Goal: Task Accomplishment & Management: Contribute content

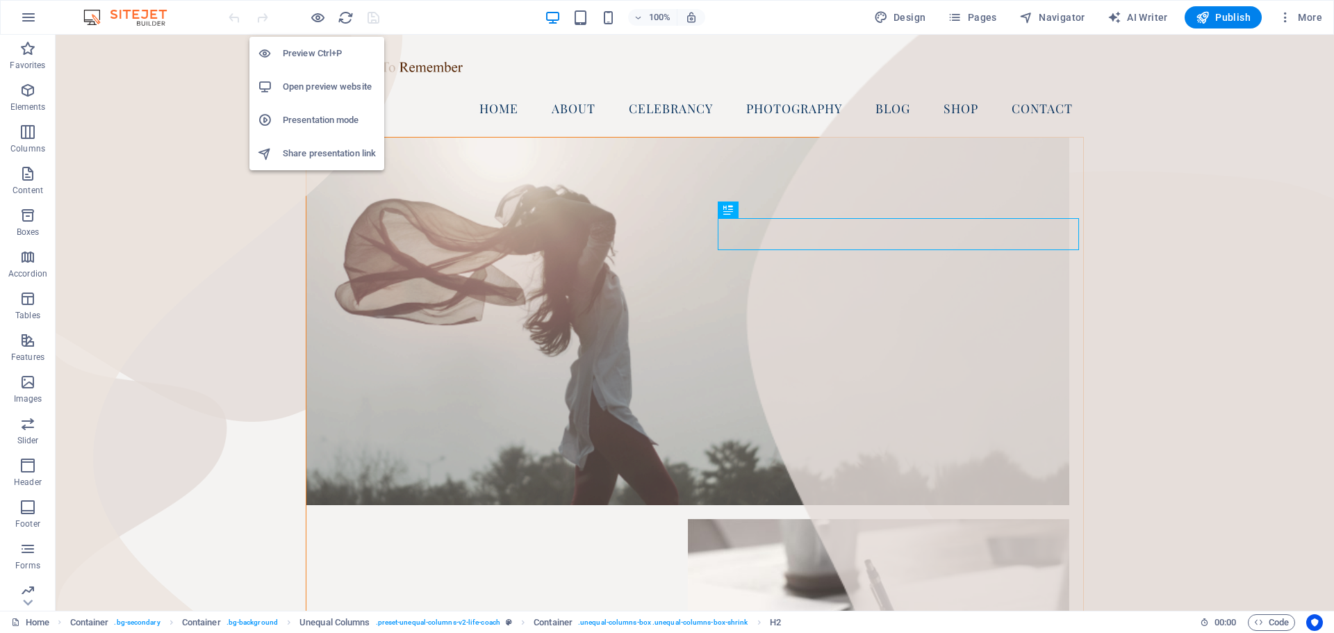
click at [316, 90] on h6 "Open preview website" at bounding box center [329, 87] width 93 height 17
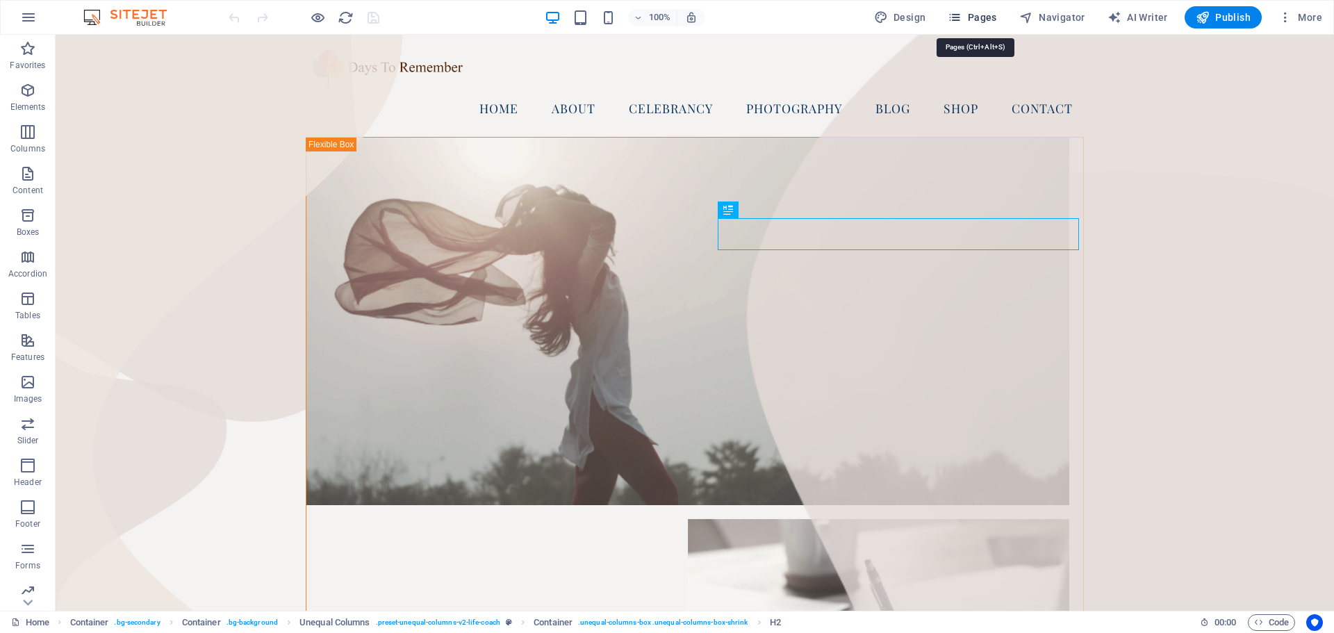
click at [972, 13] on span "Pages" at bounding box center [972, 17] width 49 height 14
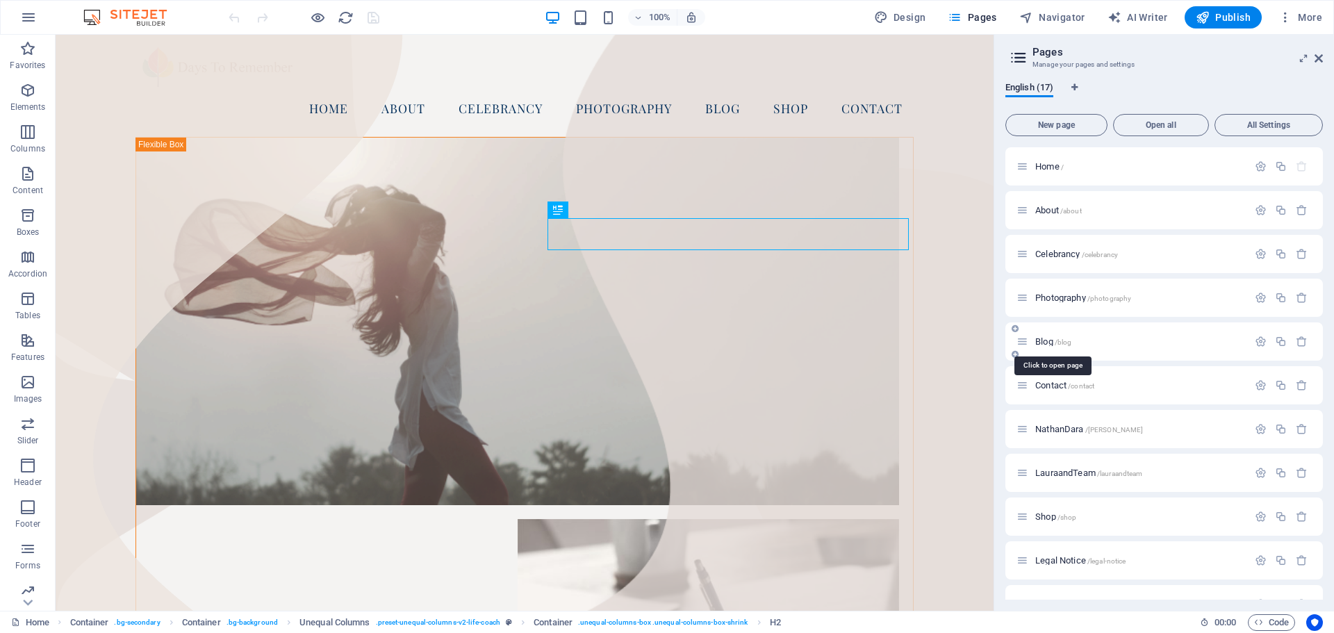
click at [1052, 337] on span "Blog /blog" at bounding box center [1054, 341] width 36 height 10
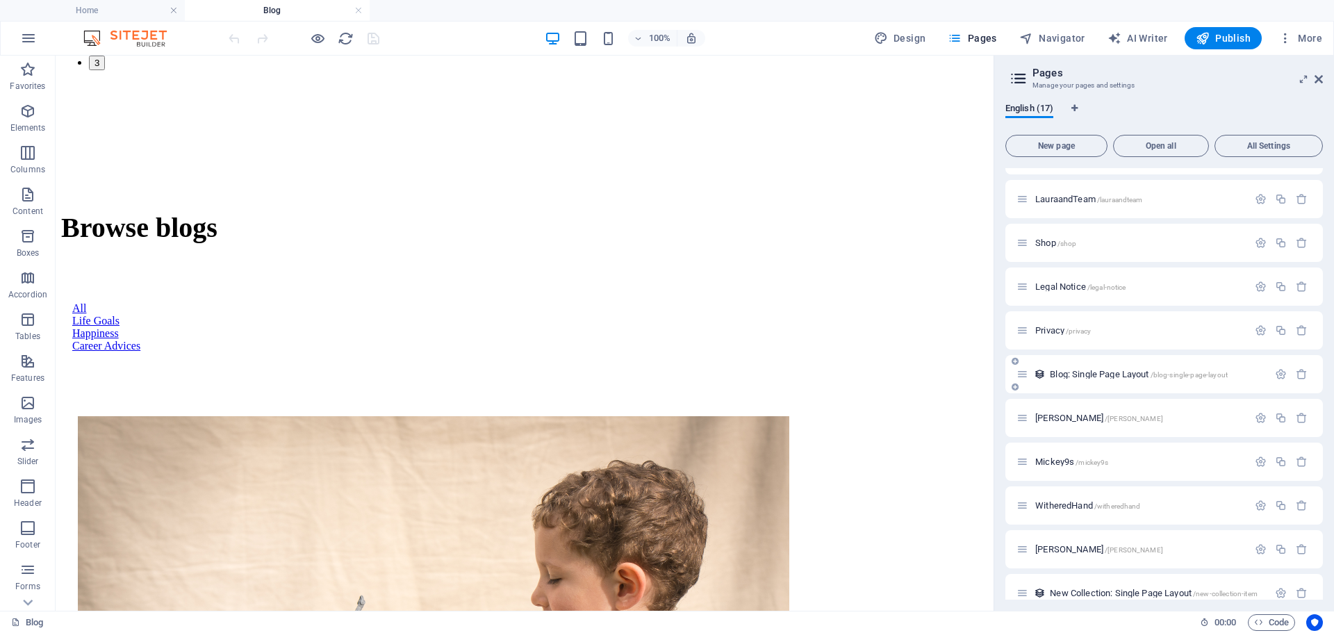
scroll to position [313, 0]
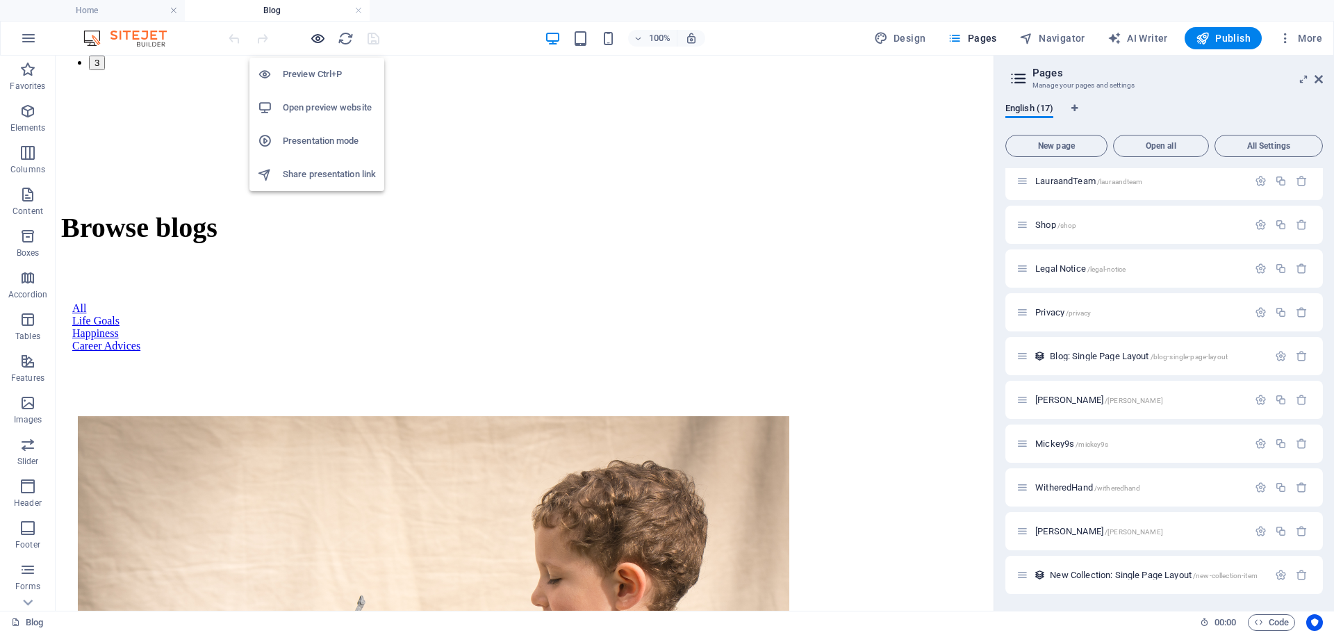
click at [318, 39] on icon "button" at bounding box center [318, 39] width 16 height 16
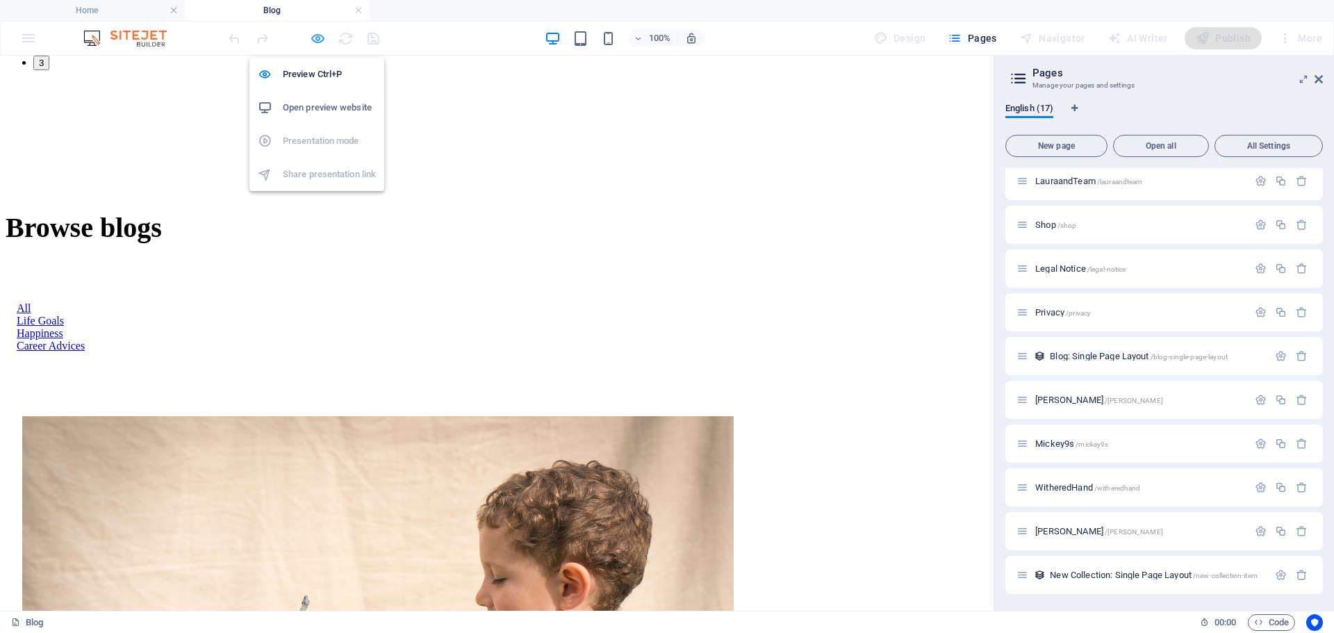
scroll to position [1089, 0]
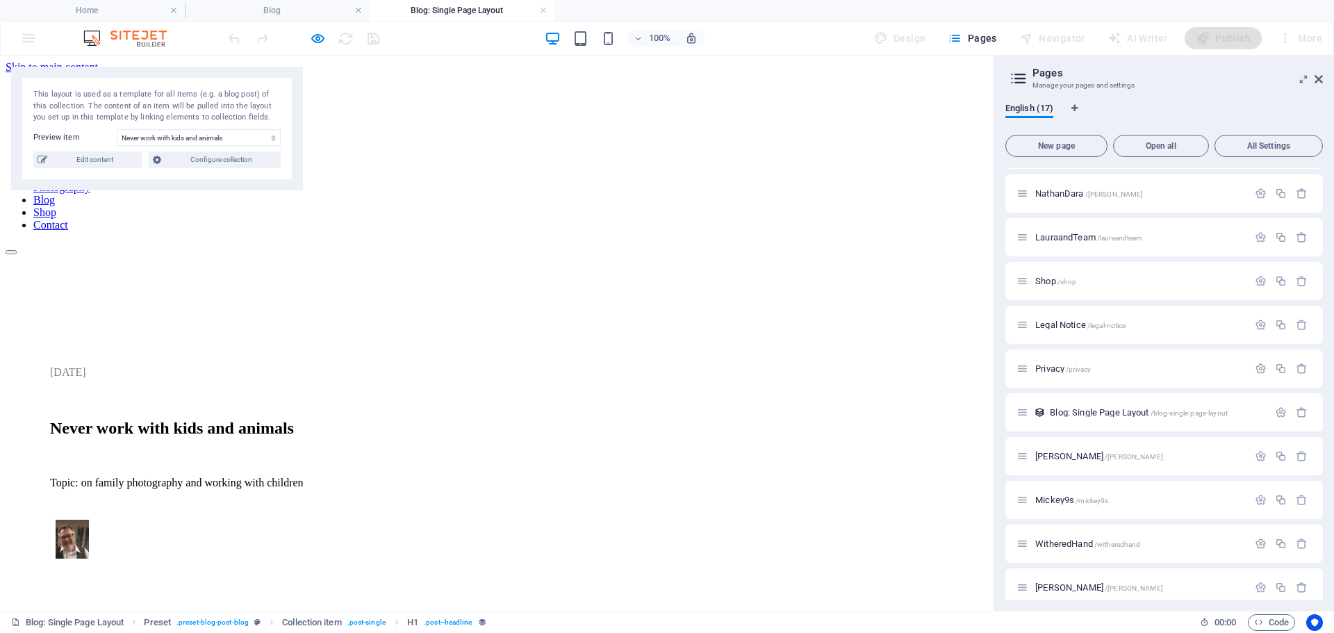
scroll to position [0, 0]
click at [95, 156] on span "Edit content" at bounding box center [94, 160] width 86 height 17
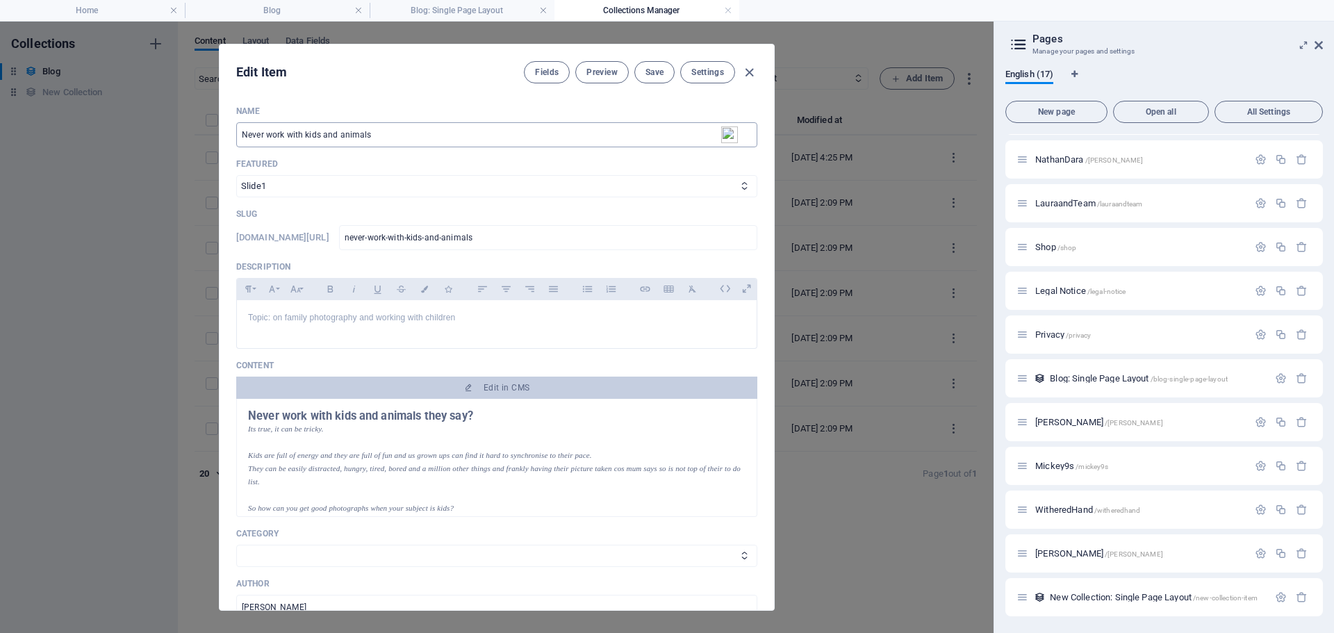
click at [337, 133] on input "Never work with kids and animals" at bounding box center [496, 134] width 521 height 25
type input "Never work with kids or animals"
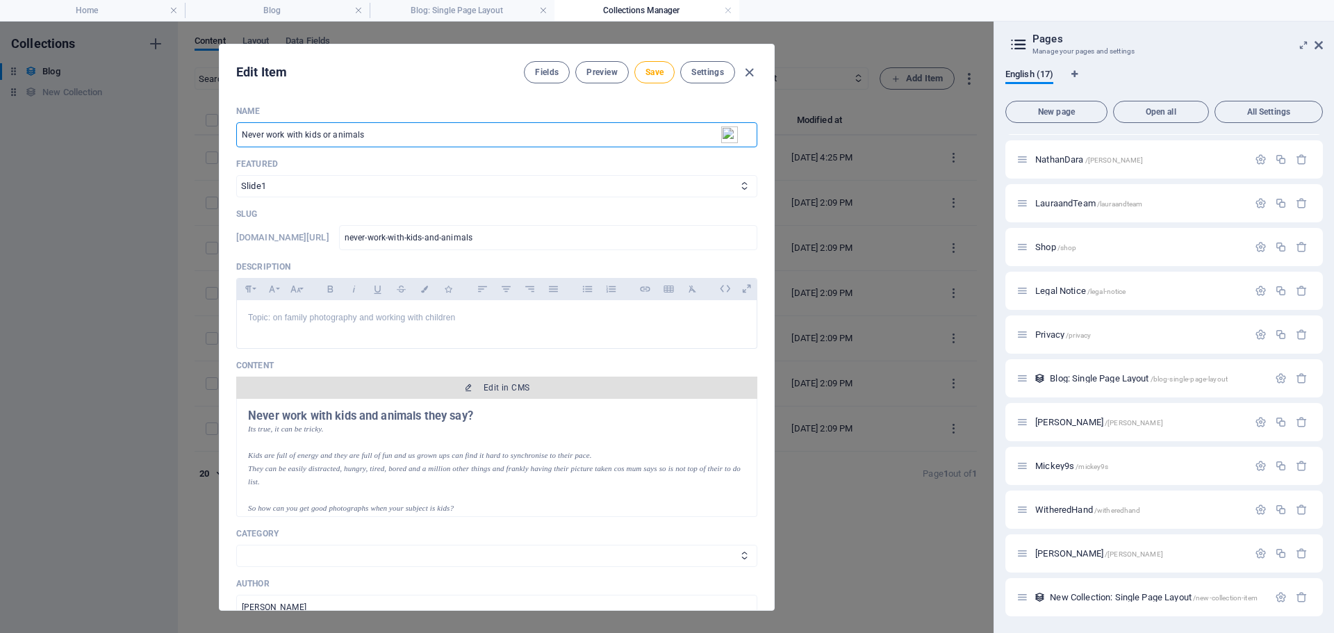
click at [505, 382] on button "Edit in CMS" at bounding box center [496, 388] width 521 height 22
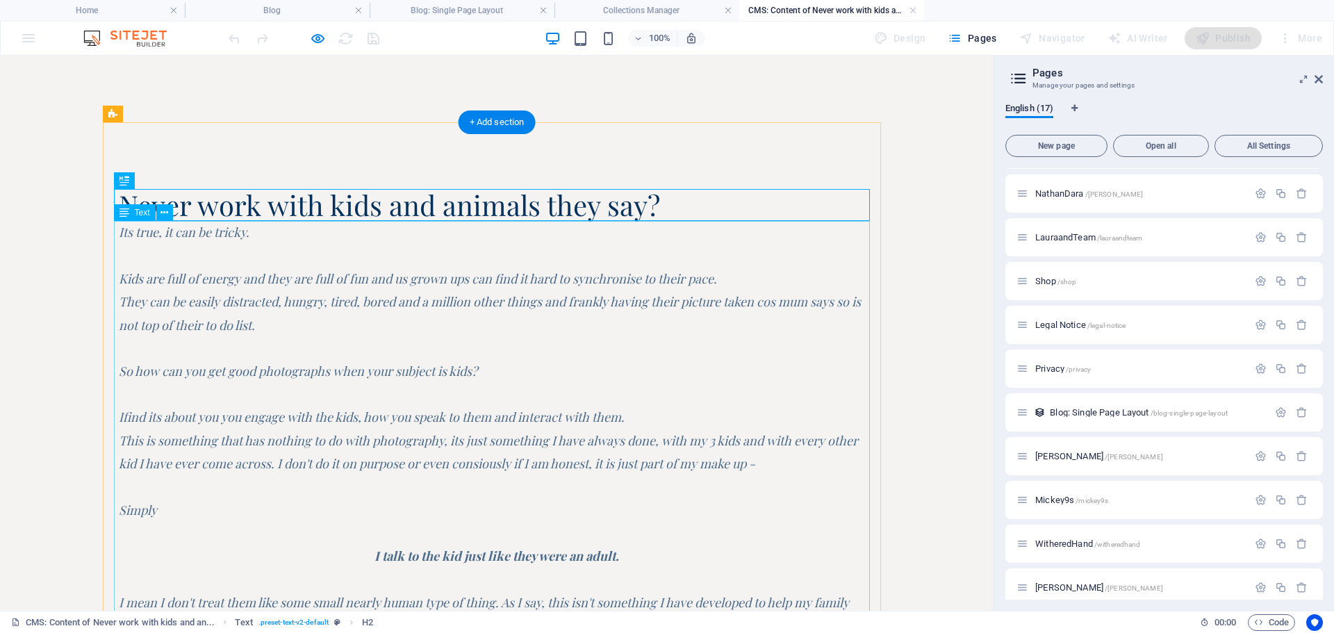
click at [652, 279] on div "Its true, it can be tricky. Kids are full of energy and they are full of fun an…" at bounding box center [497, 464] width 756 height 487
click at [653, 277] on div "Its true, it can be tricky. Kids are full of energy and they are full of fun an…" at bounding box center [497, 464] width 756 height 487
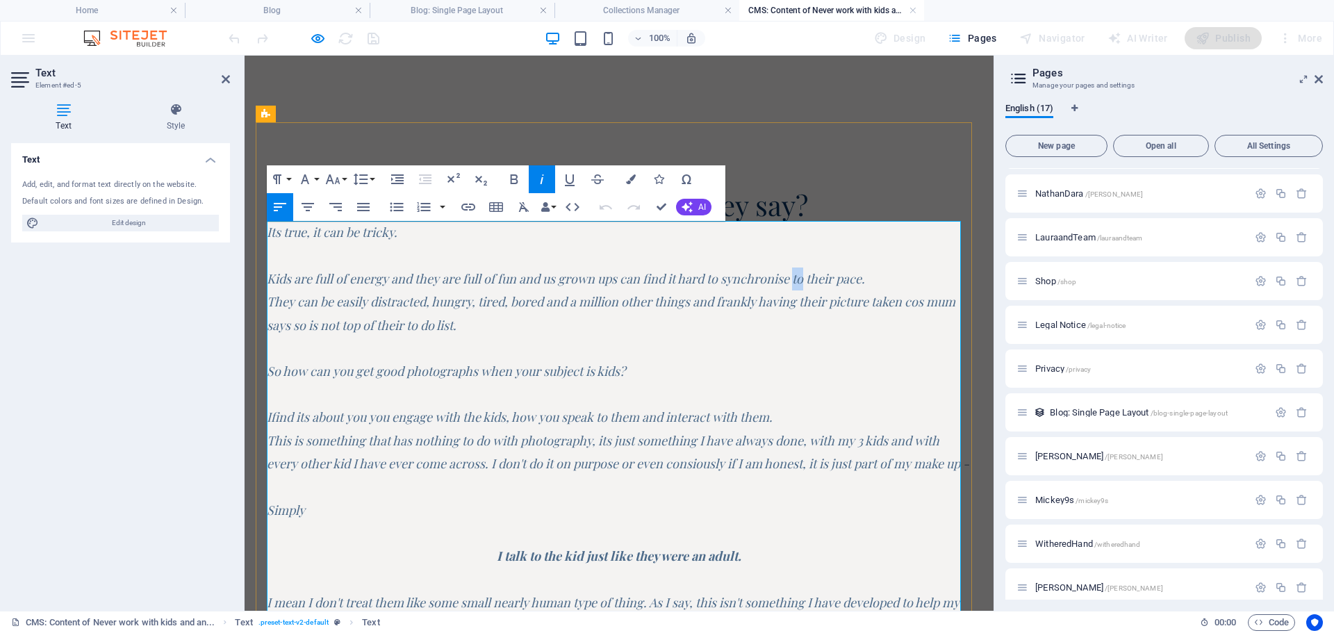
drag, startPoint x: 801, startPoint y: 278, endPoint x: 810, endPoint y: 279, distance: 9.1
click at [810, 279] on em "Kids are full of energy and they are full of fun and us grown ups can find it h…" at bounding box center [566, 278] width 598 height 17
click at [270, 297] on em "They can be easily distracted, hungry, tired, bored and a million other things …" at bounding box center [611, 313] width 689 height 40
click at [270, 302] on em "They can be easily distracted, hungry, tired, bored and a million other things …" at bounding box center [611, 313] width 689 height 40
click at [278, 301] on em "They can be easily distracted, hungry, tired, bored and a million other things …" at bounding box center [611, 313] width 689 height 40
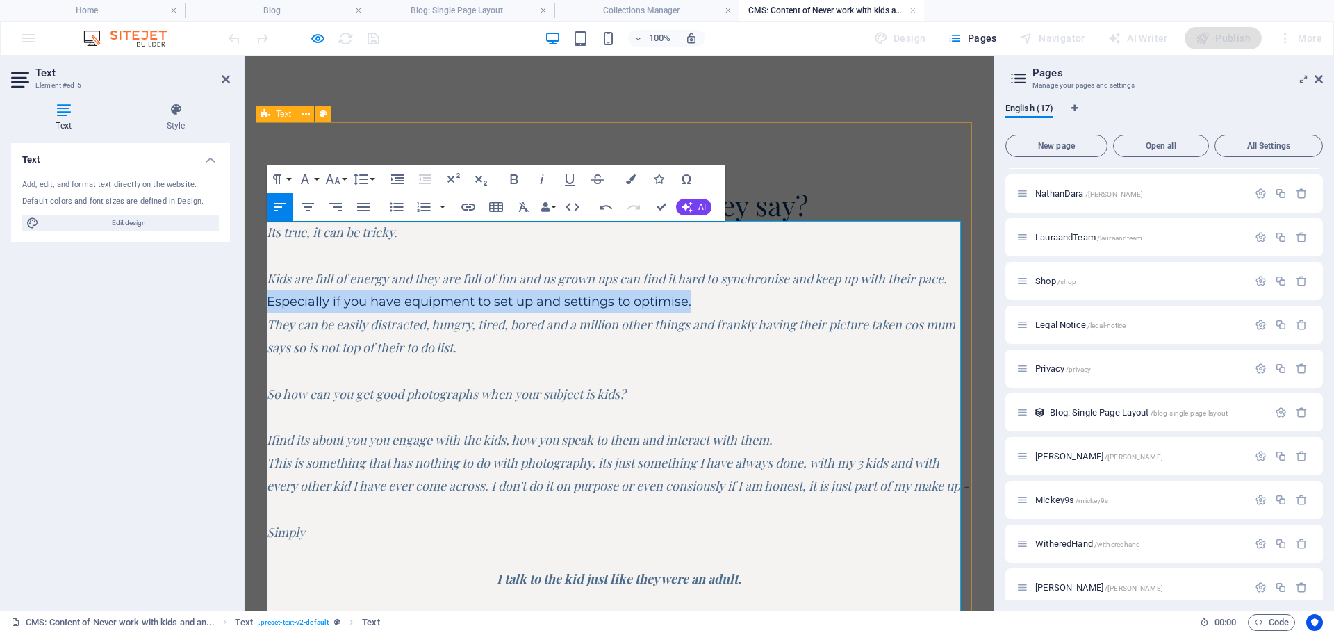
drag, startPoint x: 705, startPoint y: 302, endPoint x: 282, endPoint y: 311, distance: 422.7
click at [265, 299] on div "Never work with kids and animals they say? Its true, it can be tricky. Kids are…" at bounding box center [619, 465] width 727 height 686
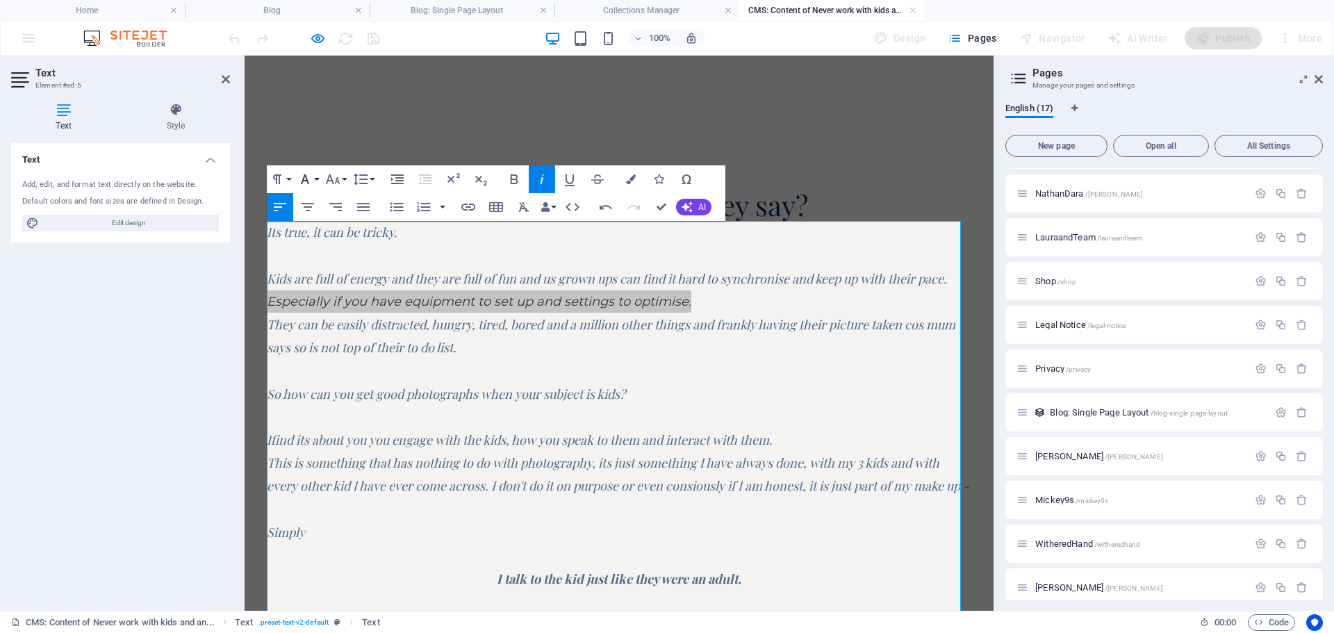
click at [317, 180] on button "Font Family" at bounding box center [308, 179] width 26 height 28
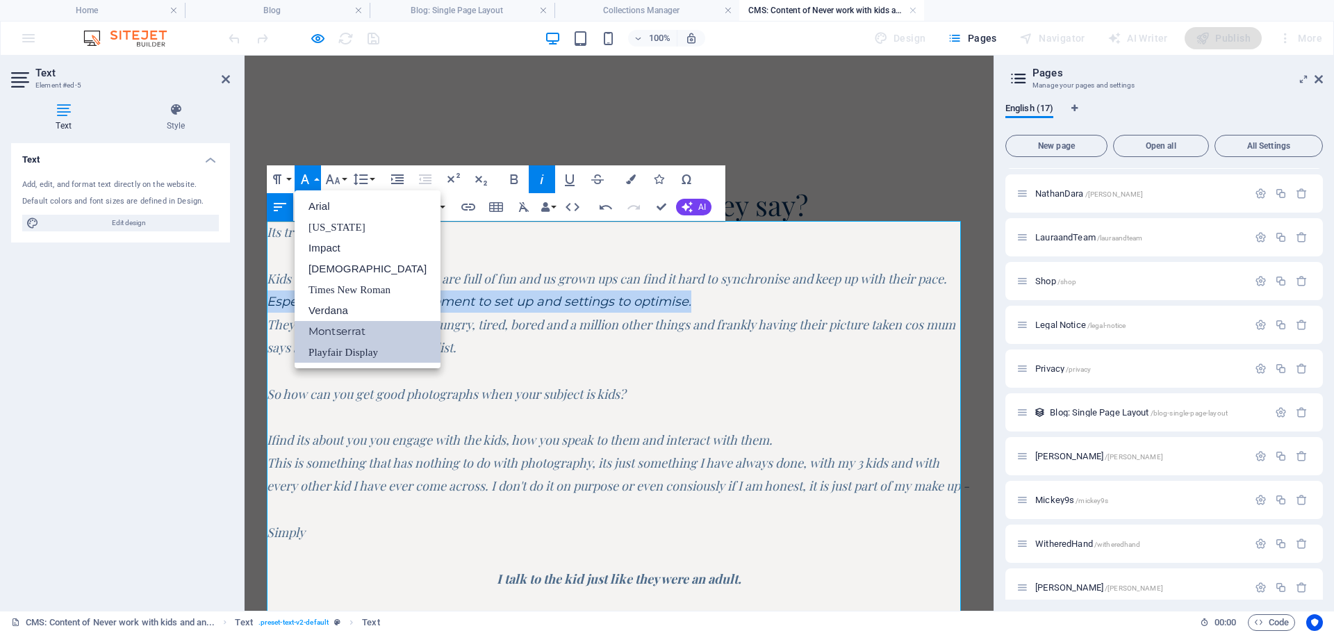
click at [330, 351] on link "Playfair Display" at bounding box center [368, 352] width 146 height 21
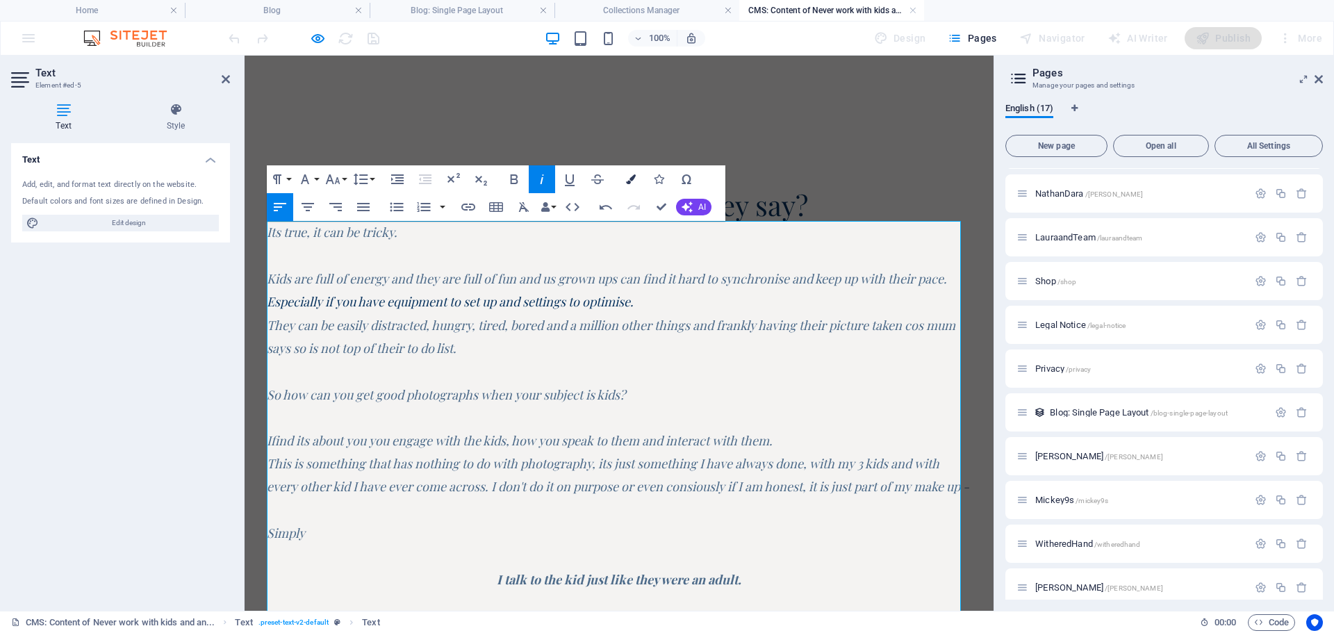
click at [626, 174] on button "Colors" at bounding box center [631, 179] width 26 height 28
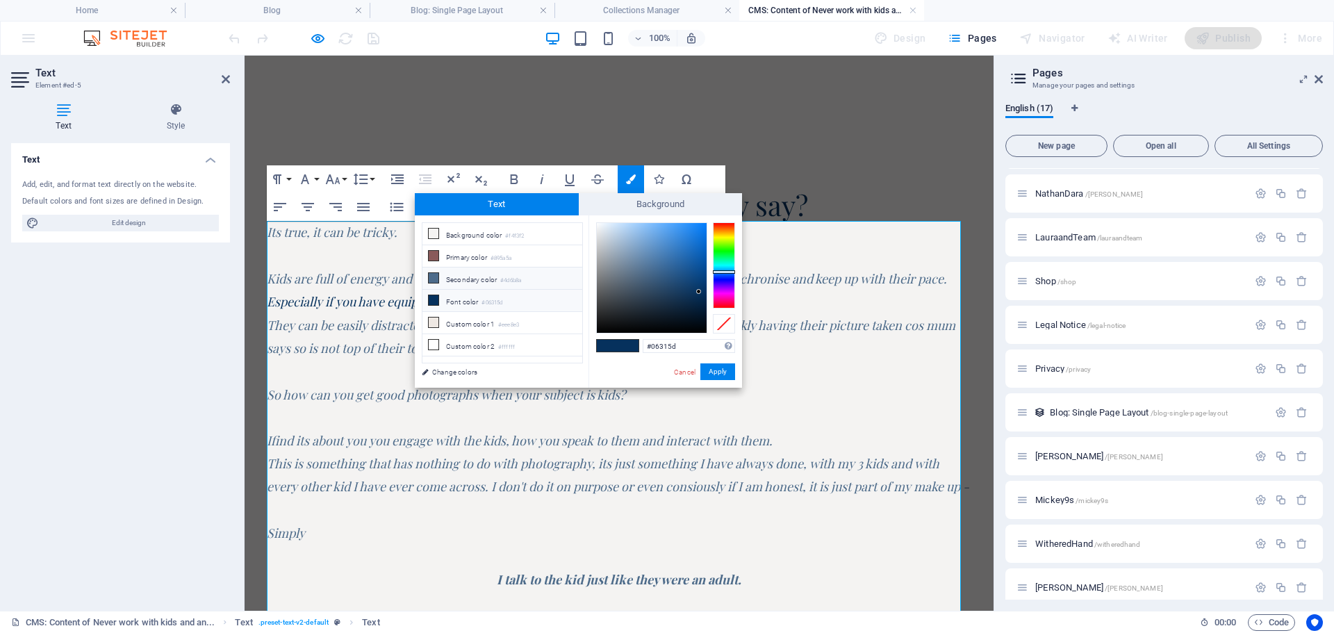
click at [465, 277] on li "Secondary color #4d6b8a" at bounding box center [503, 279] width 160 height 22
type input "#4d6b8a"
click at [728, 366] on button "Apply" at bounding box center [718, 371] width 35 height 17
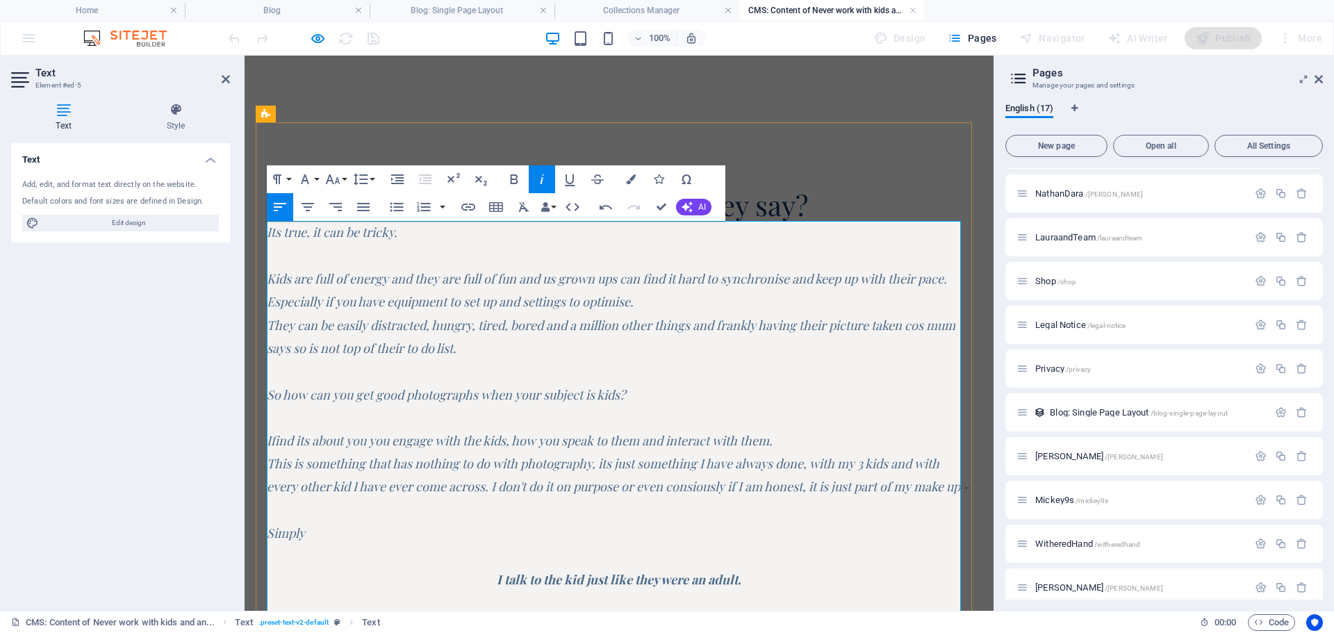
click at [424, 363] on p at bounding box center [619, 371] width 705 height 23
click at [634, 302] on span "Especially if you have equipment to set up and settings to optimise." at bounding box center [450, 301] width 367 height 17
click at [277, 300] on span "Especially if you have equipment to set up and settings to optimise at the same…" at bounding box center [497, 301] width 461 height 17
click at [947, 279] on em "Kids are full of energy and they are full of fun and us grown ups can find it h…" at bounding box center [607, 278] width 680 height 17
click at [530, 302] on span "especially if you have equipment to set up and settings to optimise at the same…" at bounding box center [496, 301] width 459 height 17
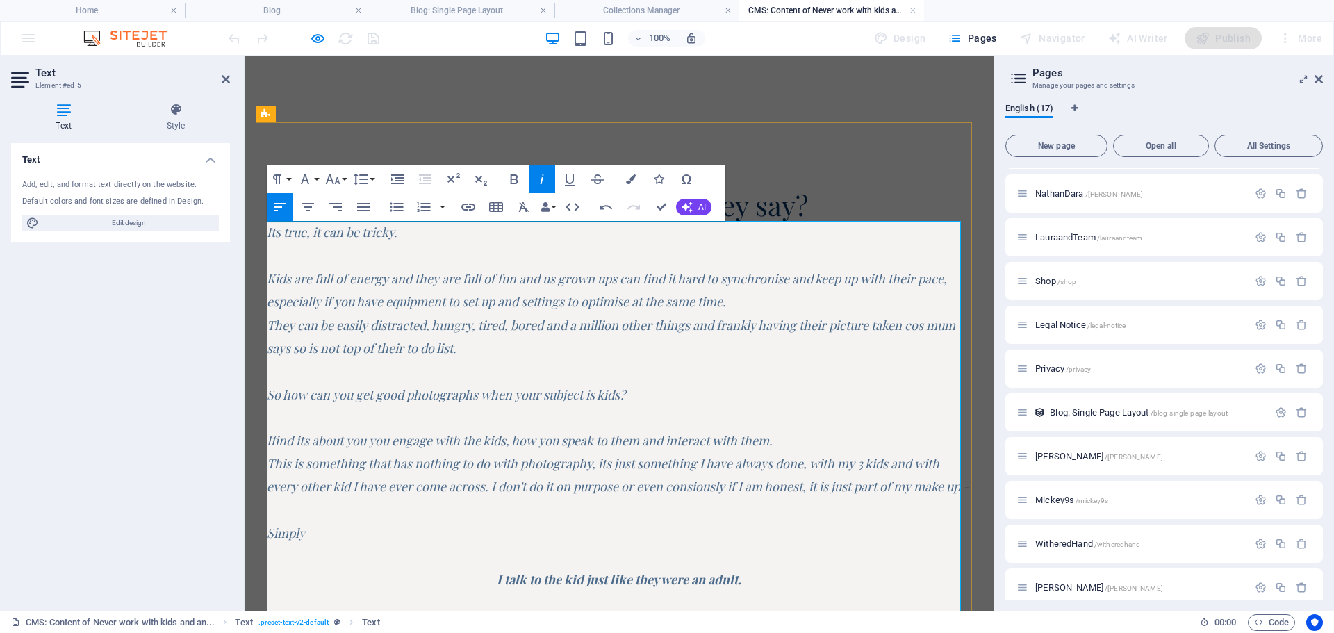
click at [528, 300] on span "especially if you have equipment to set up and settings to optimise at the same…" at bounding box center [496, 301] width 459 height 17
click at [694, 324] on em "They can be easily distracted, hungry, tired, bored and a million other things …" at bounding box center [611, 337] width 689 height 40
click at [366, 350] on em "They can be easily distracted, hungry, tired, bored and a million other things …" at bounding box center [605, 337] width 676 height 40
click at [438, 347] on em "They can be easily distracted, hungry, tired, bored and a million other things …" at bounding box center [605, 337] width 676 height 40
drag, startPoint x: 600, startPoint y: 391, endPoint x: 621, endPoint y: 393, distance: 21.0
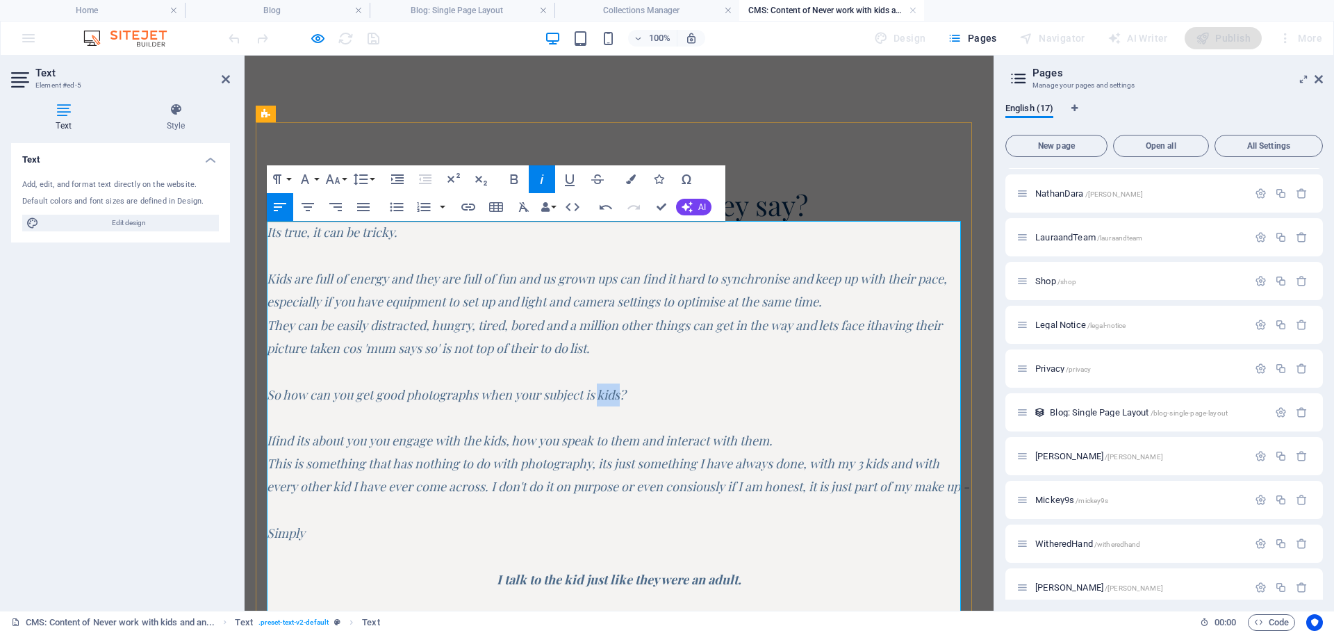
click at [621, 393] on em "So how can you get good photographs when your subject is kids?" at bounding box center [446, 394] width 359 height 17
click at [595, 395] on em "So how can you get good photographs when your subject is kids?" at bounding box center [446, 394] width 359 height 17
drag, startPoint x: 352, startPoint y: 439, endPoint x: 369, endPoint y: 436, distance: 16.9
click at [369, 436] on em "find its about you you engage with the kids, how you speak to them and interact…" at bounding box center [522, 440] width 502 height 17
click at [270, 439] on em "I" at bounding box center [269, 440] width 4 height 17
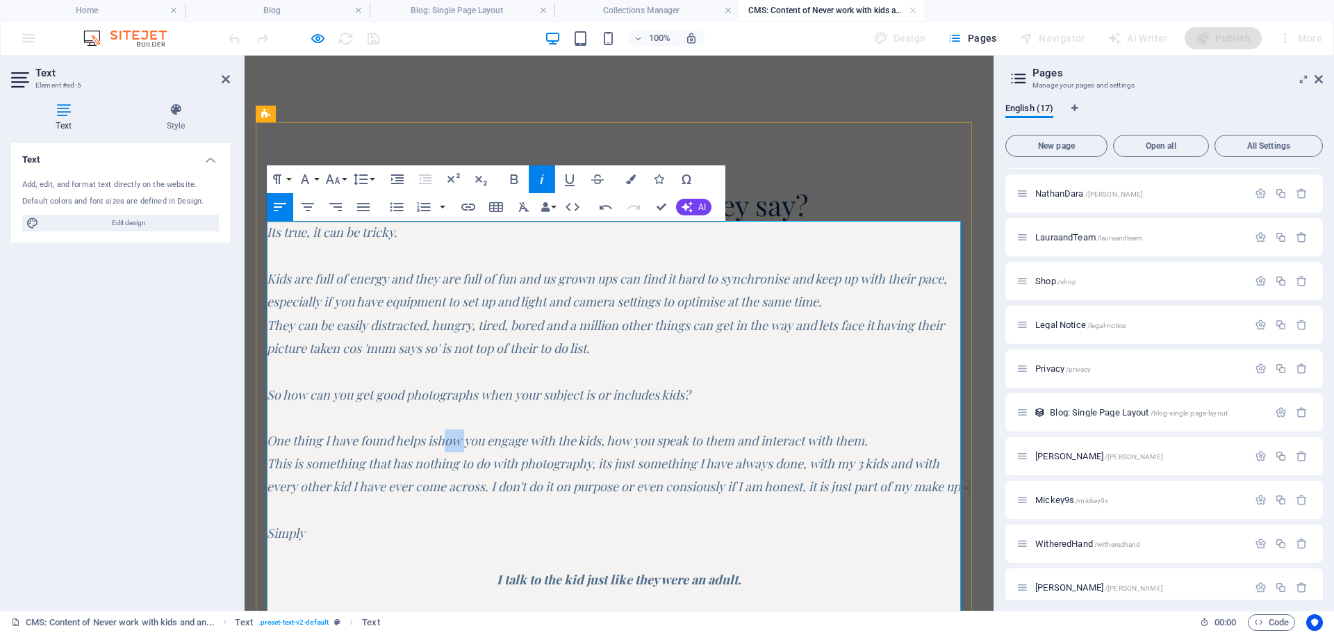
drag, startPoint x: 445, startPoint y: 441, endPoint x: 464, endPoint y: 443, distance: 18.9
click at [464, 443] on em "how you engage with the kids, how you speak to them and interact with them." at bounding box center [652, 440] width 431 height 17
click at [566, 443] on em "how you engage with the kids, how you speak to them and interact with them." at bounding box center [652, 440] width 431 height 17
click at [608, 441] on em "how you engage with the kids, how you speak to them and interact with them." at bounding box center [652, 440] width 431 height 17
click at [945, 443] on p "One thing I have found helps is how you engage with the kids themselves , how y…" at bounding box center [619, 441] width 705 height 23
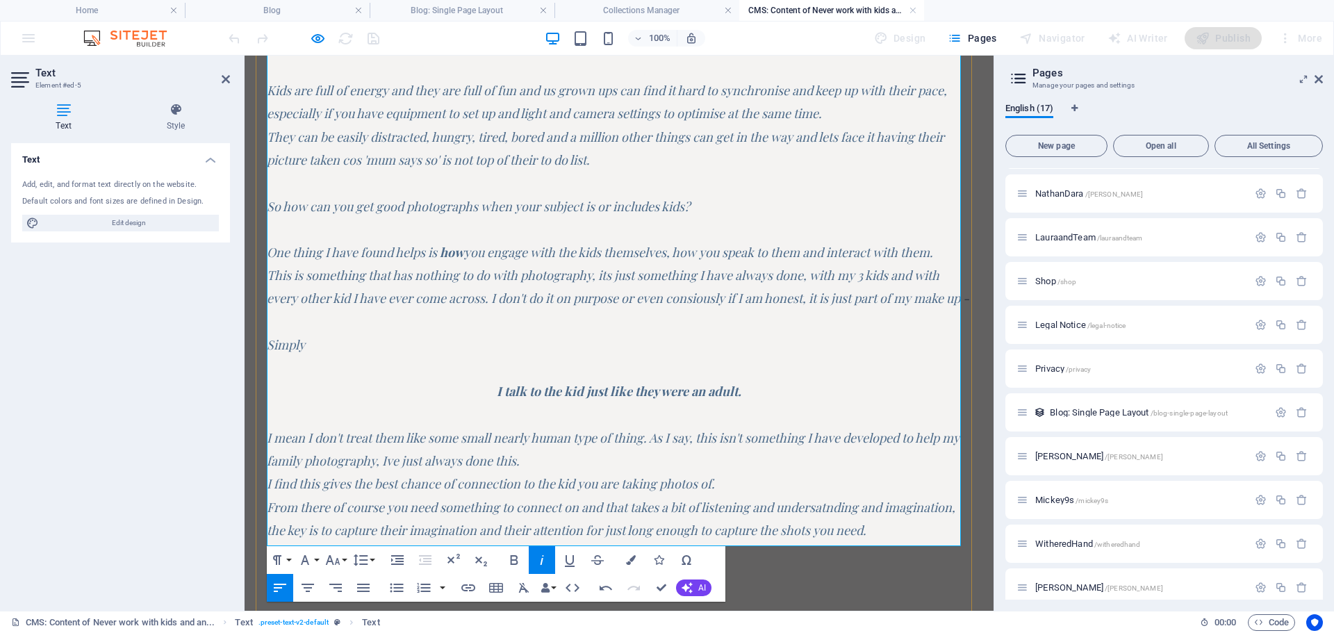
scroll to position [209, 0]
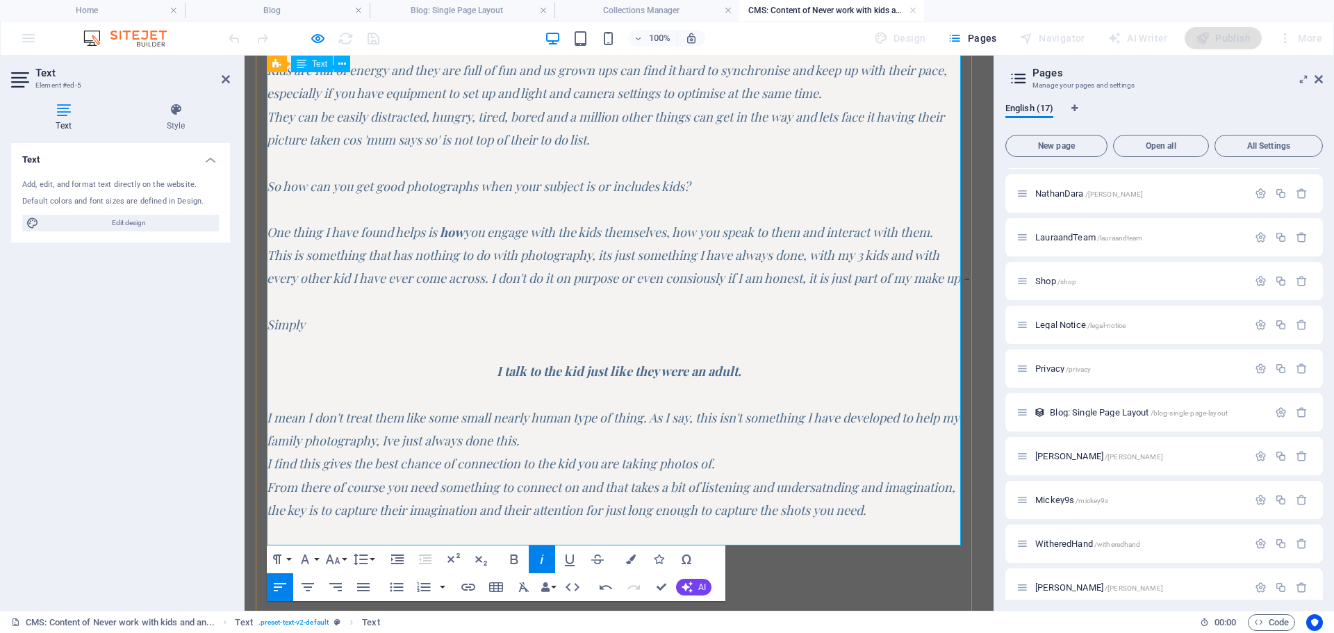
drag, startPoint x: 432, startPoint y: 441, endPoint x: 449, endPoint y: 444, distance: 17.0
click at [433, 441] on em "I mean I don't treat them like some small nearly human type of thing. As I say,…" at bounding box center [613, 429] width 693 height 40
click at [543, 439] on em "I mean I don't treat them like they are some small nearly human type of thing. …" at bounding box center [613, 429] width 692 height 40
click at [586, 445] on em "I mean I don't treat them like they are some small, nearly human type of thing.…" at bounding box center [614, 429] width 695 height 40
click at [786, 441] on em "I mean I don't treat them like they are some small, nearly but not quite human …" at bounding box center [615, 429] width 696 height 40
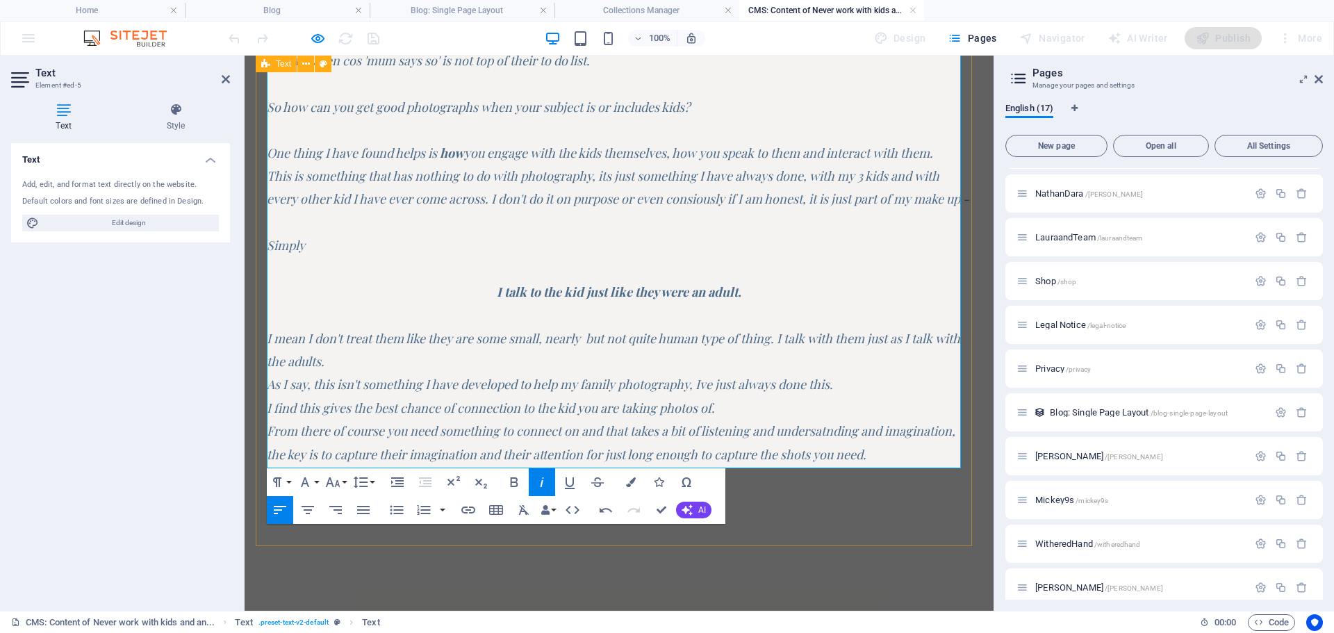
scroll to position [311, 0]
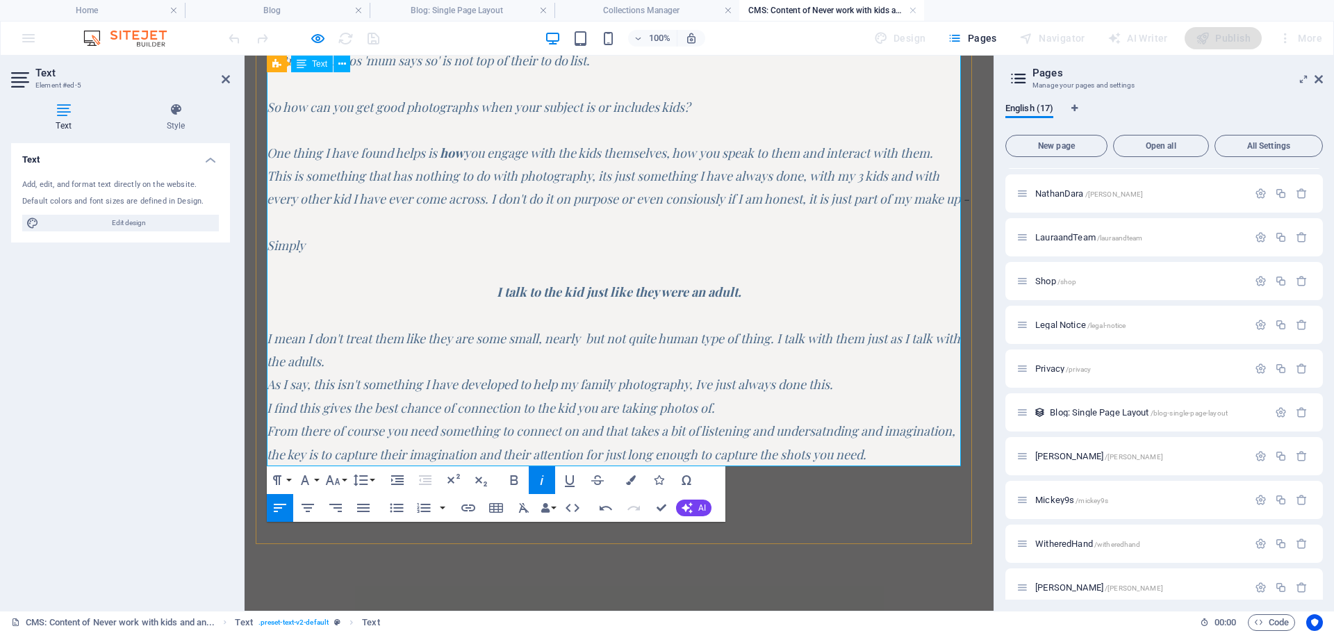
click at [575, 383] on em "As I say, this isn't something I have developed to help my family photography, …" at bounding box center [550, 384] width 566 height 17
click at [757, 388] on em "As I say, this isn't something I have developed to help me take better family p…" at bounding box center [581, 384] width 628 height 17
drag, startPoint x: 910, startPoint y: 388, endPoint x: 911, endPoint y: 400, distance: 11.9
click at [911, 388] on p "As I say, this isn't something I have developed to help me take better family p…" at bounding box center [619, 384] width 705 height 23
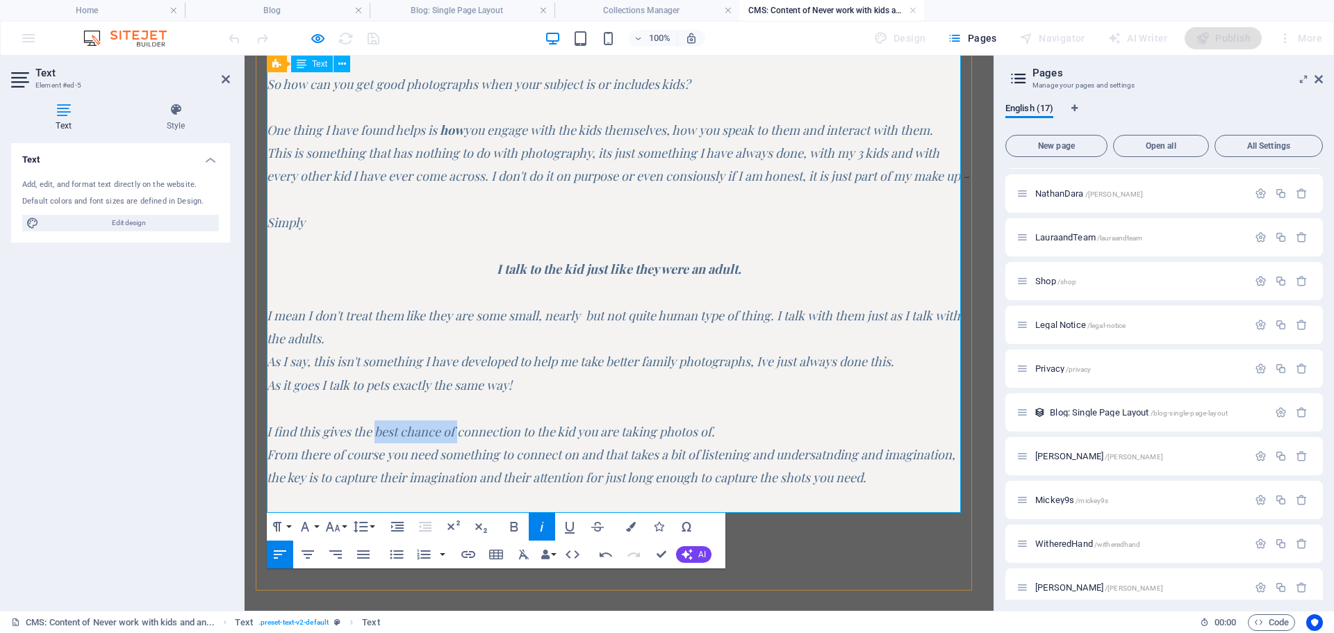
drag, startPoint x: 377, startPoint y: 452, endPoint x: 459, endPoint y: 452, distance: 82.0
click at [459, 440] on em "I find this gives the best chance of connection to the kid you are taking photo…" at bounding box center [491, 431] width 448 height 17
click at [301, 440] on em "I find this gives the best chance of connection to the kid you are taking photo…" at bounding box center [491, 431] width 448 height 17
drag, startPoint x: 349, startPoint y: 458, endPoint x: 485, endPoint y: 450, distance: 136.5
click at [484, 440] on em "I find that this gives the best chance of connection to the kid you are taking …" at bounding box center [502, 431] width 470 height 17
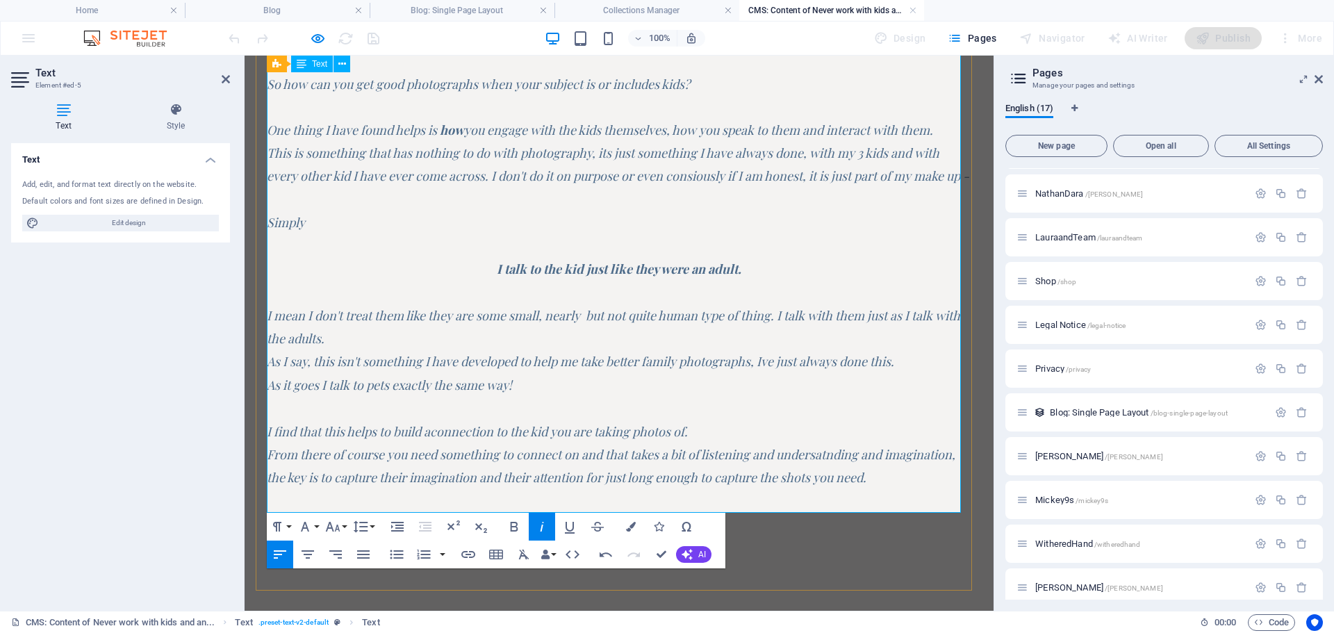
click at [688, 440] on em "I find that this helps to build a connection to the kid you are taking photos o…" at bounding box center [477, 431] width 421 height 17
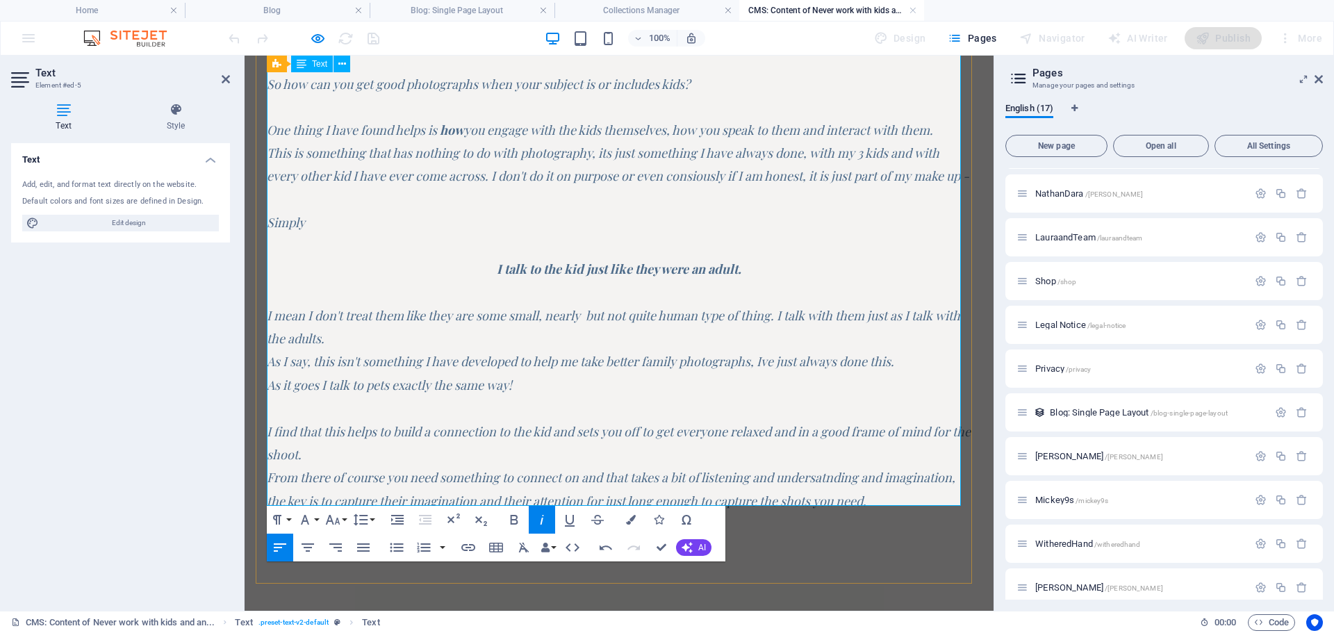
scroll to position [381, 0]
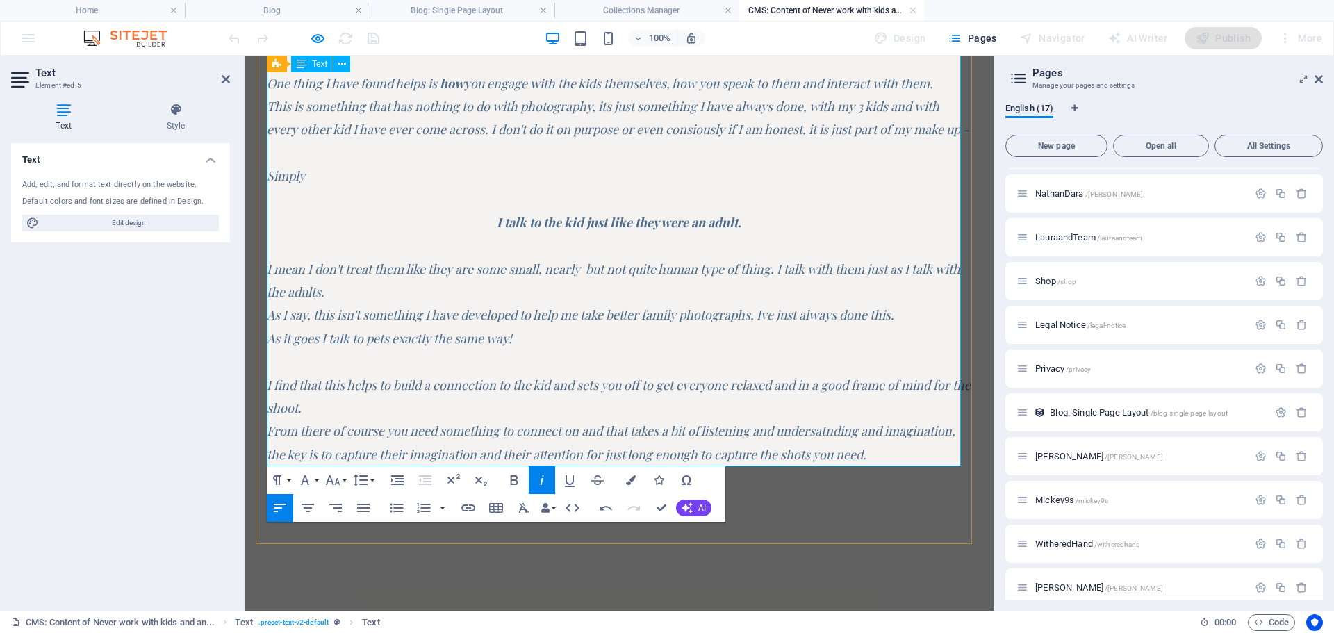
click at [755, 428] on span "From there of course you need something to connect on and that takes a bit of l…" at bounding box center [611, 443] width 689 height 40
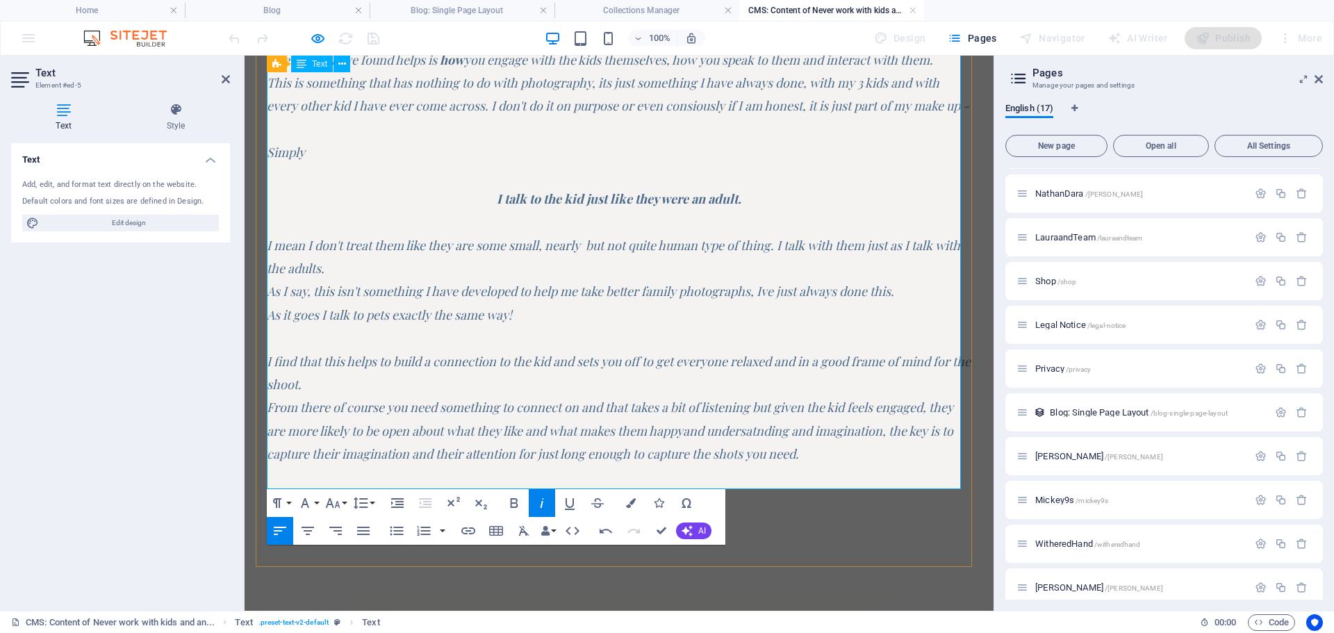
click at [755, 432] on span "From there of course you need something to connect on and that takes a bit of l…" at bounding box center [610, 430] width 687 height 63
click at [706, 430] on span "From there of course you need something to connect on and that takes a bit of l…" at bounding box center [610, 430] width 687 height 63
click at [755, 431] on span "From there of course you need something to connect on and that takes a bit of l…" at bounding box center [610, 430] width 687 height 63
click at [687, 458] on span "From there of course you need something to connect on and that takes a bit of l…" at bounding box center [610, 430] width 687 height 63
click at [909, 452] on span "From there of course you need something to connect on and that takes a bit of l…" at bounding box center [611, 430] width 689 height 63
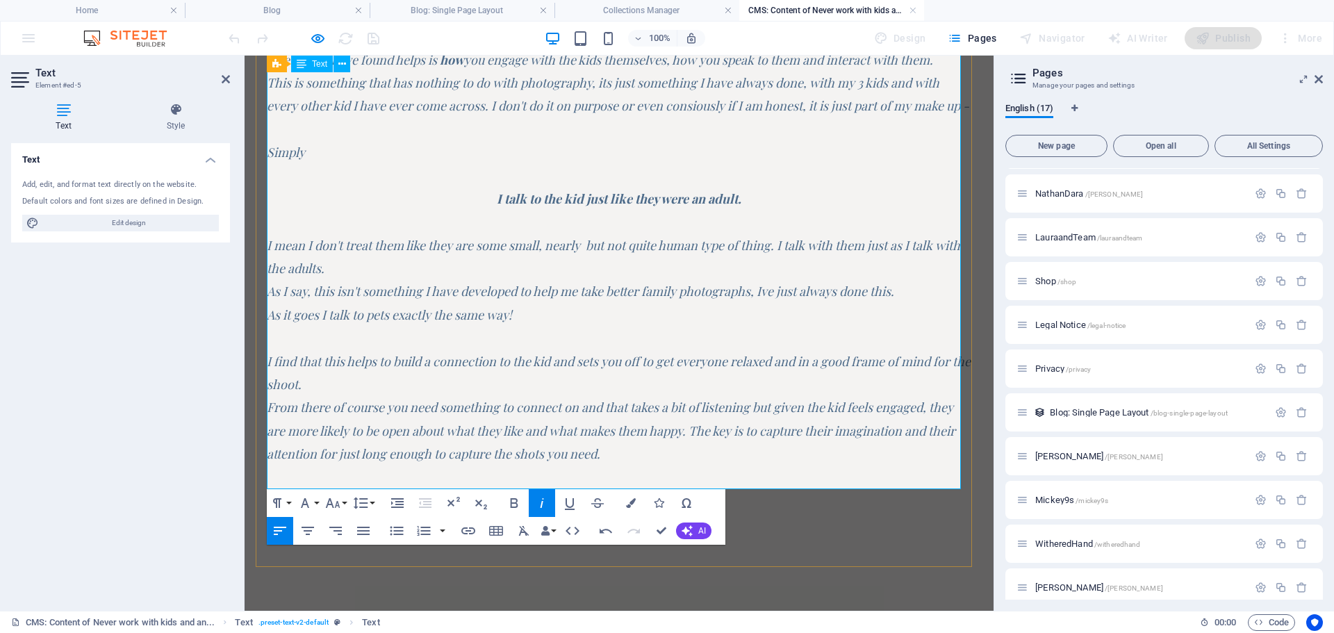
click at [737, 455] on span "From there of course you need something to connect on and that takes a bit of l…" at bounding box center [611, 430] width 689 height 63
drag, startPoint x: 506, startPoint y: 473, endPoint x: 546, endPoint y: 473, distance: 40.3
click at [546, 462] on span "From there of course you need something to connect on and that takes a bit of l…" at bounding box center [610, 430] width 687 height 63
click at [633, 466] on p "From there of course you need something to connect on and that takes a bit of l…" at bounding box center [619, 431] width 705 height 70
click at [636, 462] on span "From there of course you need something to connect on and that takes a bit of l…" at bounding box center [610, 430] width 687 height 63
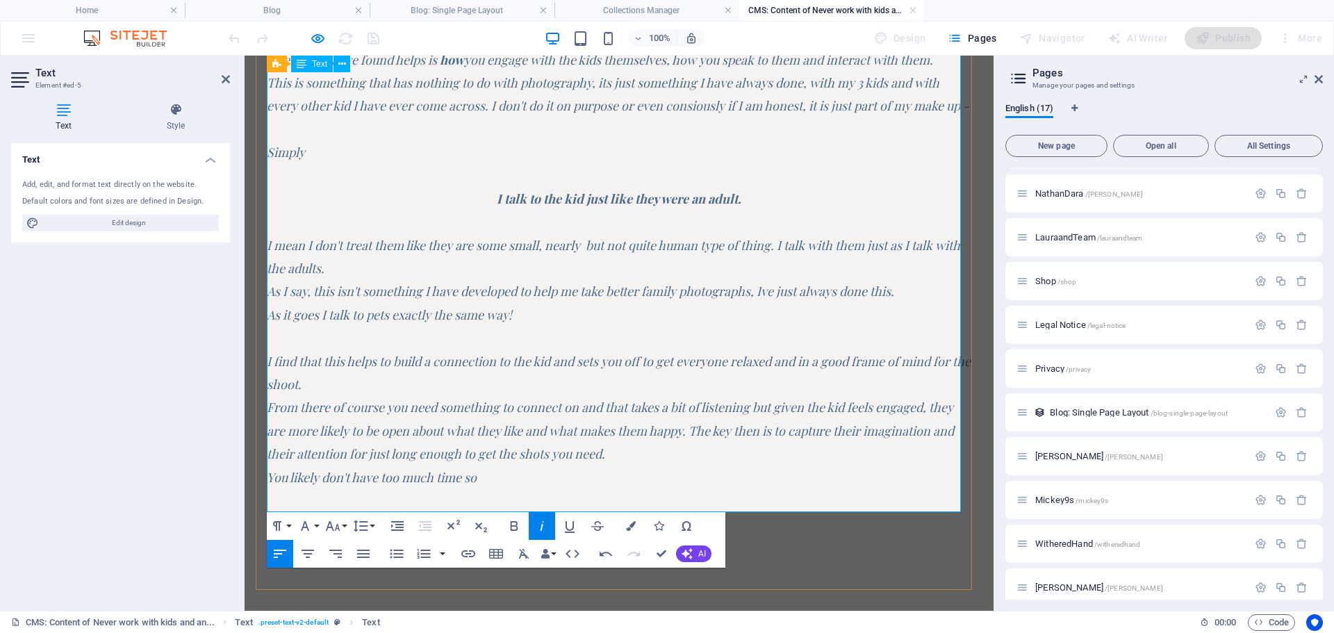
click at [483, 489] on p "You likely don't have too much time so" at bounding box center [619, 477] width 705 height 23
drag, startPoint x: 462, startPoint y: 500, endPoint x: 486, endPoint y: 485, distance: 28.1
click at [461, 486] on span "You likely don't have too much time so be open, focus on the kids and try to re…" at bounding box center [571, 477] width 609 height 17
click at [530, 486] on span "You likely don't have too much time, so be open, focus on the kids and try to r…" at bounding box center [573, 477] width 612 height 17
click at [677, 486] on span "You likely don't have too much time, so be open minded , focus on the kids and …" at bounding box center [595, 477] width 657 height 17
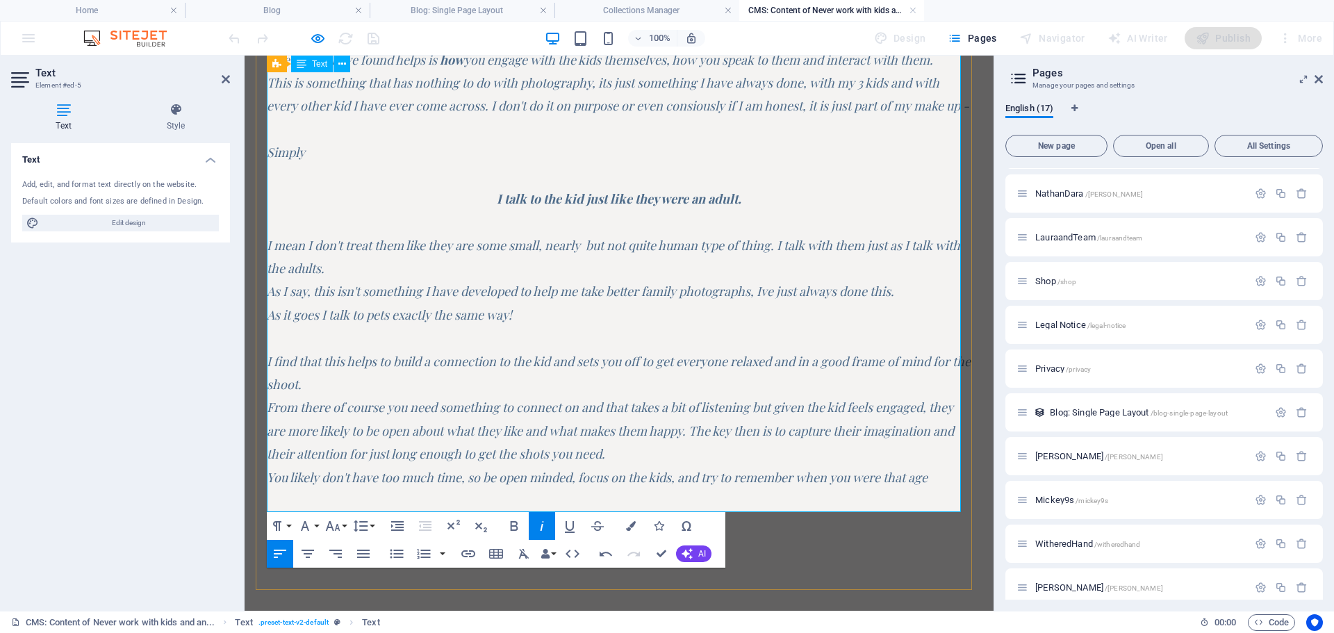
click at [935, 489] on p "You likely don't have too much time, so be open minded , focus on the kids, and…" at bounding box center [619, 477] width 705 height 23
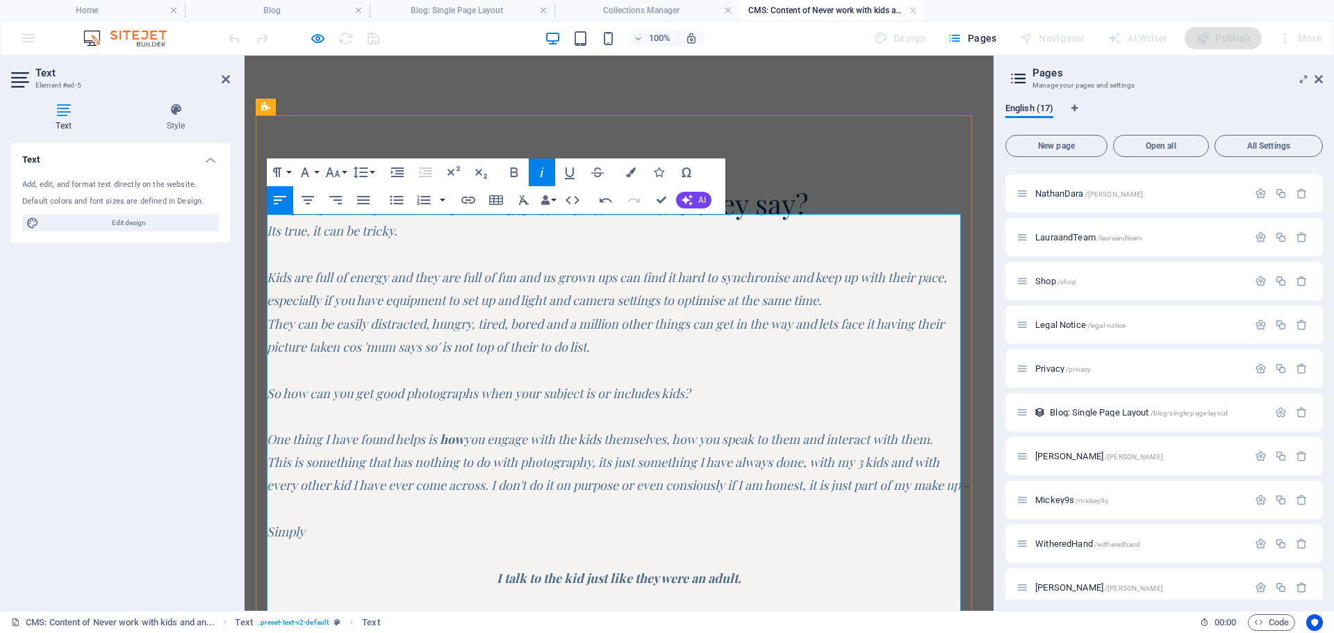
scroll to position [0, 0]
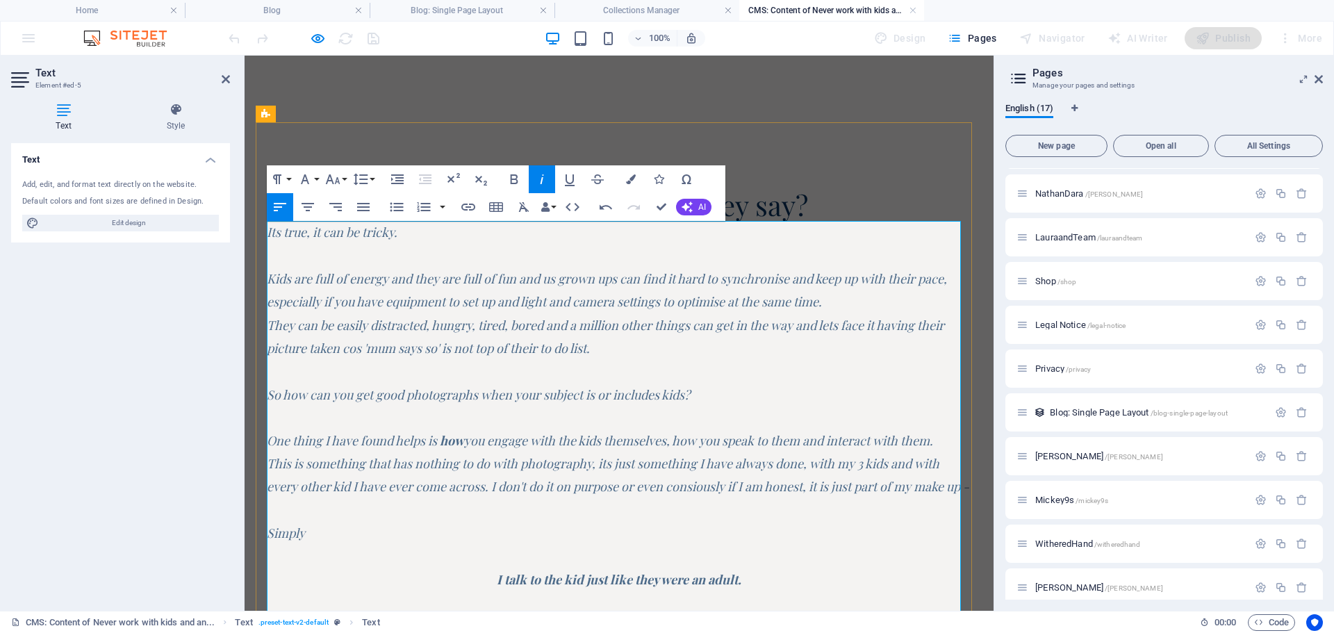
click at [270, 264] on p at bounding box center [619, 255] width 705 height 23
drag, startPoint x: 295, startPoint y: 256, endPoint x: 302, endPoint y: 260, distance: 8.7
click at [295, 256] on p at bounding box center [619, 255] width 705 height 23
click at [268, 277] on em "Kids are full of energy and they are full of fun and us grown ups can find it h…" at bounding box center [607, 278] width 680 height 17
drag, startPoint x: 271, startPoint y: 275, endPoint x: 278, endPoint y: 280, distance: 8.9
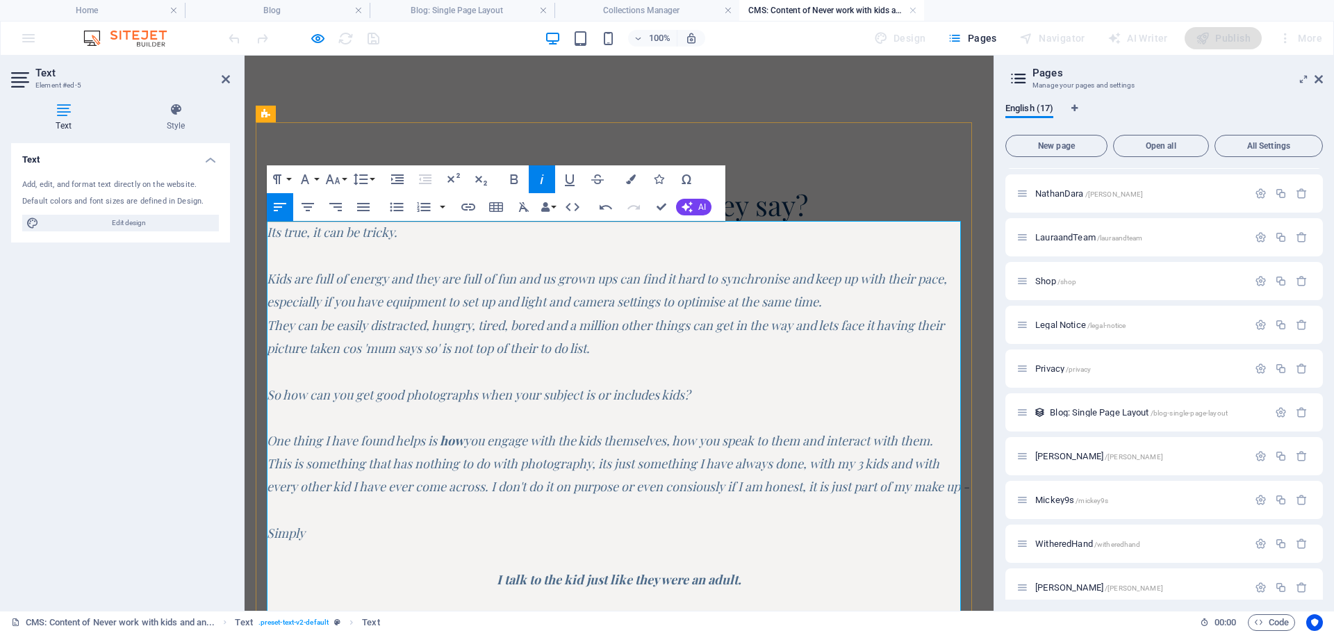
click at [272, 275] on em "Kids are full of energy and they are full of fun and us grown ups can find it h…" at bounding box center [607, 278] width 680 height 17
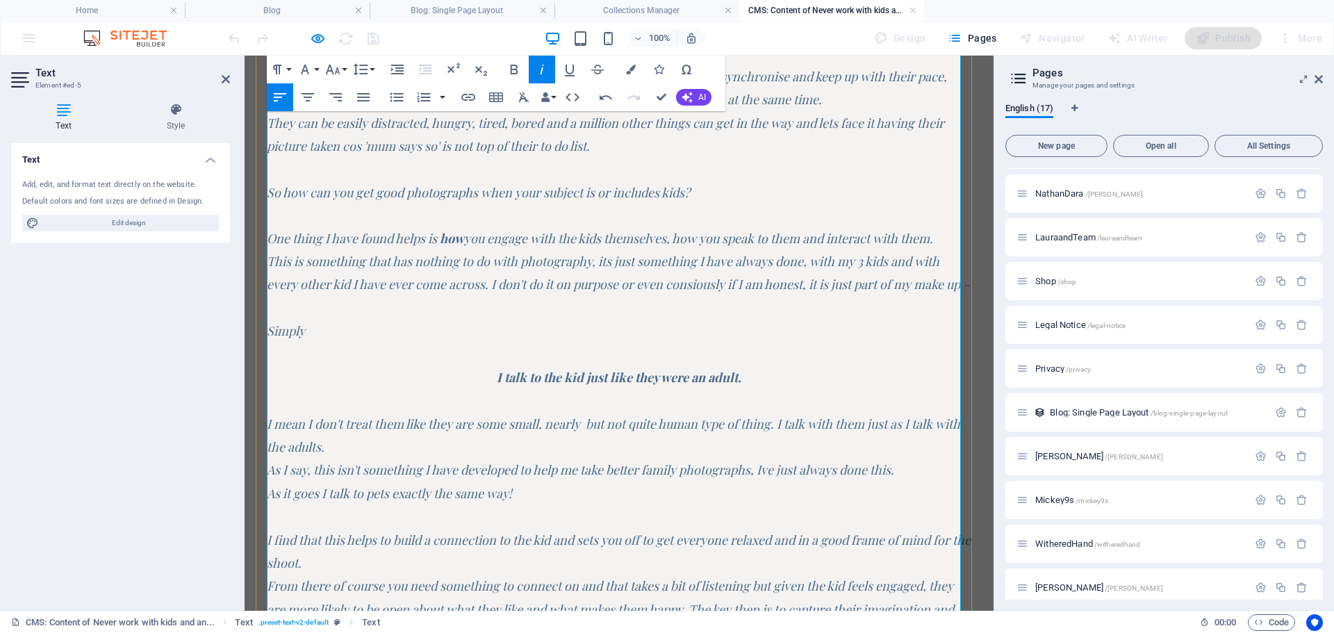
scroll to position [209, 0]
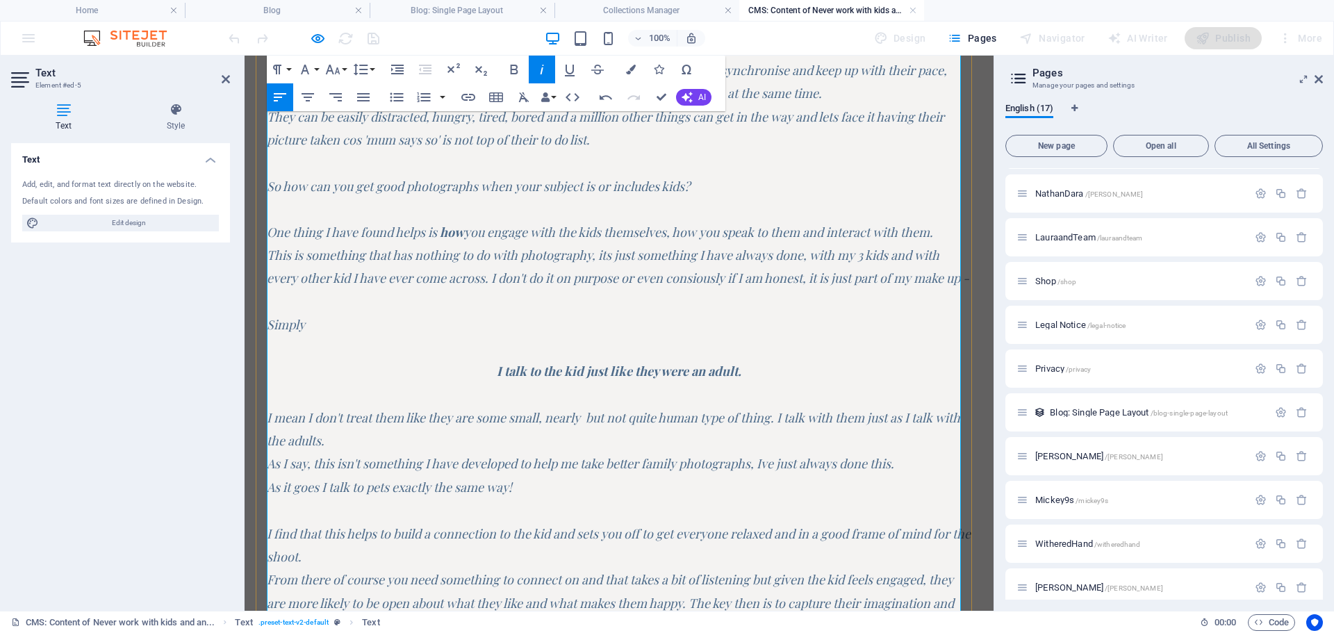
click at [268, 440] on em "I mean I don't treat them like they are some small, nearly but not quite human …" at bounding box center [614, 429] width 694 height 40
click at [288, 441] on em "I mean I don't treat them like they are some small, nearly but not quite human …" at bounding box center [614, 429] width 694 height 40
click at [270, 437] on em "I mean I don't treat them like they are some small, nearly but not quite human …" at bounding box center [614, 429] width 694 height 40
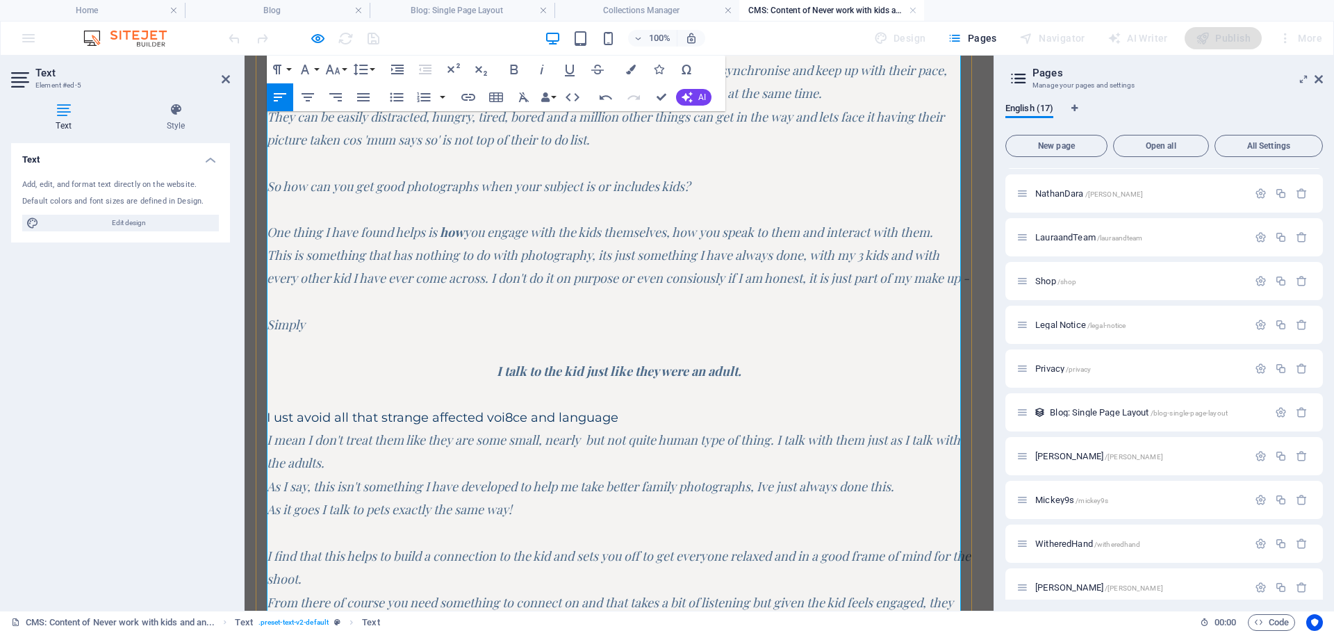
click at [512, 429] on p "I ust avoid all that strange affected voi8ce and language" at bounding box center [619, 418] width 705 height 22
click at [275, 429] on p "I ust avoid all that strange affected voice and language" at bounding box center [619, 418] width 705 height 22
click at [299, 429] on p "I just avoid all that strange affected voice and language" at bounding box center [619, 418] width 705 height 22
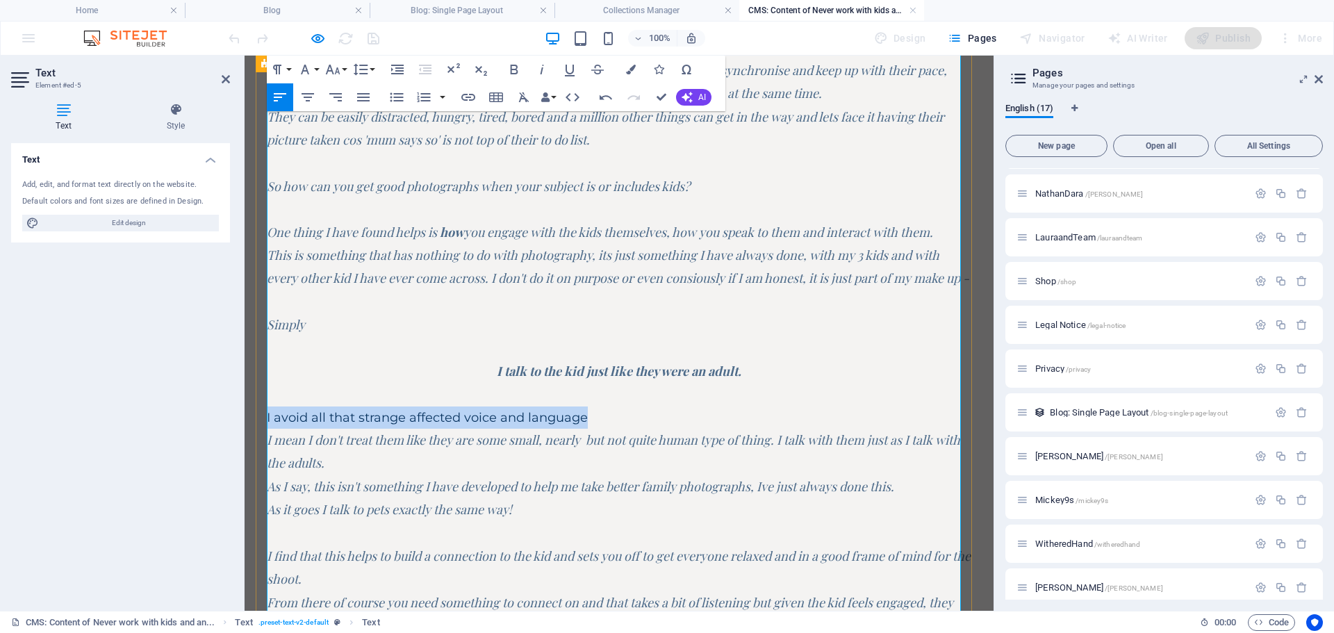
drag, startPoint x: 593, startPoint y: 439, endPoint x: 265, endPoint y: 442, distance: 327.4
click at [265, 442] on div "Never work with kids and animals they say? Its true, it can be tricky. Kids are…" at bounding box center [619, 350] width 727 height 872
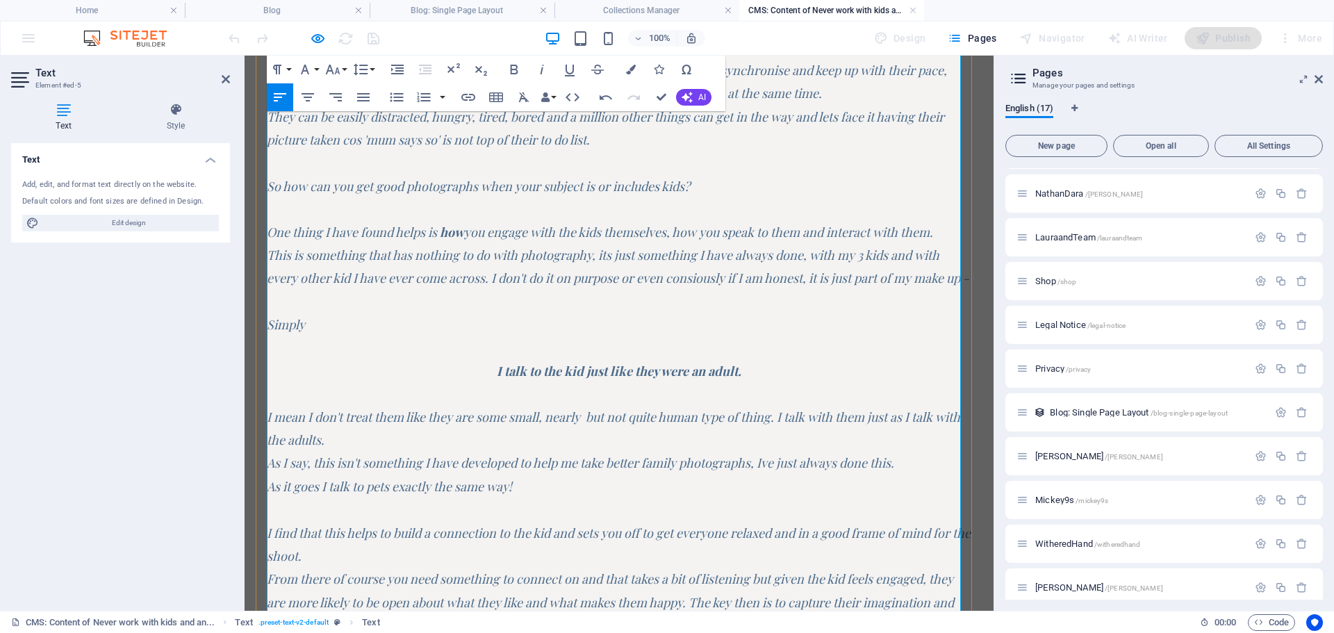
click at [591, 442] on em "I mean I don't treat them like they are some small, nearly but not quite human …" at bounding box center [614, 429] width 694 height 40
click at [701, 444] on em "I mean I don't treat them like they are some small, nearly but not quite human …" at bounding box center [612, 429] width 691 height 40
click at [787, 439] on em "I mean I don't treat them like they are some small, nearly but not quite human,…" at bounding box center [614, 429] width 694 height 40
drag, startPoint x: 792, startPoint y: 441, endPoint x: 812, endPoint y: 442, distance: 19.5
click at [812, 442] on em "I mean I don't treat them like they are some small, nearly but not quite human,…" at bounding box center [614, 429] width 694 height 40
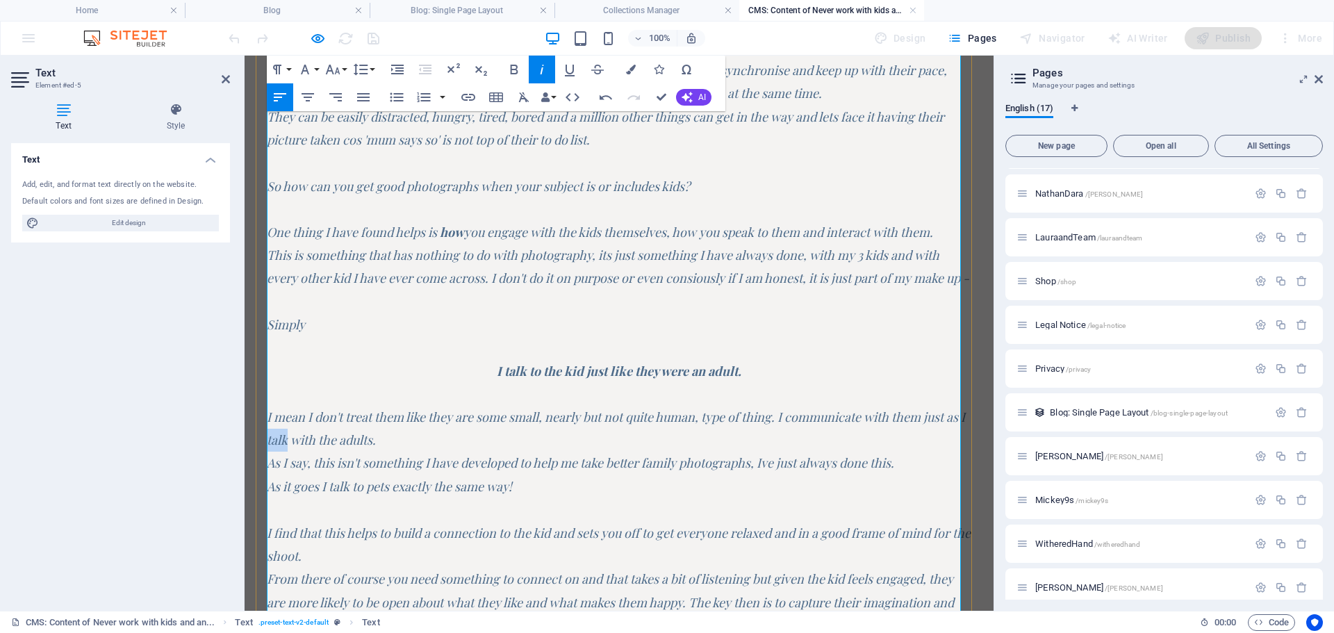
drag, startPoint x: 289, startPoint y: 463, endPoint x: 309, endPoint y: 466, distance: 20.3
click at [309, 448] on em "I mean I don't treat them like they are some small, nearly but not quite human,…" at bounding box center [616, 429] width 698 height 40
click at [498, 452] on p "I mean I don't treat them like they are some small, nearly but not quite human,…" at bounding box center [619, 429] width 705 height 47
drag, startPoint x: 849, startPoint y: 488, endPoint x: 874, endPoint y: 486, distance: 25.1
click at [874, 471] on em "As I say, this isn't something I have developed to help me take better family p…" at bounding box center [581, 463] width 628 height 17
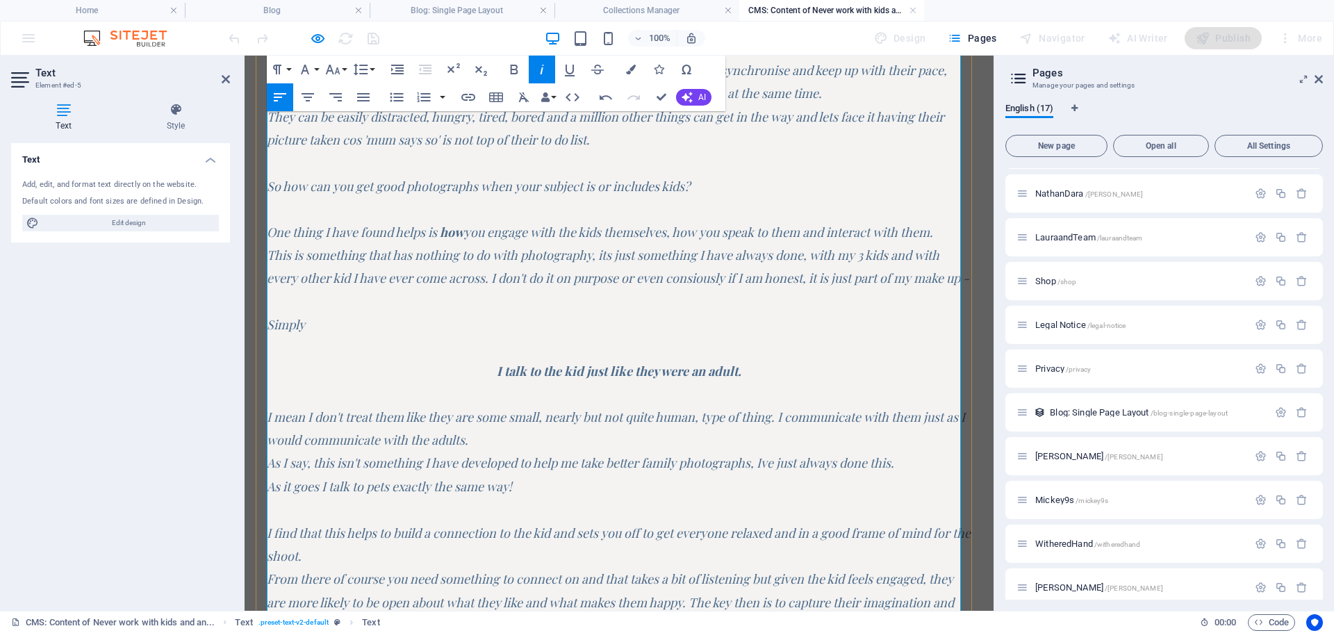
click at [922, 475] on p "As I say, this isn't something I have developed to help me take better family p…" at bounding box center [619, 463] width 705 height 23
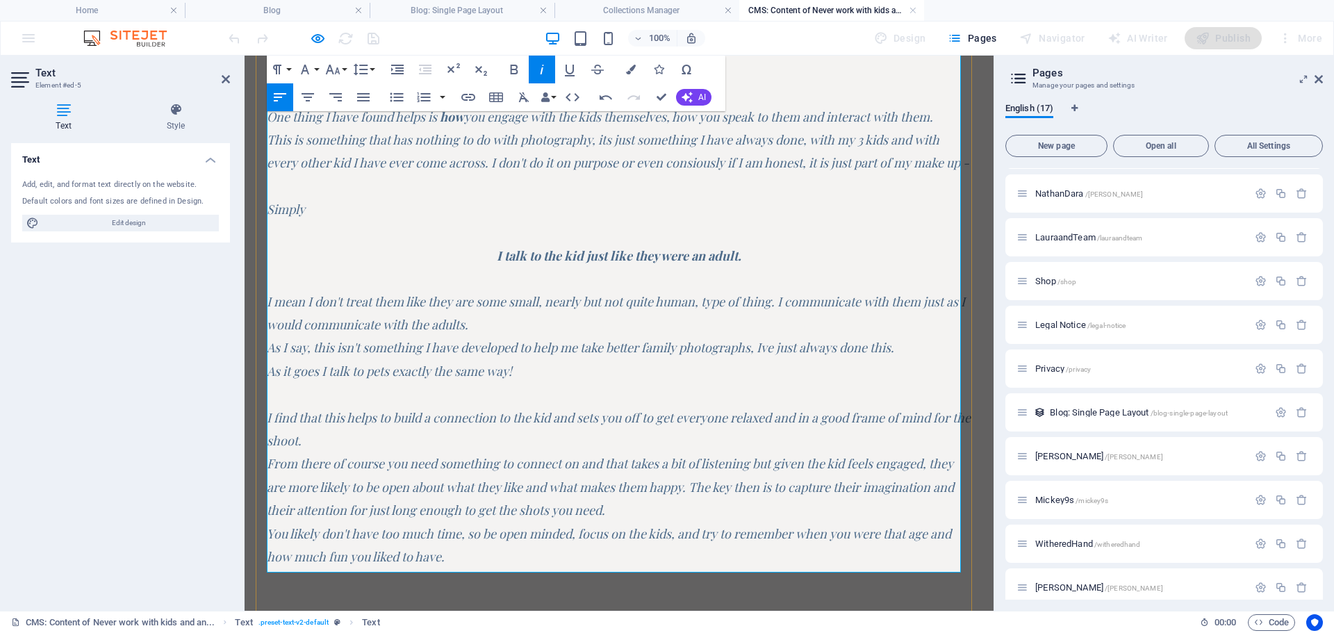
scroll to position [348, 0]
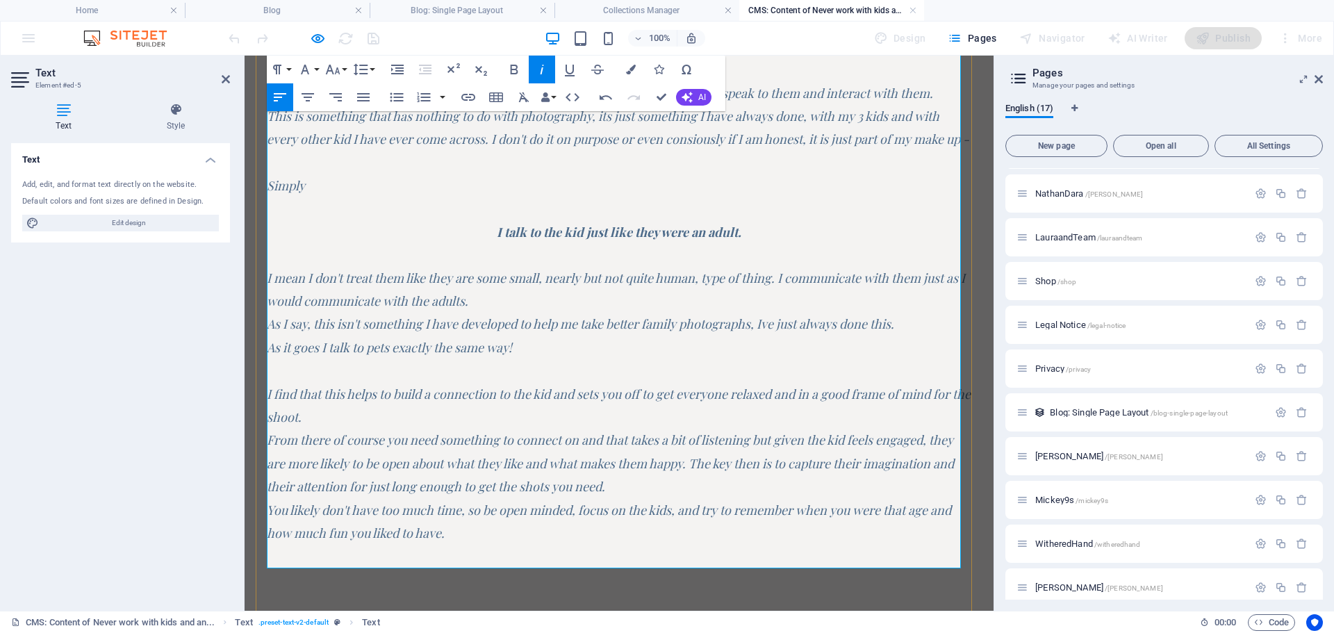
drag, startPoint x: 520, startPoint y: 368, endPoint x: 531, endPoint y: 363, distance: 12.4
click at [521, 359] on p "As it goes I talk to pets exactly the same way!" at bounding box center [619, 347] width 705 height 23
click at [899, 356] on em "As it goes I talk to pets exactly the same way! None of that 'wheres my little …" at bounding box center [583, 347] width 632 height 17
click at [836, 359] on p "As it goes I talk to pets exactly the same way! None of that 'wheres my little …" at bounding box center [619, 347] width 705 height 23
click at [837, 359] on p "As it goes I talk to pets exactly the same way! None of that 'wheres my little …" at bounding box center [619, 347] width 705 height 23
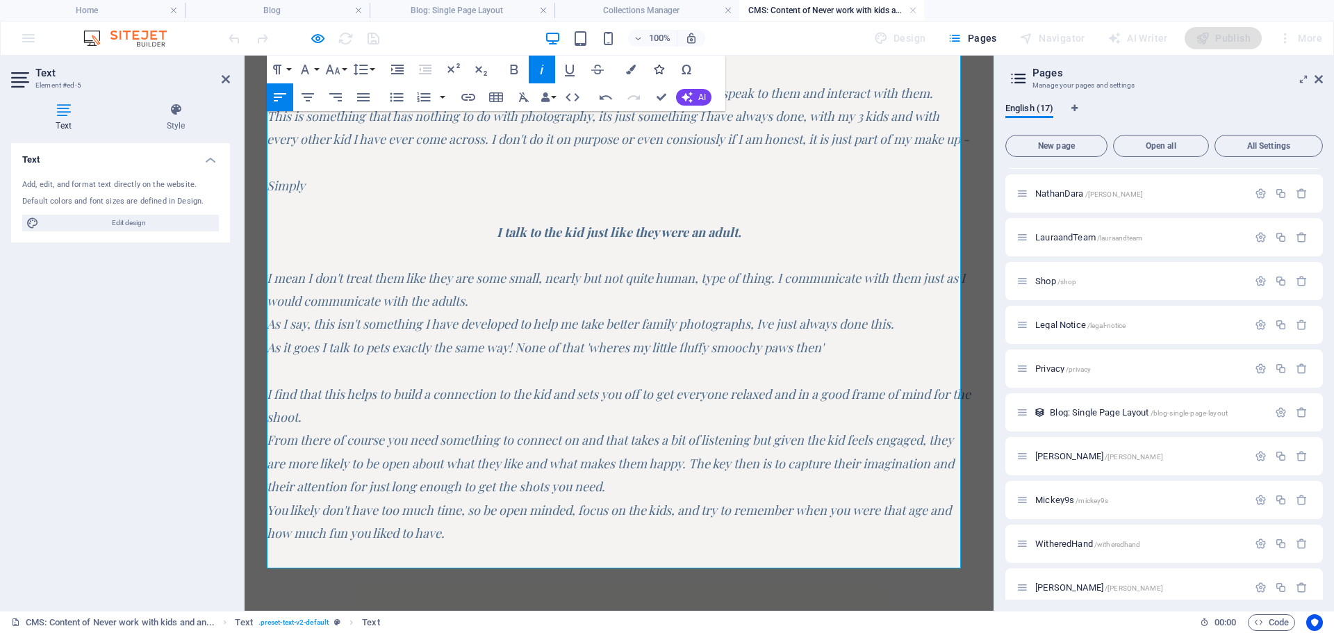
click at [657, 69] on icon "button" at bounding box center [659, 70] width 10 height 10
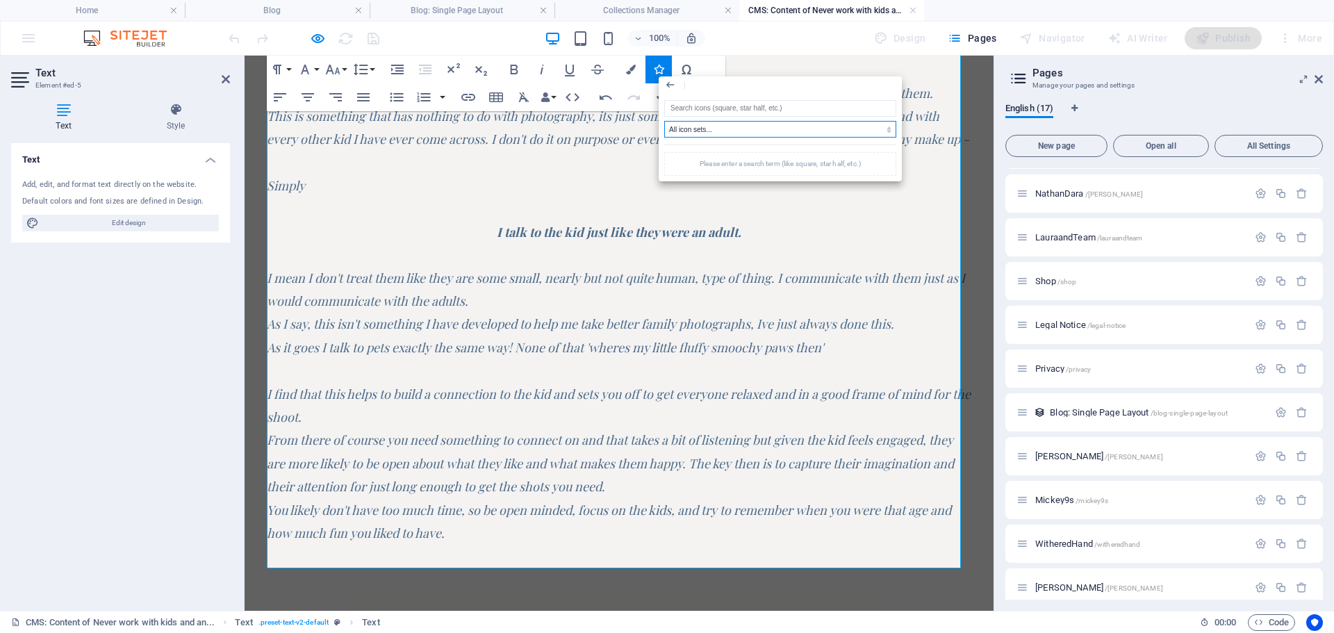
click at [712, 132] on select "All icon sets... IcoFont Ionicons FontAwesome Brands FontAwesome Duotone FontAw…" at bounding box center [780, 129] width 232 height 17
select select "icofont"
click at [664, 121] on select "All icon sets... IcoFont Ionicons FontAwesome Brands FontAwesome Duotone FontAw…" at bounding box center [780, 129] width 232 height 17
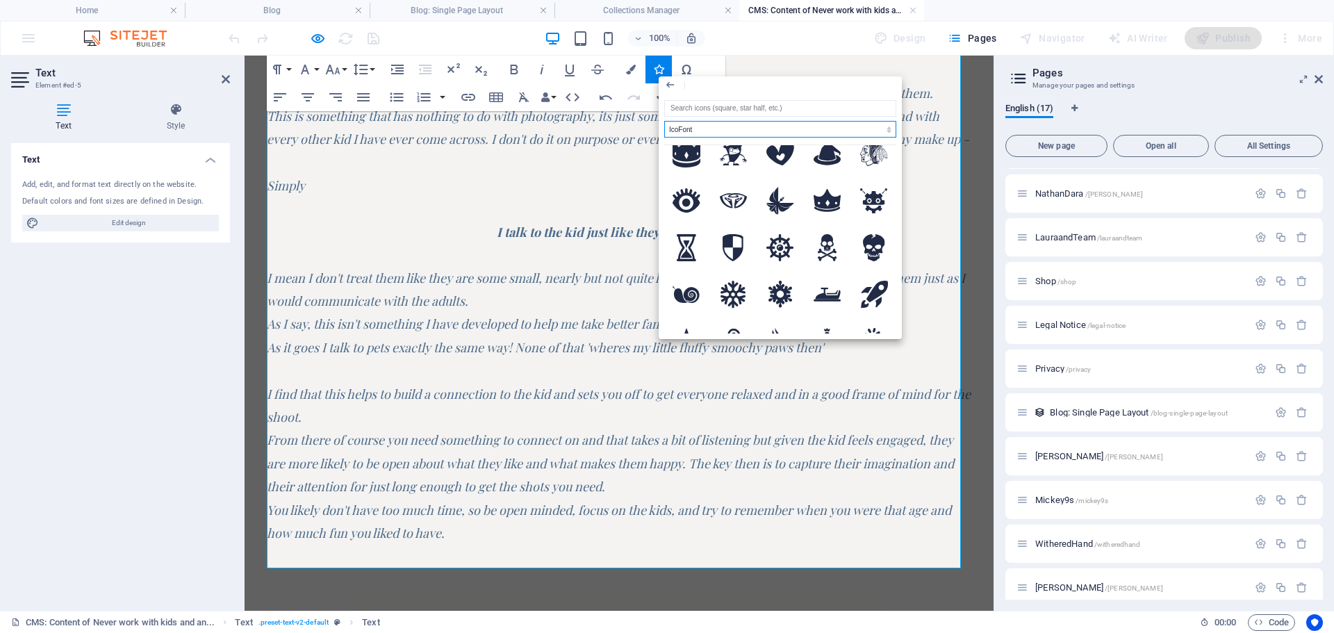
scroll to position [0, 0]
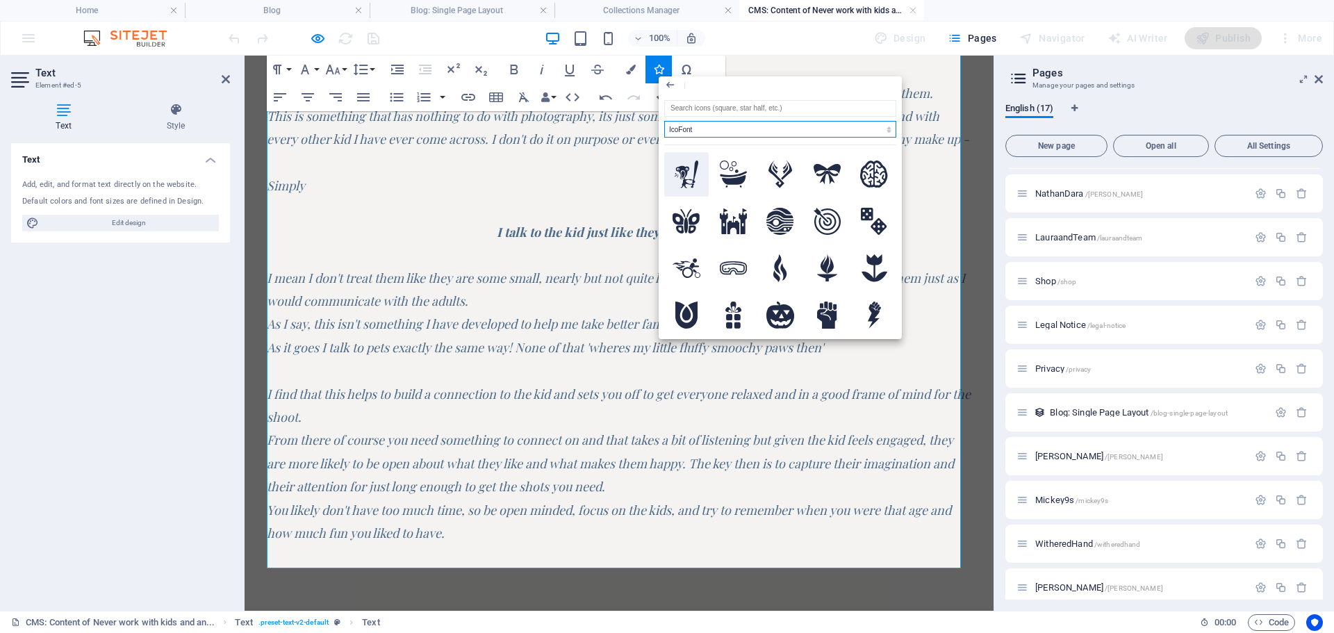
click at [681, 167] on icon at bounding box center [687, 175] width 24 height 28
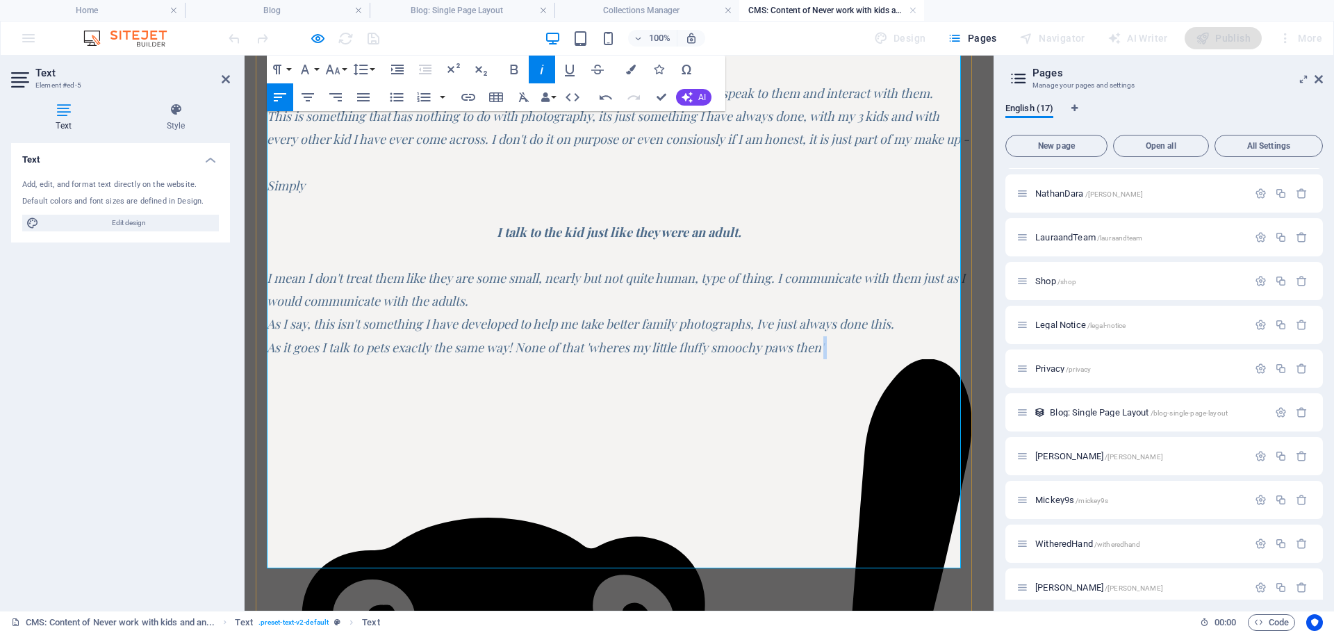
drag, startPoint x: 833, startPoint y: 366, endPoint x: 847, endPoint y: 367, distance: 13.9
click at [343, 69] on button "Font Size" at bounding box center [335, 70] width 26 height 28
click at [344, 158] on link "30" at bounding box center [347, 151] width 50 height 21
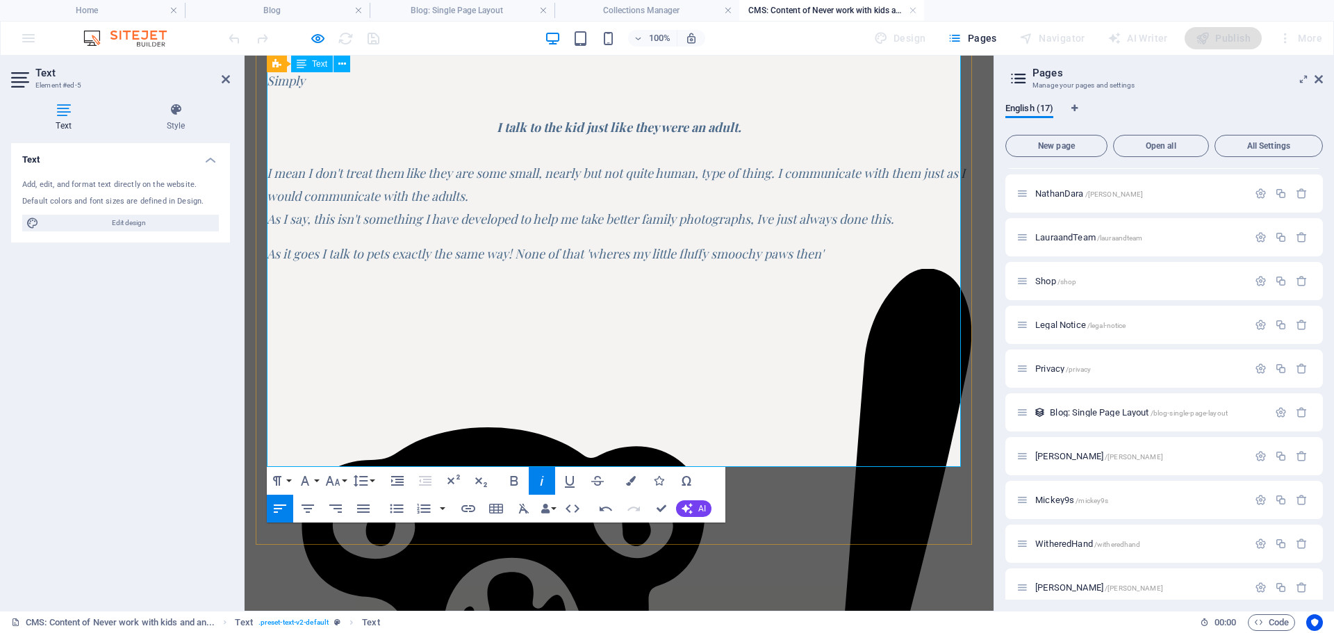
scroll to position [383, 0]
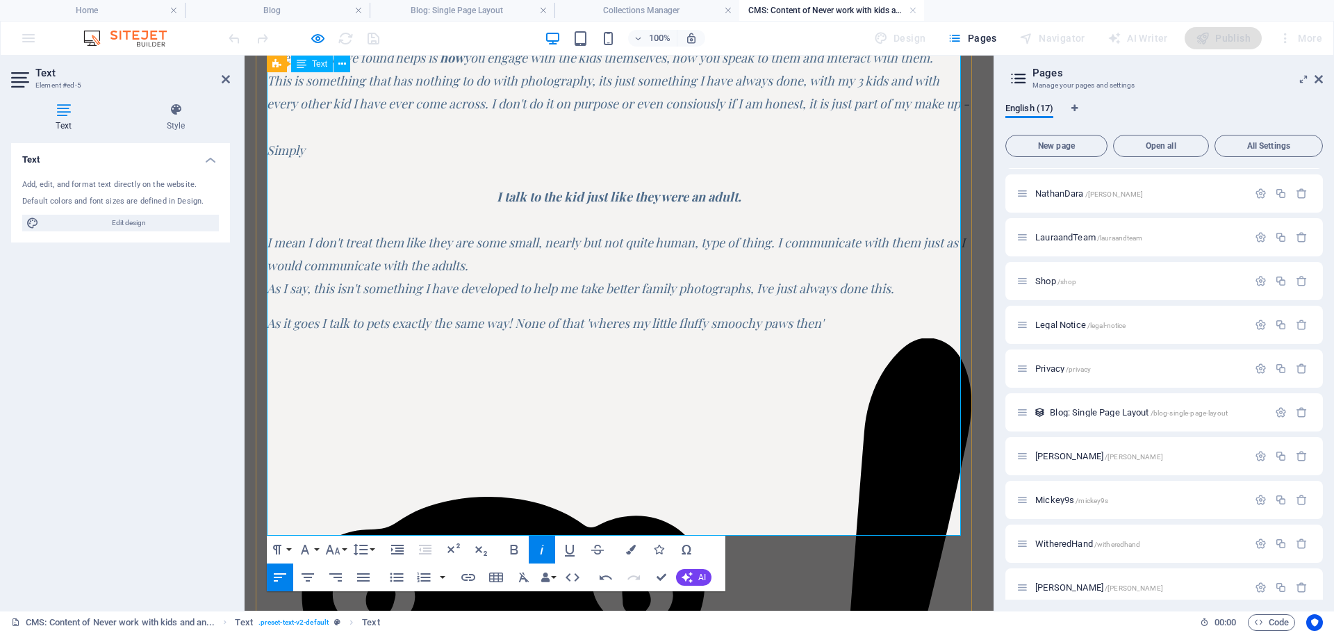
drag, startPoint x: 648, startPoint y: 383, endPoint x: 645, endPoint y: 414, distance: 31.4
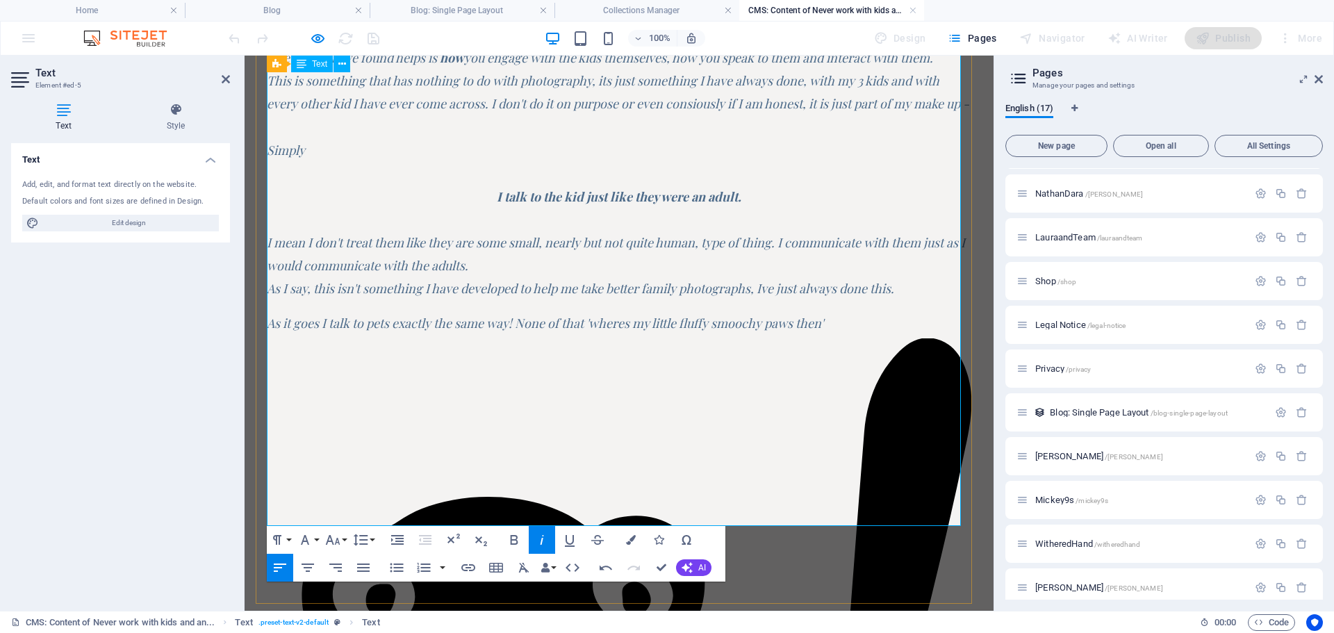
scroll to position [452, 0]
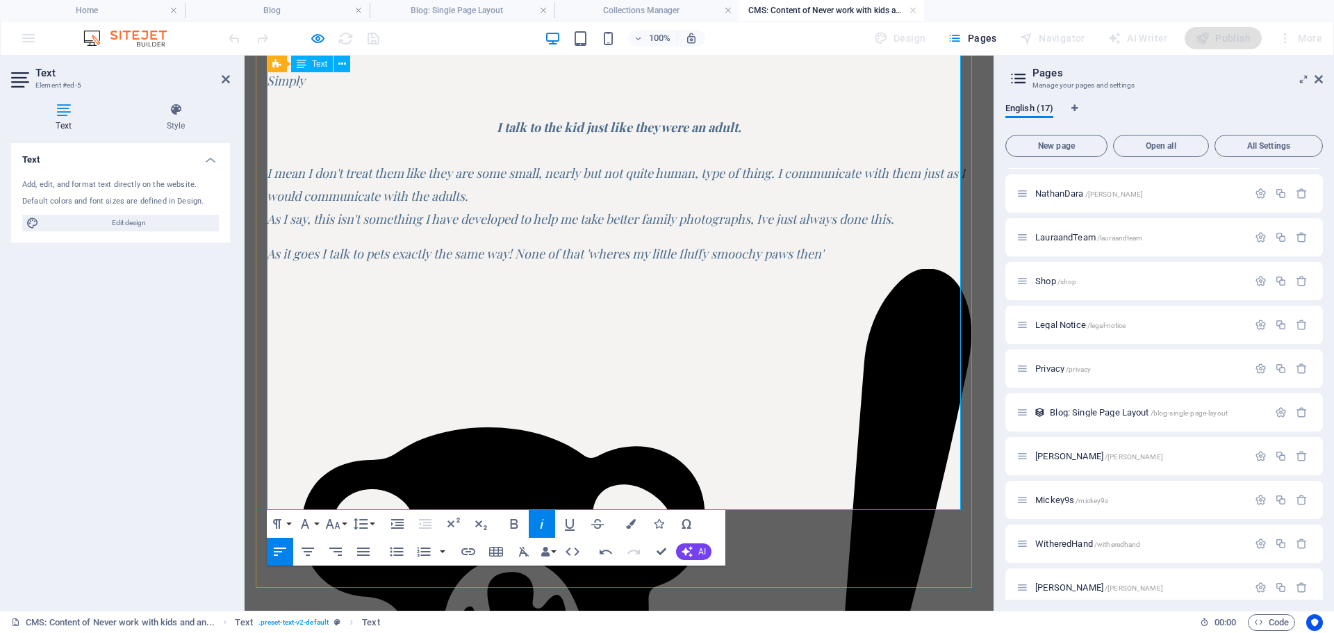
scroll to position [499, 0]
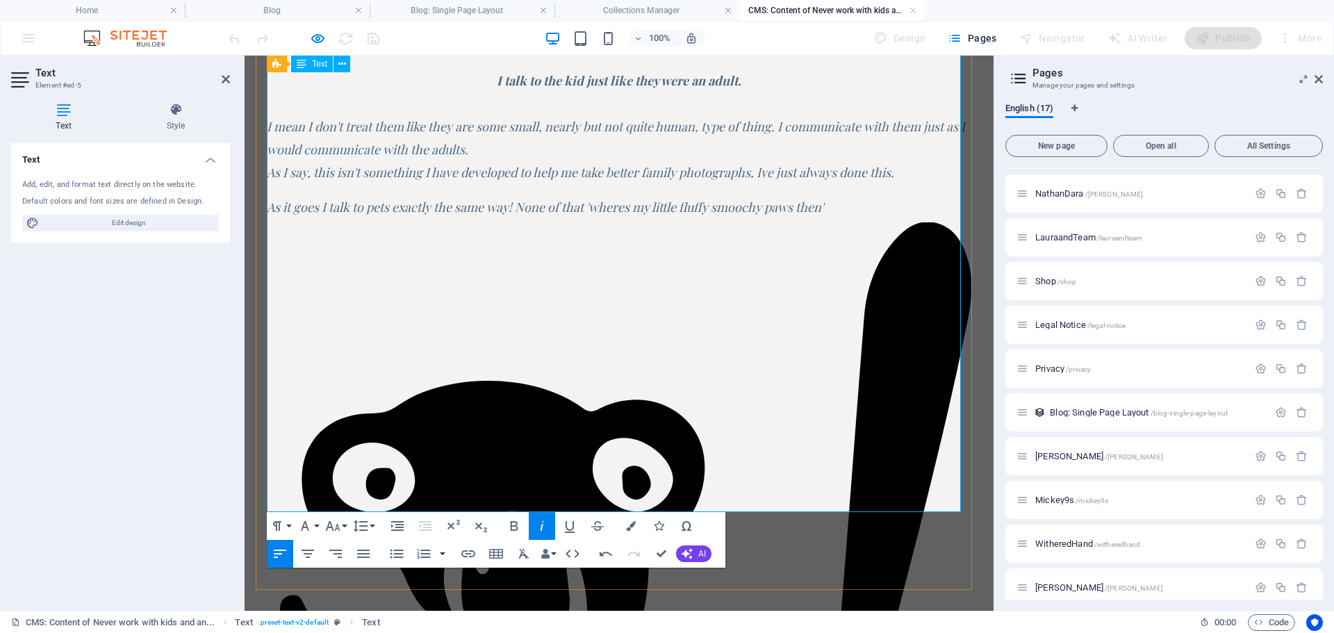
drag, startPoint x: 286, startPoint y: 498, endPoint x: 266, endPoint y: 505, distance: 21.1
click at [266, 505] on div "Never work with kids and animals they say? Its true, it can be tricky. Kids are…" at bounding box center [619, 536] width 727 height 1826
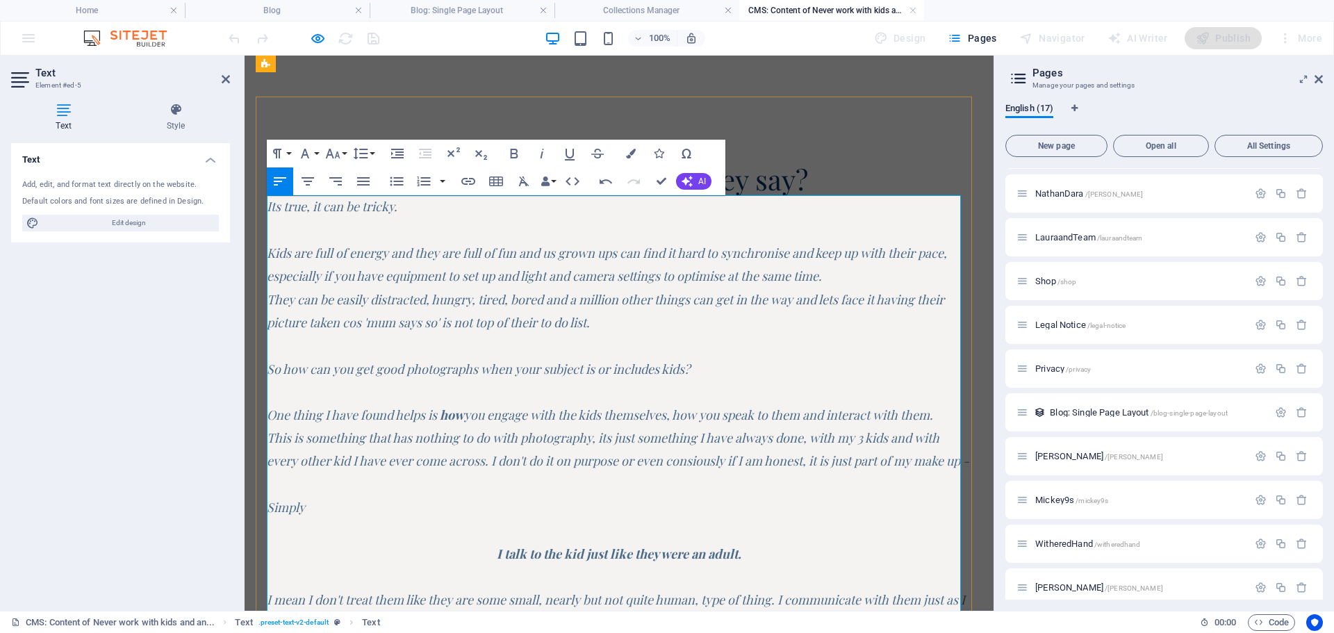
scroll to position [0, 0]
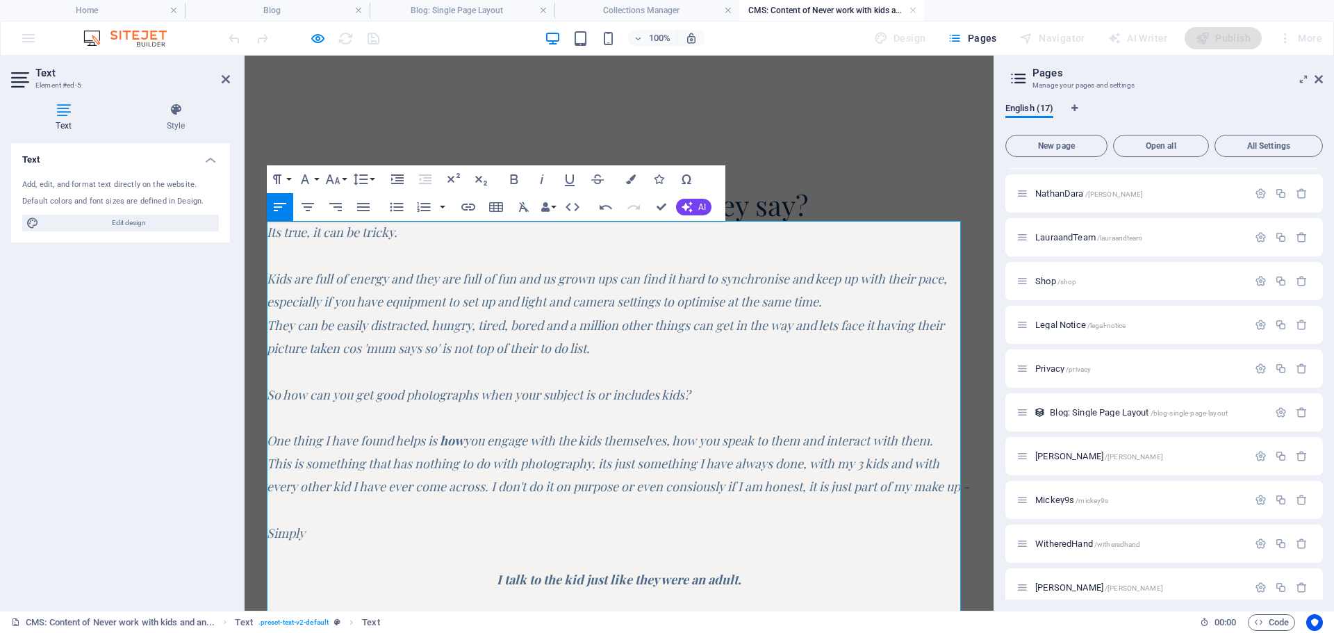
drag, startPoint x: 1190, startPoint y: 129, endPoint x: 1119, endPoint y: 96, distance: 78.1
drag, startPoint x: 1364, startPoint y: 152, endPoint x: 664, endPoint y: 324, distance: 720.8
click at [664, 324] on em "They can be easily distracted, hungry, tired, bored and a million other things …" at bounding box center [606, 337] width 678 height 40
click at [224, 77] on icon at bounding box center [226, 79] width 8 height 11
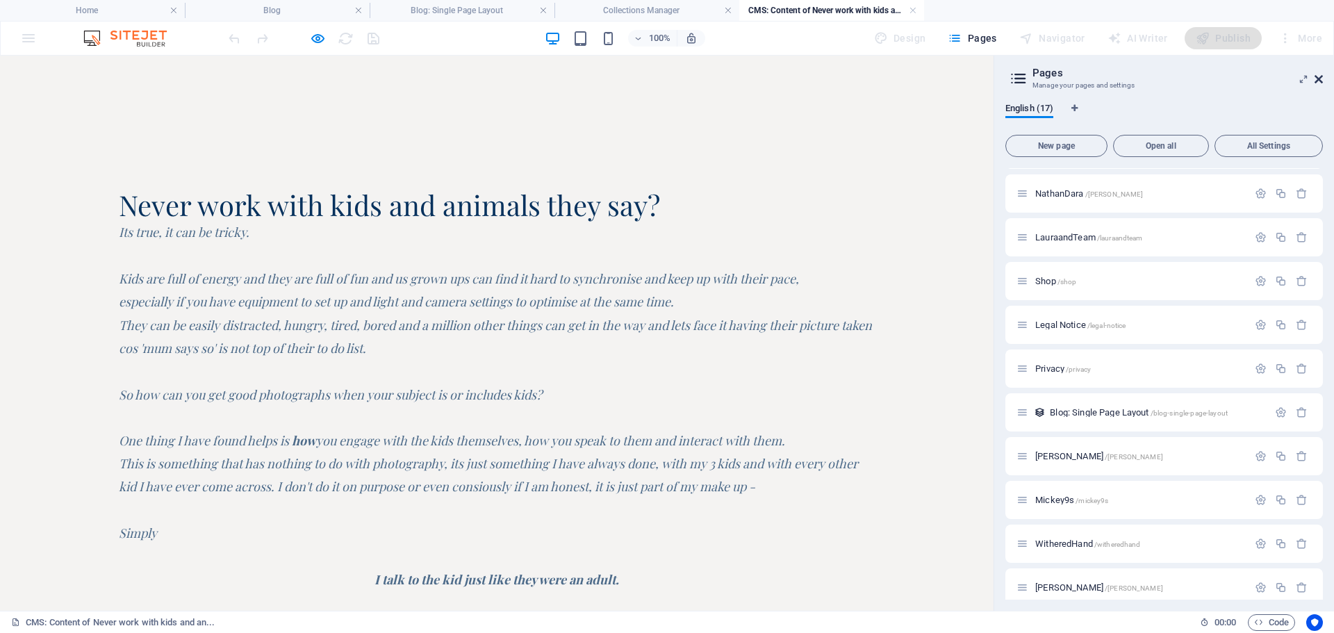
click at [1320, 76] on icon at bounding box center [1319, 79] width 8 height 11
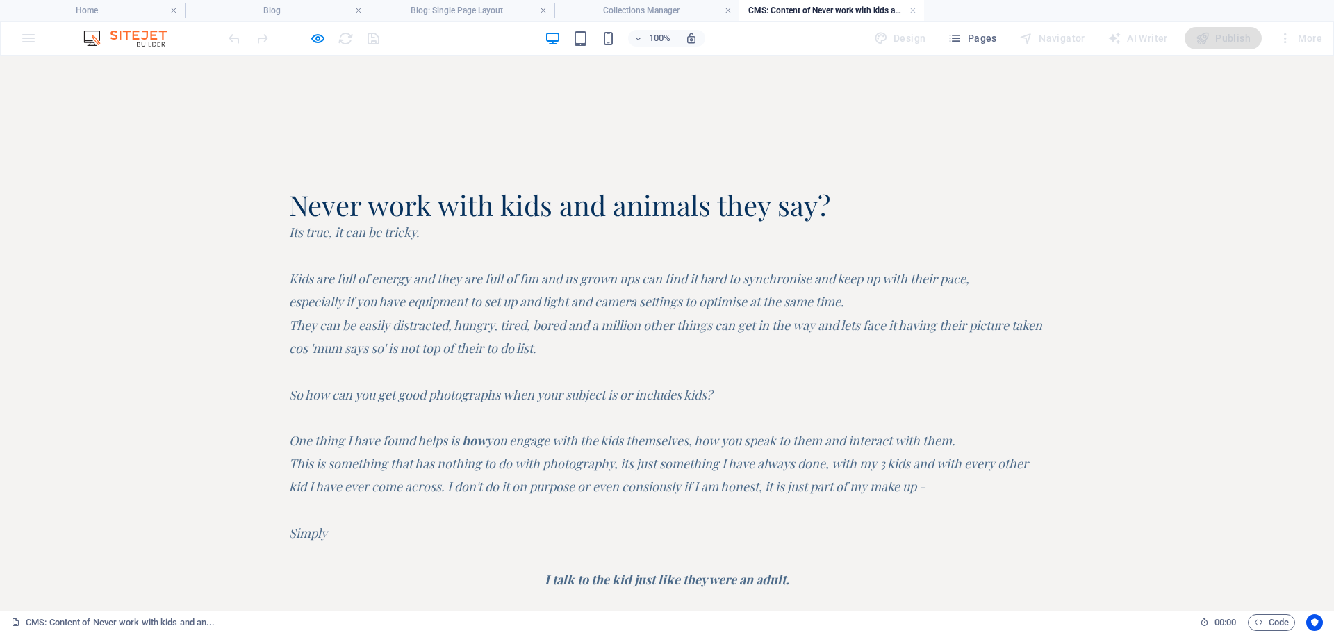
click at [316, 38] on icon "button" at bounding box center [318, 39] width 16 height 16
click at [313, 74] on h6 "Preview Ctrl+P" at bounding box center [329, 74] width 93 height 17
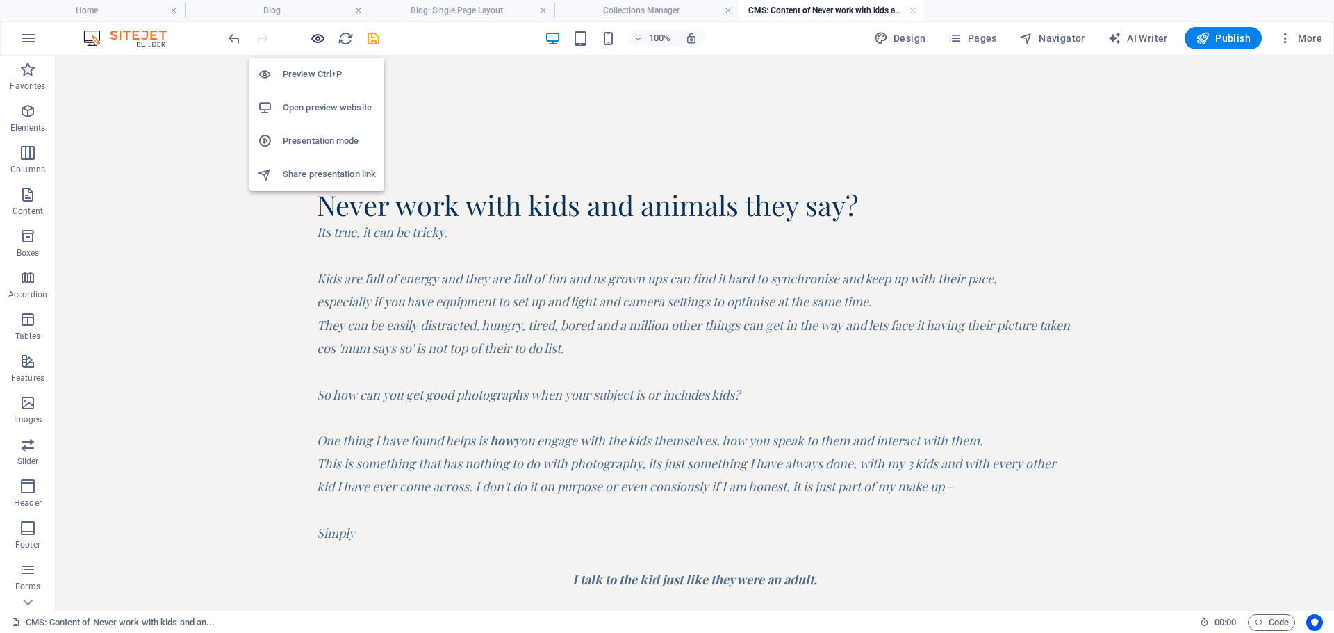
click at [319, 43] on icon "button" at bounding box center [318, 39] width 16 height 16
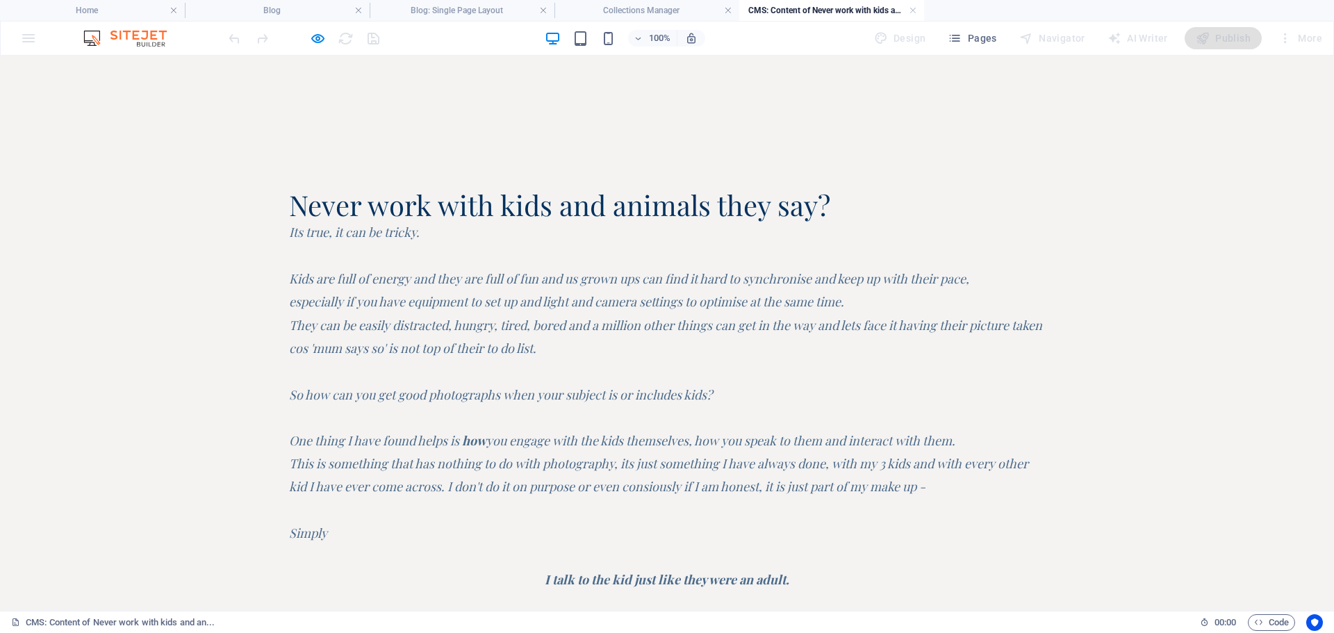
click at [594, 211] on h2 "Never work with kids and animals they say?" at bounding box center [667, 205] width 756 height 32
click at [316, 33] on icon "button" at bounding box center [318, 39] width 16 height 16
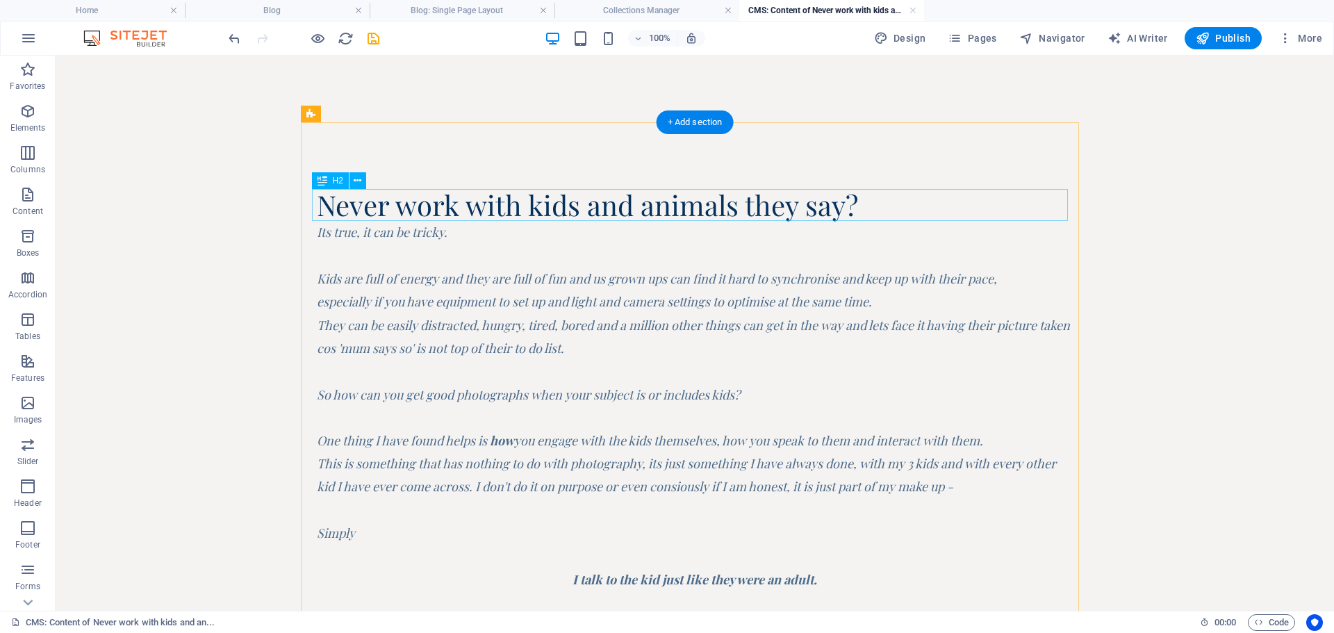
click at [623, 200] on div "Never work with kids and animals they say?" at bounding box center [695, 205] width 756 height 32
click at [624, 205] on div "Never work with kids and animals they say?" at bounding box center [695, 205] width 756 height 32
click at [623, 205] on div "Never work with kids and animals they say?" at bounding box center [695, 205] width 756 height 32
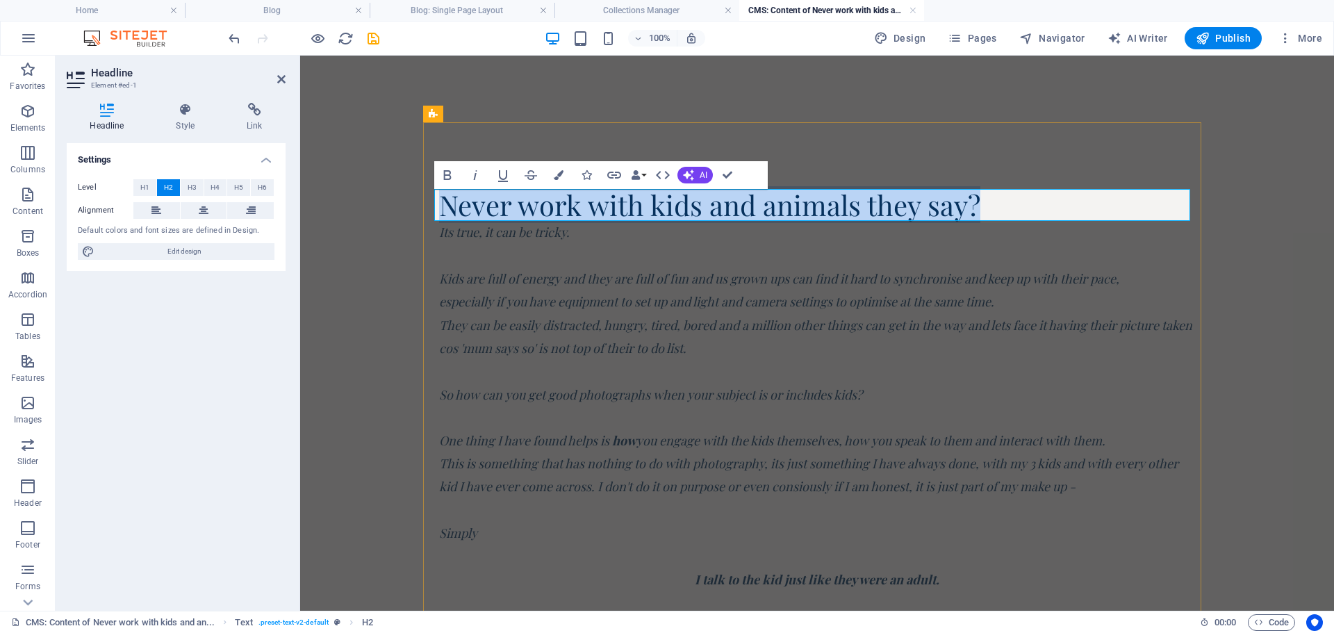
click at [750, 202] on h2 "Never work with kids and animals they say?" at bounding box center [817, 205] width 756 height 32
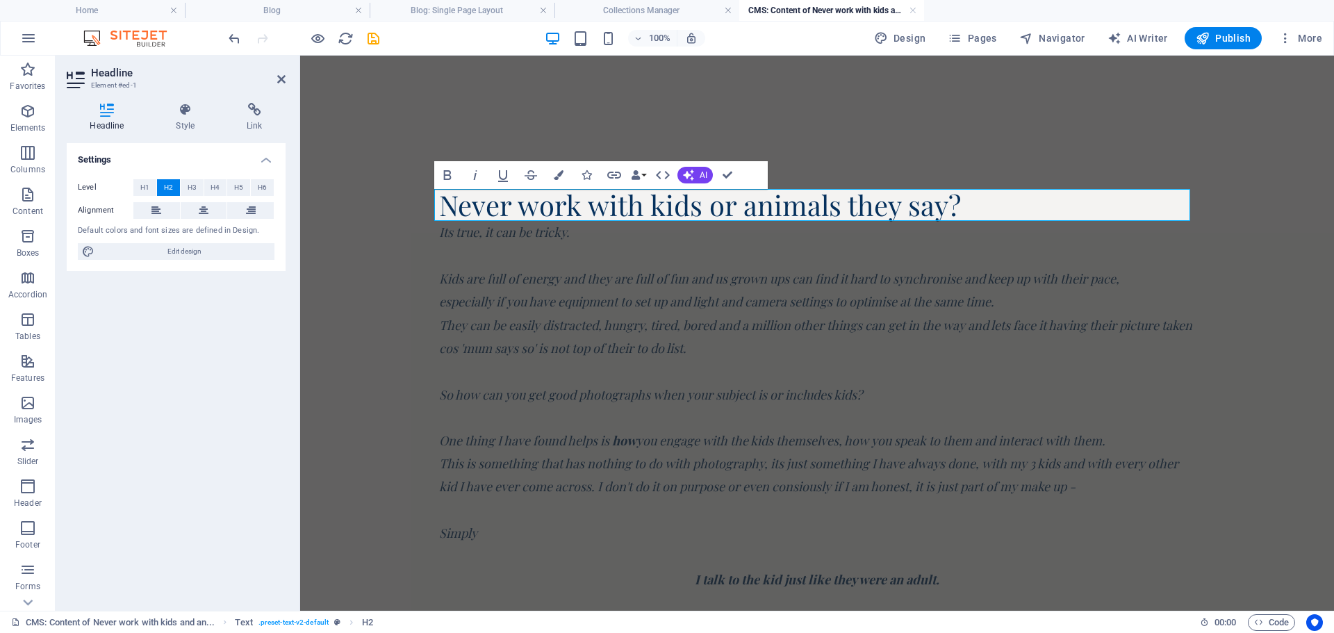
drag, startPoint x: 373, startPoint y: 35, endPoint x: 301, endPoint y: 119, distance: 109.9
click at [373, 35] on icon "save" at bounding box center [374, 39] width 16 height 16
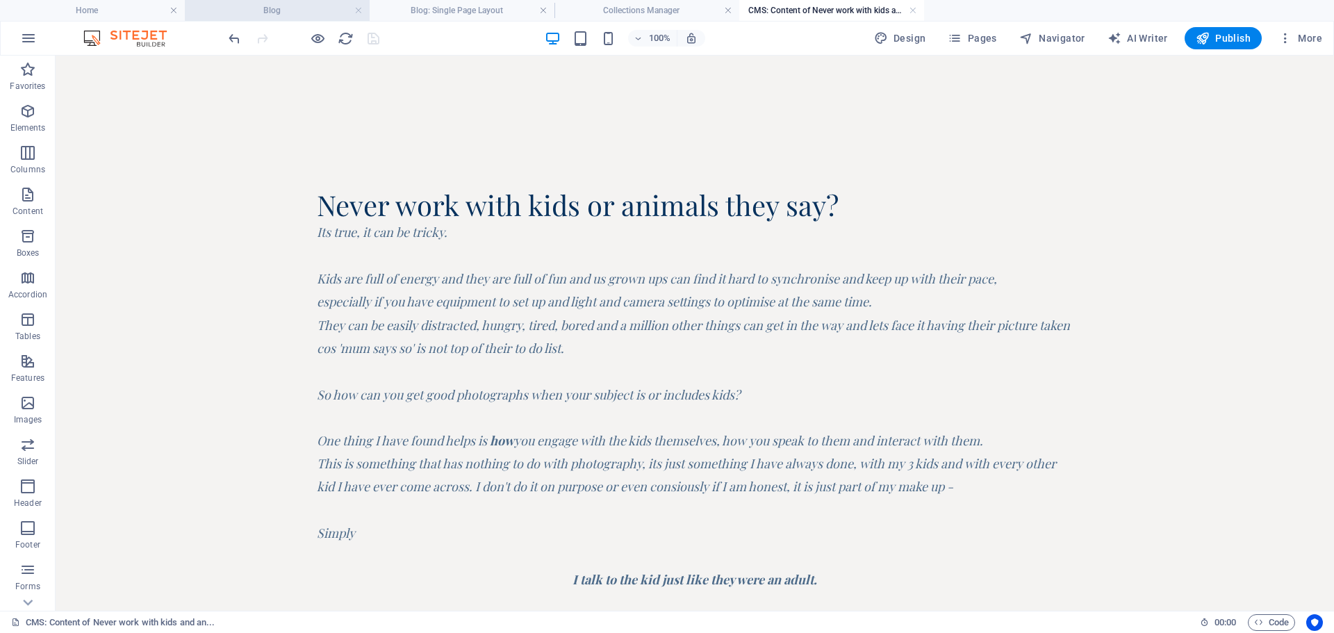
click at [277, 5] on h4 "Blog" at bounding box center [277, 10] width 185 height 15
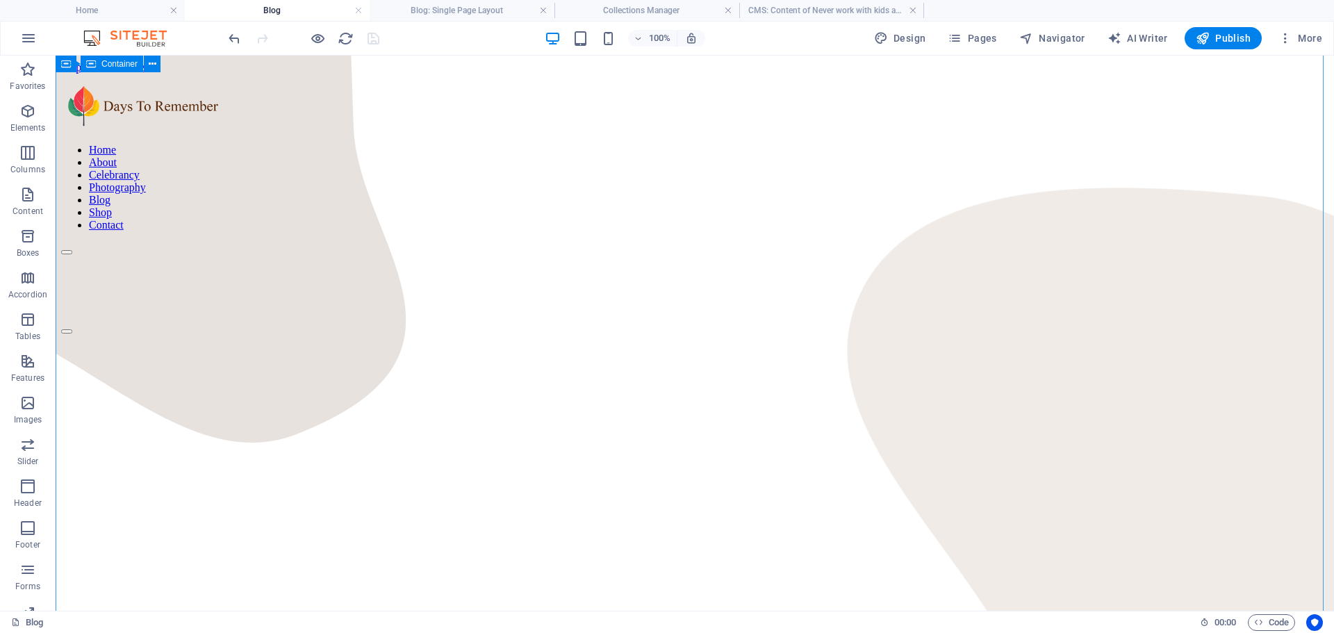
scroll to position [1944, 0]
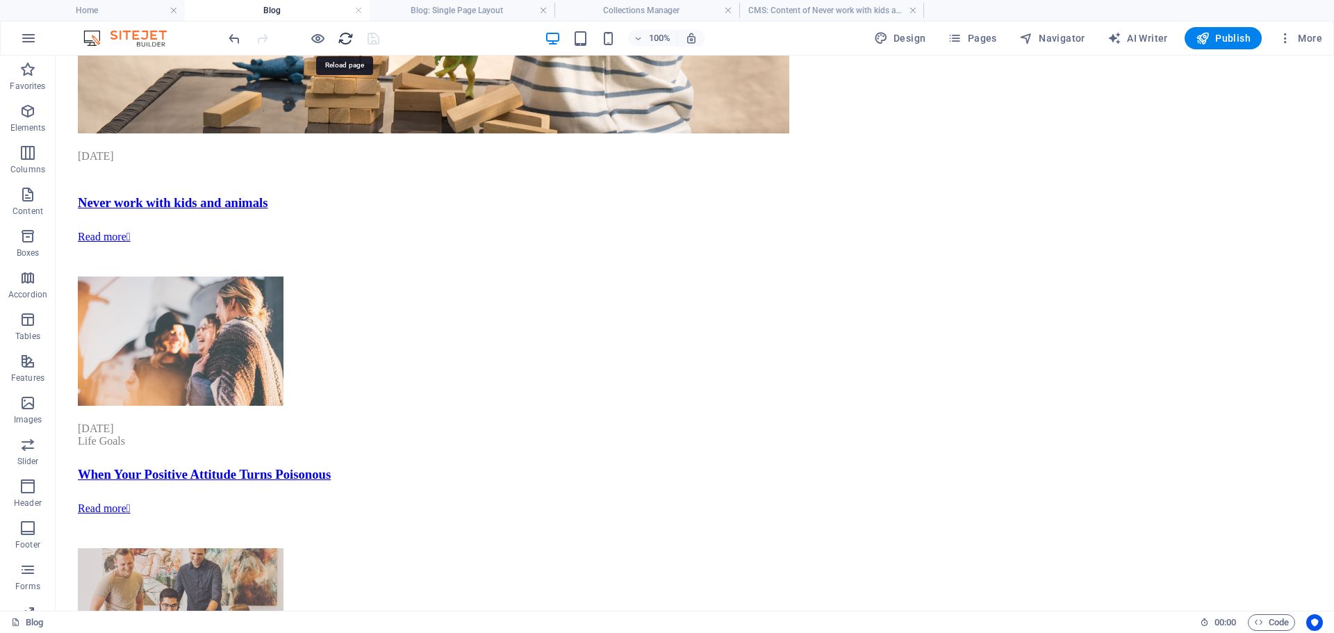
click at [345, 34] on icon "reload" at bounding box center [346, 39] width 16 height 16
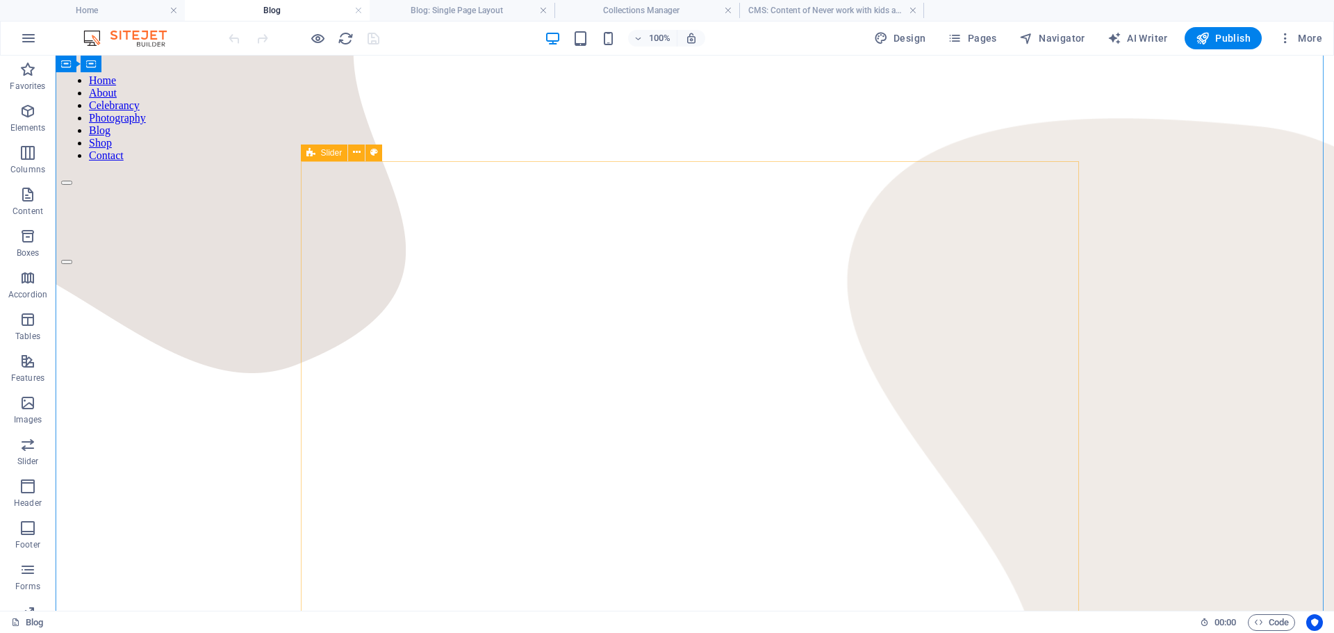
scroll to position [0, 0]
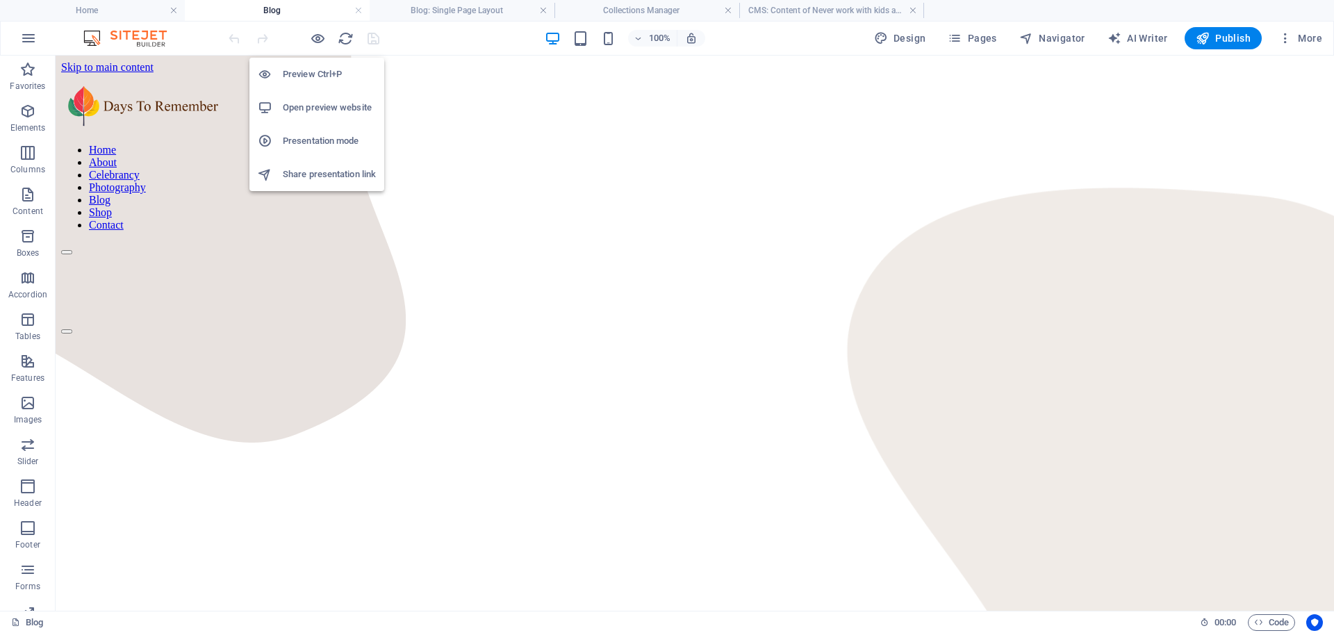
click at [300, 103] on h6 "Open preview website" at bounding box center [329, 107] width 93 height 17
click at [302, 106] on h6 "Open preview website" at bounding box center [329, 107] width 93 height 17
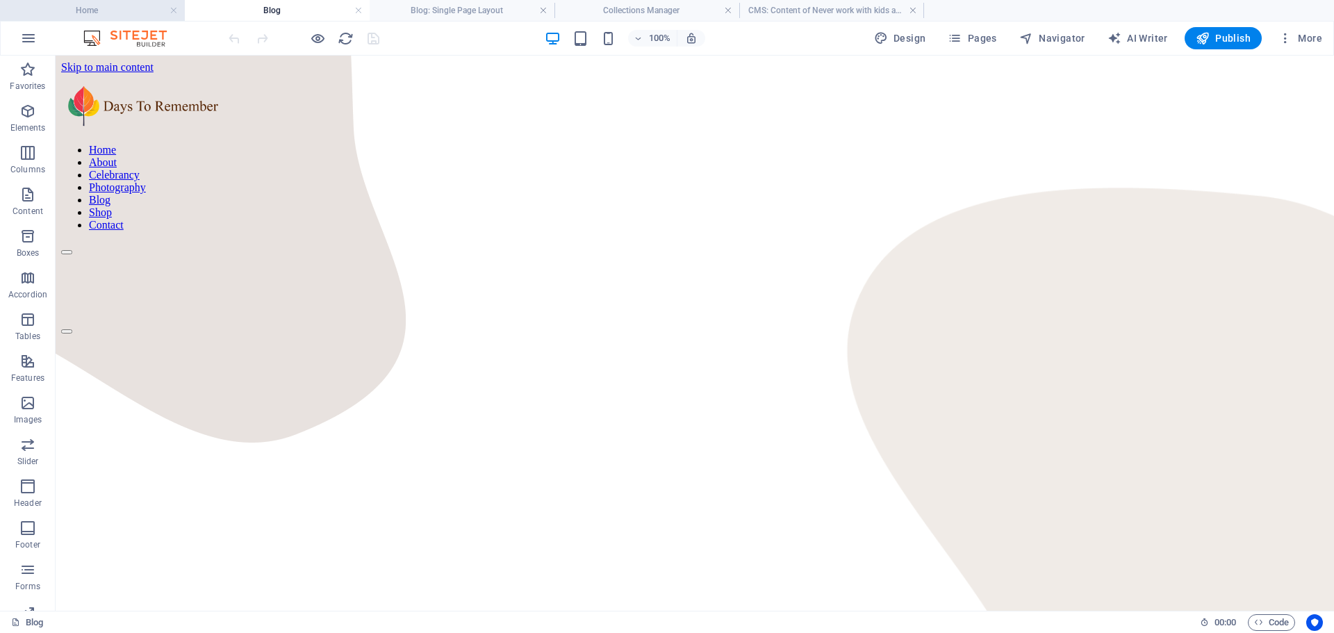
click at [91, 10] on h4 "Home" at bounding box center [92, 10] width 185 height 15
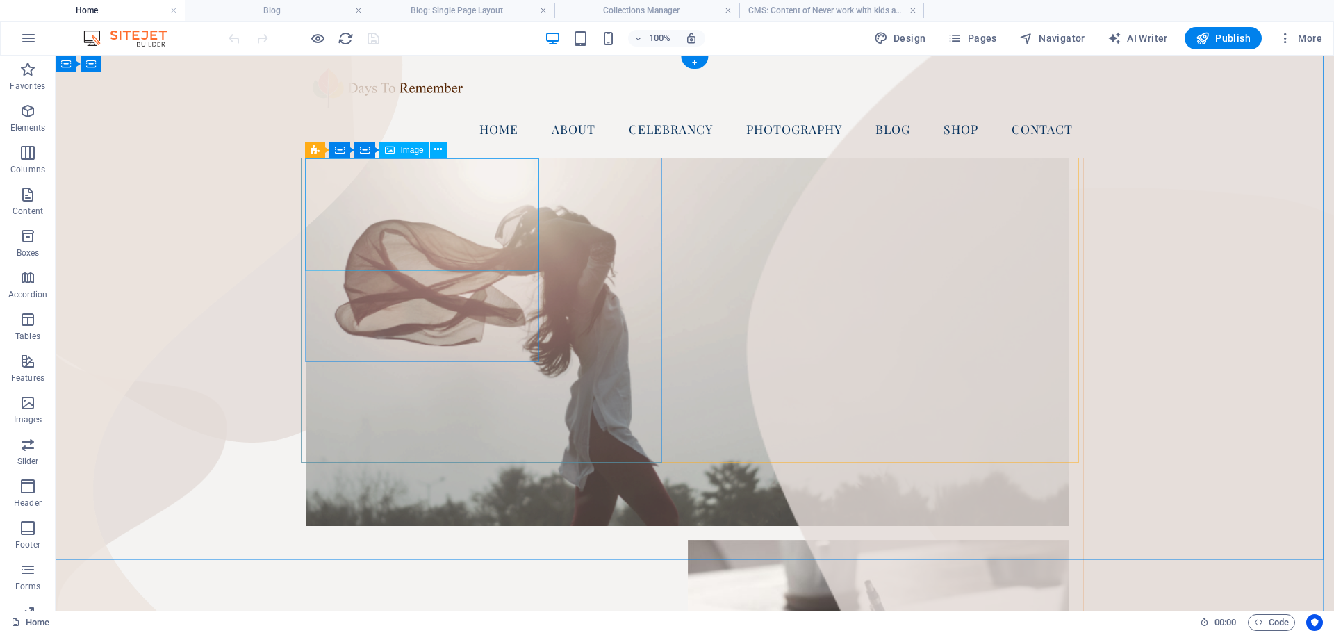
click at [403, 222] on figure at bounding box center [687, 342] width 763 height 368
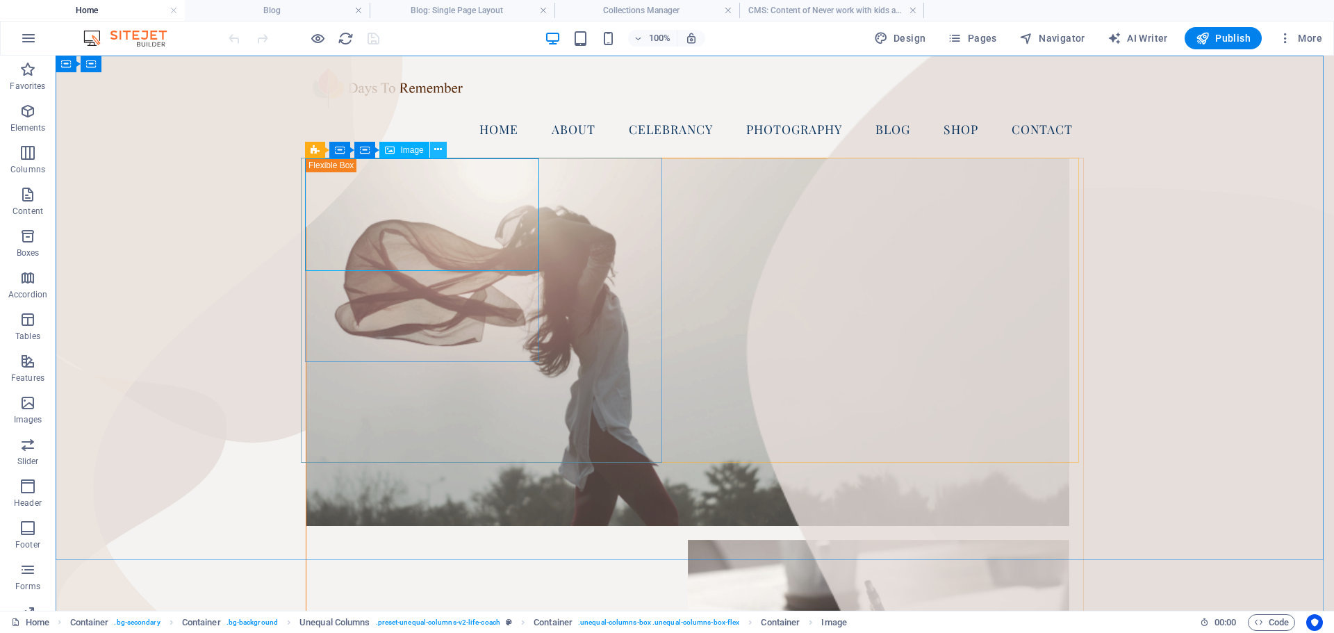
click at [440, 146] on icon at bounding box center [438, 149] width 8 height 15
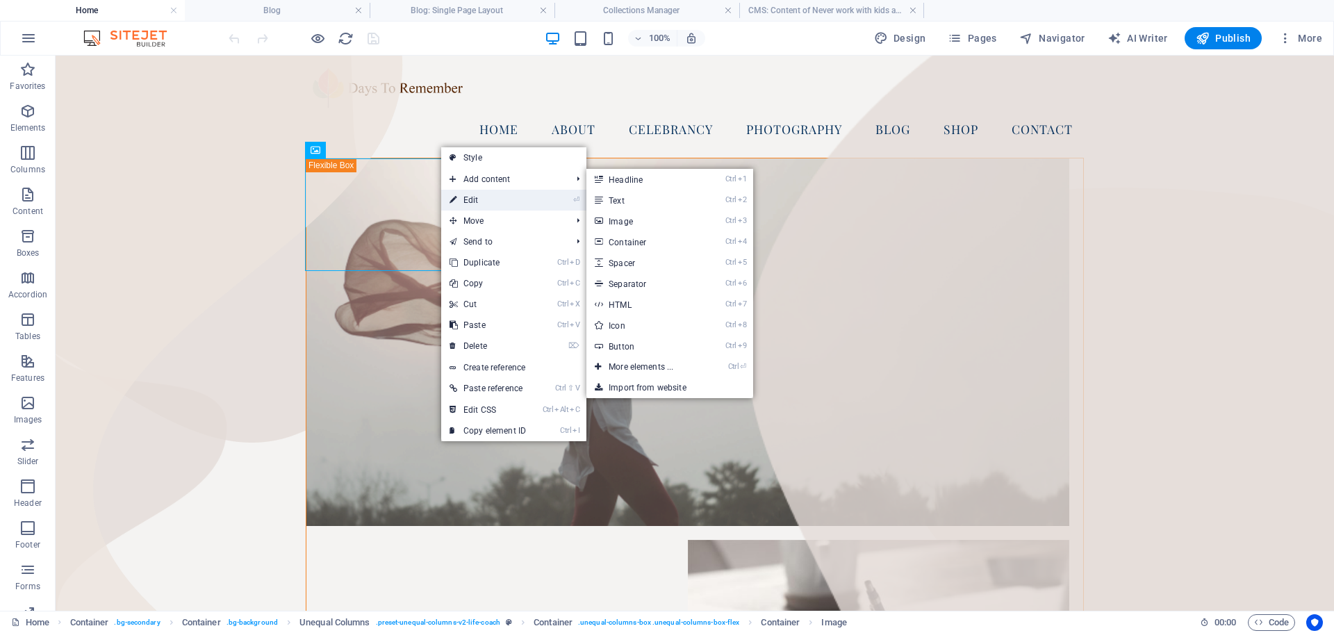
click at [473, 202] on link "⏎ Edit" at bounding box center [487, 200] width 93 height 21
select select "%"
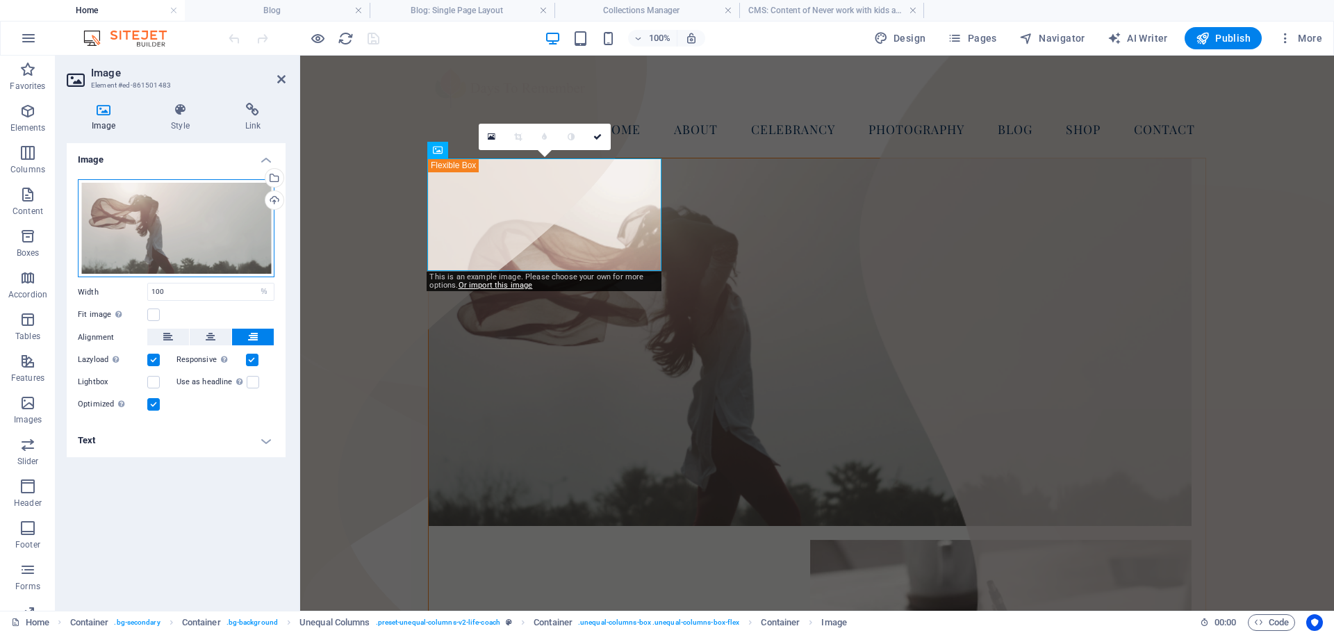
click at [165, 241] on div "Drag files here, click to choose files or select files from Files or our free s…" at bounding box center [176, 228] width 197 height 99
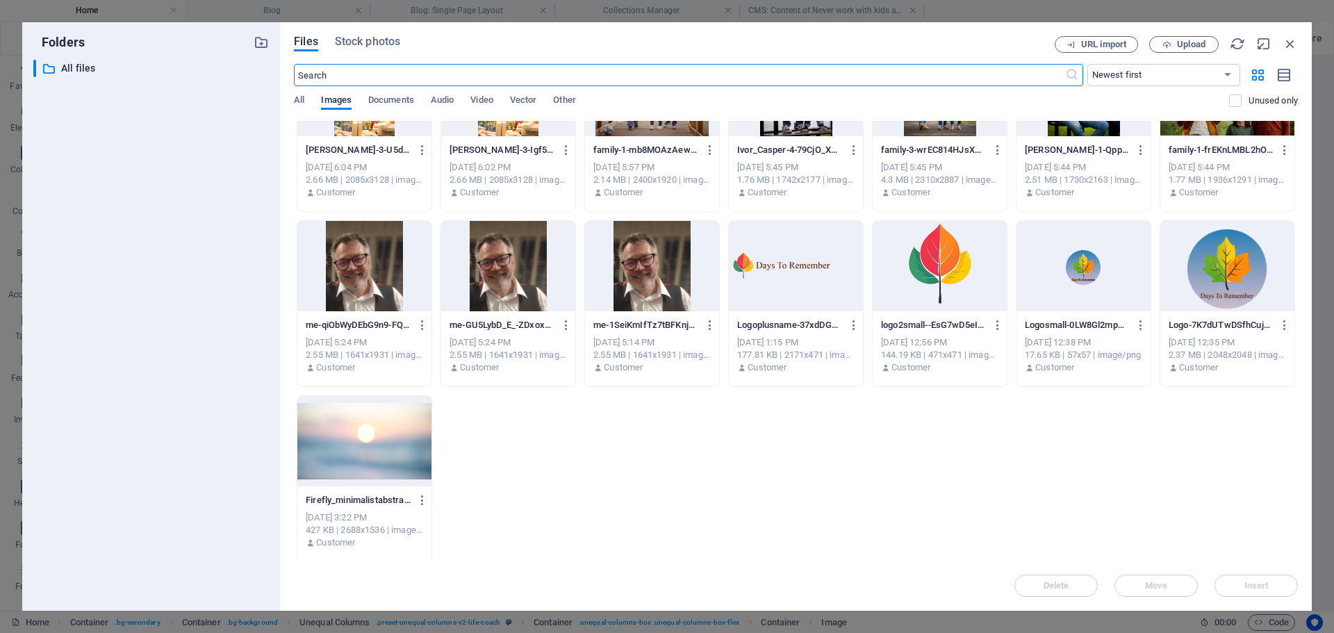
scroll to position [2179, 0]
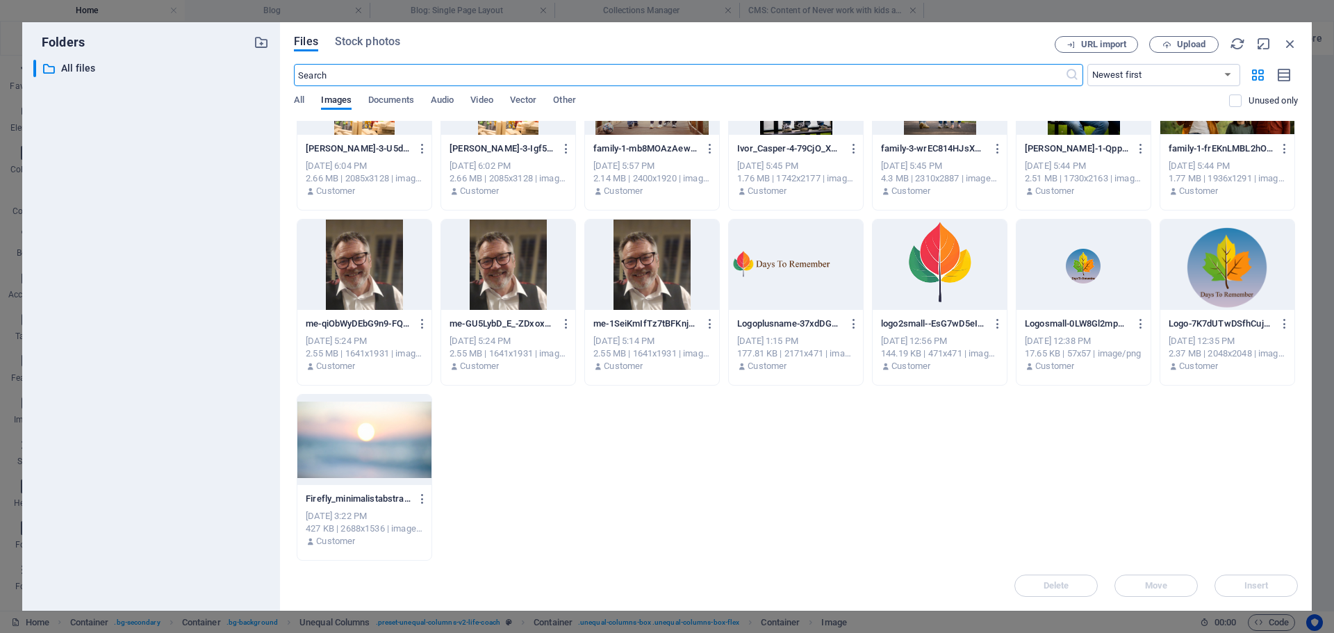
click at [788, 263] on div at bounding box center [796, 265] width 134 height 90
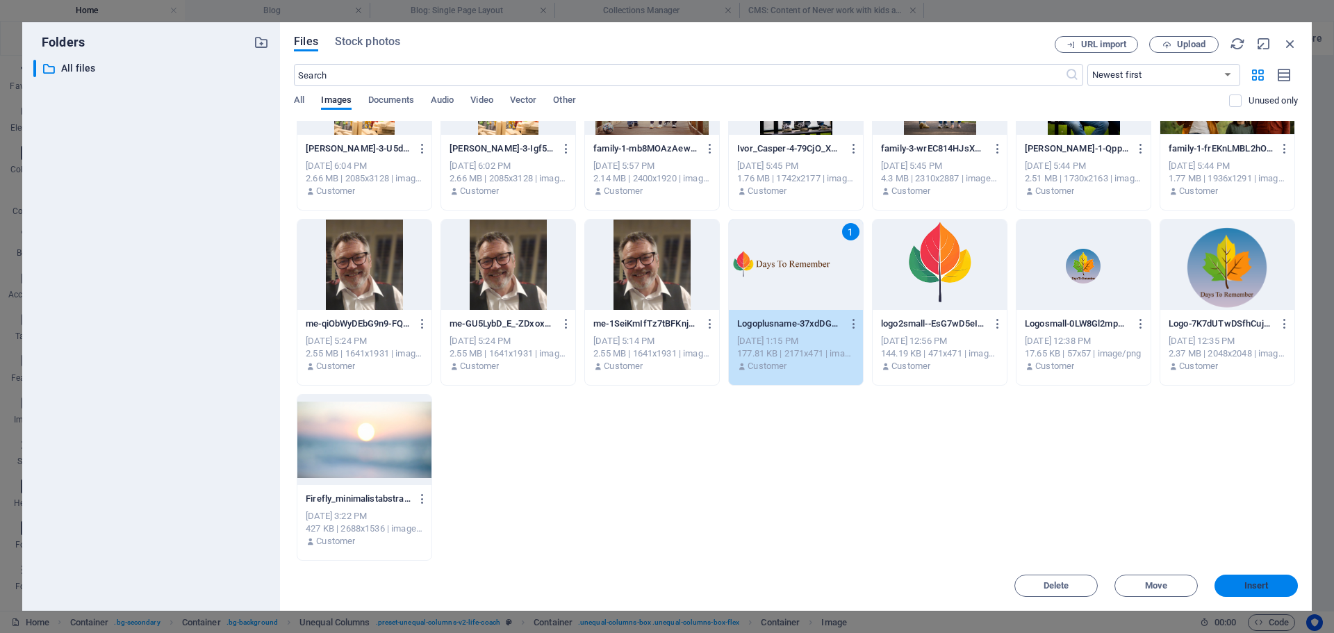
drag, startPoint x: 1268, startPoint y: 585, endPoint x: 878, endPoint y: 466, distance: 407.6
click at [1268, 585] on span "Insert" at bounding box center [1257, 586] width 24 height 8
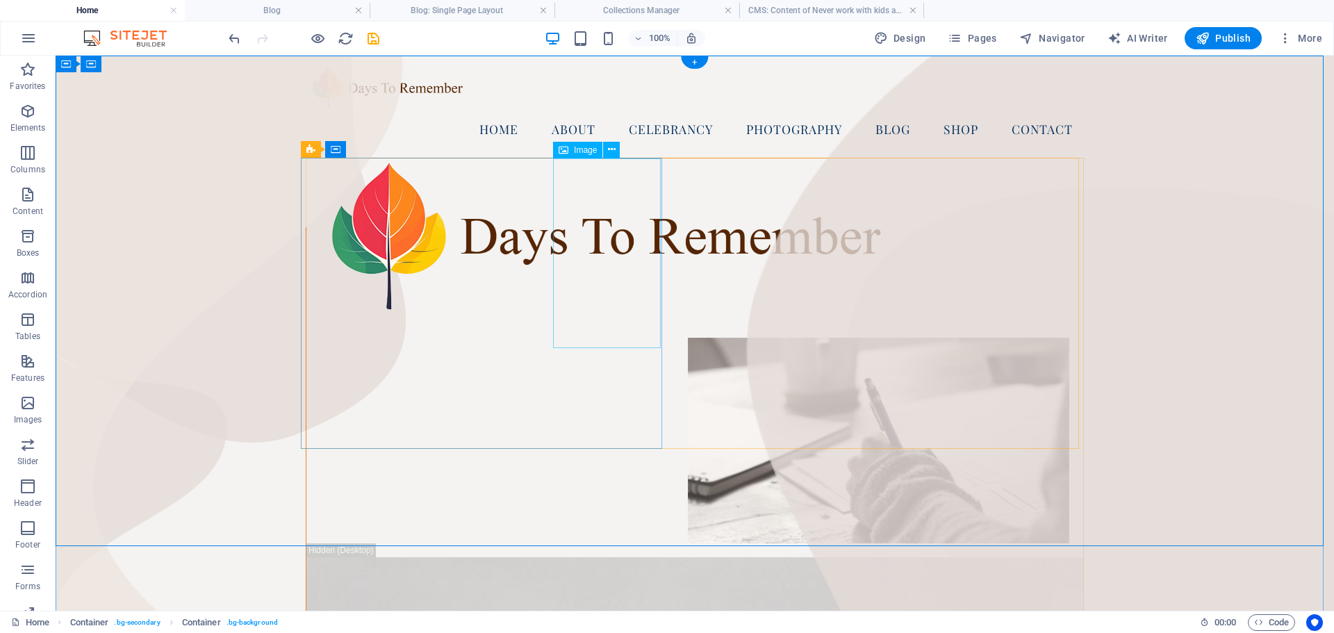
click at [610, 150] on icon at bounding box center [612, 149] width 8 height 15
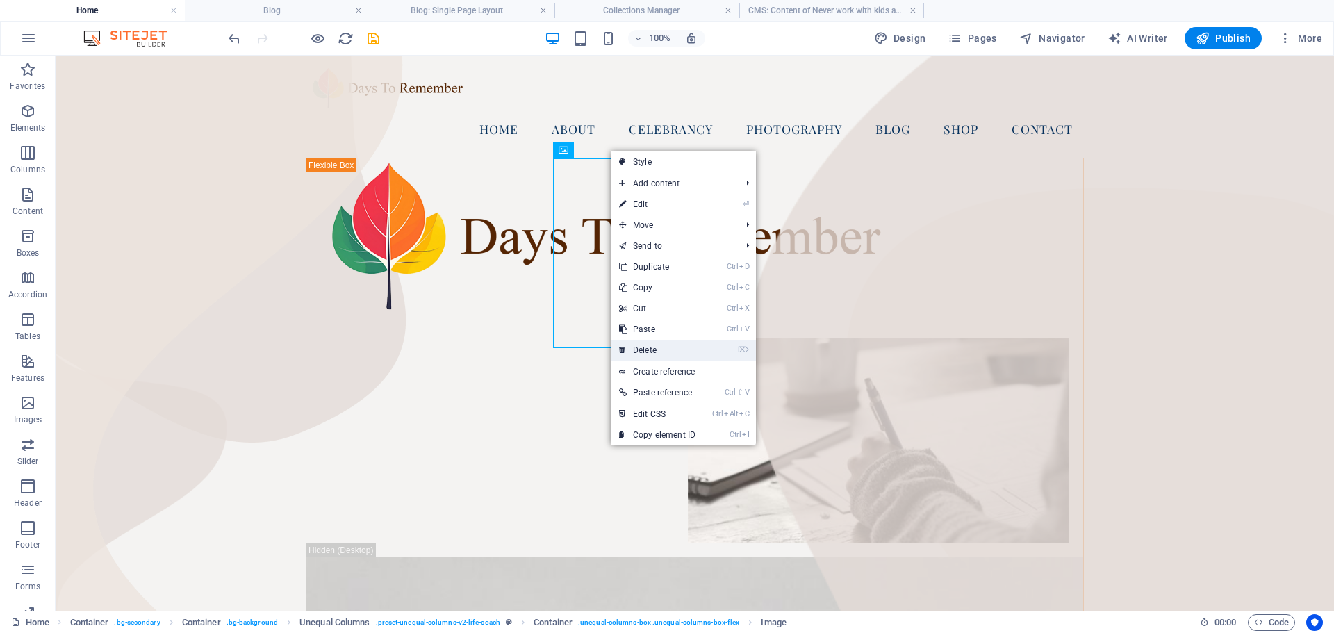
drag, startPoint x: 646, startPoint y: 350, endPoint x: 592, endPoint y: 294, distance: 77.7
click at [646, 350] on link "⌦ Delete" at bounding box center [657, 350] width 93 height 21
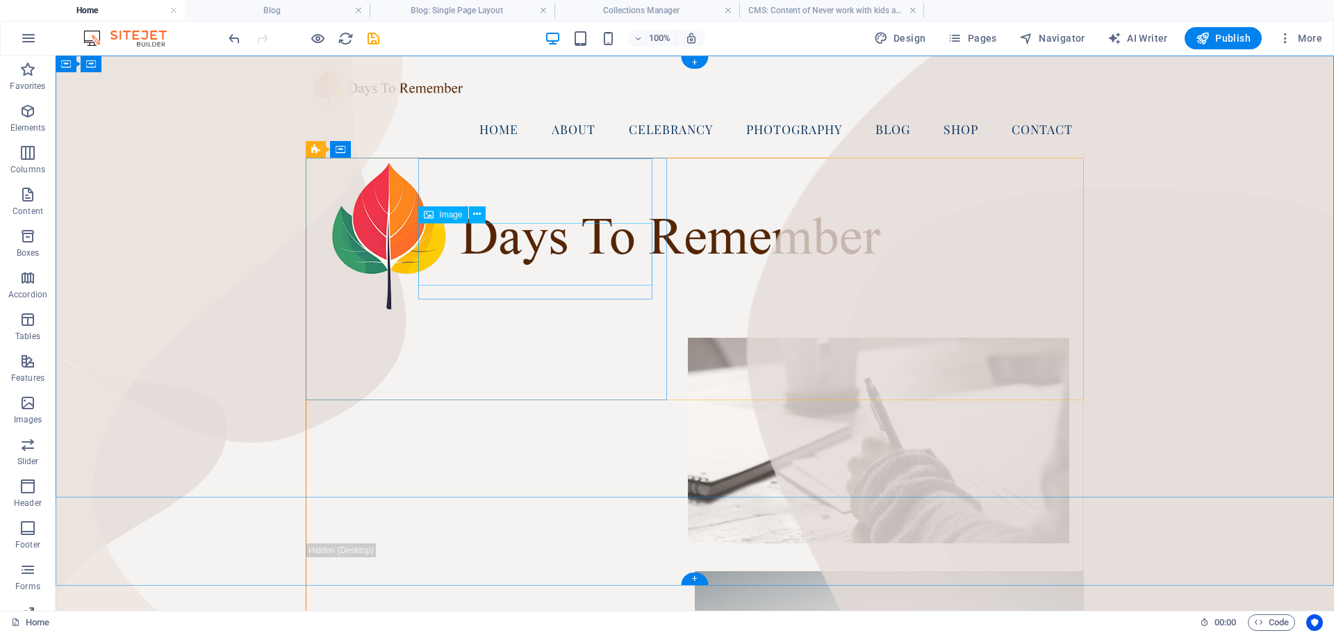
click at [610, 338] on figure at bounding box center [687, 441] width 763 height 206
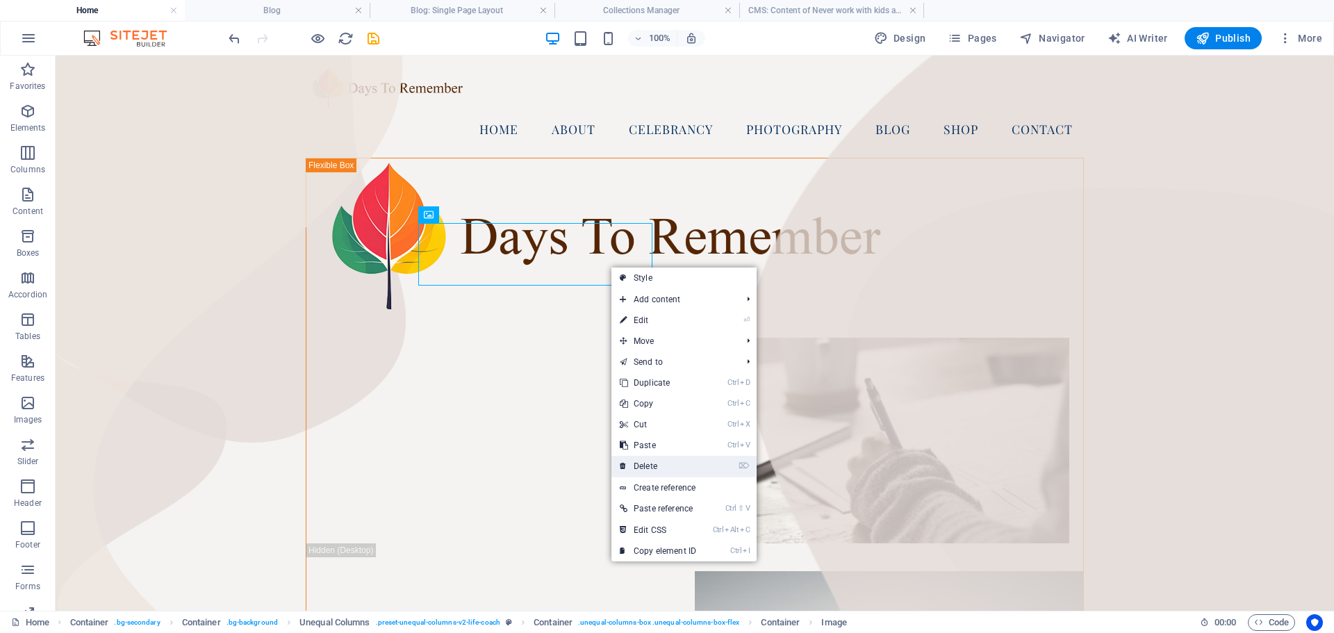
click at [657, 470] on link "⌦ Delete" at bounding box center [658, 466] width 93 height 21
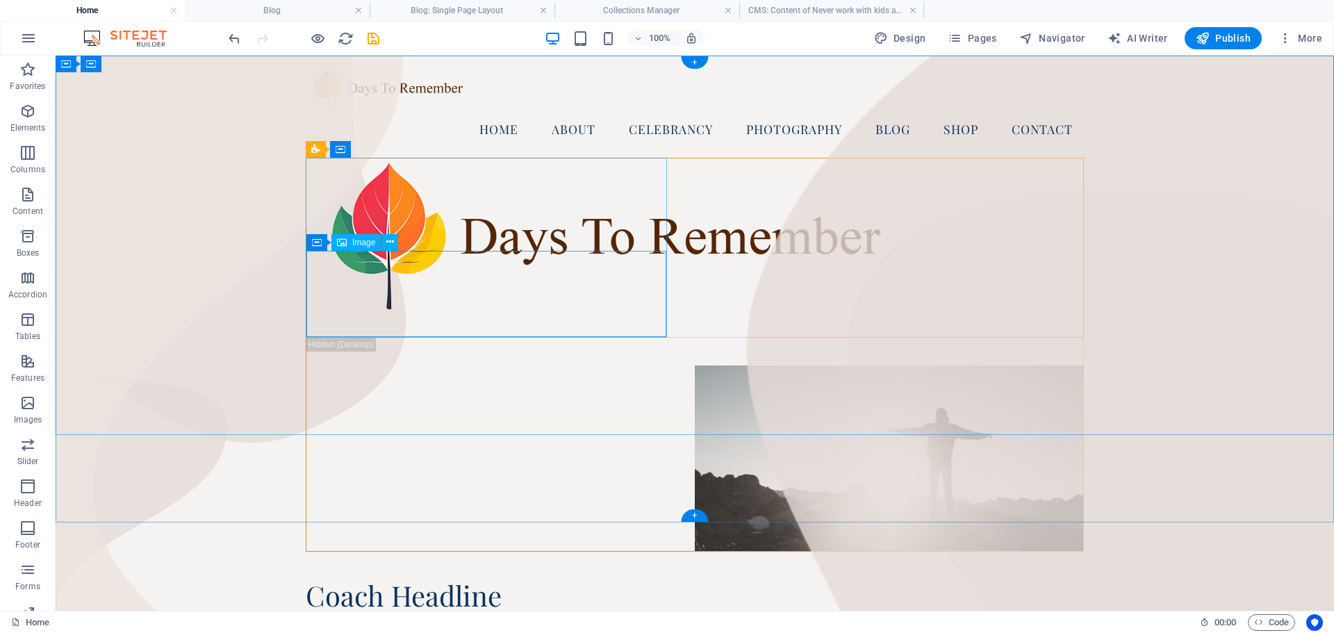
click at [549, 366] on figure at bounding box center [694, 459] width 777 height 186
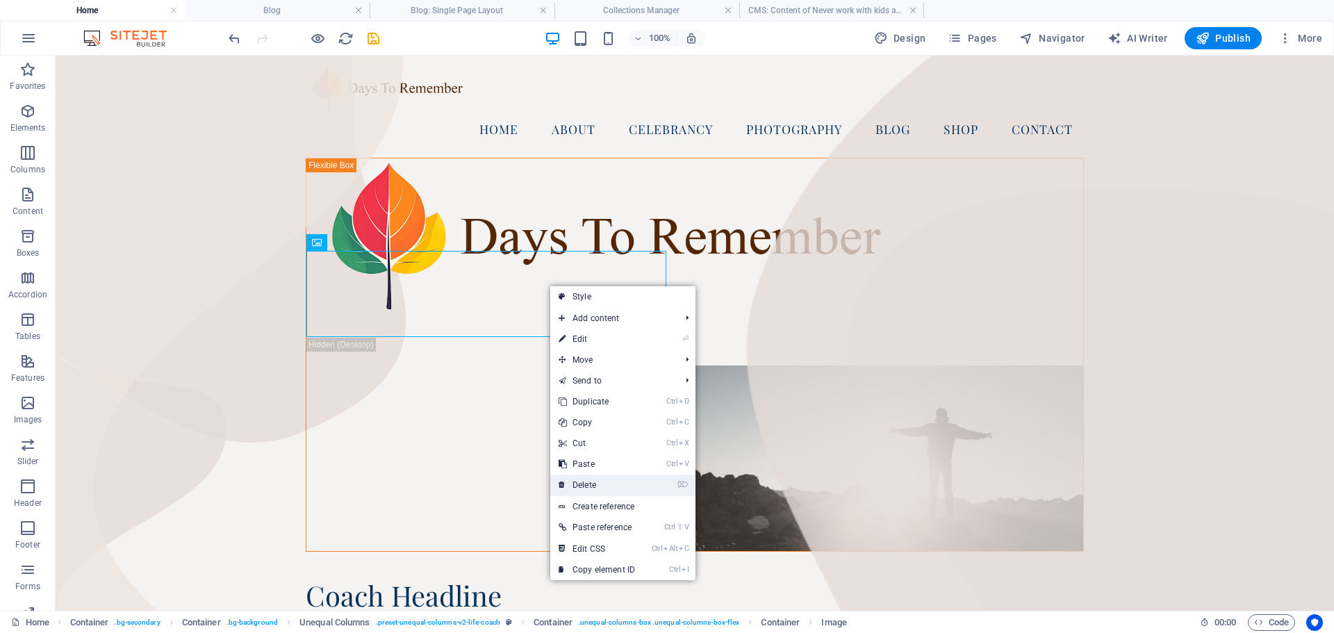
click at [597, 484] on link "⌦ Delete" at bounding box center [596, 485] width 93 height 21
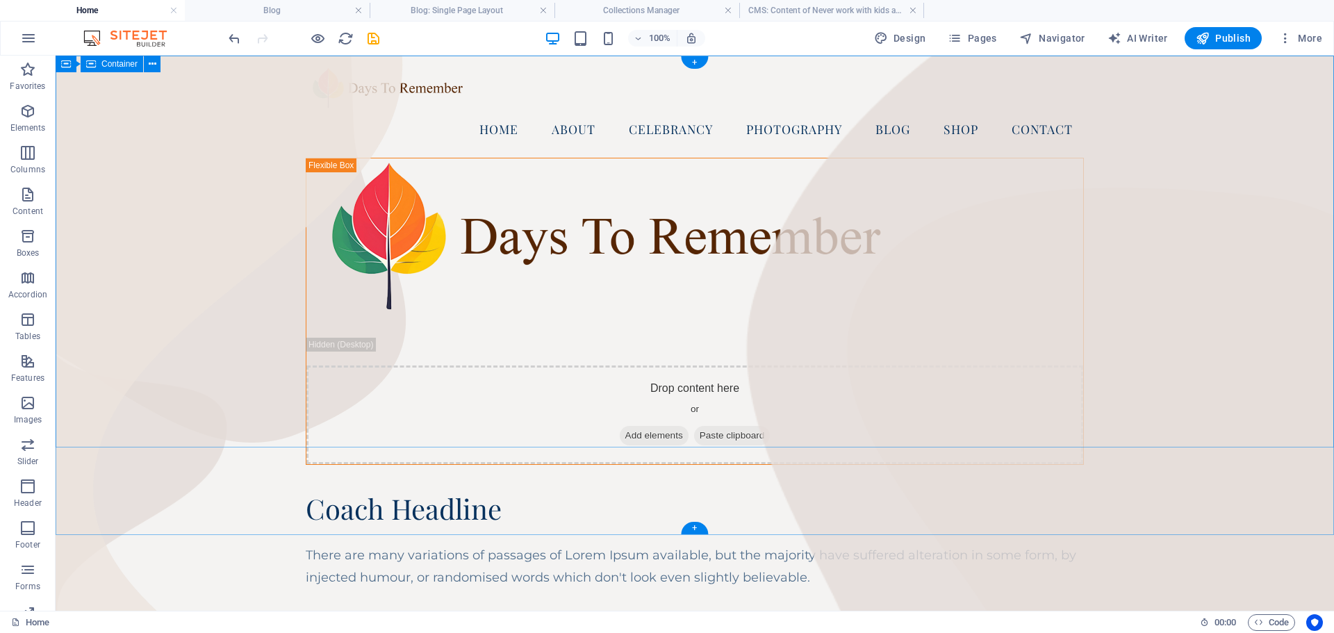
click at [208, 229] on div "Home About Celebrancy Photography Blog Shop Contact Drop content here or Add el…" at bounding box center [695, 371] width 1279 height 630
click at [203, 202] on div "Home About Celebrancy Photography Blog Shop Contact Drop content here or Add el…" at bounding box center [695, 371] width 1279 height 630
click at [818, 493] on div "Coach Headline" at bounding box center [695, 509] width 778 height 32
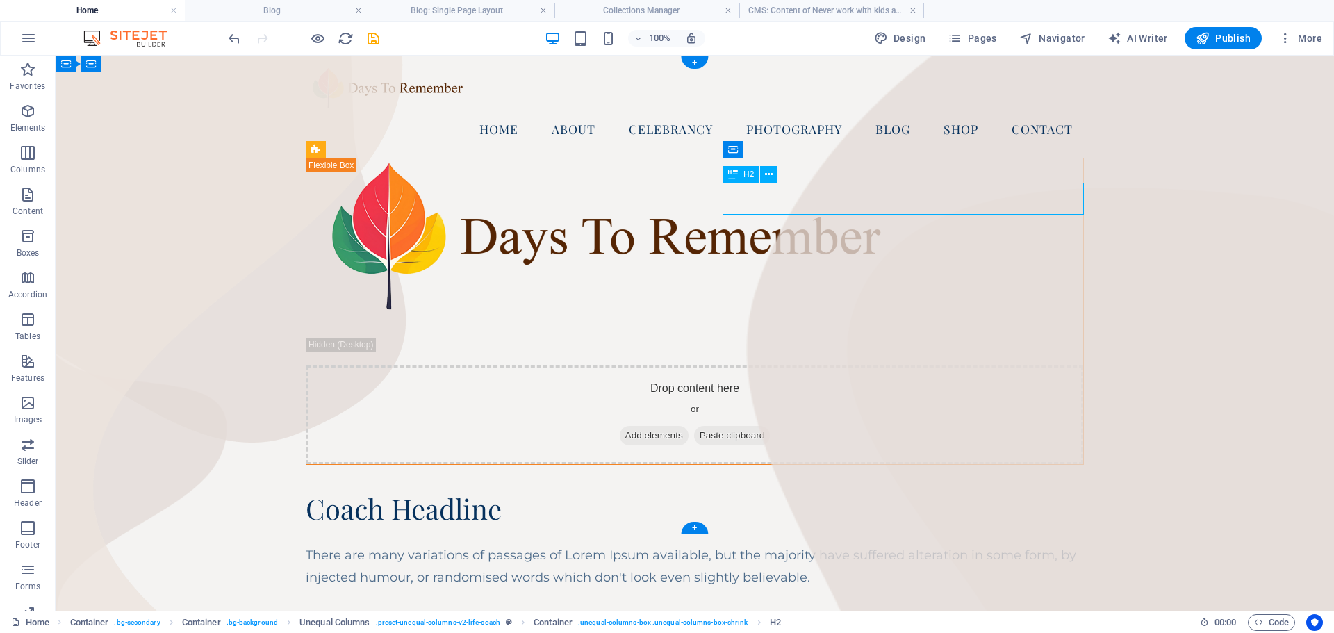
click at [804, 493] on div "Coach Headline" at bounding box center [695, 509] width 778 height 32
click at [805, 493] on div "Coach Headline" at bounding box center [695, 509] width 778 height 32
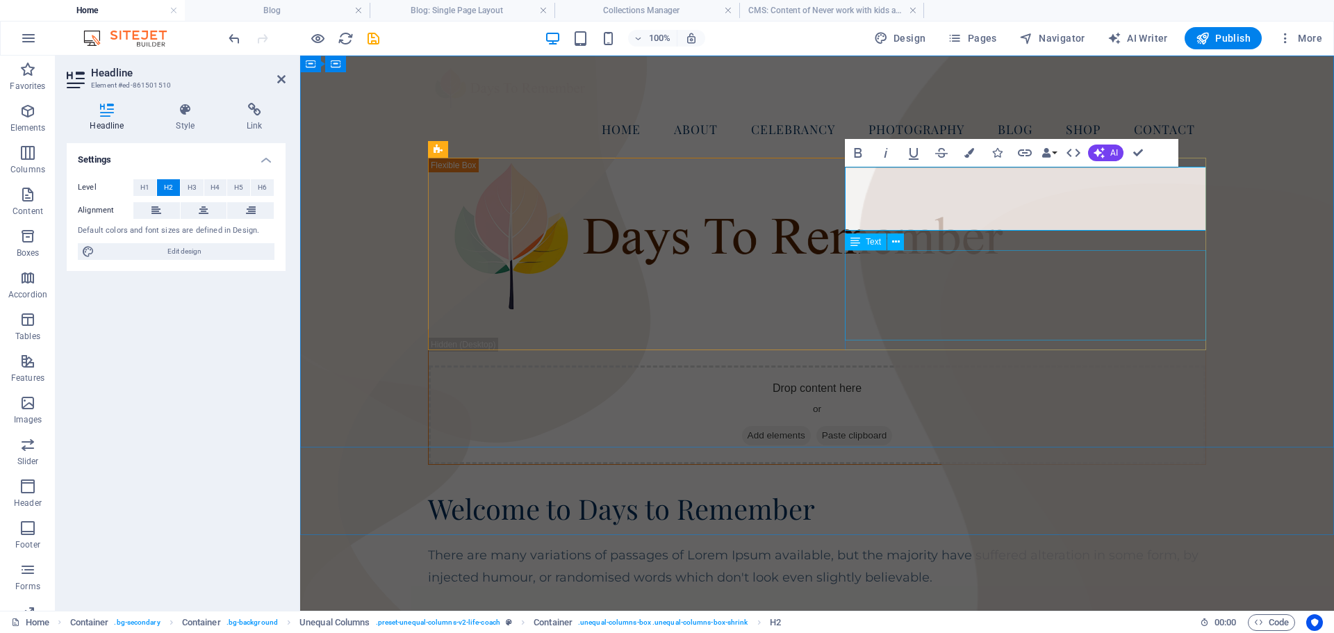
click at [950, 544] on div "There are many variations of passages of Lorem Ipsum available, but the majorit…" at bounding box center [817, 566] width 778 height 45
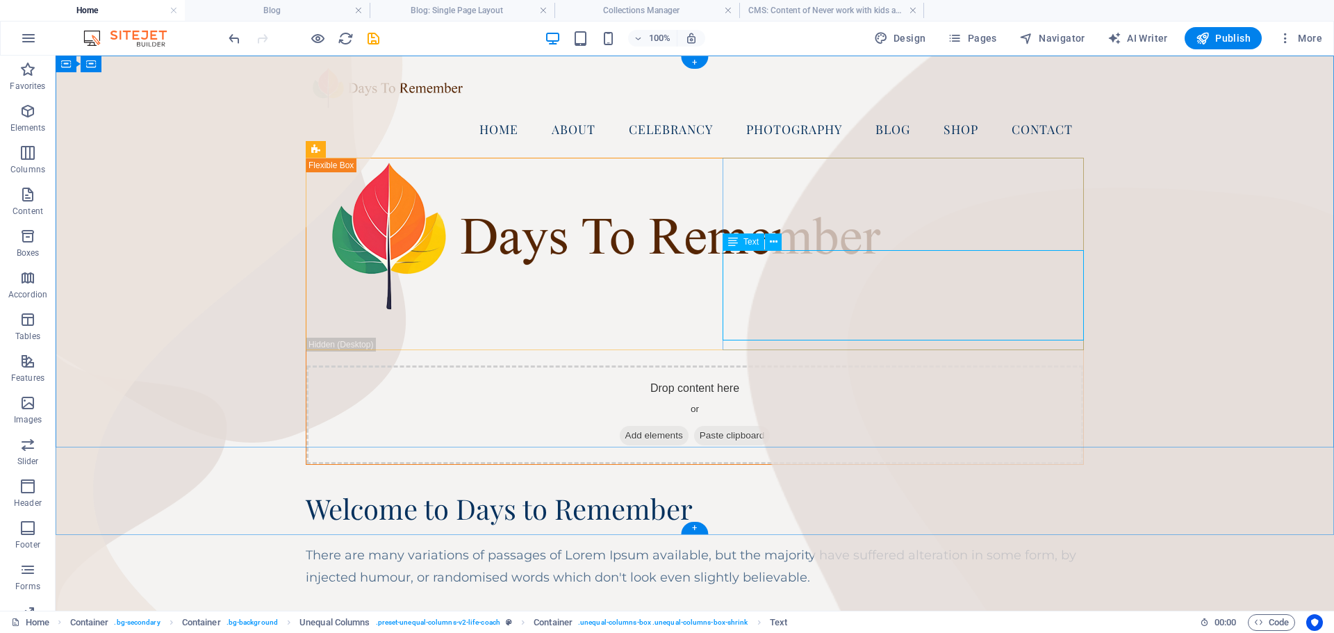
click at [790, 544] on div "There are many variations of passages of Lorem Ipsum available, but the majorit…" at bounding box center [695, 566] width 778 height 45
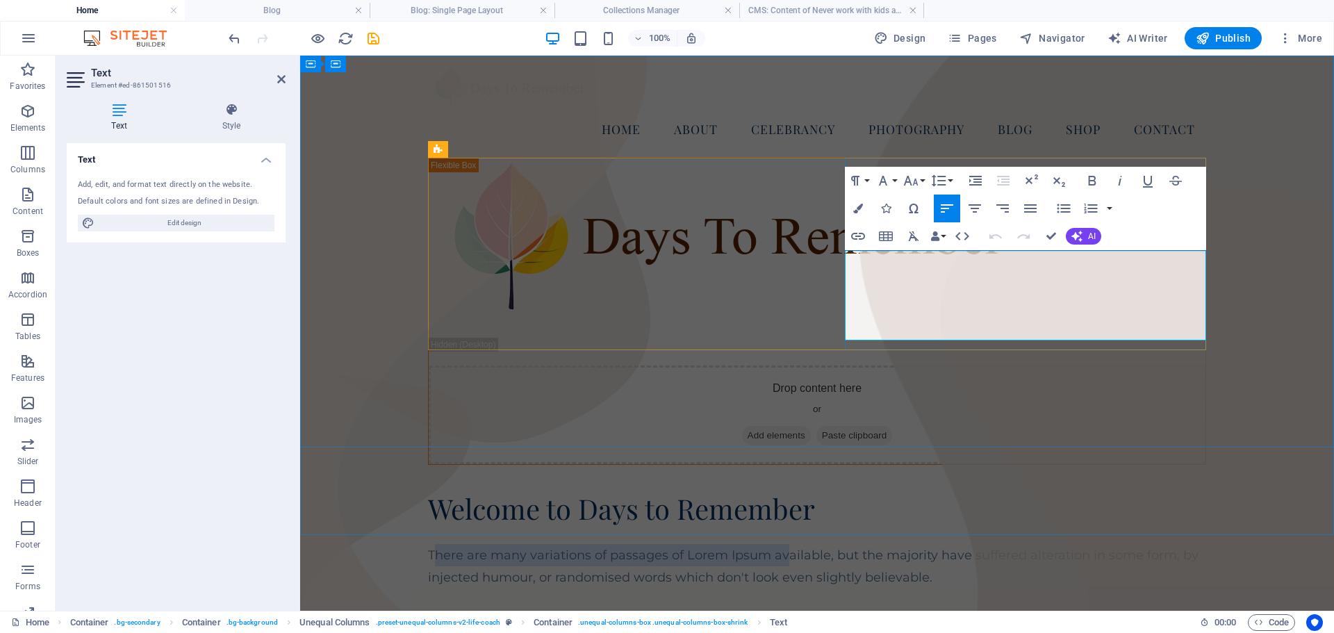
drag, startPoint x: 849, startPoint y: 259, endPoint x: 859, endPoint y: 279, distance: 23.0
click at [859, 544] on p "There are many variations of passages of Lorem Ipsum available, but the majorit…" at bounding box center [817, 566] width 778 height 45
click at [882, 544] on p "There are many variations of passages of Lorem Ipsum available, but the majorit…" at bounding box center [817, 566] width 778 height 45
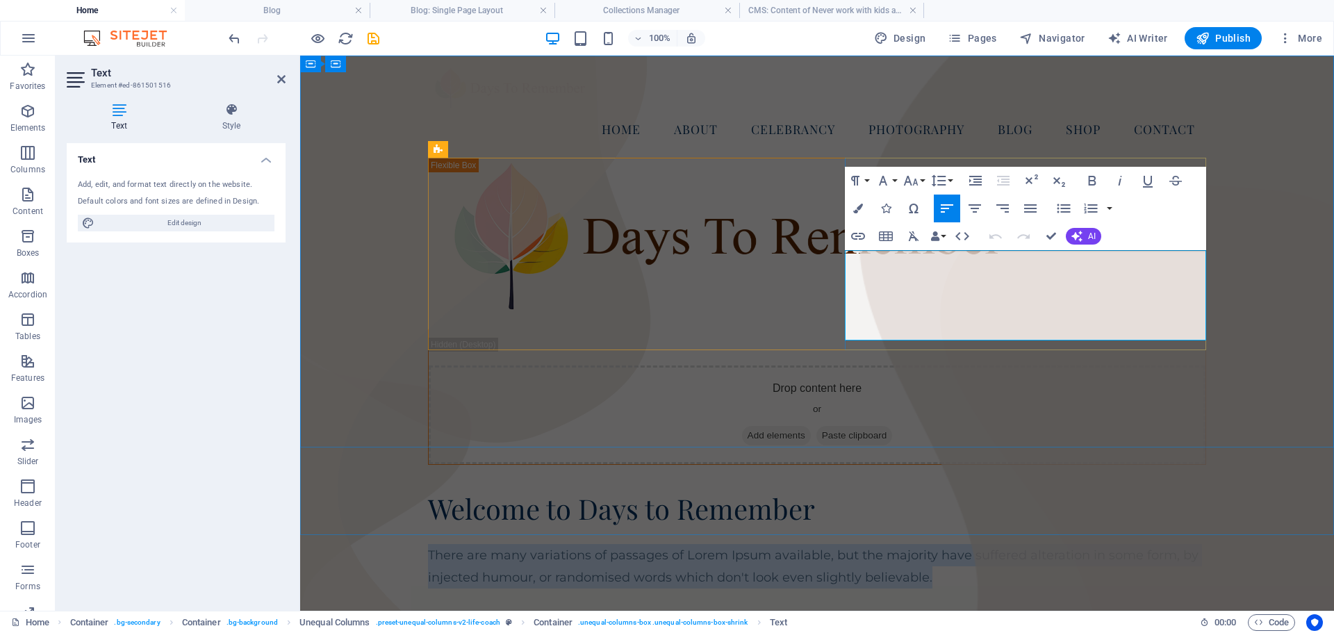
drag, startPoint x: 847, startPoint y: 259, endPoint x: 1111, endPoint y: 322, distance: 270.9
click at [1111, 544] on p "There are many variations of passages of Lorem Ipsum available, but the majorit…" at bounding box center [817, 566] width 778 height 45
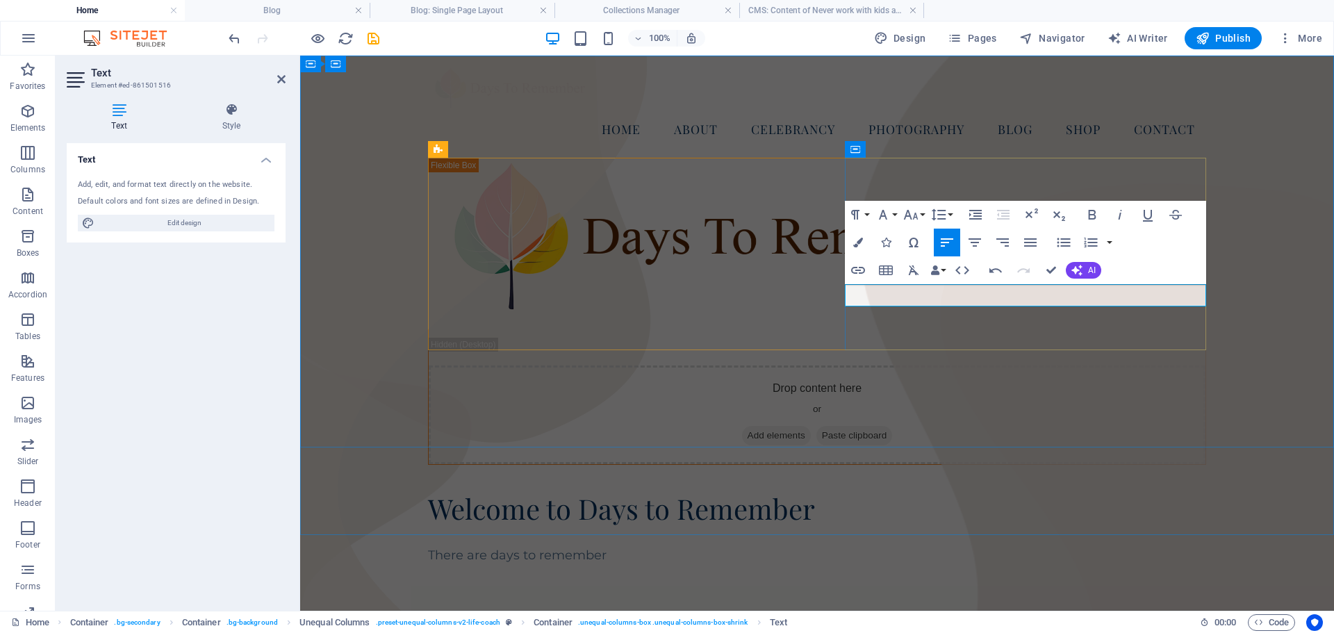
click at [903, 544] on p "There are days to remember" at bounding box center [817, 555] width 778 height 22
click at [956, 544] on p "There are those days to remember" at bounding box center [817, 555] width 778 height 22
click at [984, 544] on p "There are those Days to remember" at bounding box center [817, 555] width 778 height 22
click at [1000, 544] on p "There are those Days to remember" at bounding box center [817, 555] width 778 height 22
click at [1070, 544] on p "There are those Days to Remember" at bounding box center [817, 555] width 778 height 22
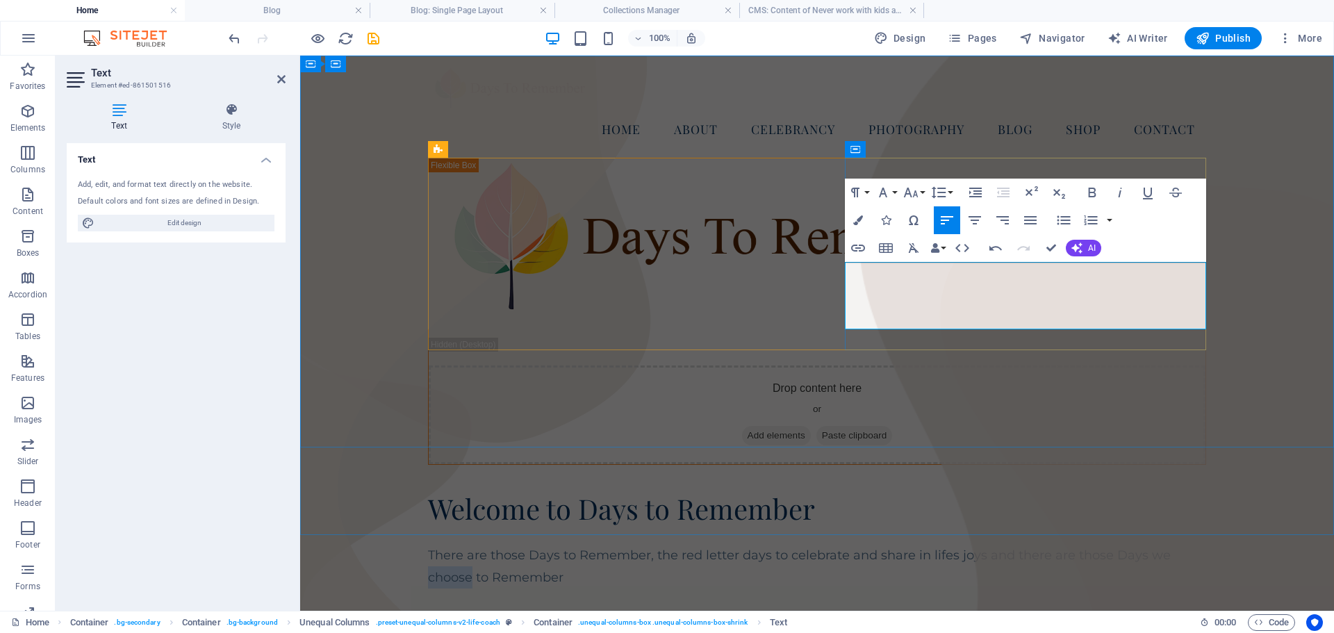
drag, startPoint x: 869, startPoint y: 316, endPoint x: 911, endPoint y: 315, distance: 42.4
click at [911, 544] on p "There are those Days to Remember, the red letter days to celebrate and share in…" at bounding box center [817, 566] width 778 height 45
click at [894, 544] on p "There are those Days to Remember, the red letter days to celebrate and share in…" at bounding box center [817, 566] width 778 height 45
drag, startPoint x: 856, startPoint y: 319, endPoint x: 932, endPoint y: 368, distance: 90.4
click at [926, 544] on p "There are those Days to Remember, the red letter days to celebrate and share in…" at bounding box center [817, 566] width 778 height 45
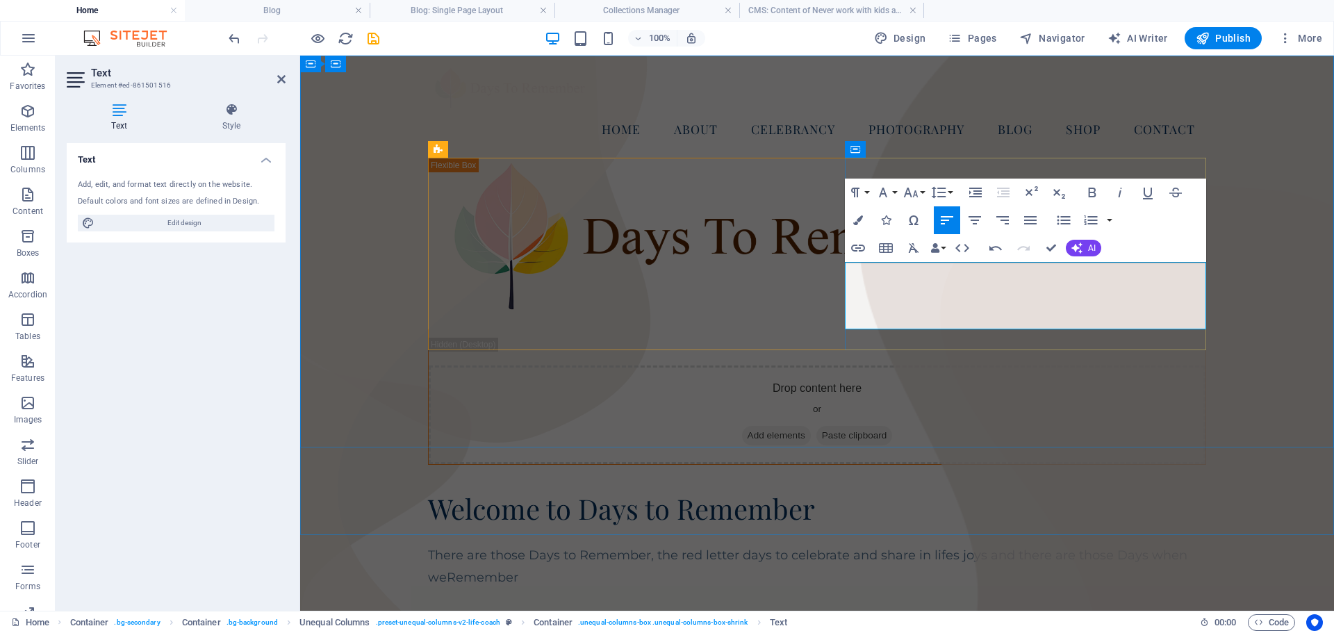
click at [985, 544] on p "There are those Days to Remember, the red letter days to celebrate and share in…" at bounding box center [817, 566] width 778 height 45
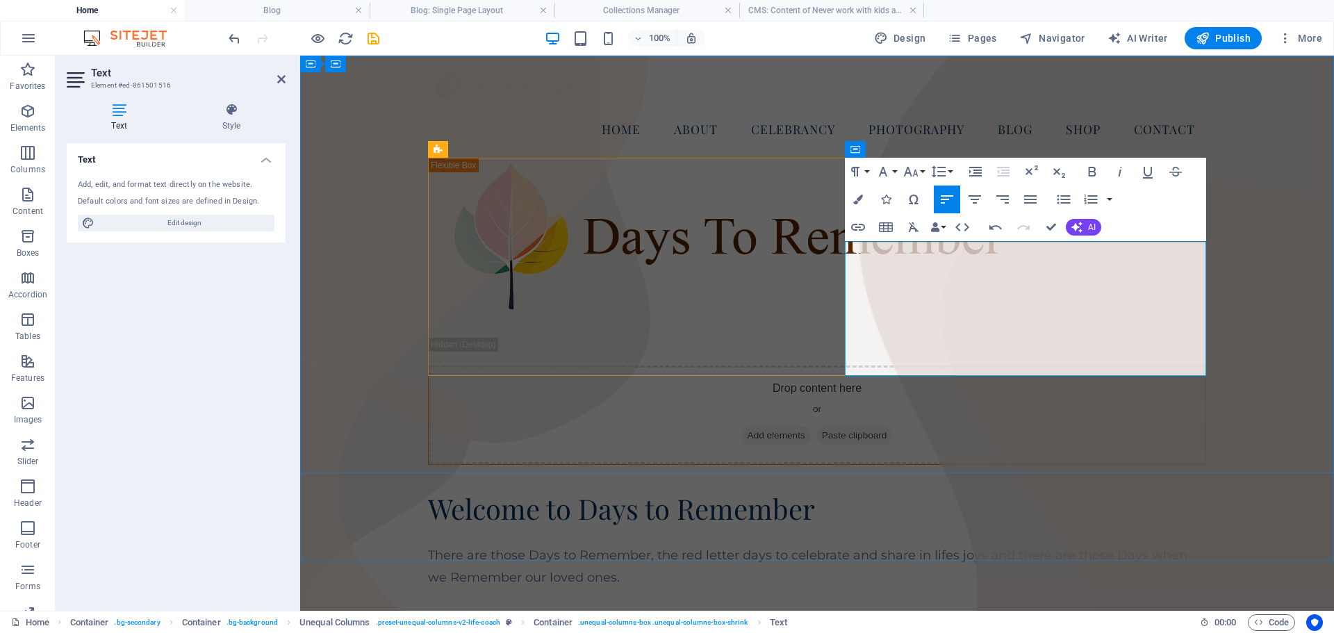
click at [1093, 612] on p "At Days to Remember I offer celebrancy for all of lifes occassions" at bounding box center [817, 623] width 778 height 22
drag, startPoint x: 940, startPoint y: 368, endPoint x: 970, endPoint y: 366, distance: 29.3
click at [939, 612] on p "At Days to Remember I offer celebrancy services for all of lifes occassions" at bounding box center [817, 623] width 778 height 22
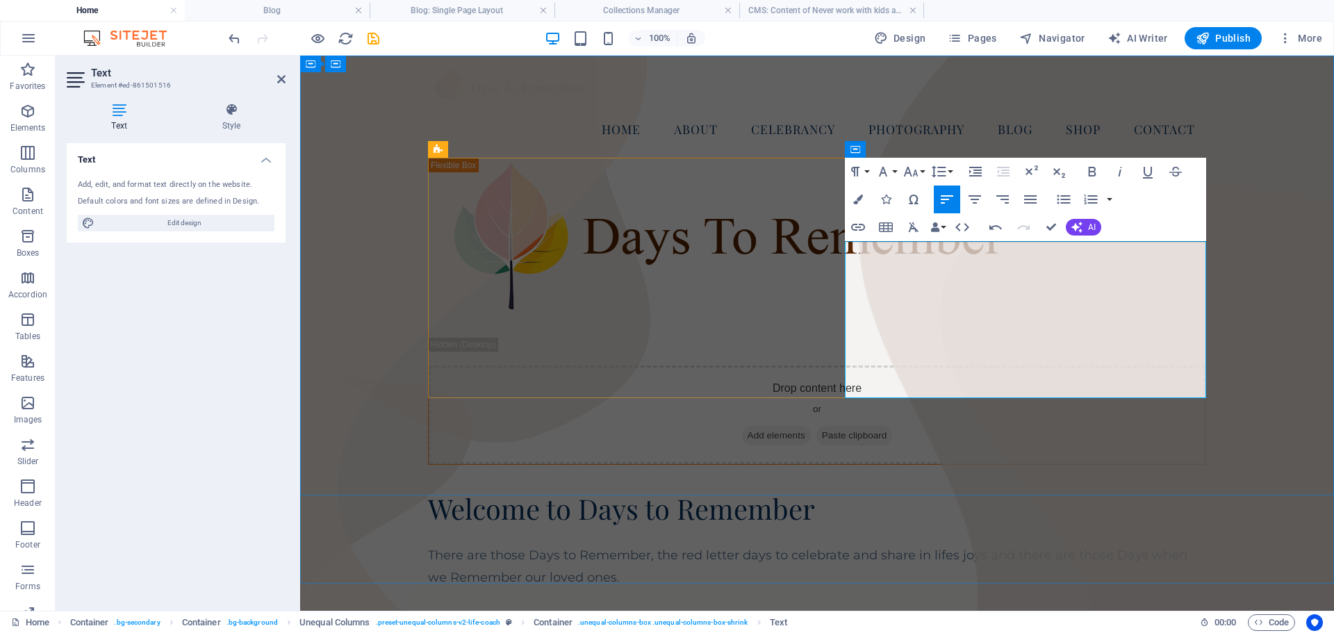
click at [1006, 544] on p "There are those Days to Remember, the red letter days to celebrate and share in…" at bounding box center [817, 566] width 778 height 45
click at [1042, 544] on p "There are those Days to Remember, the red letter days to celebrate and share in…" at bounding box center [817, 566] width 778 height 45
click at [901, 544] on p "There are those Days to Remember, the red letter days to celebrate and share in…" at bounding box center [817, 566] width 778 height 45
click at [946, 612] on p "At Days to Remember I offer celebrancy services for all of lifes occassions. I …" at bounding box center [817, 634] width 778 height 45
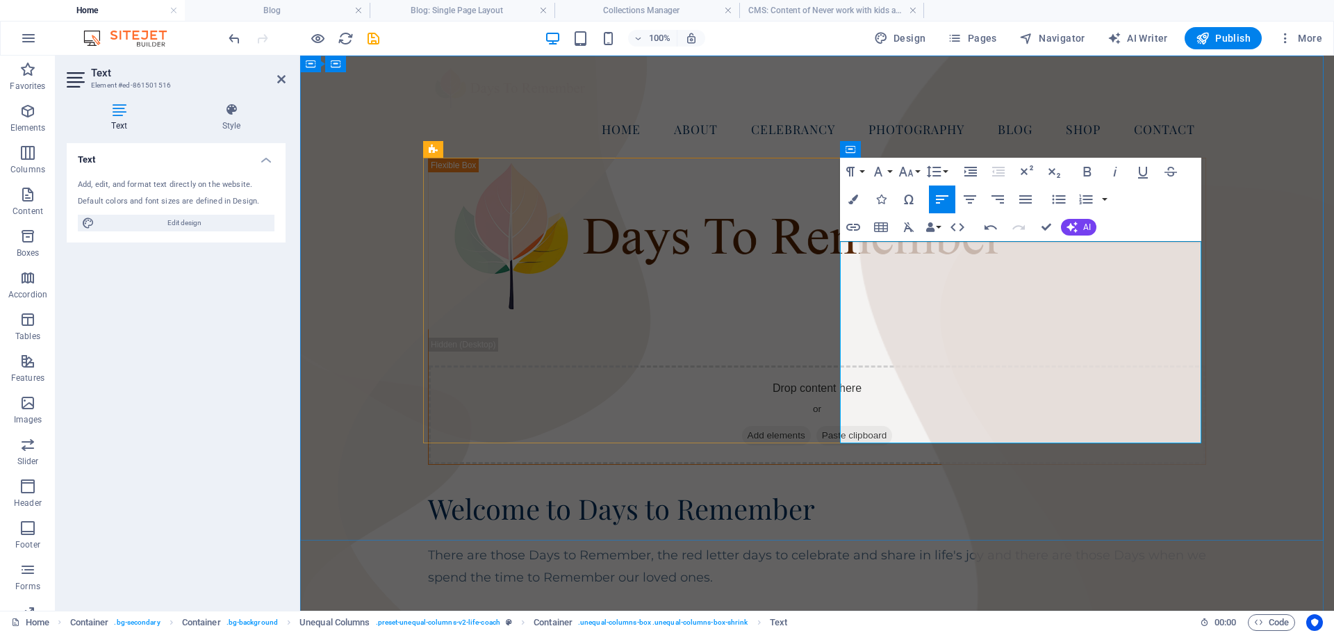
click at [843, 612] on p "At Days to Remember I offer celebrancy services for all of lifes occassions." at bounding box center [817, 623] width 778 height 22
click at [842, 612] on p "At Days to Remember I offer celebrancy services for all of lifes occassions." at bounding box center [817, 623] width 778 height 22
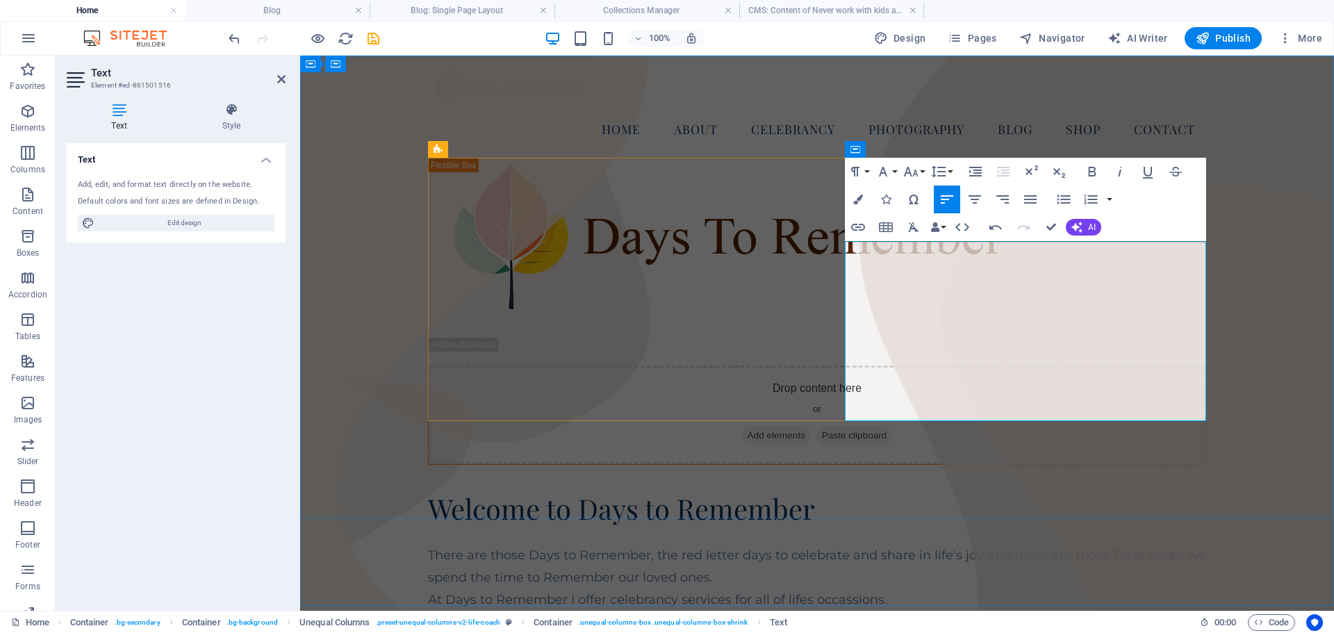
click at [846, 632] on p "I am also a photographer offering photography services for" at bounding box center [817, 645] width 778 height 22
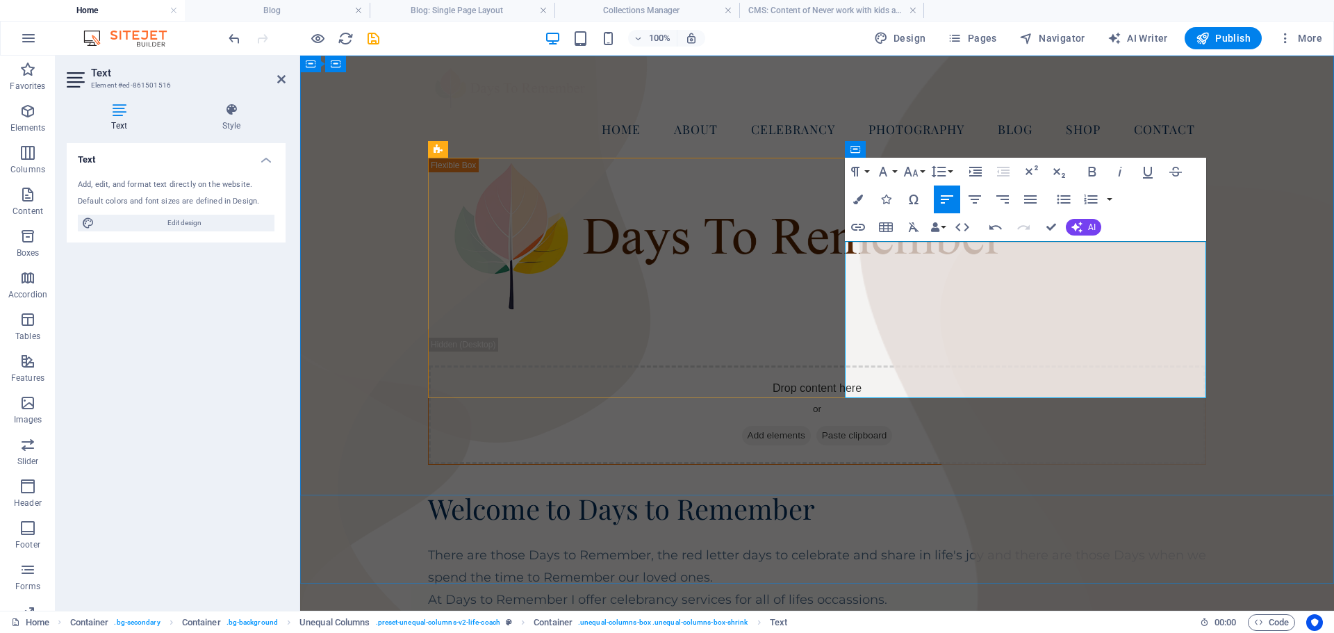
click at [865, 589] on p "At Days to Remember I offer celebrancy services for all of lifes occassions." at bounding box center [817, 600] width 778 height 22
click at [1004, 612] on p "I am also a photographer offering photography services for" at bounding box center [817, 623] width 778 height 22
click at [1164, 612] on p "I am also a photographer and provide photography services for" at bounding box center [817, 623] width 778 height 22
click at [1164, 612] on p "I am also a photographer and provide photography for weddings, family, pets and" at bounding box center [817, 623] width 778 height 22
click at [986, 612] on p "I am also a photographer and provide photography services for weddings, family,…" at bounding box center [817, 623] width 778 height 22
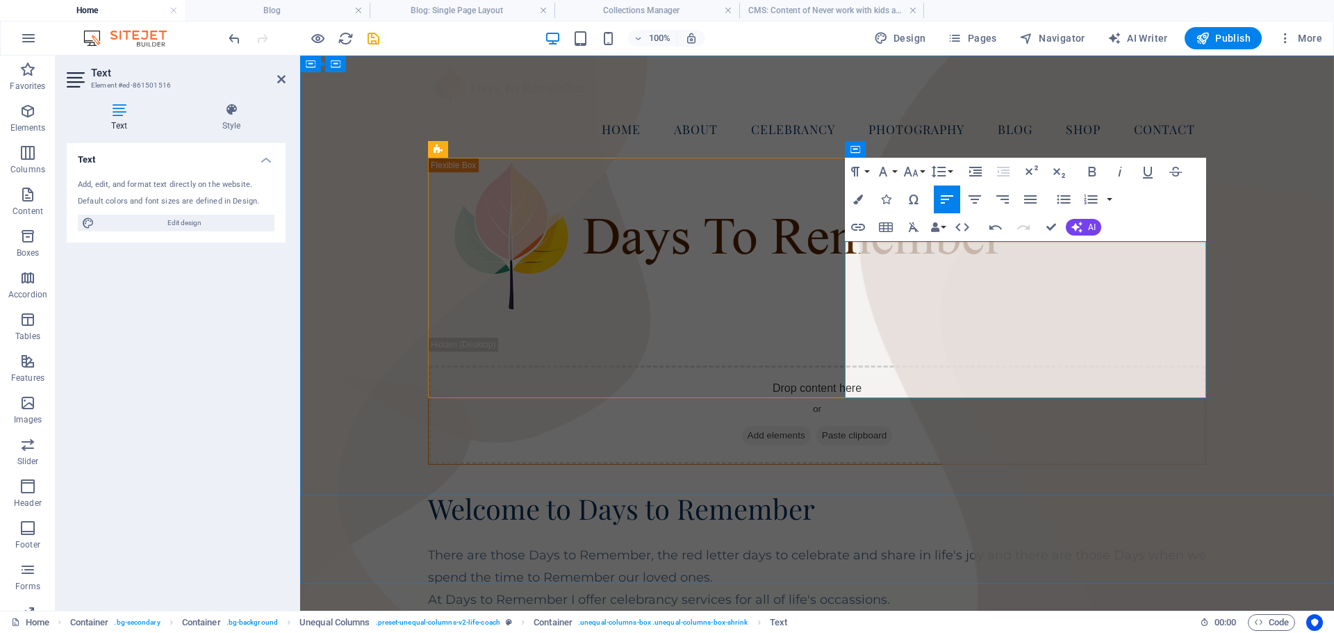
click at [1023, 612] on p "I am also a photographer and provide photography services for weddings, family …" at bounding box center [817, 623] width 778 height 22
click at [1184, 612] on p "I am also a photographer and provide photography services for weddings, family …" at bounding box center [817, 623] width 778 height 22
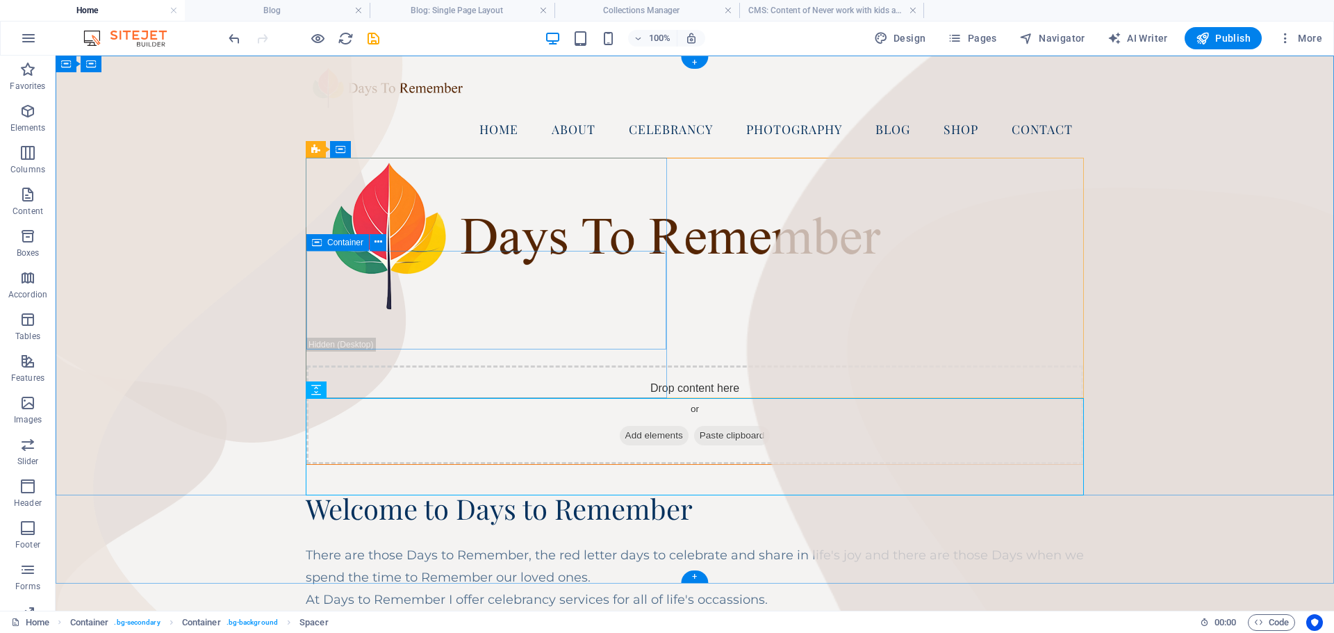
click at [362, 366] on div "Drop content here or Add elements Paste clipboard" at bounding box center [694, 415] width 777 height 99
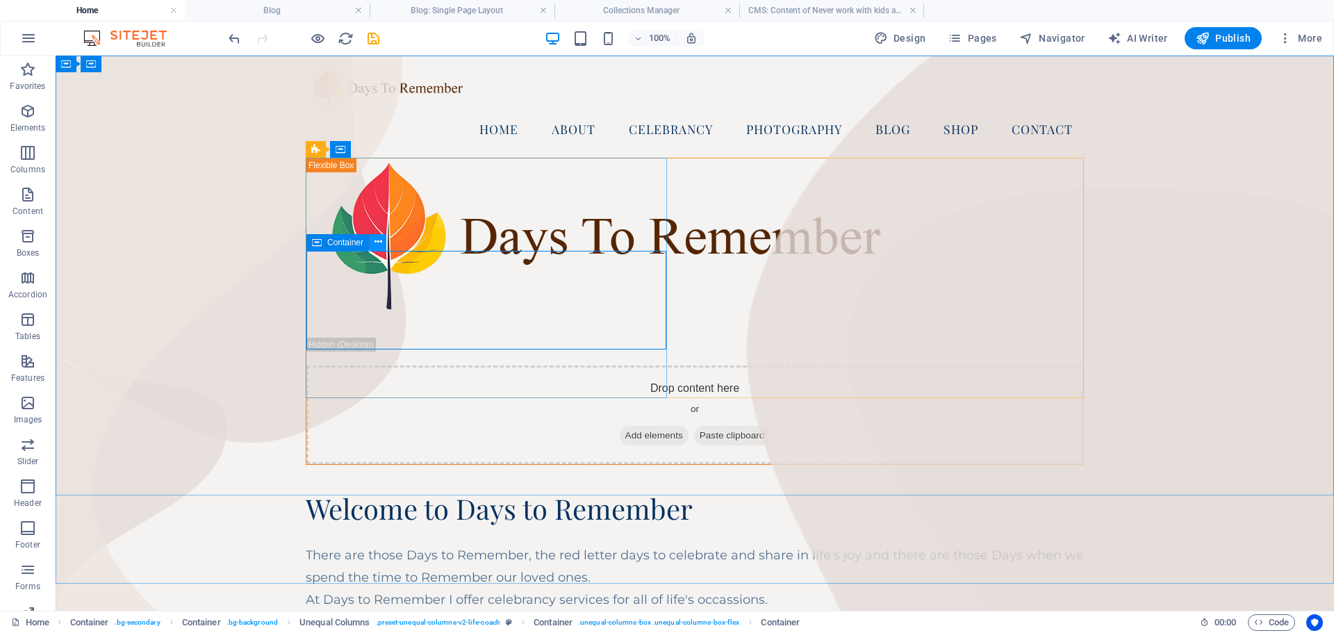
click at [378, 240] on icon at bounding box center [379, 242] width 8 height 15
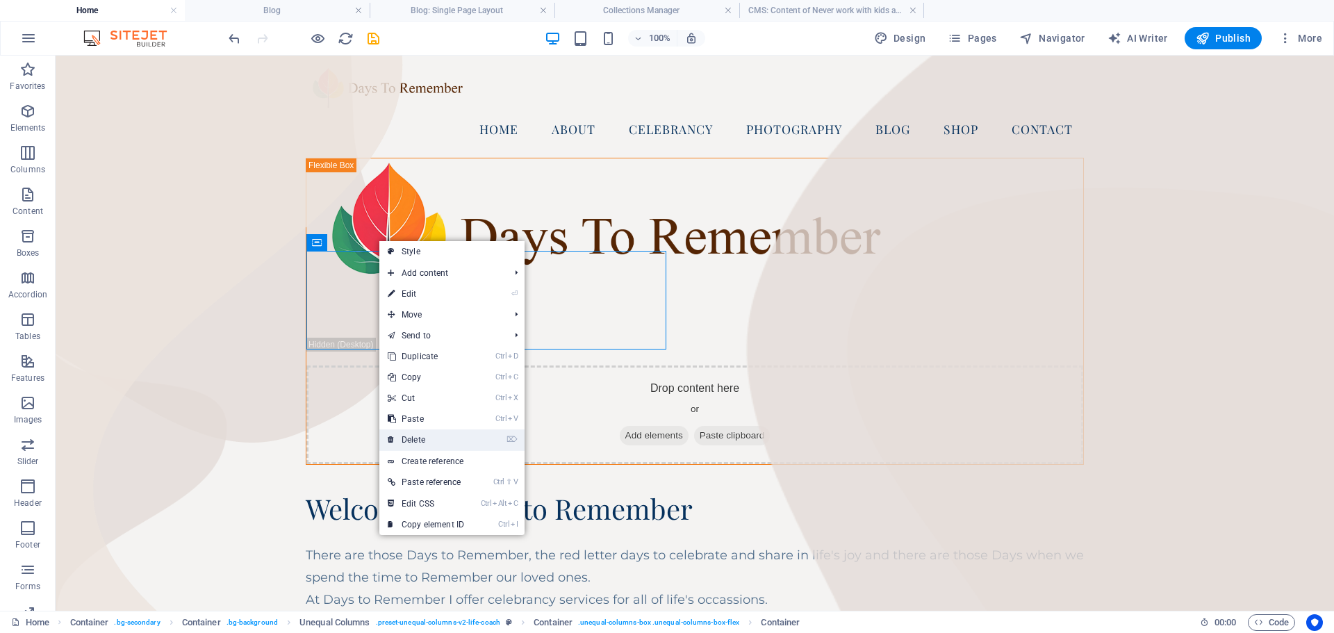
click at [416, 432] on link "⌦ Delete" at bounding box center [425, 440] width 93 height 21
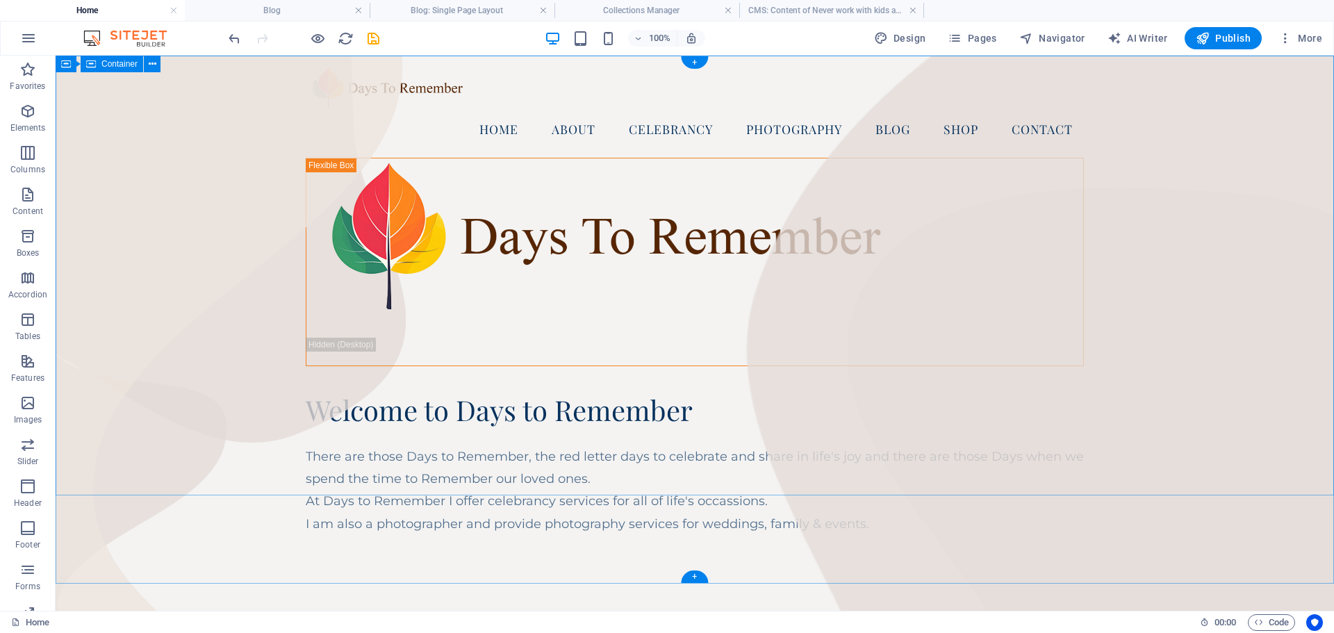
drag, startPoint x: 102, startPoint y: 154, endPoint x: 111, endPoint y: 149, distance: 10.0
click at [101, 154] on div "Home About Celebrancy Photography Blog Shop Contact Welcome to Days to Remember…" at bounding box center [695, 344] width 1279 height 577
click at [795, 142] on icon at bounding box center [794, 149] width 8 height 15
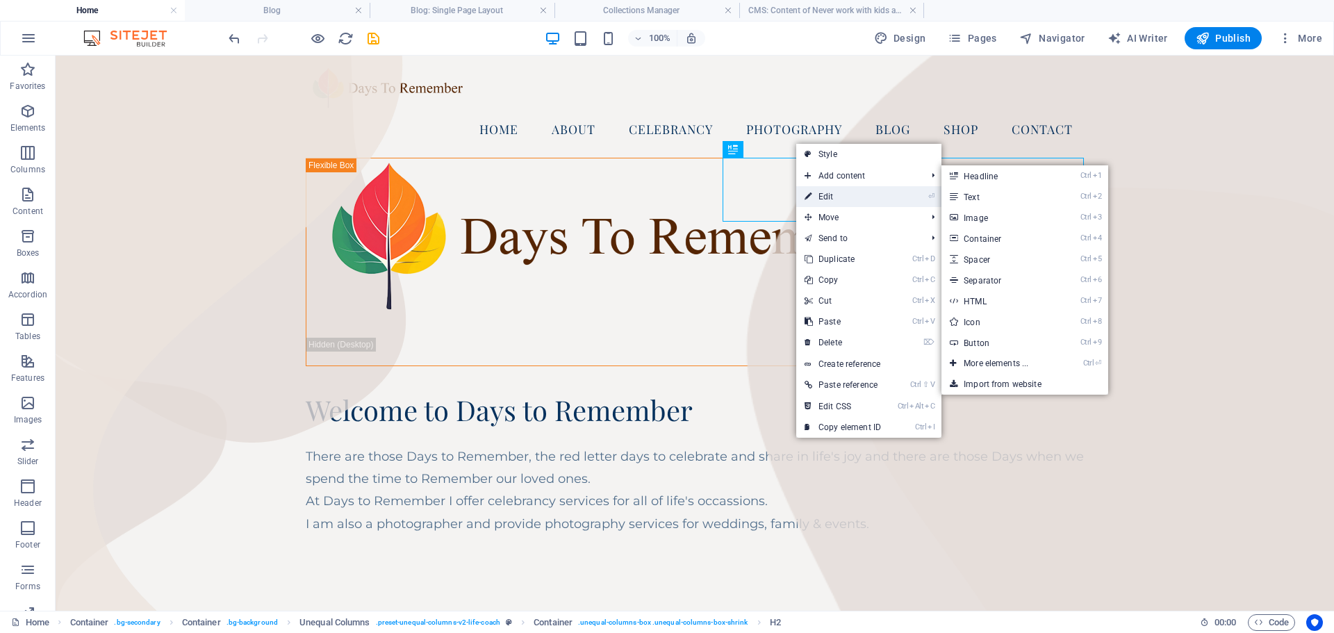
click at [831, 196] on link "⏎ Edit" at bounding box center [842, 196] width 93 height 21
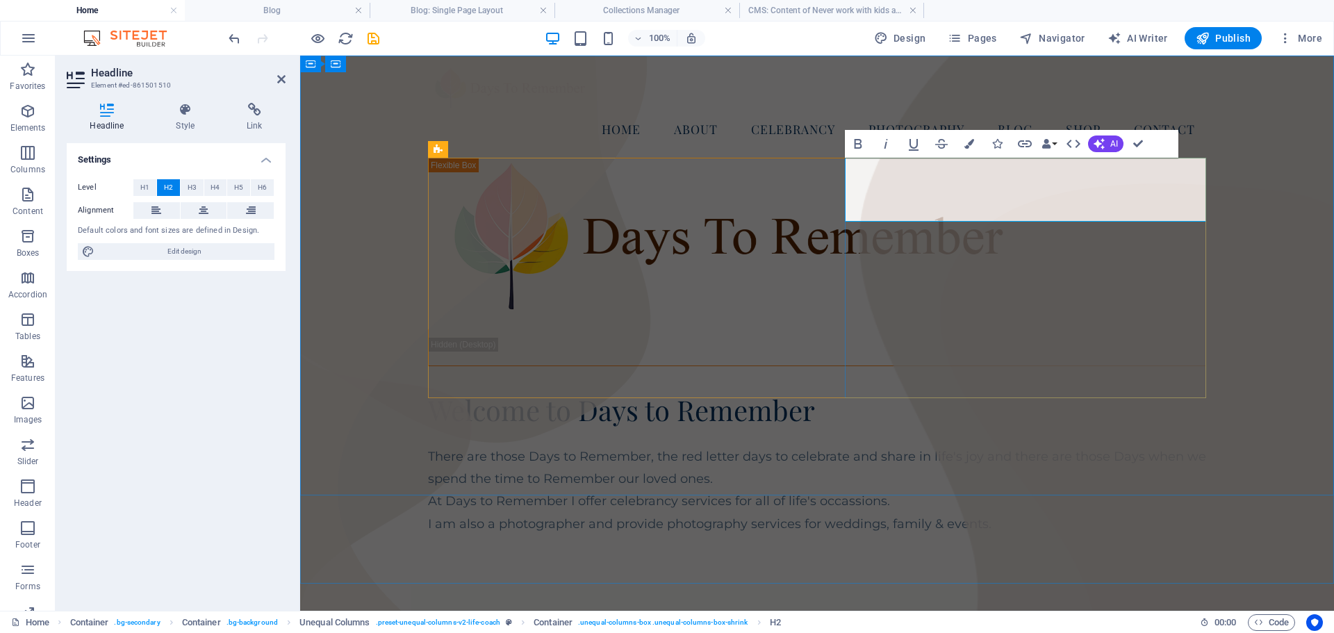
click at [815, 391] on span "Welcome to Days to Remember" at bounding box center [621, 409] width 387 height 37
drag, startPoint x: 851, startPoint y: 174, endPoint x: 1107, endPoint y: 199, distance: 257.7
click at [1107, 394] on h2 "Welcome to ‌Days to Remember" at bounding box center [817, 426] width 778 height 64
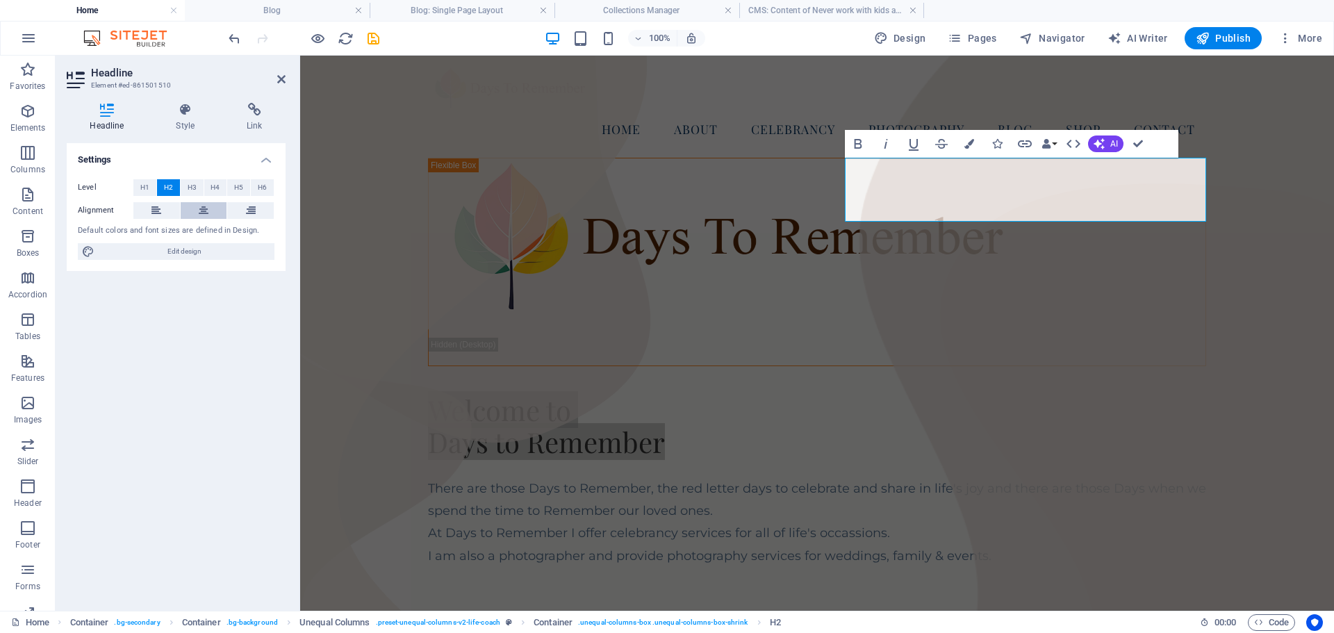
click at [204, 211] on icon at bounding box center [204, 210] width 10 height 17
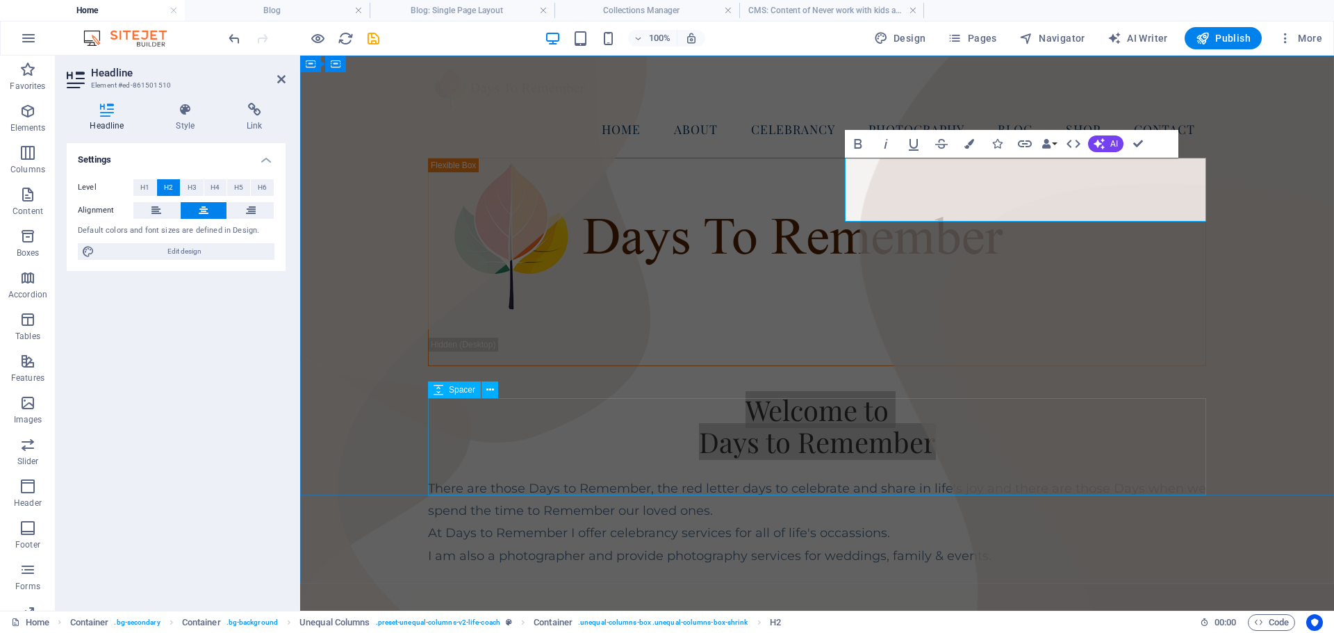
click at [735, 567] on div at bounding box center [817, 615] width 778 height 97
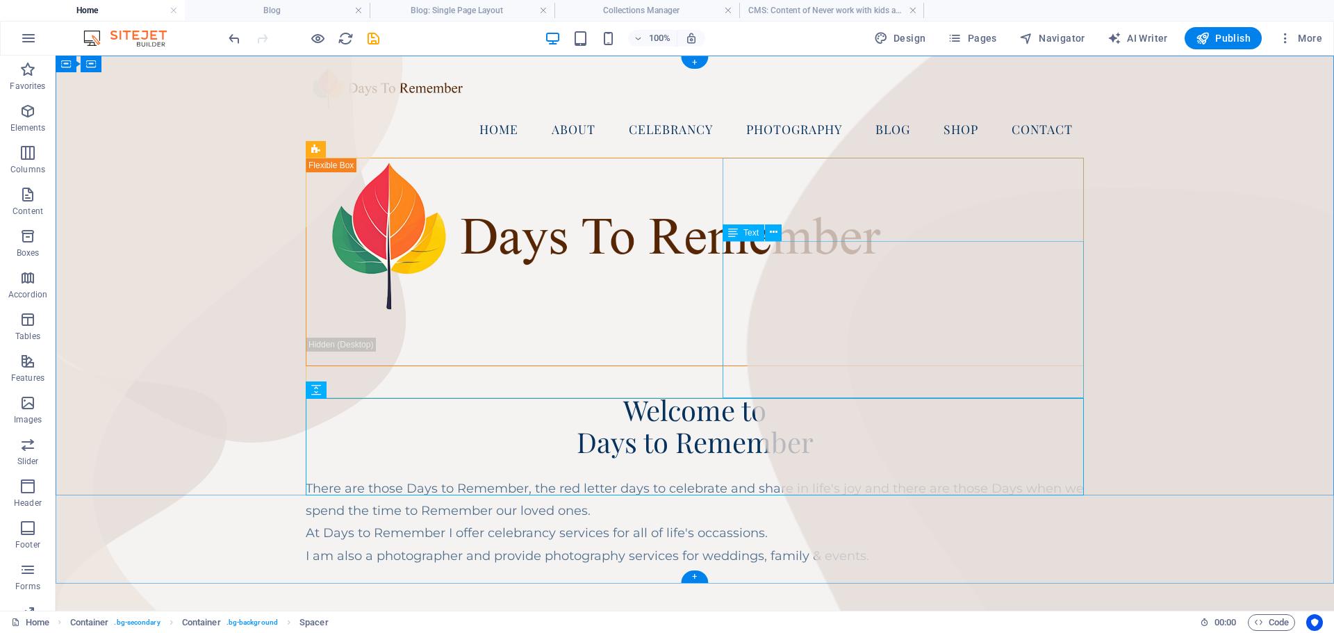
click at [892, 477] on div "There are those Days to Remember, the red letter days to celebrate and share in…" at bounding box center [695, 522] width 778 height 90
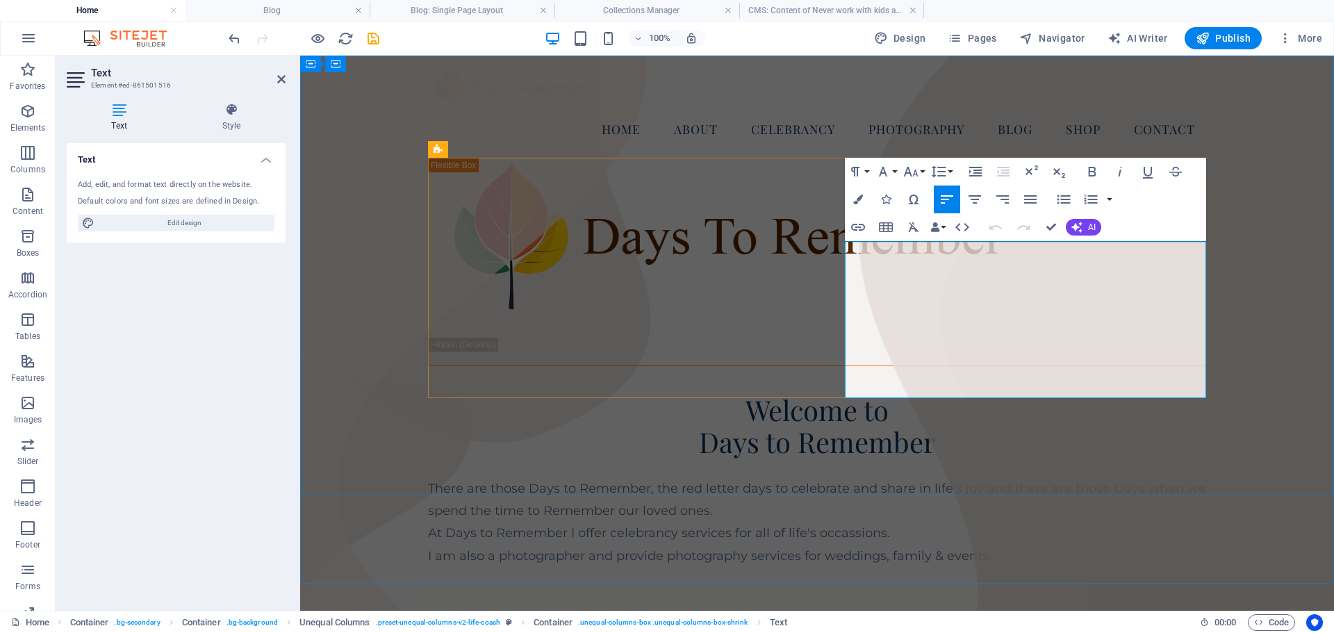
drag, startPoint x: 1024, startPoint y: 387, endPoint x: 1024, endPoint y: 401, distance: 13.9
click at [1024, 545] on p "I am also a photographer and provide photography services for weddings, family …" at bounding box center [817, 556] width 778 height 22
click at [1017, 545] on p "I am also a photographer and provide photography services for weddings, famil &…" at bounding box center [817, 556] width 778 height 22
click at [1082, 545] on p "I am also a photographer and provide photography services for weddings, familie…" at bounding box center [817, 556] width 778 height 22
click at [1145, 545] on p "I am also a photographer and provide photography services for weddings, familie…" at bounding box center [817, 556] width 778 height 22
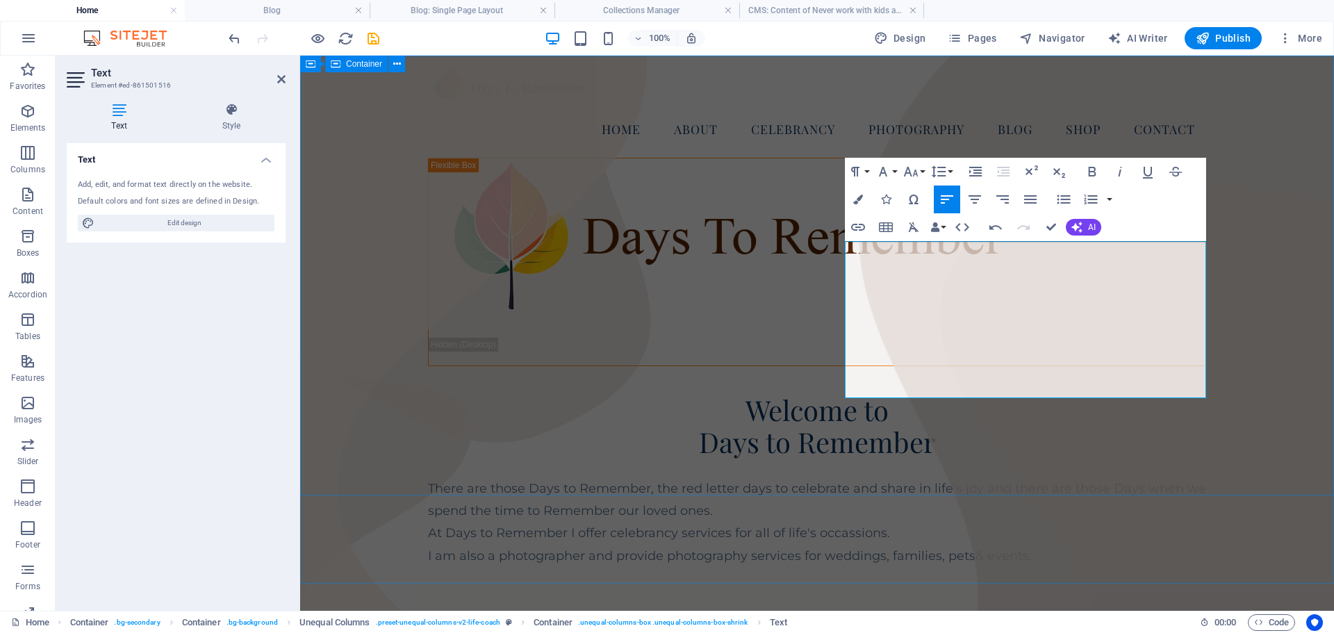
click at [1223, 328] on div "Home About Celebrancy Photography Blog Shop Contact Welcome to Days to Remember…" at bounding box center [817, 360] width 1034 height 609
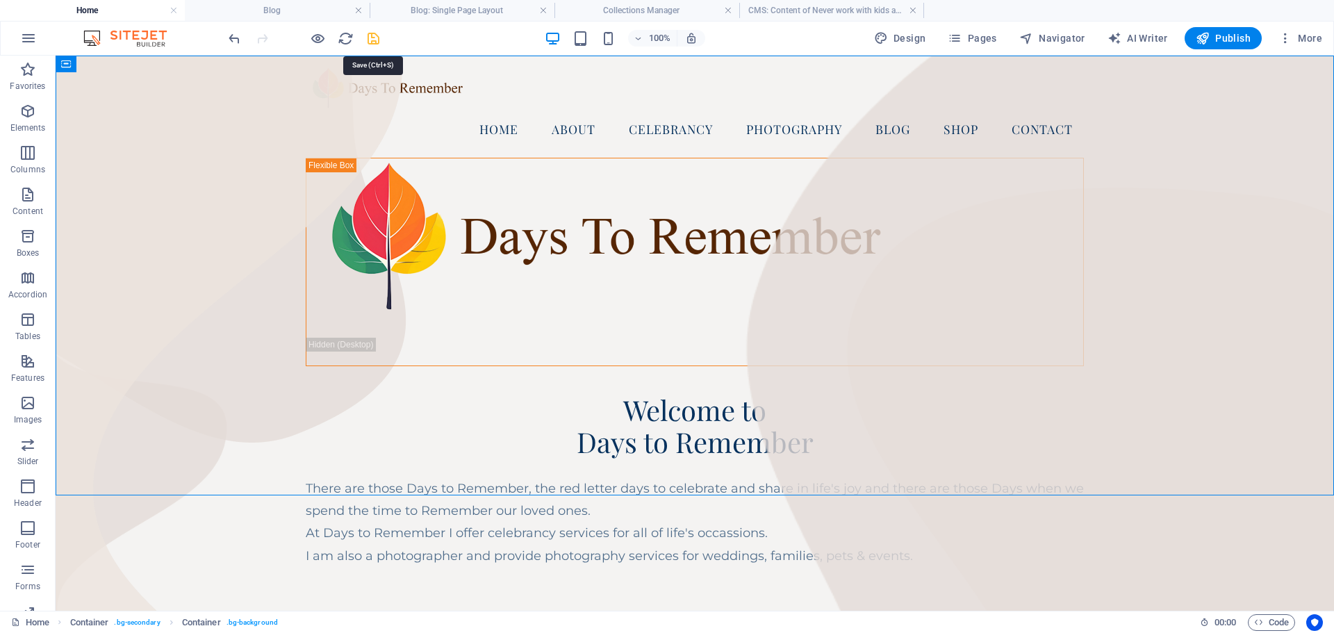
drag, startPoint x: 373, startPoint y: 37, endPoint x: 57, endPoint y: 77, distance: 318.1
click at [373, 37] on icon "save" at bounding box center [374, 39] width 16 height 16
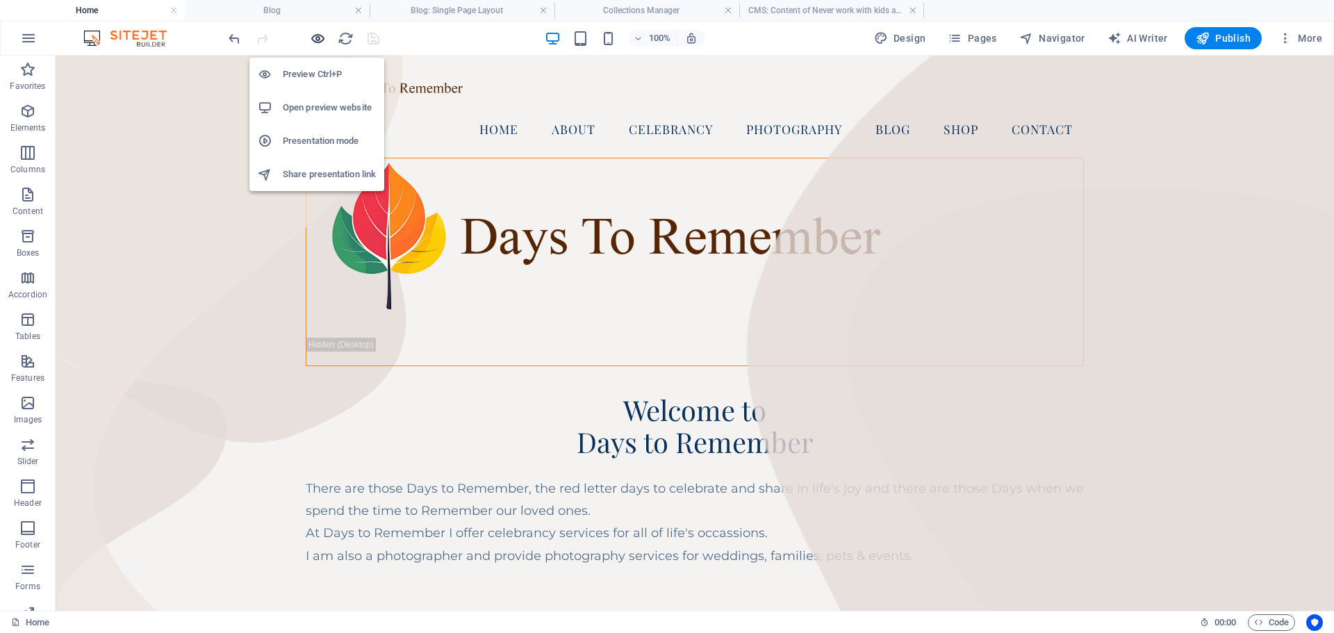
click at [317, 40] on icon "button" at bounding box center [318, 39] width 16 height 16
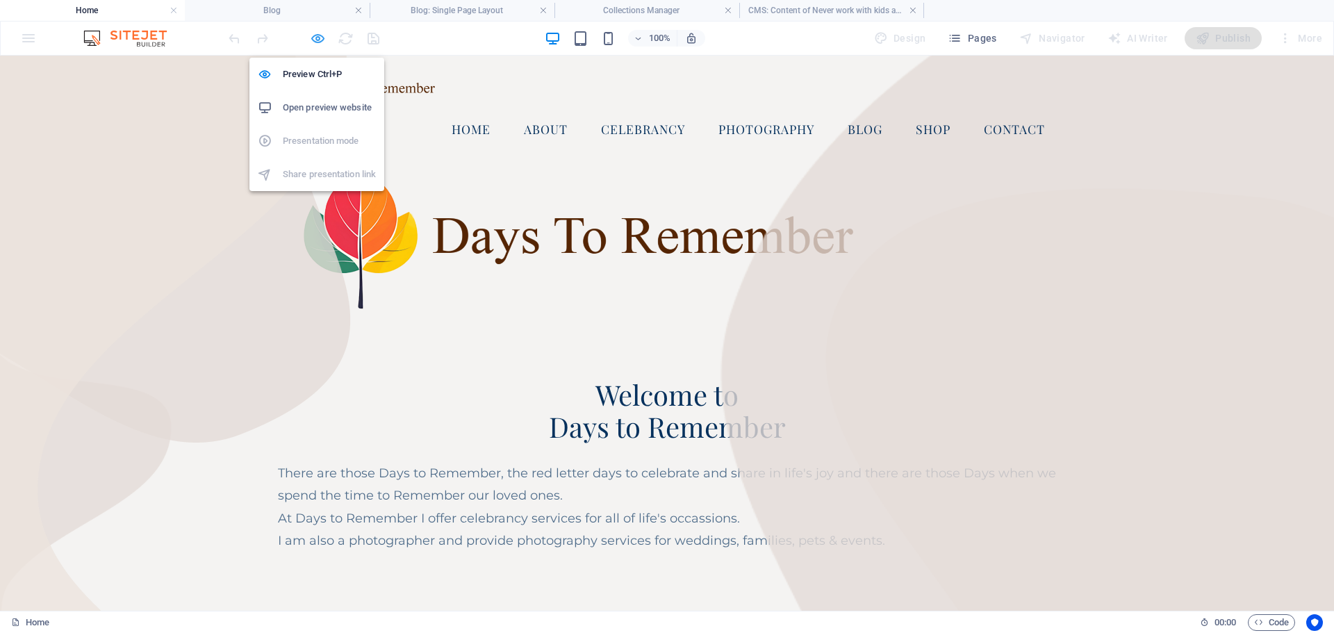
click at [313, 36] on icon "button" at bounding box center [318, 39] width 16 height 16
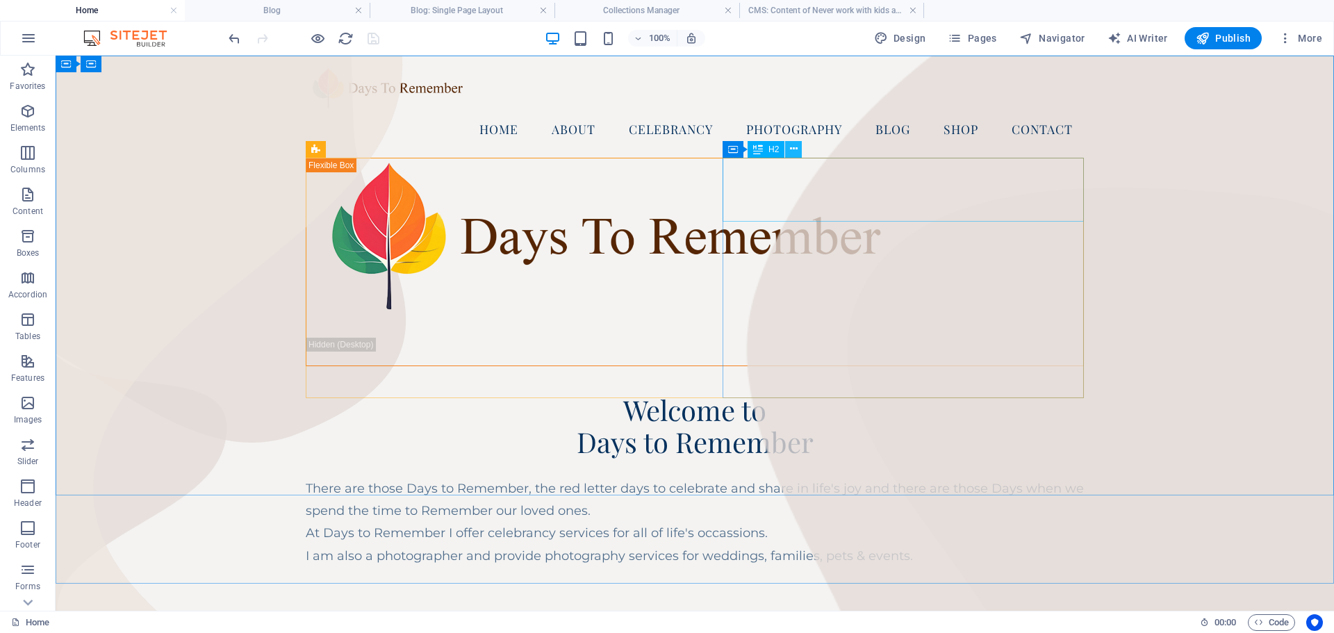
click at [793, 149] on icon at bounding box center [794, 149] width 8 height 15
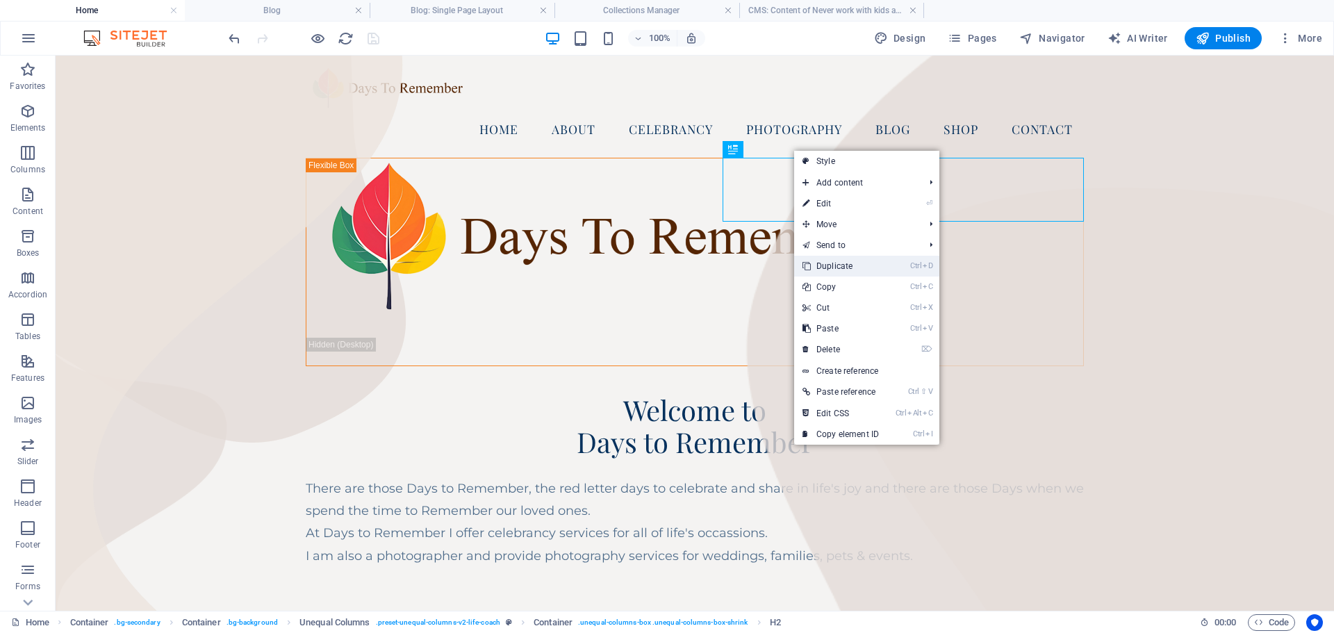
click at [837, 263] on link "Ctrl D Duplicate" at bounding box center [840, 266] width 93 height 21
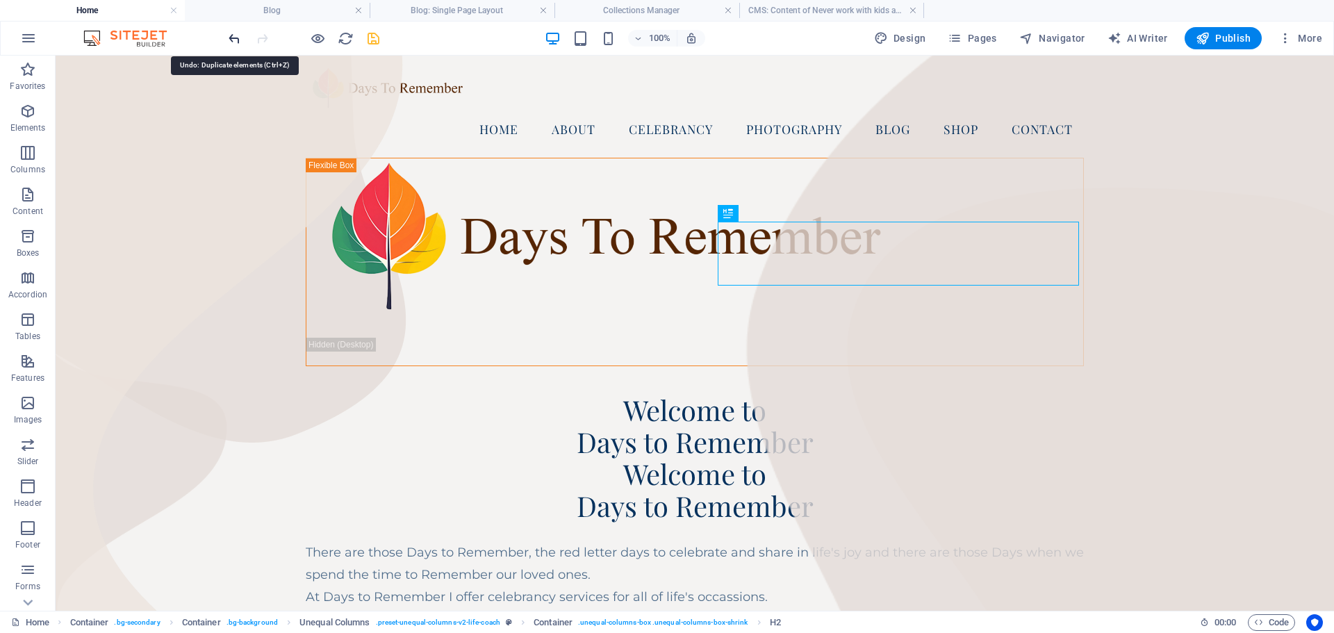
click at [234, 33] on icon "undo" at bounding box center [235, 39] width 16 height 16
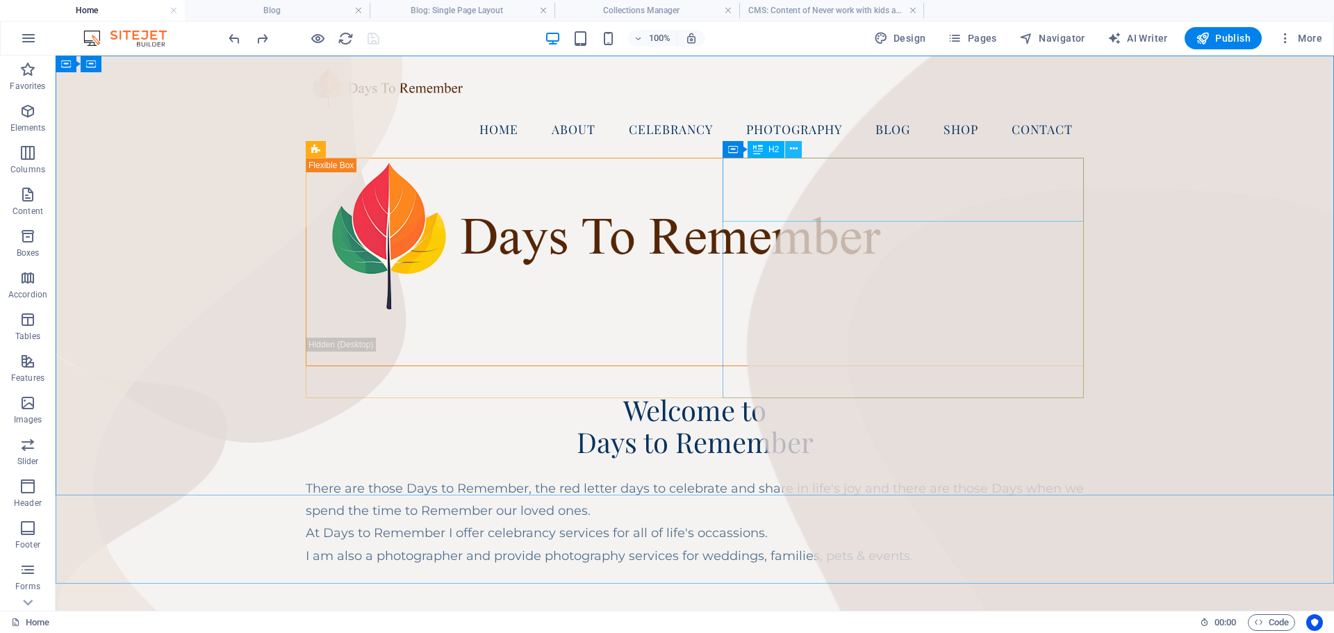
click at [795, 147] on icon at bounding box center [794, 149] width 8 height 15
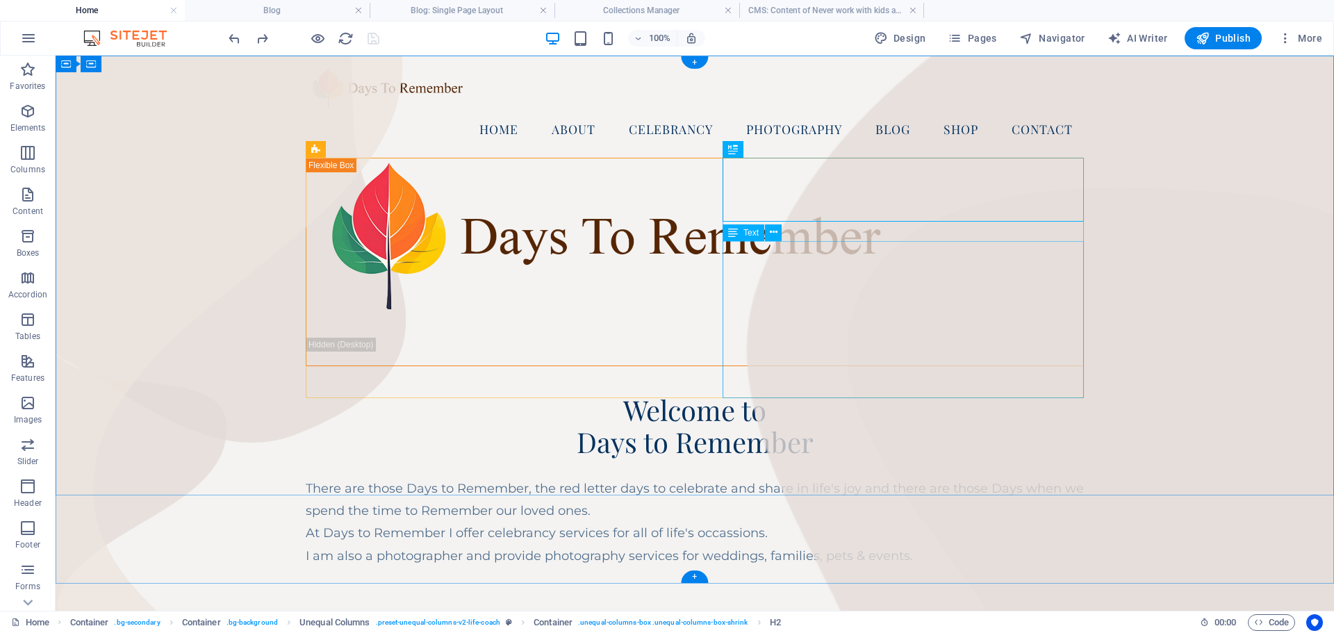
click at [754, 477] on div "There are those Days to Remember, the red letter days to celebrate and share in…" at bounding box center [695, 522] width 778 height 90
click at [694, 159] on div "Welcome to Days to Remember There are those Days to Remember, the red letter da…" at bounding box center [695, 363] width 778 height 410
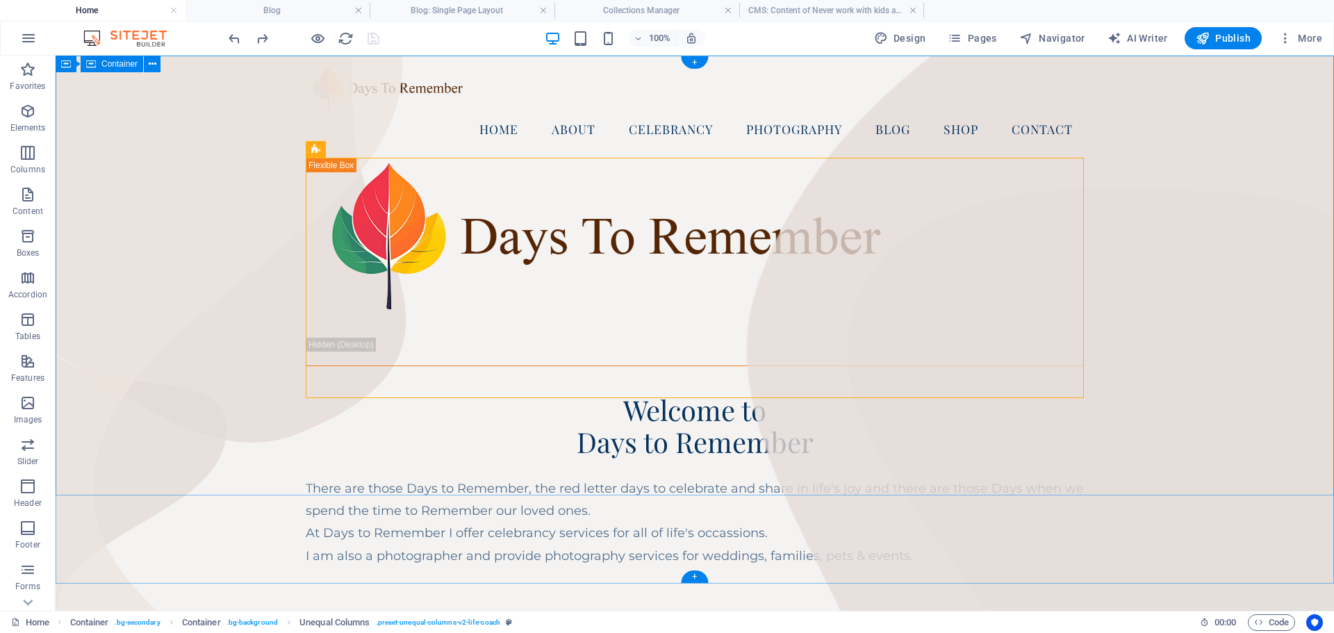
click at [177, 213] on div "Home About Celebrancy Photography Blog Shop Contact Welcome to Days to Remember…" at bounding box center [695, 360] width 1279 height 609
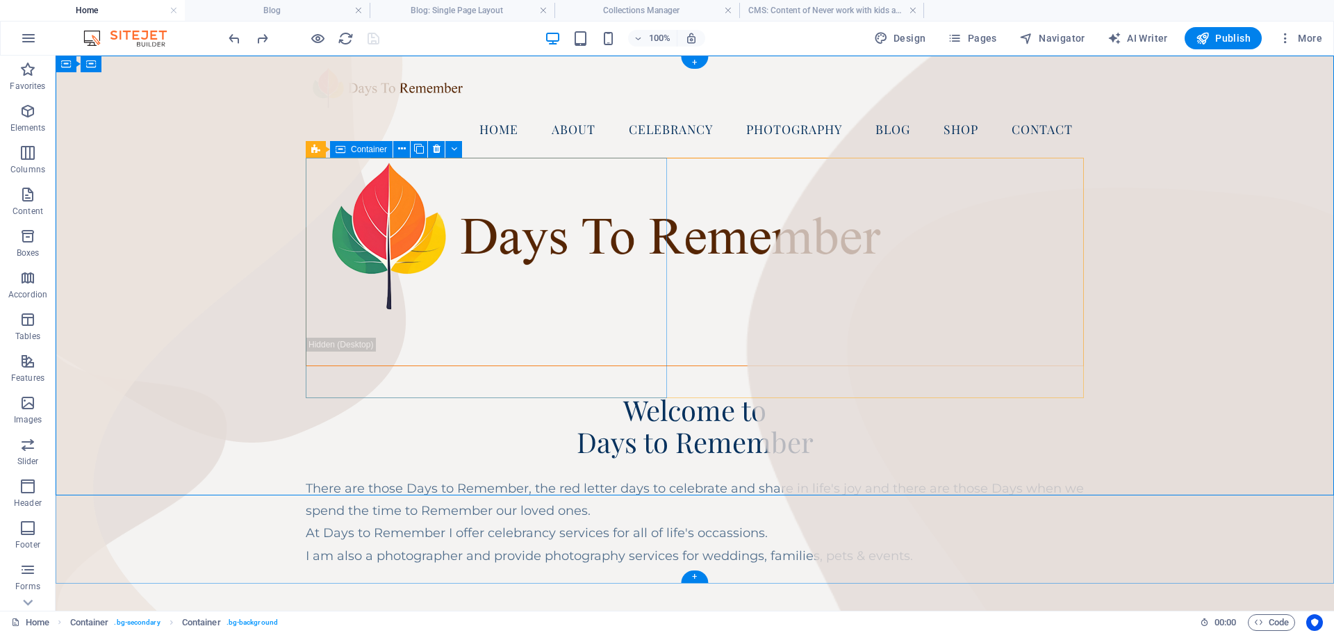
click at [662, 266] on div at bounding box center [695, 262] width 778 height 209
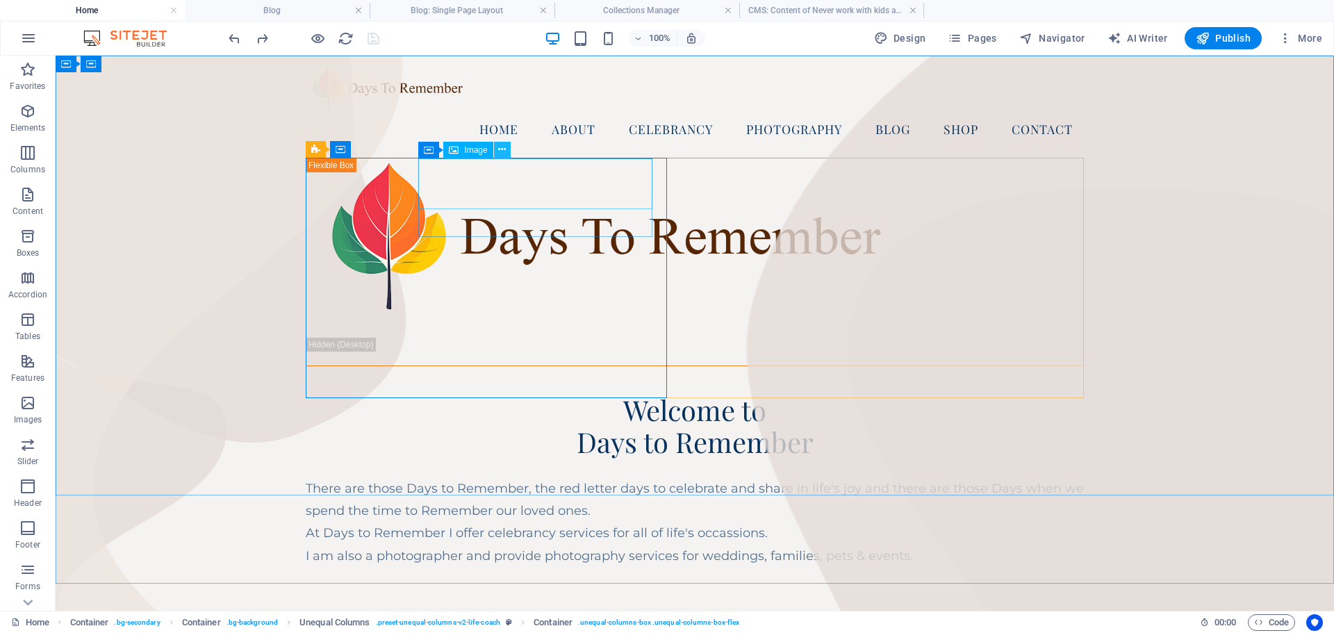
click at [500, 146] on icon at bounding box center [502, 149] width 8 height 15
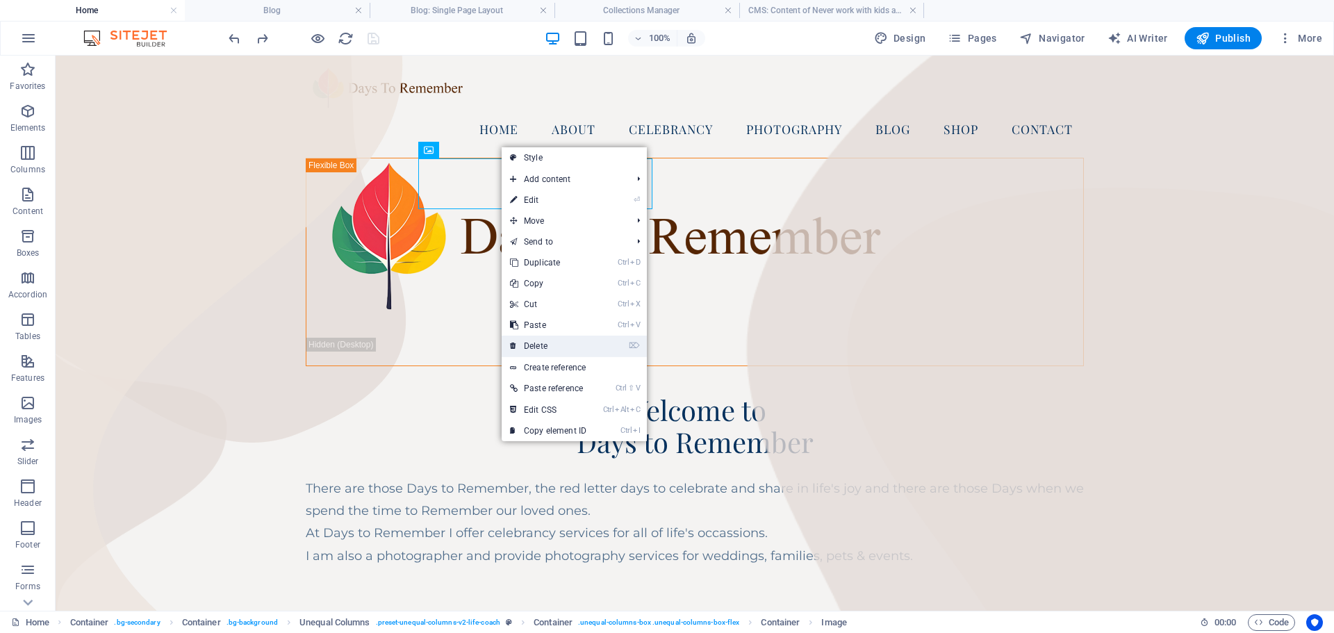
click at [549, 344] on link "⌦ Delete" at bounding box center [548, 346] width 93 height 21
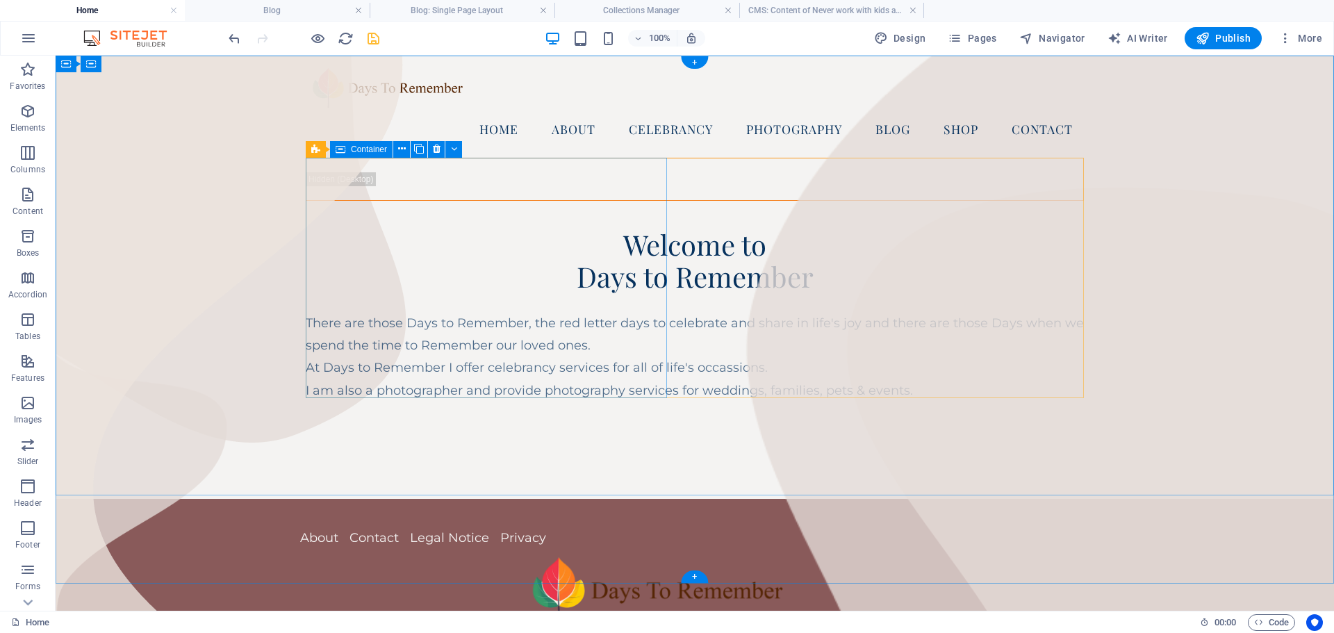
click at [666, 201] on div at bounding box center [695, 179] width 778 height 43
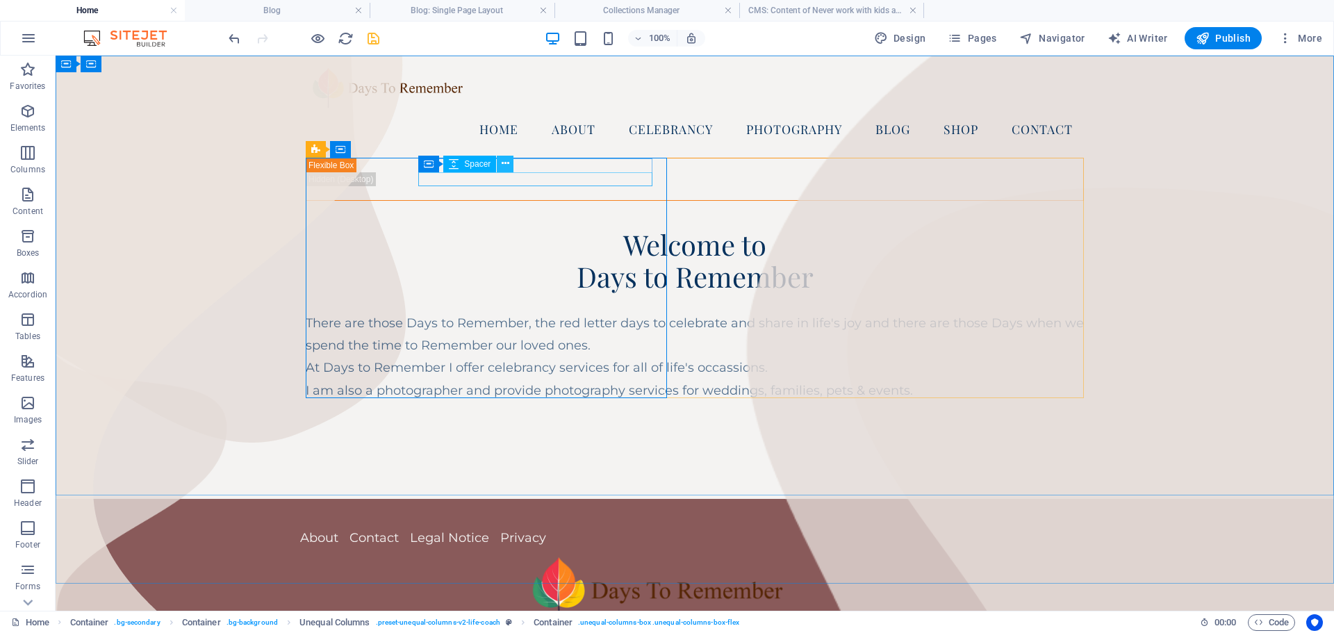
click at [507, 161] on icon at bounding box center [506, 163] width 8 height 15
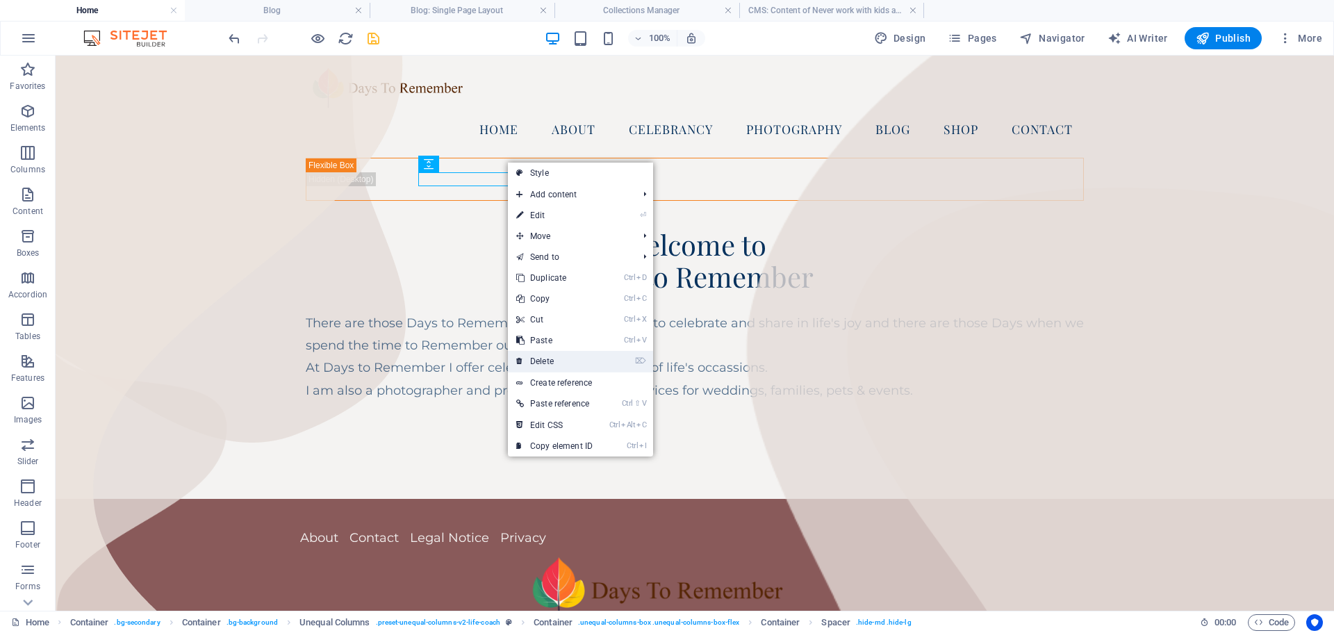
click at [547, 361] on link "⌦ Delete" at bounding box center [554, 361] width 93 height 21
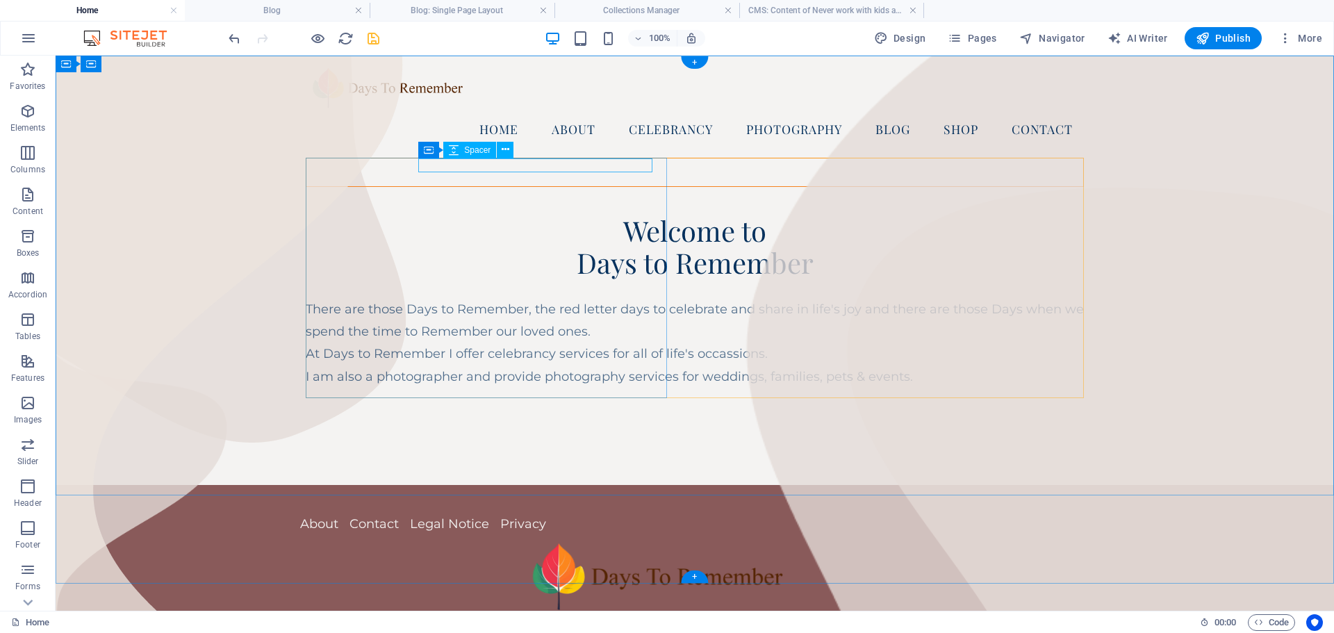
click at [491, 170] on div at bounding box center [687, 165] width 763 height 14
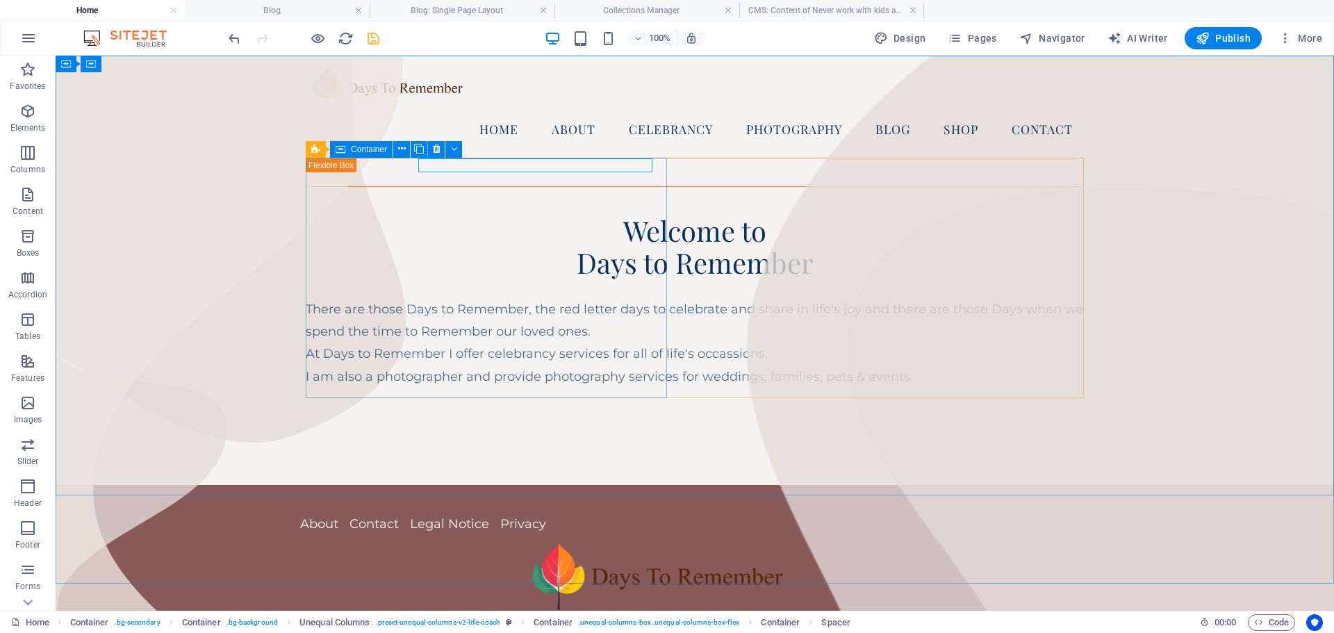
click at [342, 149] on icon at bounding box center [341, 149] width 10 height 17
click at [404, 150] on icon at bounding box center [407, 149] width 8 height 15
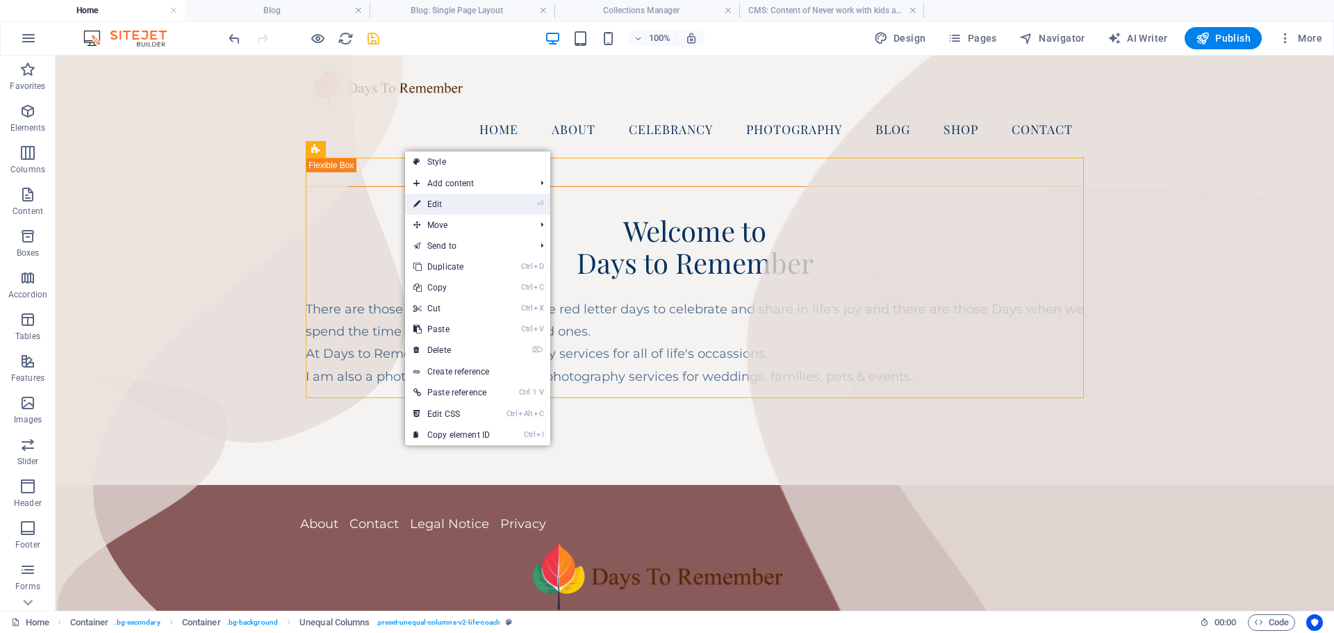
drag, startPoint x: 436, startPoint y: 202, endPoint x: 56, endPoint y: 279, distance: 387.8
click at [436, 202] on link "⏎ Edit" at bounding box center [451, 204] width 93 height 21
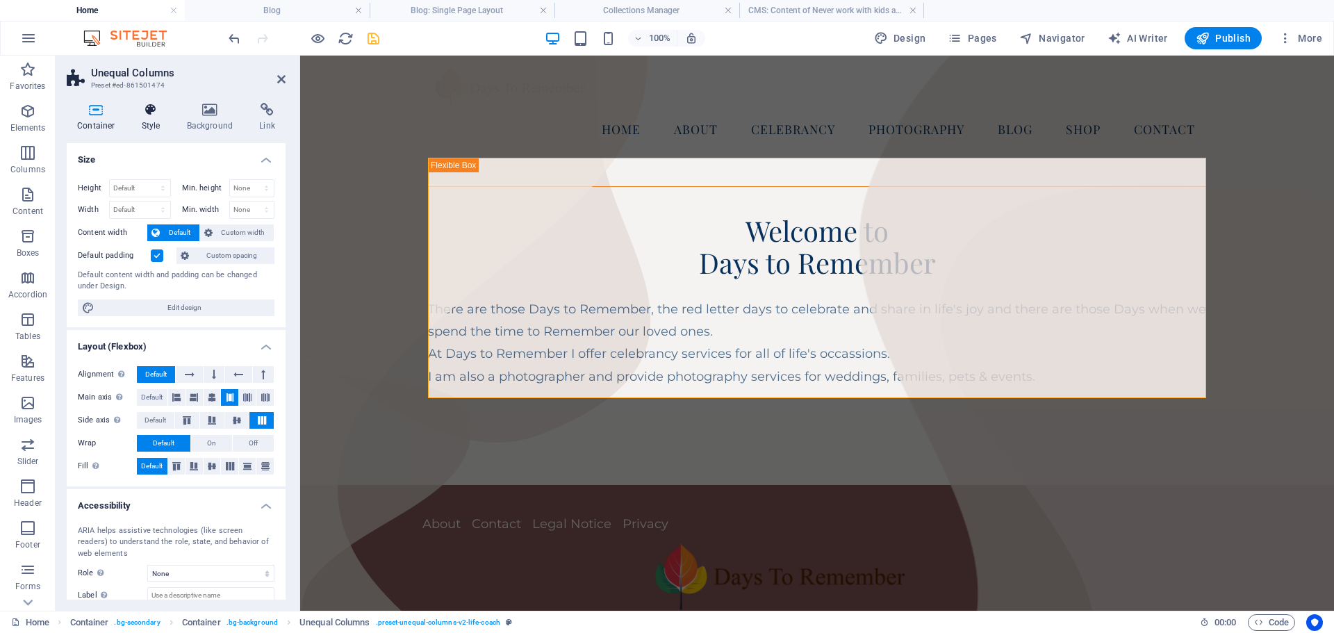
click at [147, 108] on icon at bounding box center [151, 110] width 40 height 14
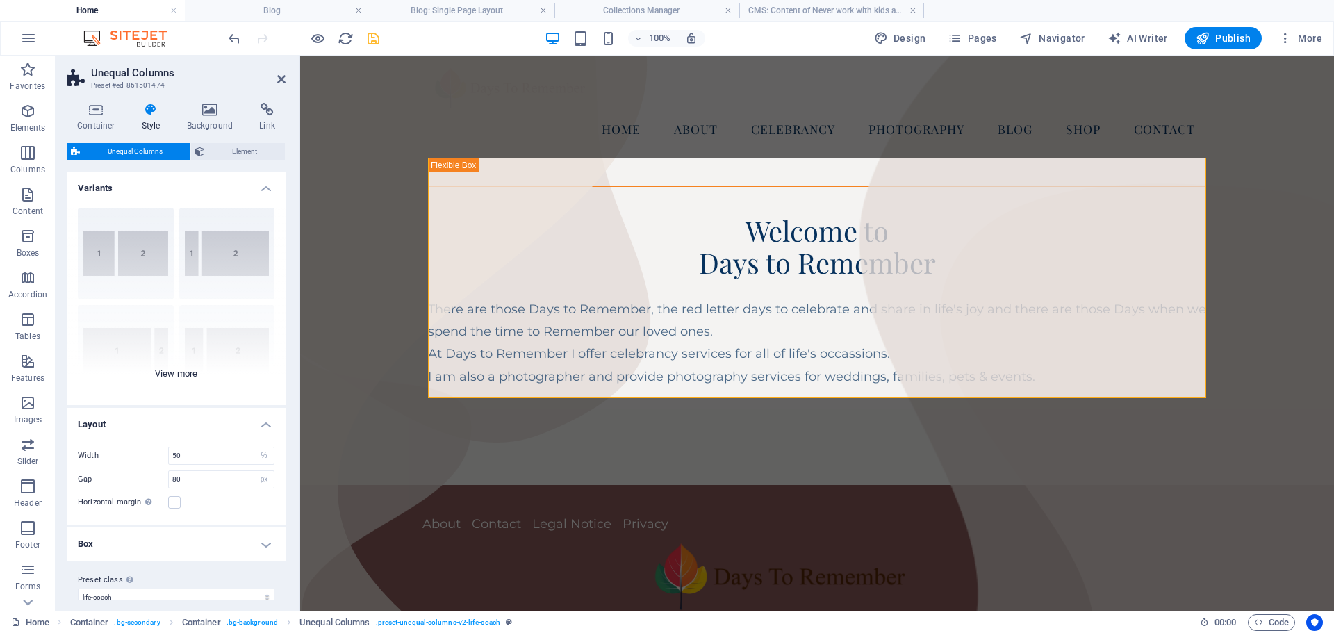
scroll to position [17, 0]
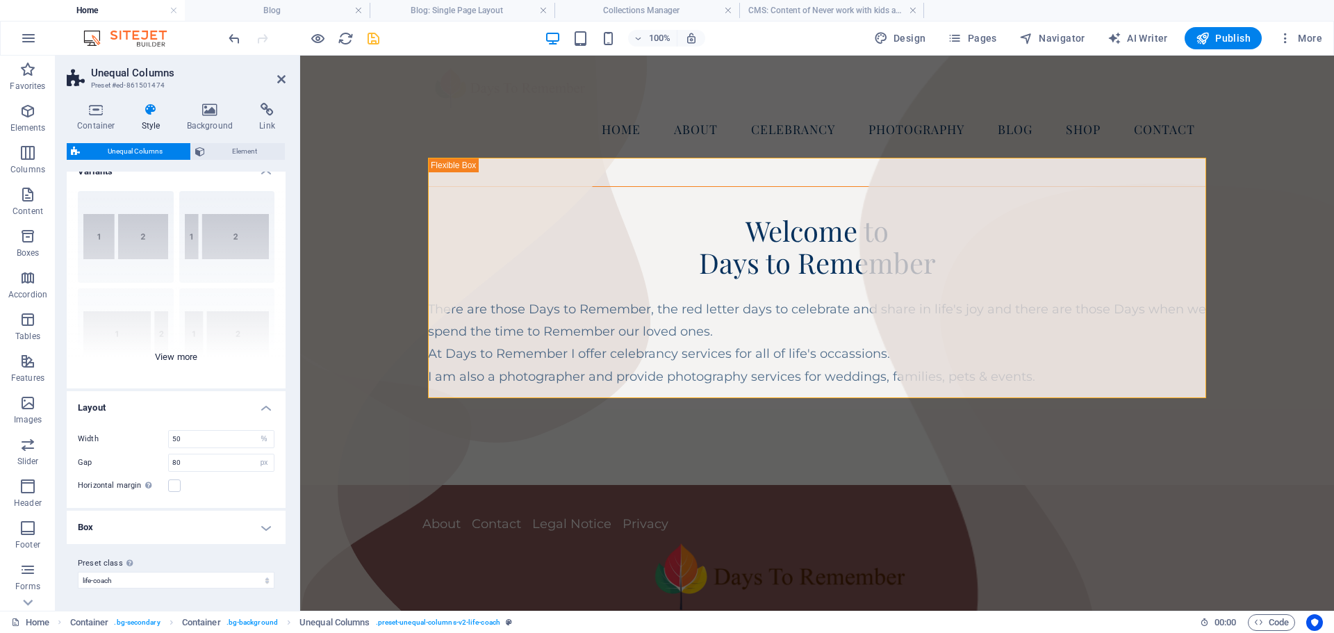
click at [177, 352] on div "[PHONE_NUMBER] [PHONE_NUMBER] 70-30 Default" at bounding box center [176, 284] width 219 height 209
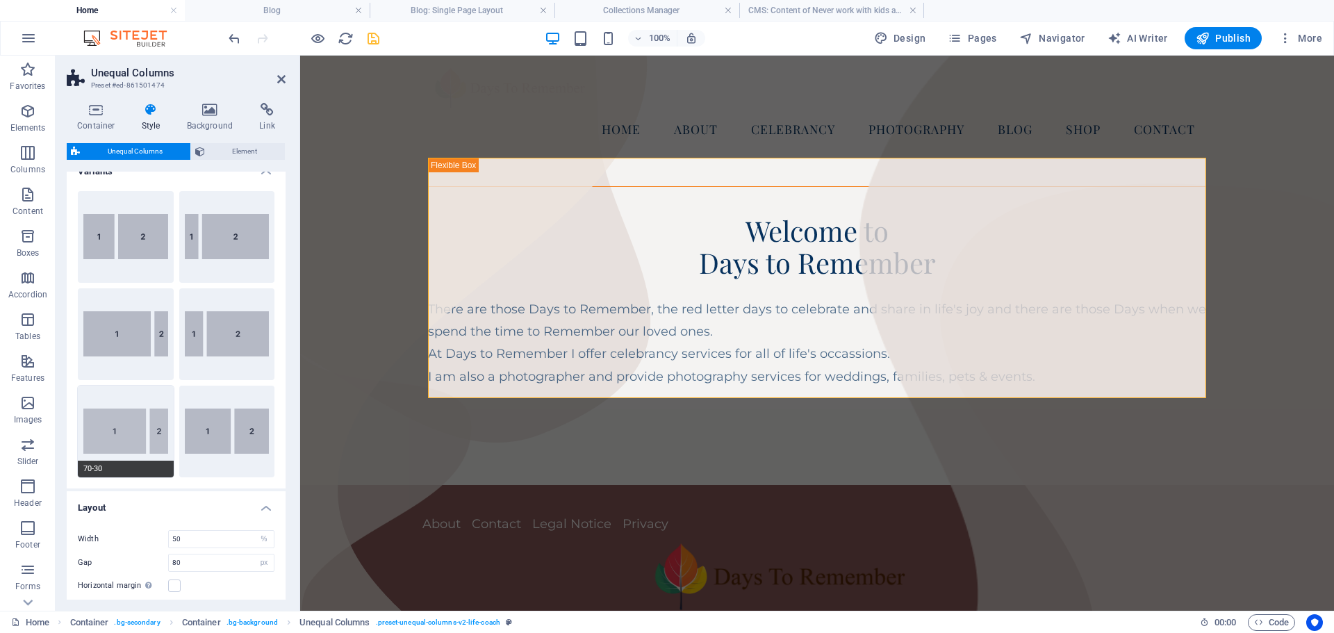
scroll to position [0, 0]
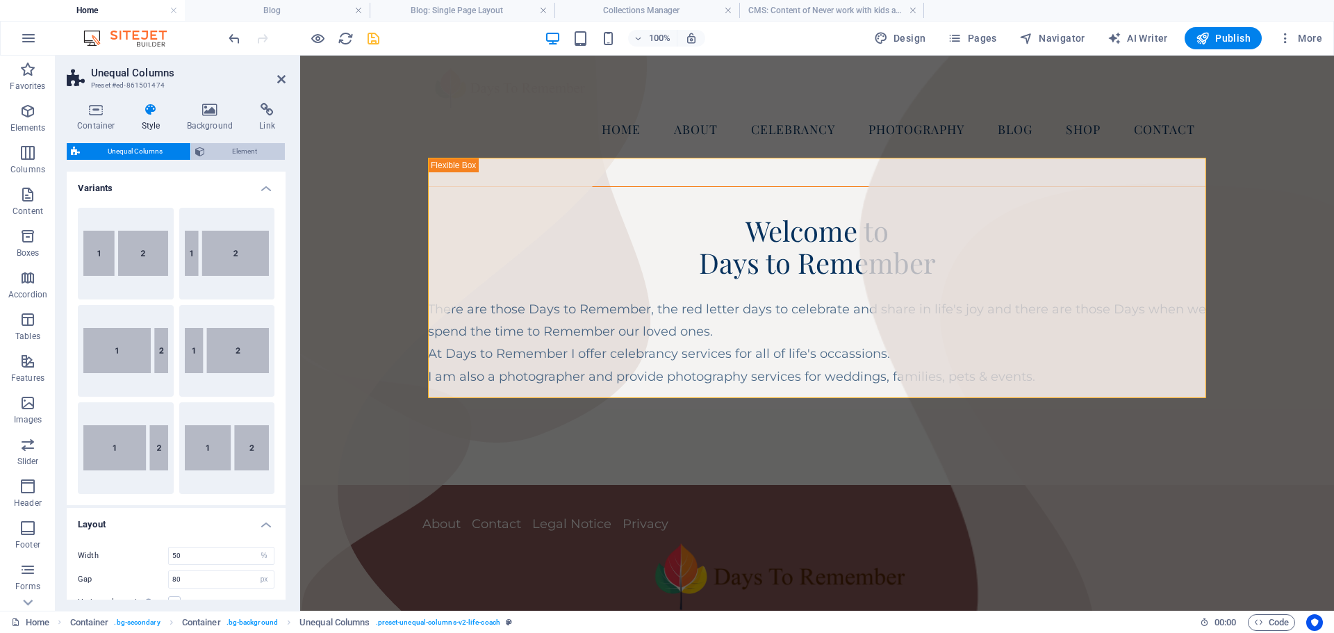
click at [244, 153] on span "Element" at bounding box center [245, 151] width 72 height 17
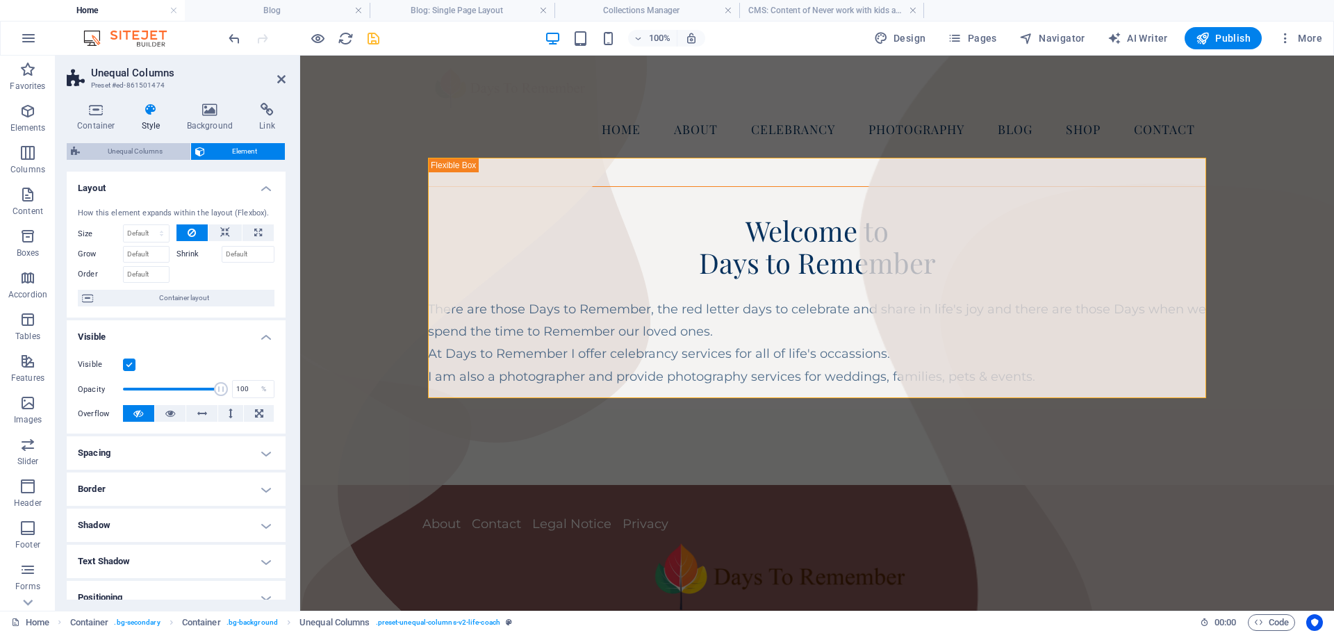
click at [137, 143] on span "Unequal Columns" at bounding box center [135, 151] width 102 height 17
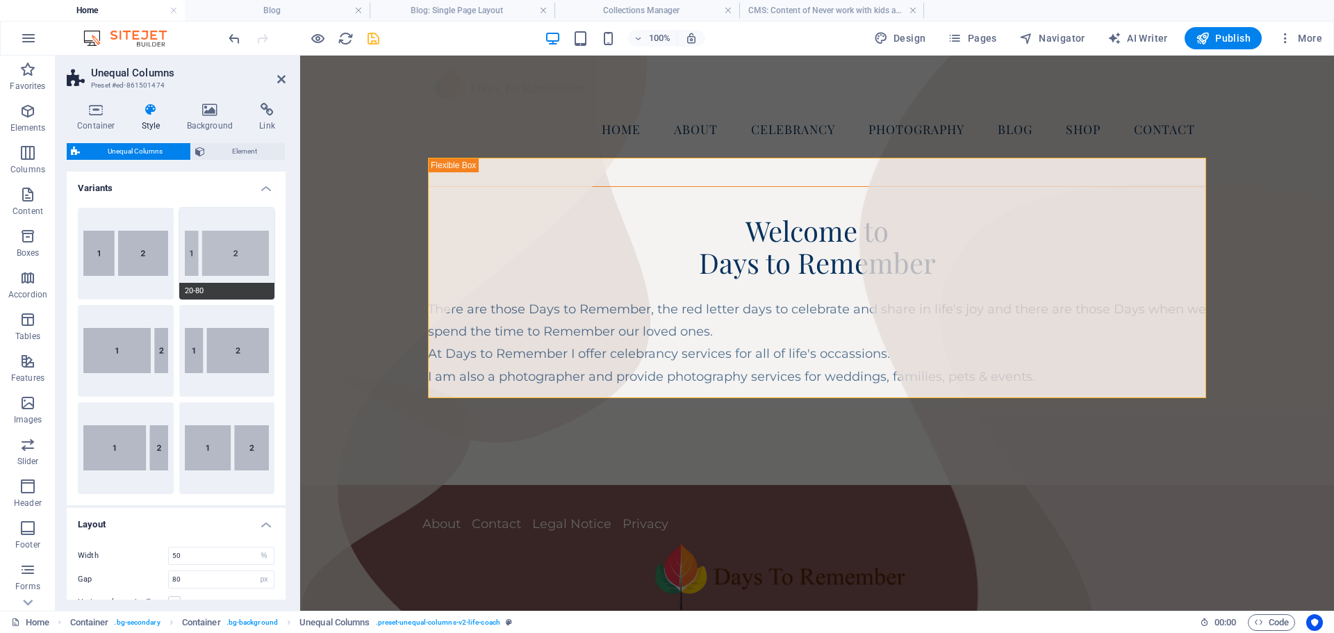
click at [231, 252] on button "20-80" at bounding box center [227, 254] width 96 height 92
type input "20"
type input "2"
select select "rem"
type input "80"
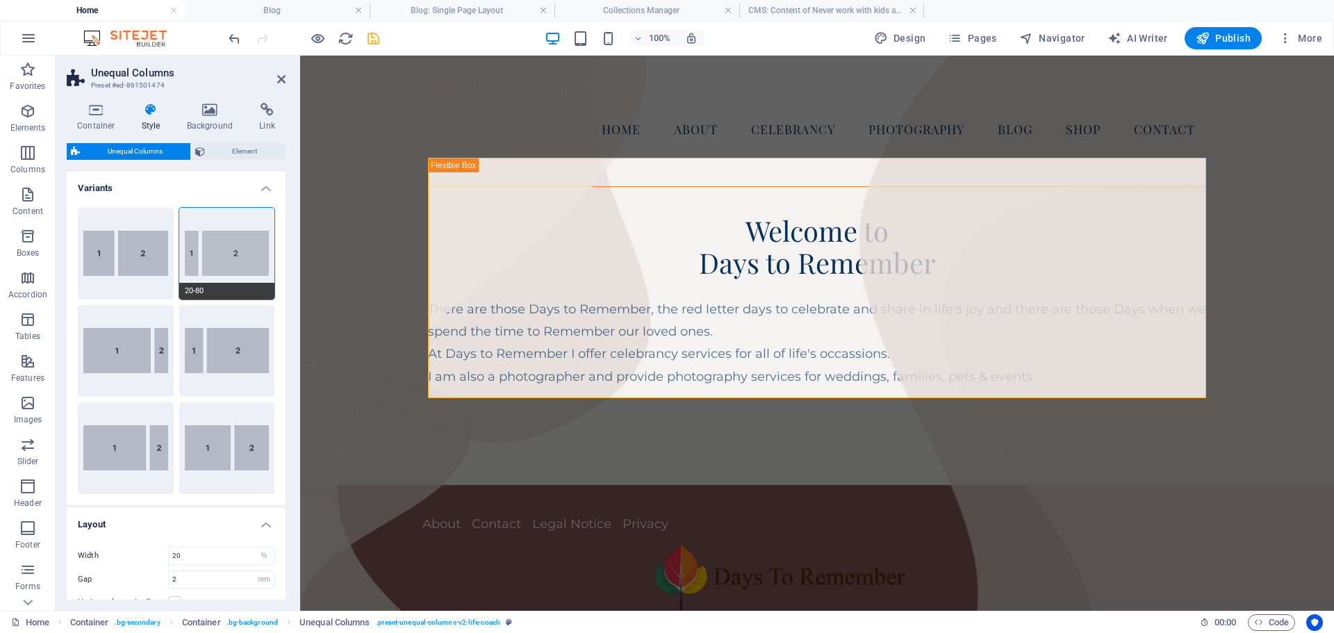
select select "px"
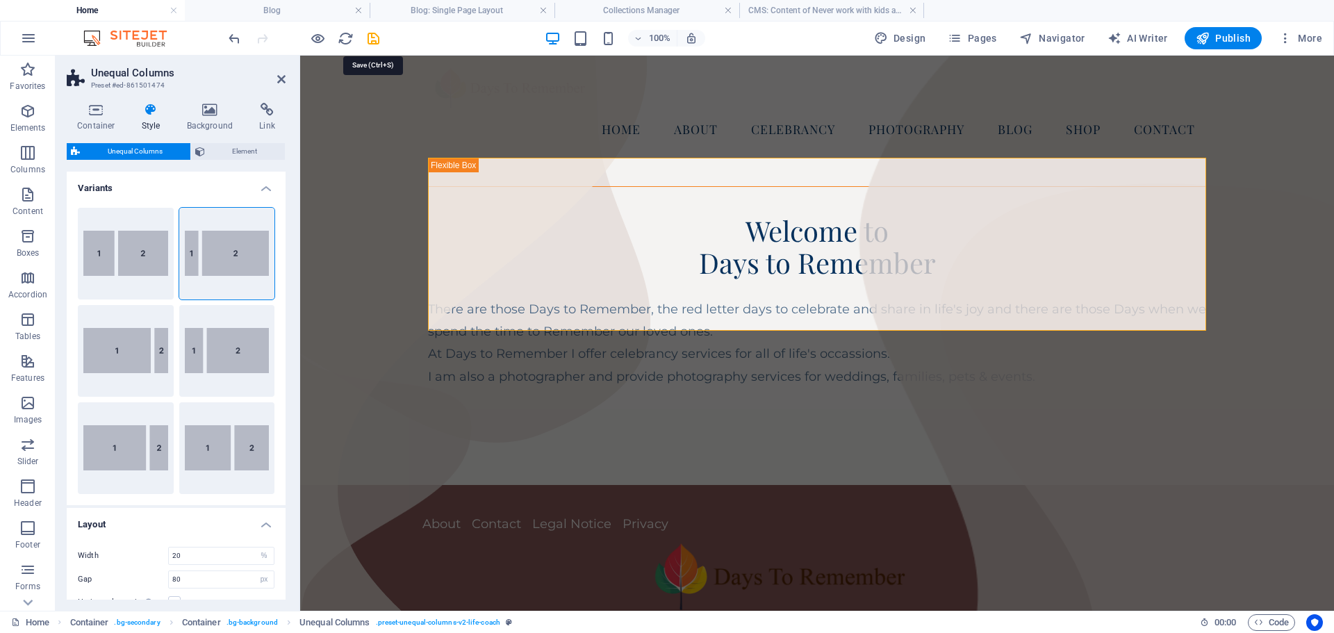
drag, startPoint x: 374, startPoint y: 33, endPoint x: 358, endPoint y: 53, distance: 25.7
click at [374, 33] on icon "save" at bounding box center [374, 39] width 16 height 16
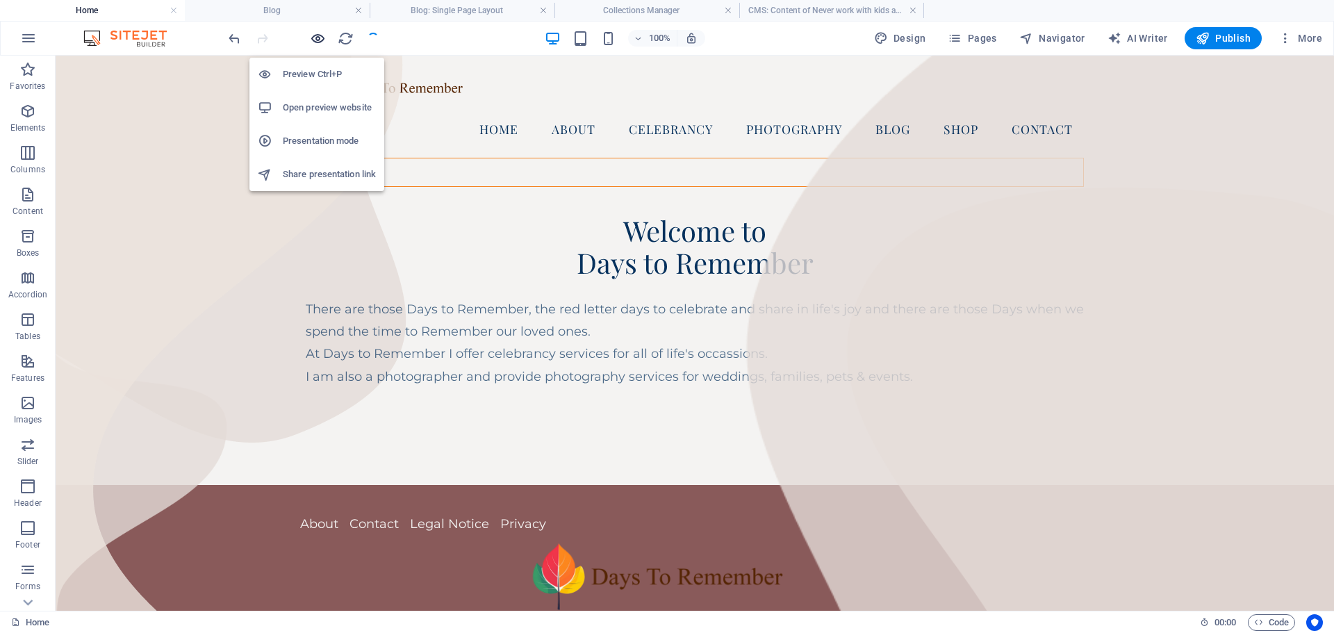
click at [321, 35] on icon "button" at bounding box center [318, 39] width 16 height 16
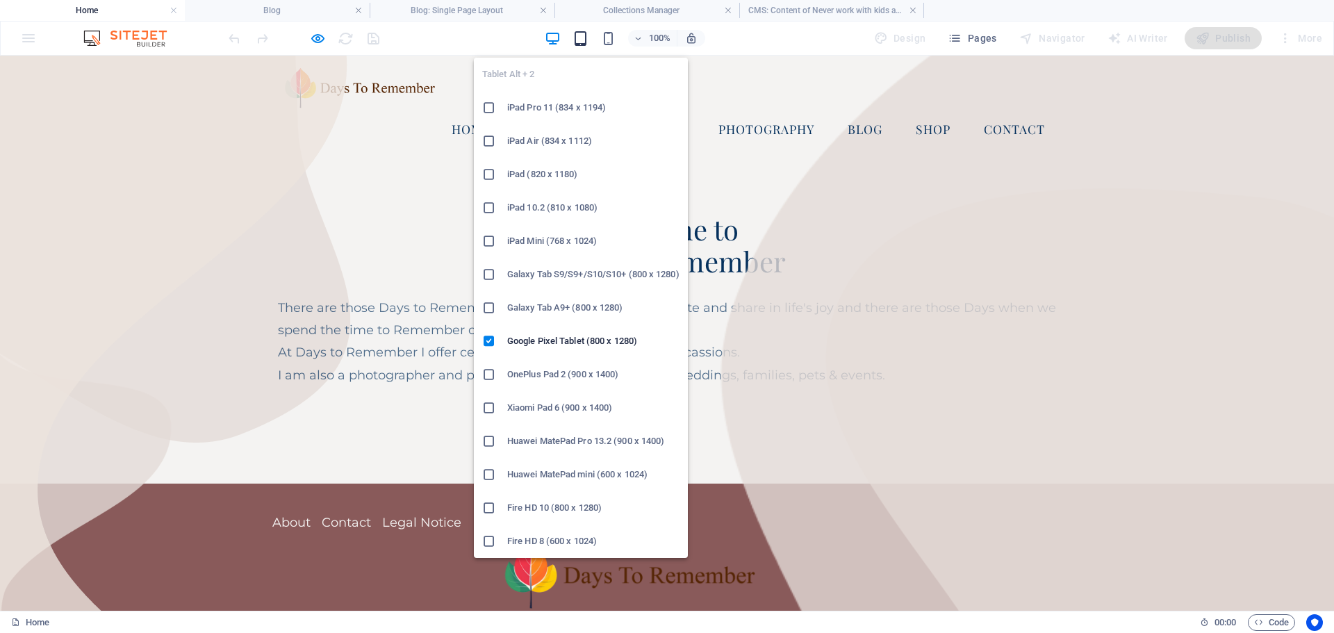
click at [575, 44] on icon "button" at bounding box center [581, 39] width 16 height 16
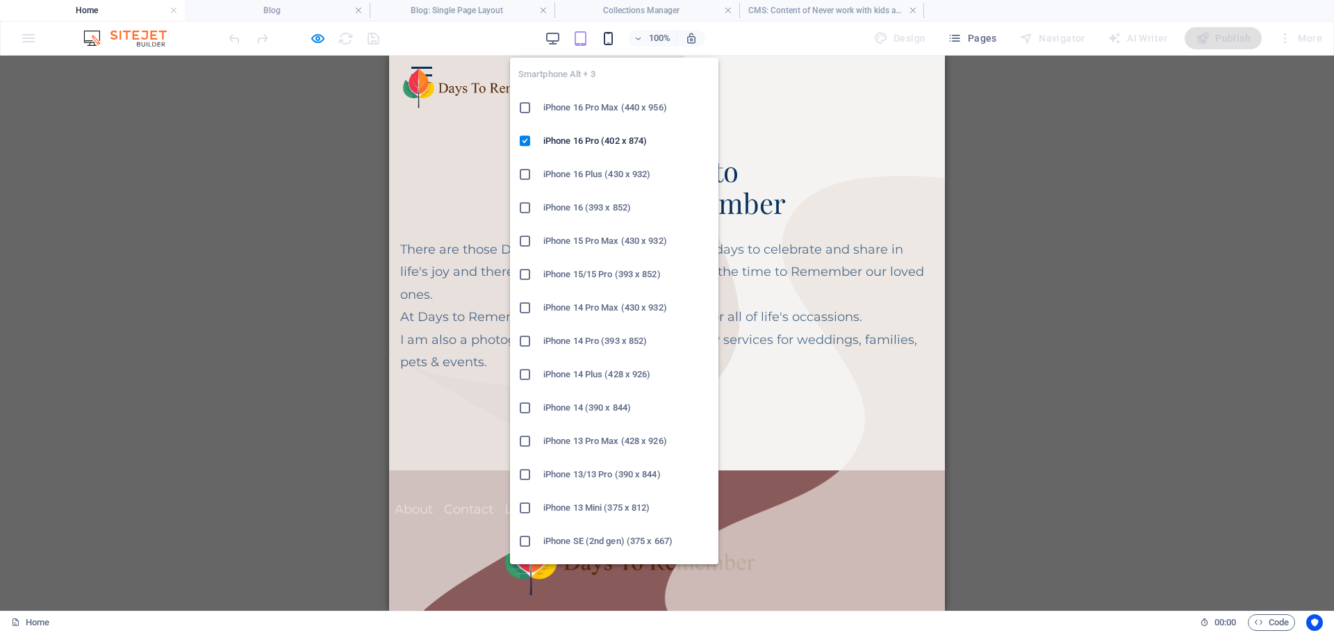
click at [612, 35] on icon "button" at bounding box center [608, 39] width 16 height 16
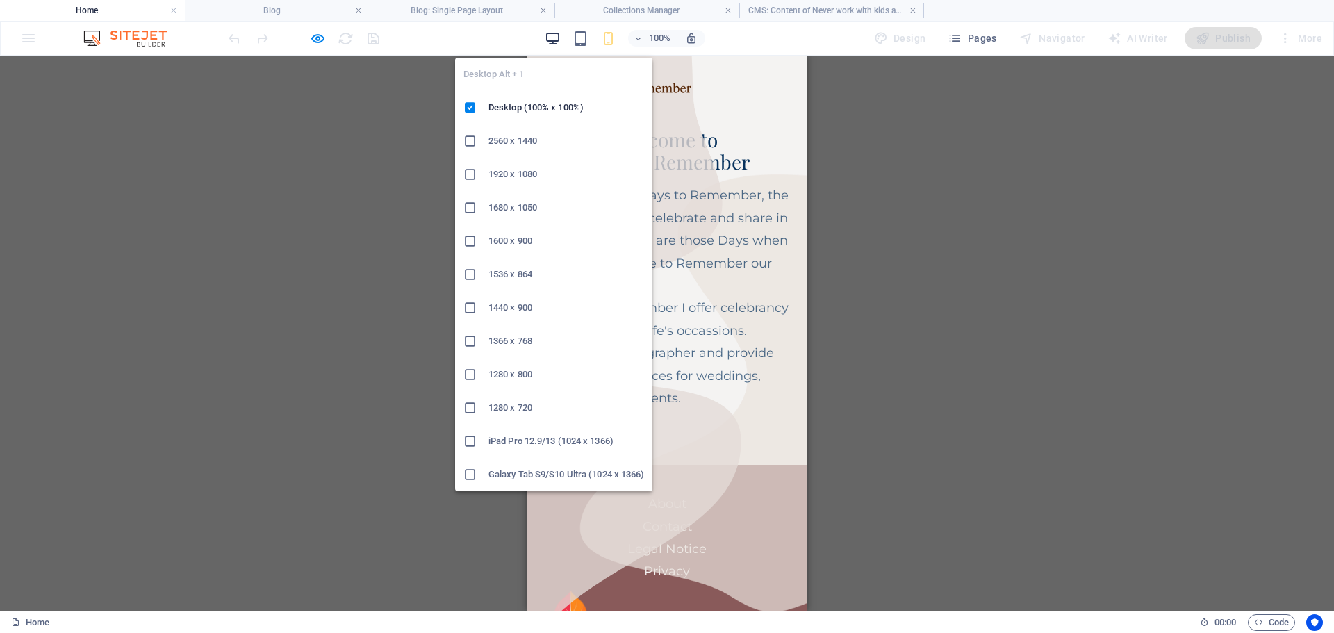
click at [555, 33] on icon "button" at bounding box center [553, 39] width 16 height 16
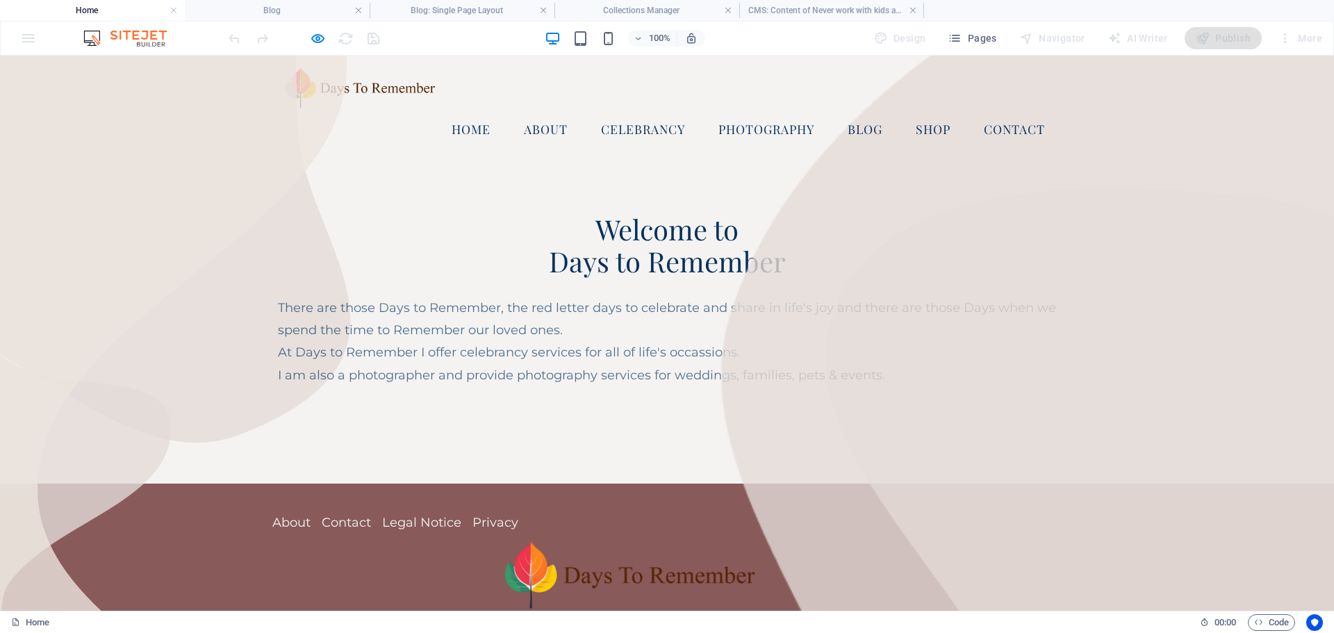
click at [545, 122] on link "About" at bounding box center [546, 129] width 66 height 35
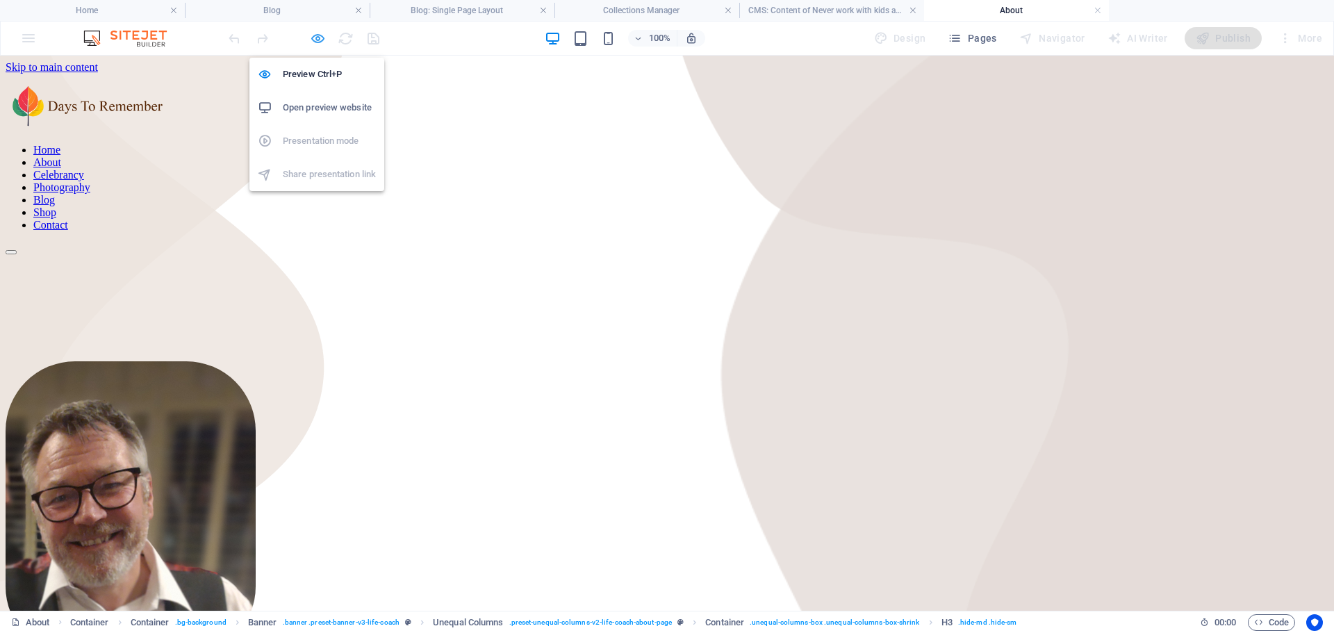
click at [316, 33] on icon "button" at bounding box center [318, 39] width 16 height 16
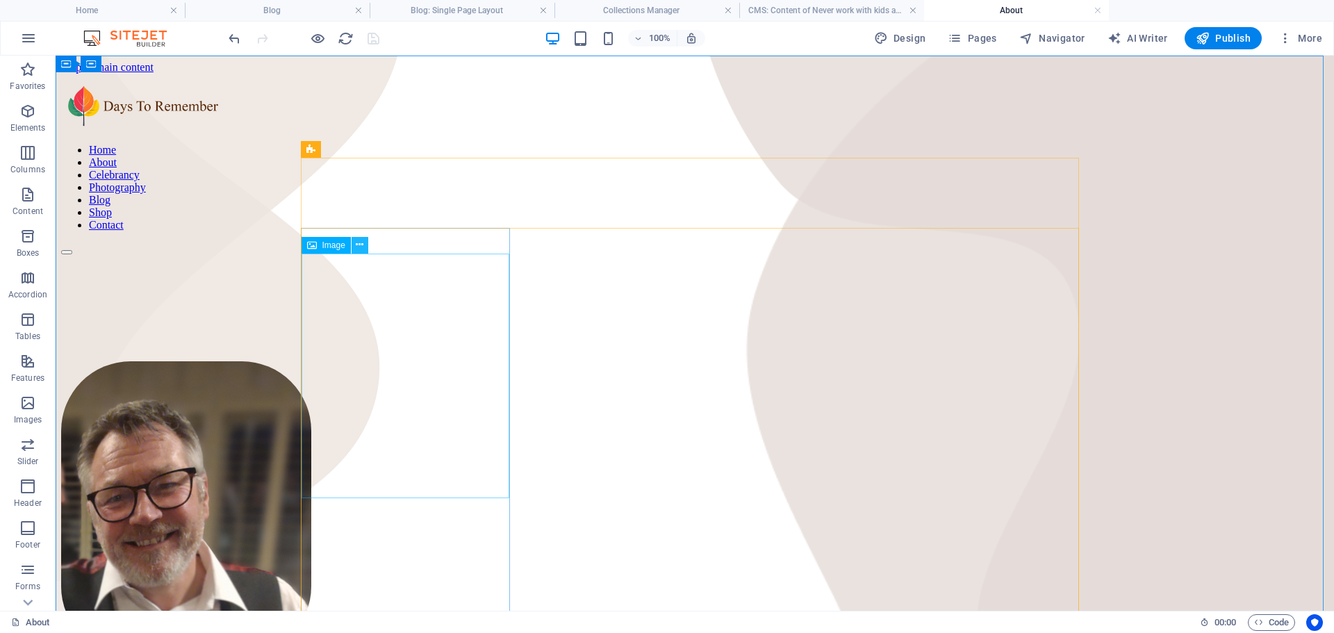
click at [361, 246] on icon at bounding box center [360, 245] width 8 height 15
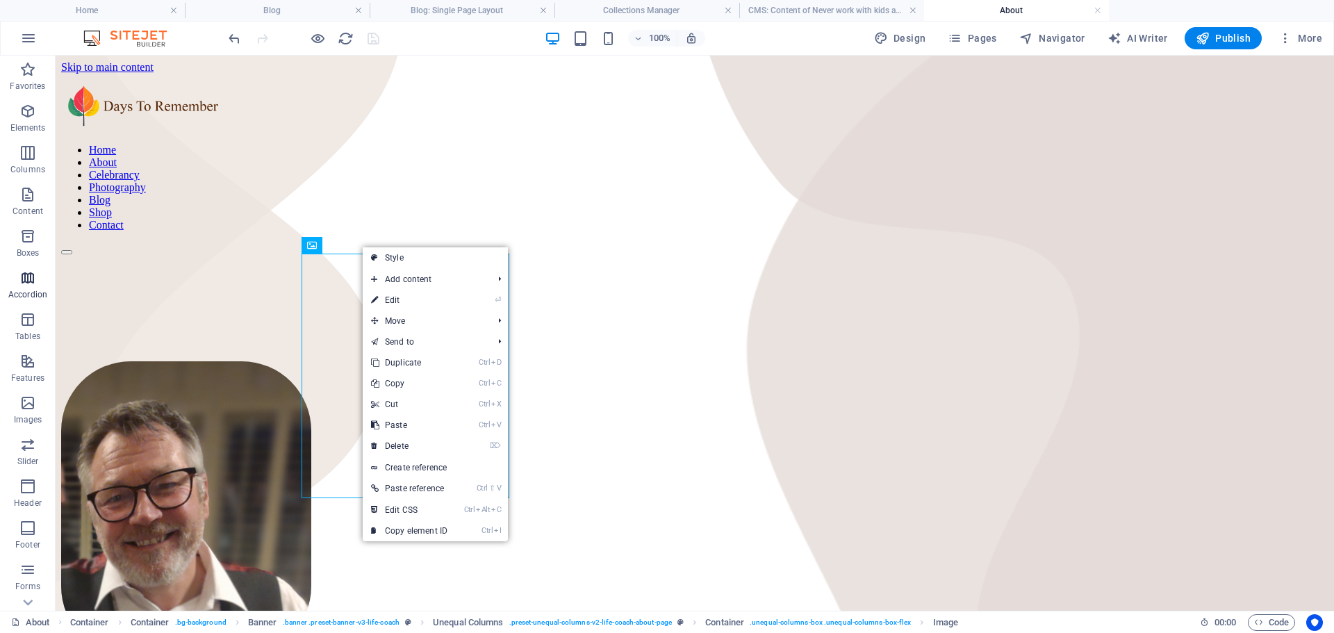
drag, startPoint x: 402, startPoint y: 256, endPoint x: 6, endPoint y: 267, distance: 396.3
click at [402, 256] on link "Style" at bounding box center [435, 257] width 145 height 21
select select "%"
select select "px"
select select "preset-unequal-columns-v2-life-coach-about-page"
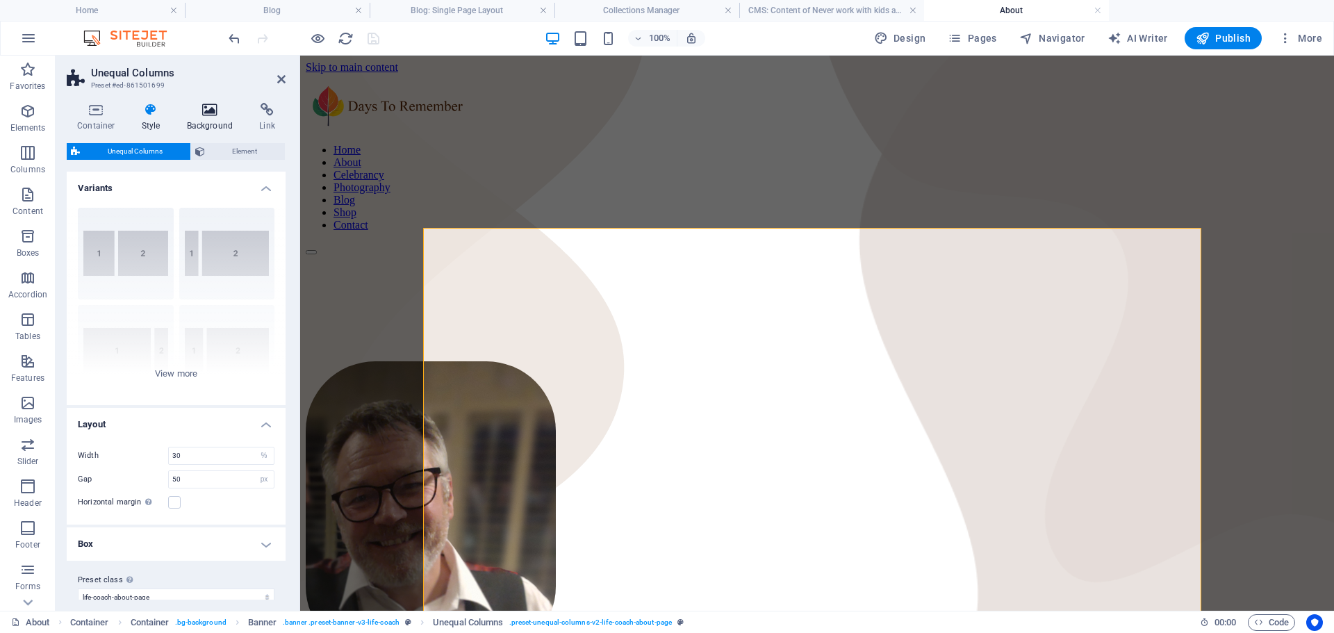
click at [215, 110] on icon at bounding box center [210, 110] width 67 height 14
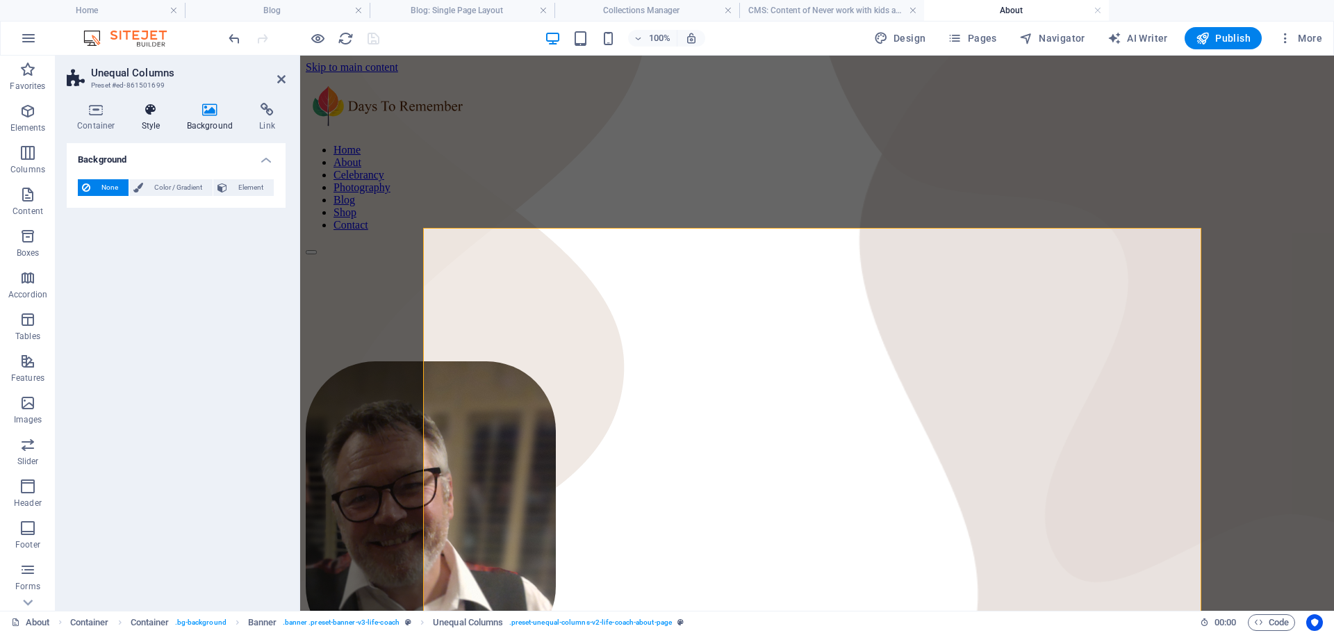
click at [150, 111] on icon at bounding box center [151, 110] width 40 height 14
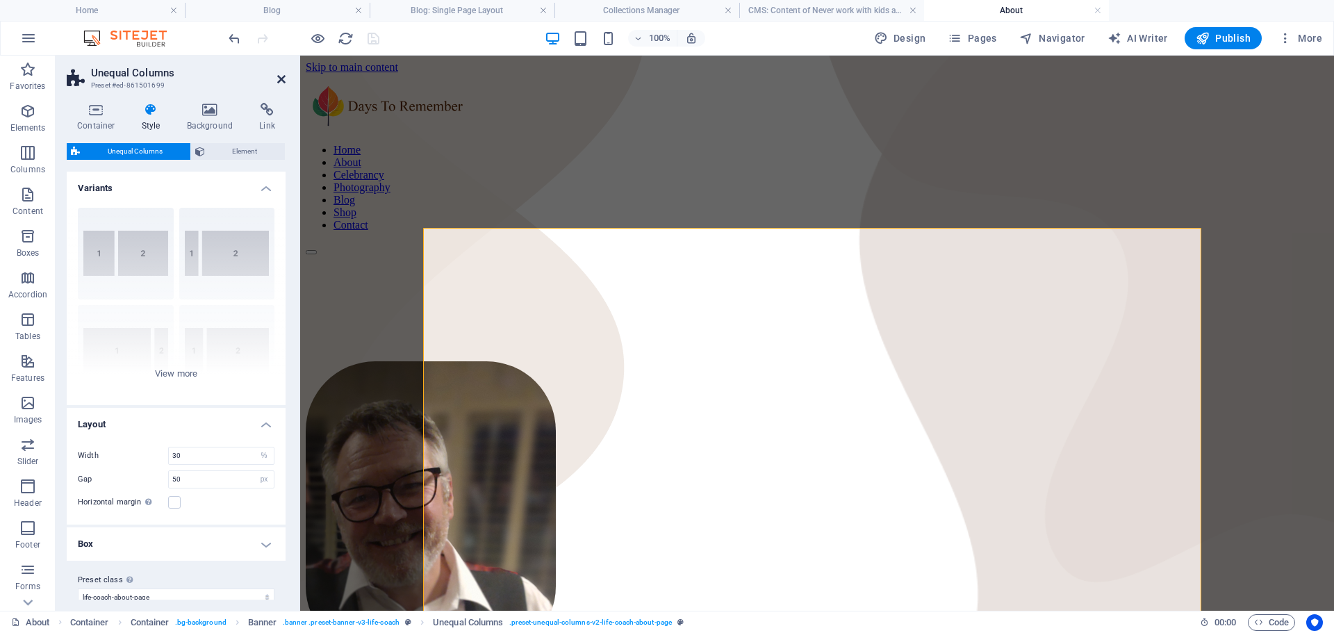
click at [282, 80] on icon at bounding box center [281, 79] width 8 height 11
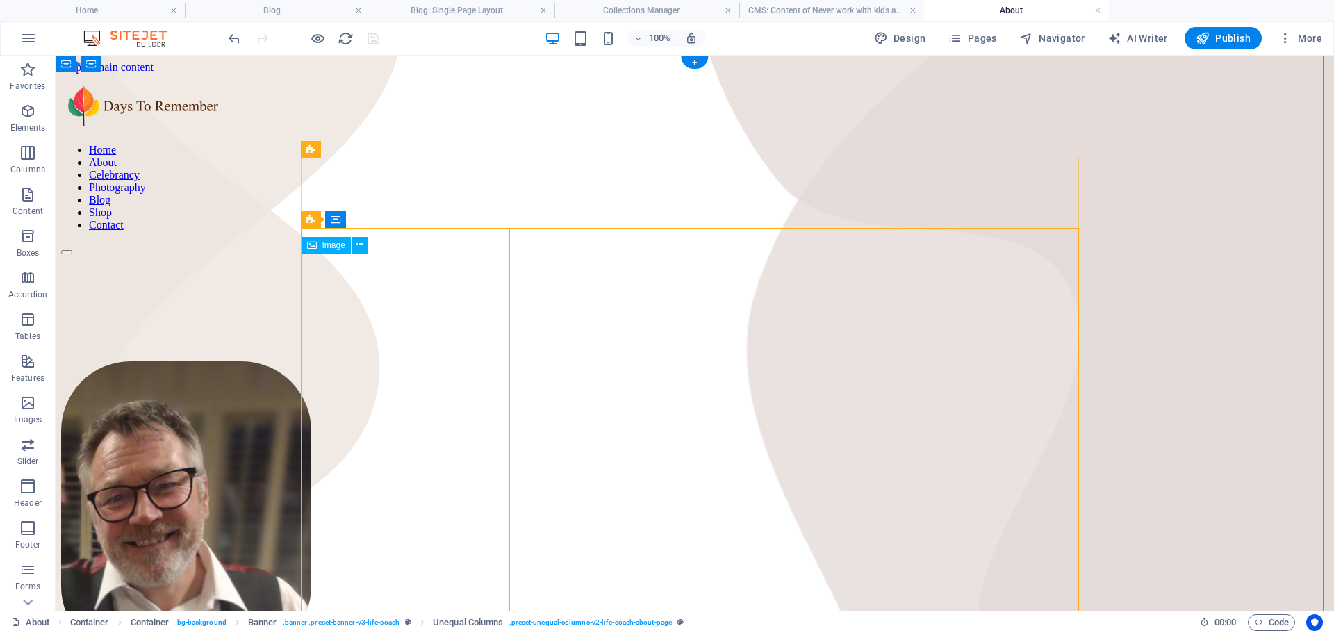
click at [400, 416] on figure at bounding box center [695, 509] width 1268 height 297
click at [362, 246] on icon at bounding box center [360, 245] width 8 height 15
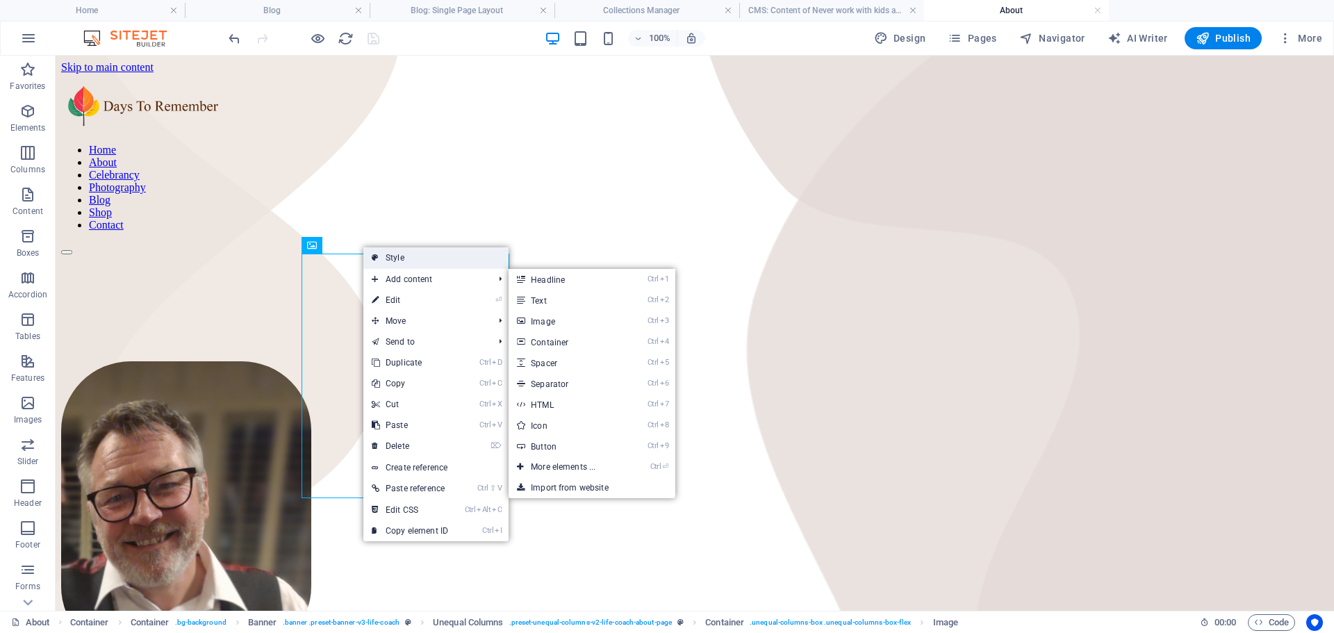
click at [394, 254] on link "Style" at bounding box center [435, 257] width 145 height 21
select select "%"
select select "px"
select select "preset-unequal-columns-v2-life-coach-about-page"
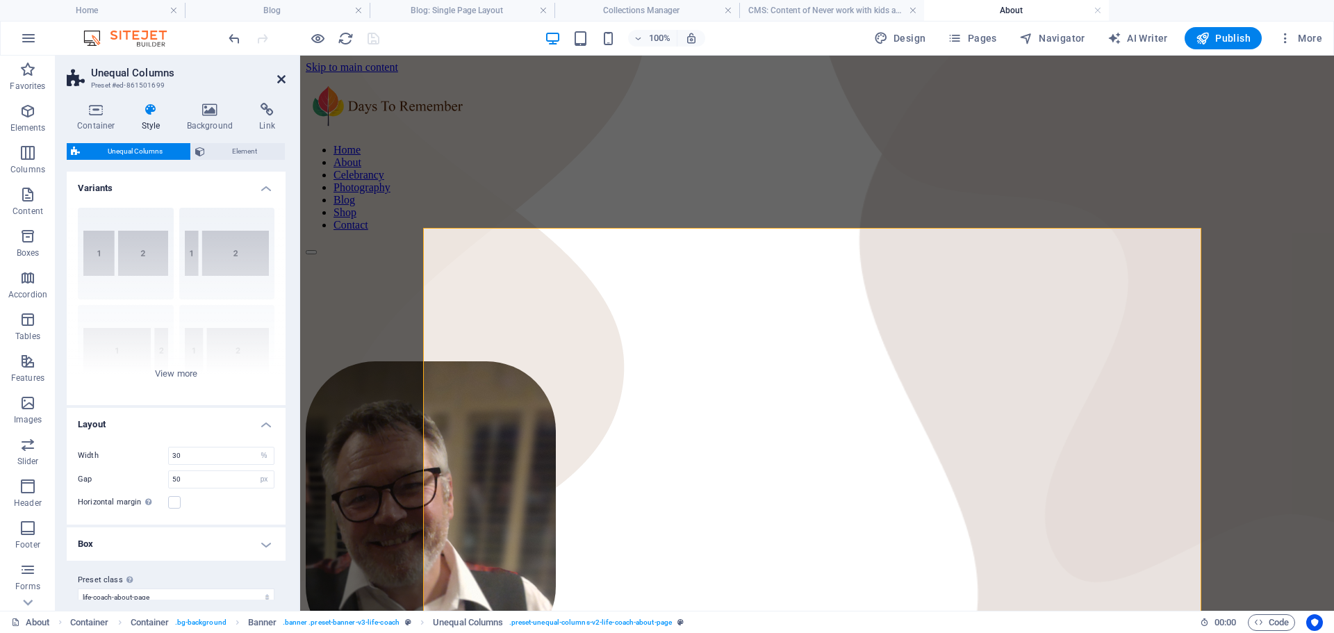
click at [279, 74] on icon at bounding box center [281, 79] width 8 height 11
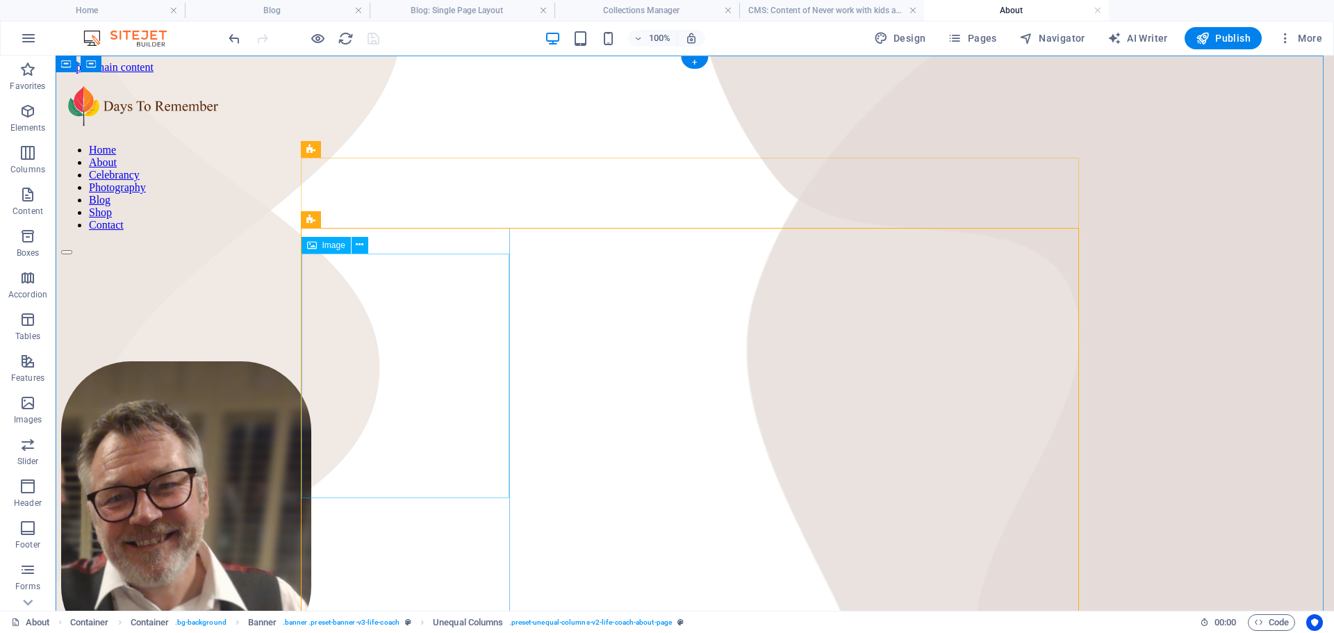
click at [404, 378] on figure at bounding box center [695, 509] width 1268 height 297
click at [404, 379] on figure at bounding box center [695, 509] width 1268 height 297
select select "px"
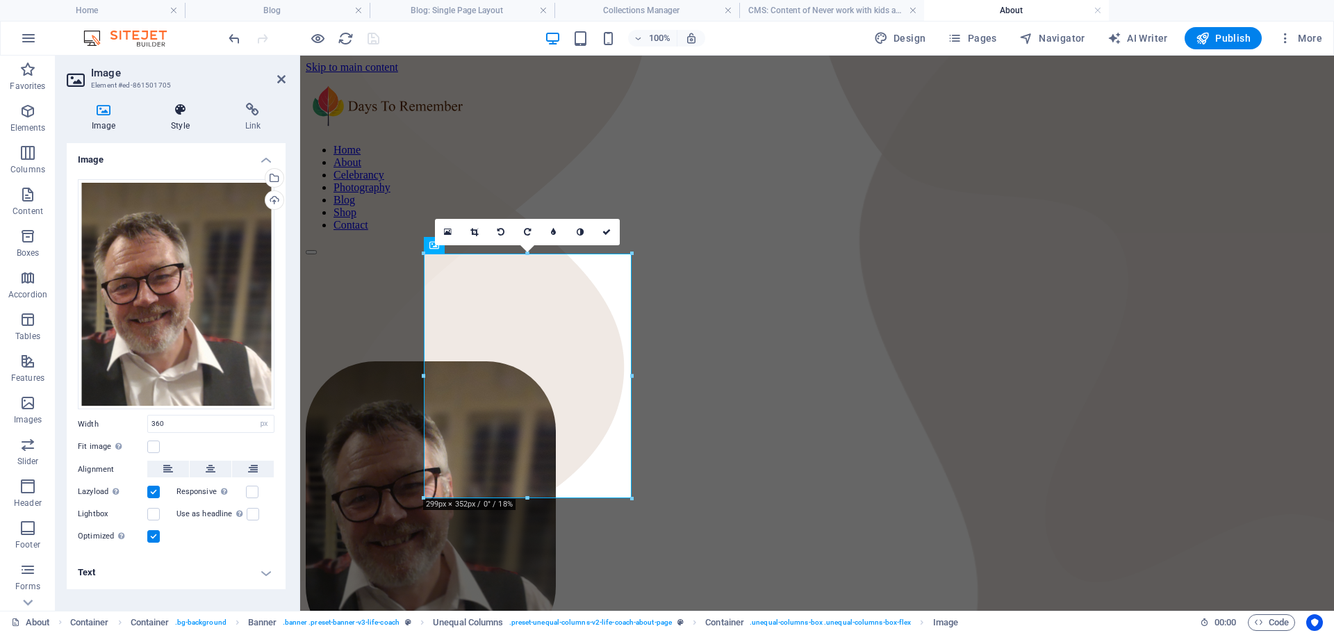
click at [180, 108] on icon at bounding box center [180, 110] width 68 height 14
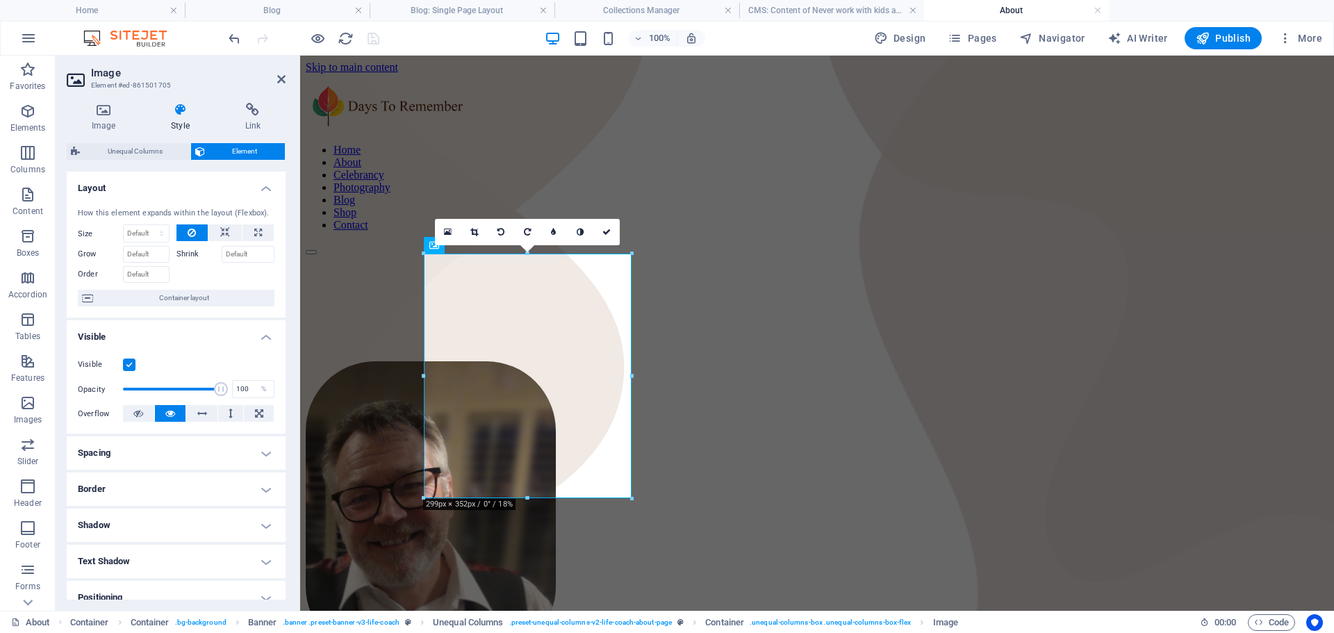
scroll to position [70, 0]
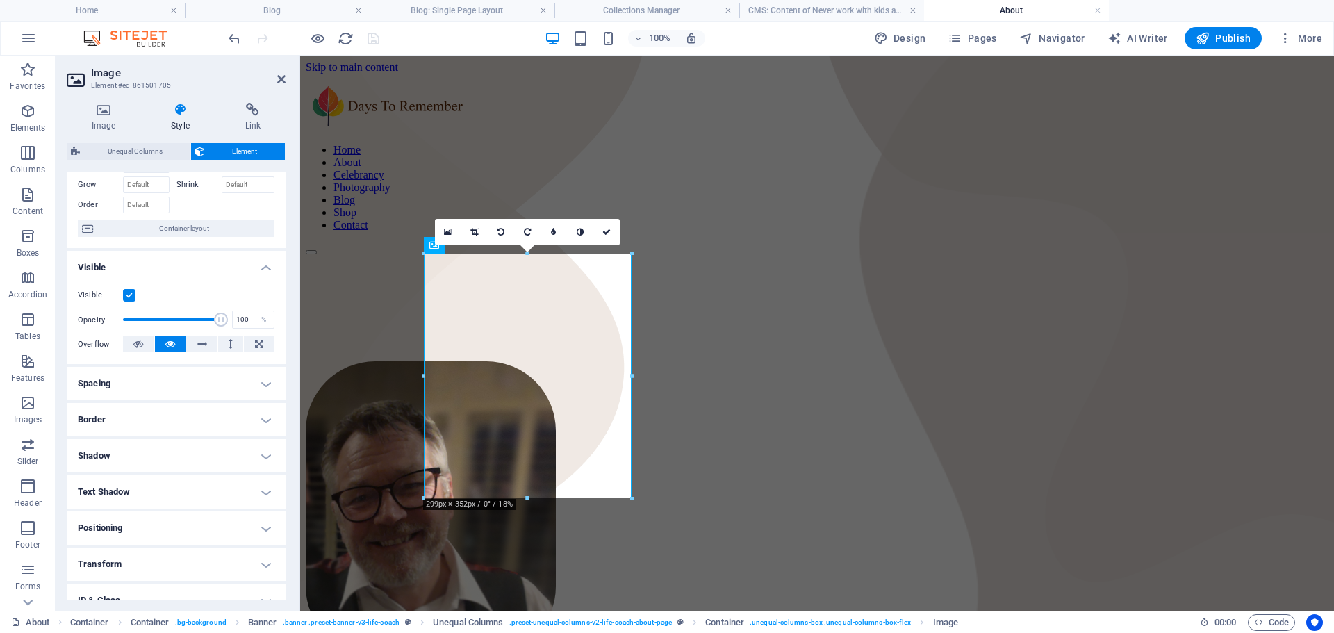
click at [259, 459] on h4 "Shadow" at bounding box center [176, 455] width 219 height 33
click at [197, 478] on span "Outside" at bounding box center [200, 483] width 24 height 17
type input "2"
type input "4"
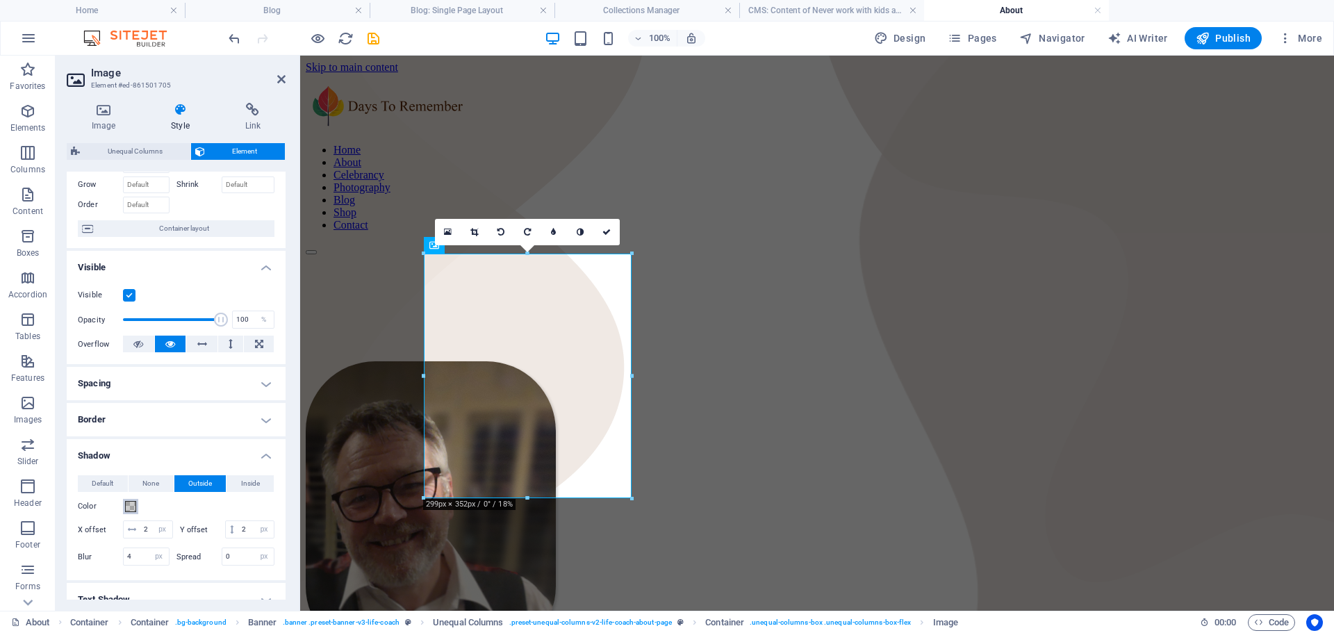
click at [128, 506] on span at bounding box center [130, 506] width 11 height 11
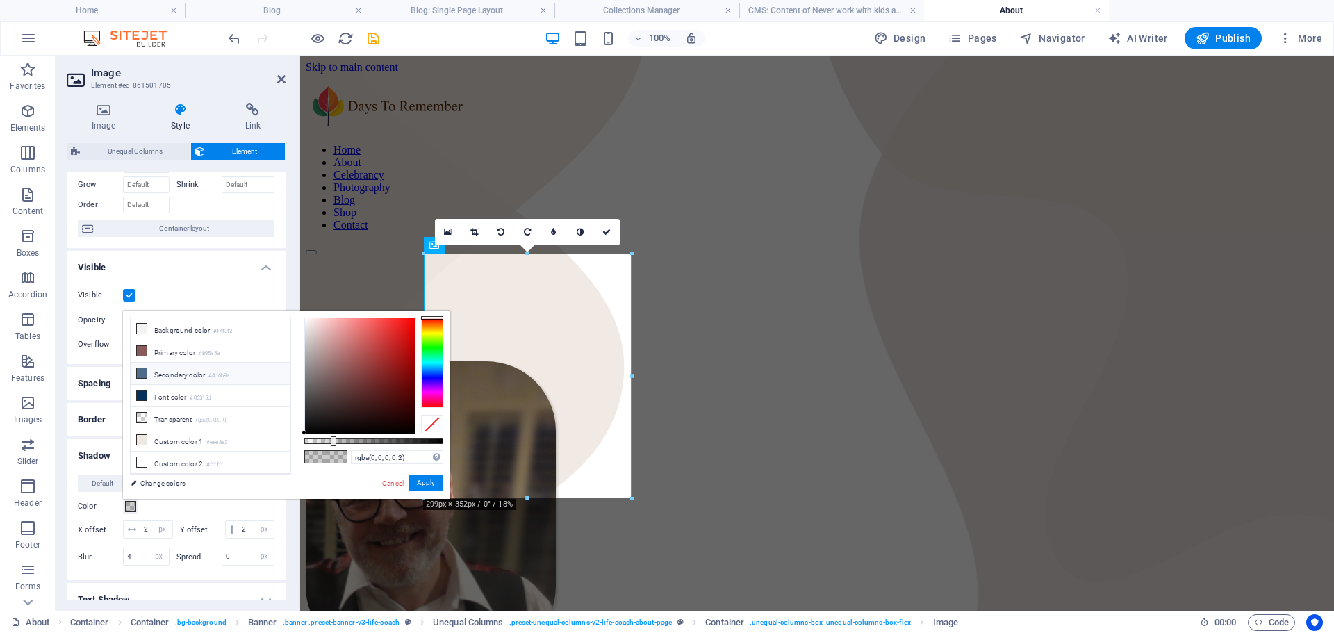
click at [156, 375] on li "Secondary color #4d6b8a" at bounding box center [211, 374] width 160 height 22
type input "#4d6b8a"
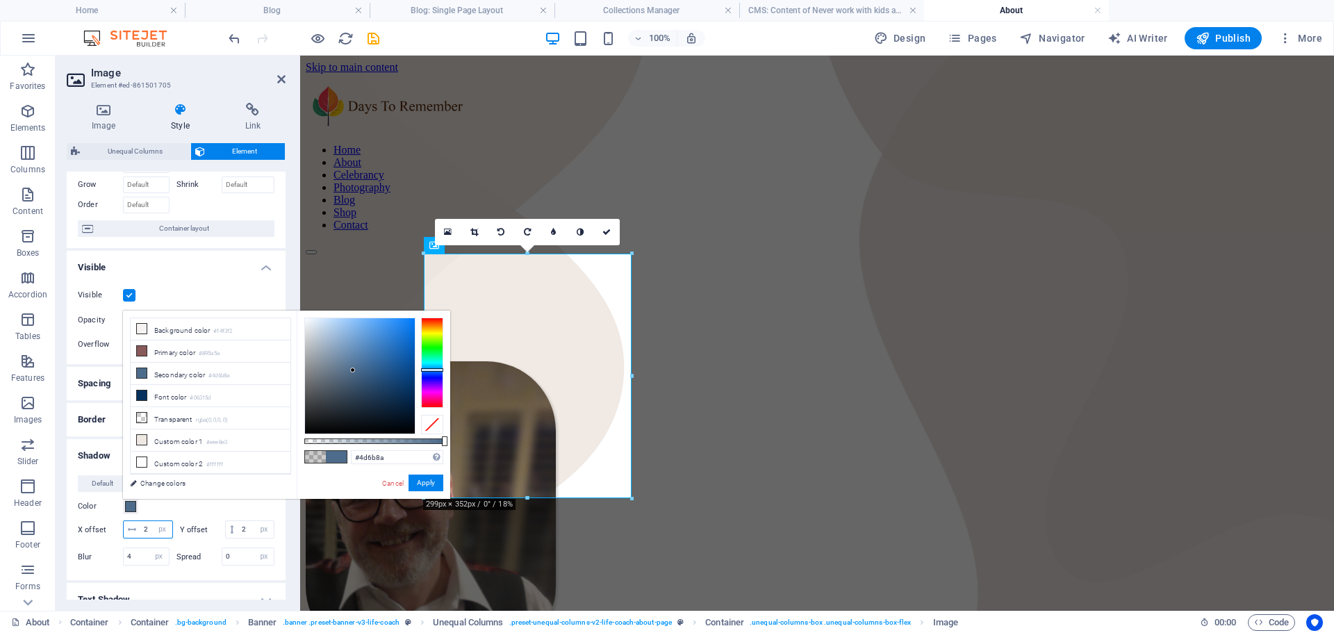
click at [155, 529] on input "2" at bounding box center [156, 529] width 32 height 17
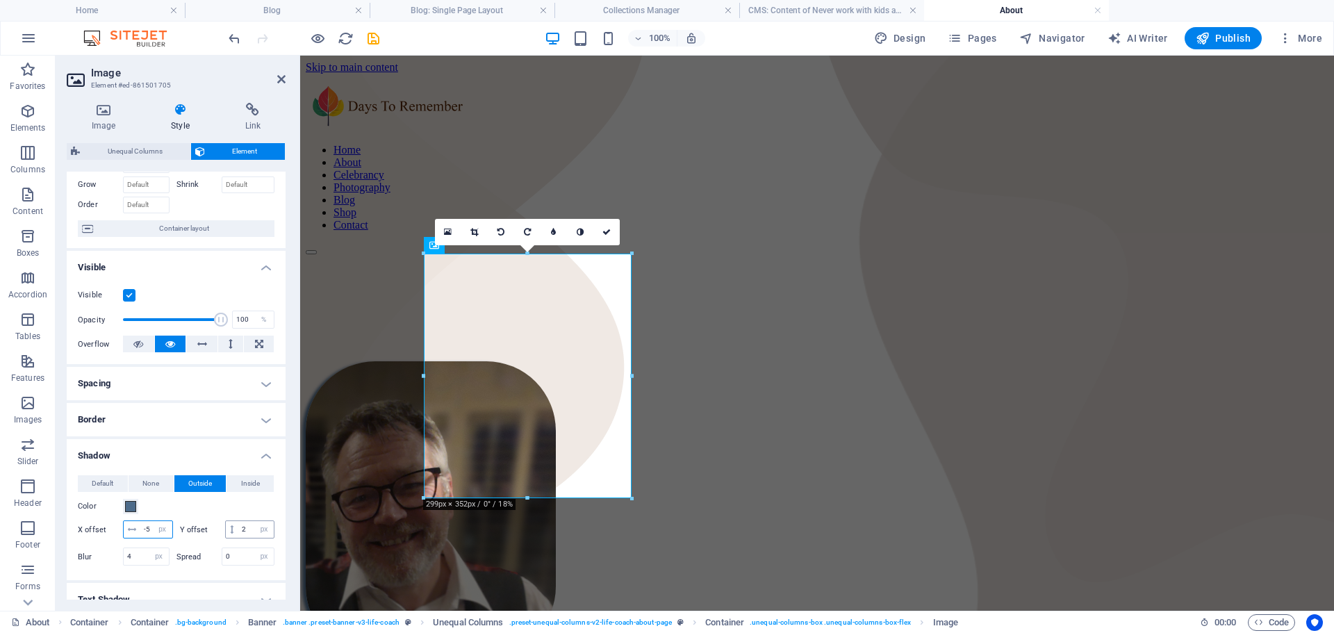
type input "-5"
click at [238, 538] on input "2" at bounding box center [255, 529] width 35 height 17
type input "5"
click at [131, 565] on input "4" at bounding box center [146, 556] width 45 height 17
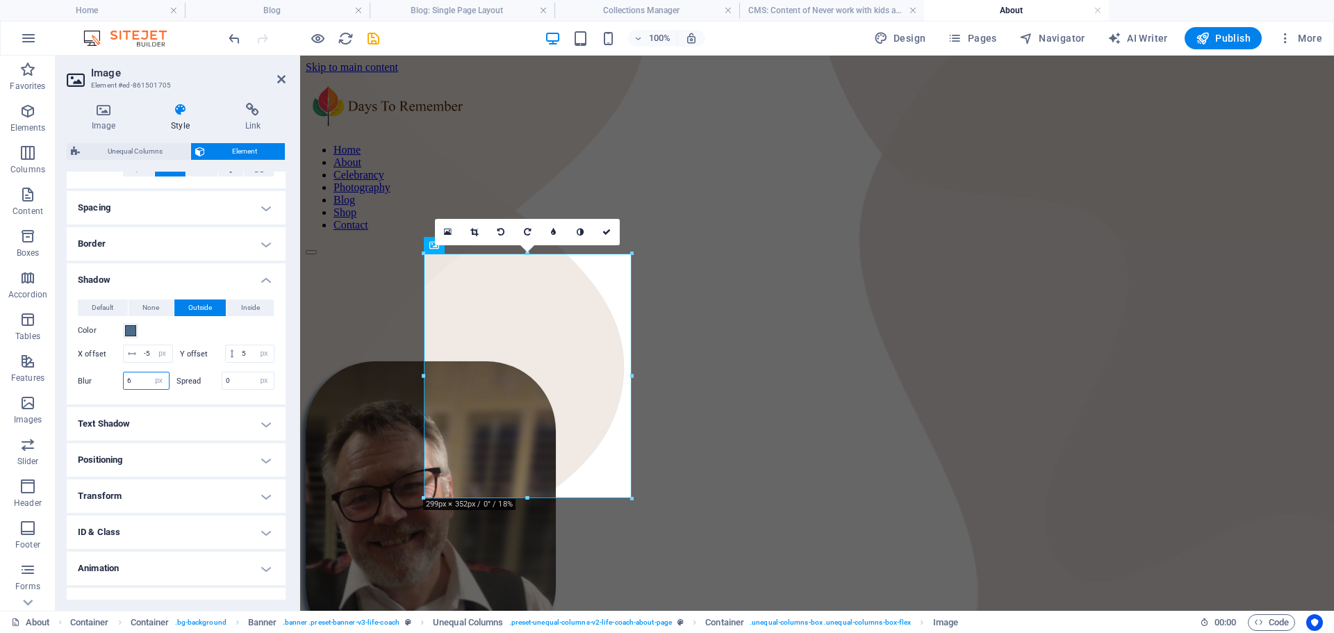
scroll to position [285, 0]
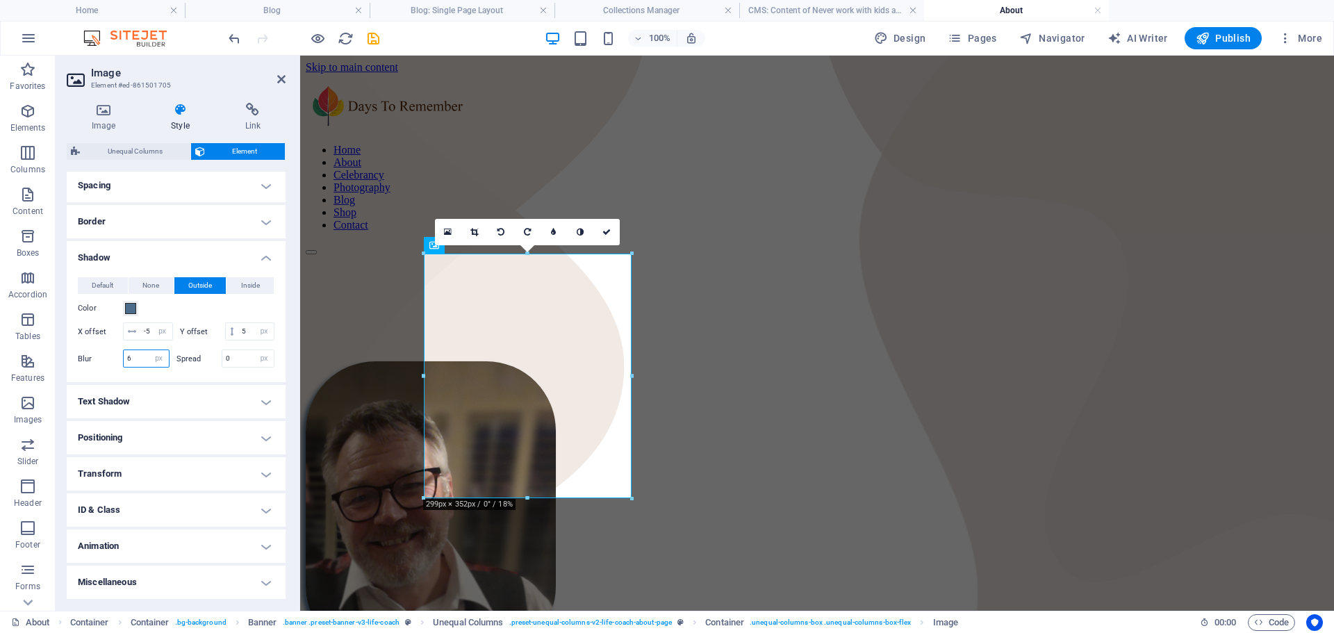
drag, startPoint x: 285, startPoint y: 455, endPoint x: 10, endPoint y: 530, distance: 285.3
type input "6"
click at [263, 474] on h4 "Transform" at bounding box center [176, 473] width 219 height 33
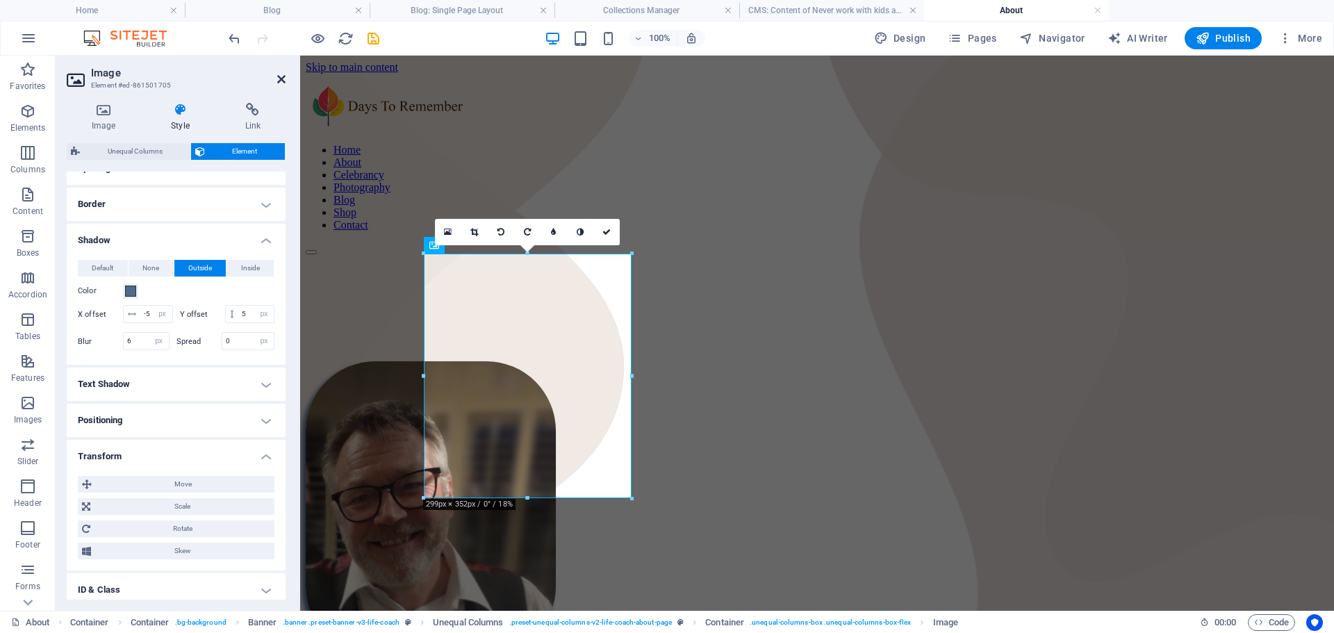
click at [281, 80] on icon at bounding box center [281, 79] width 8 height 11
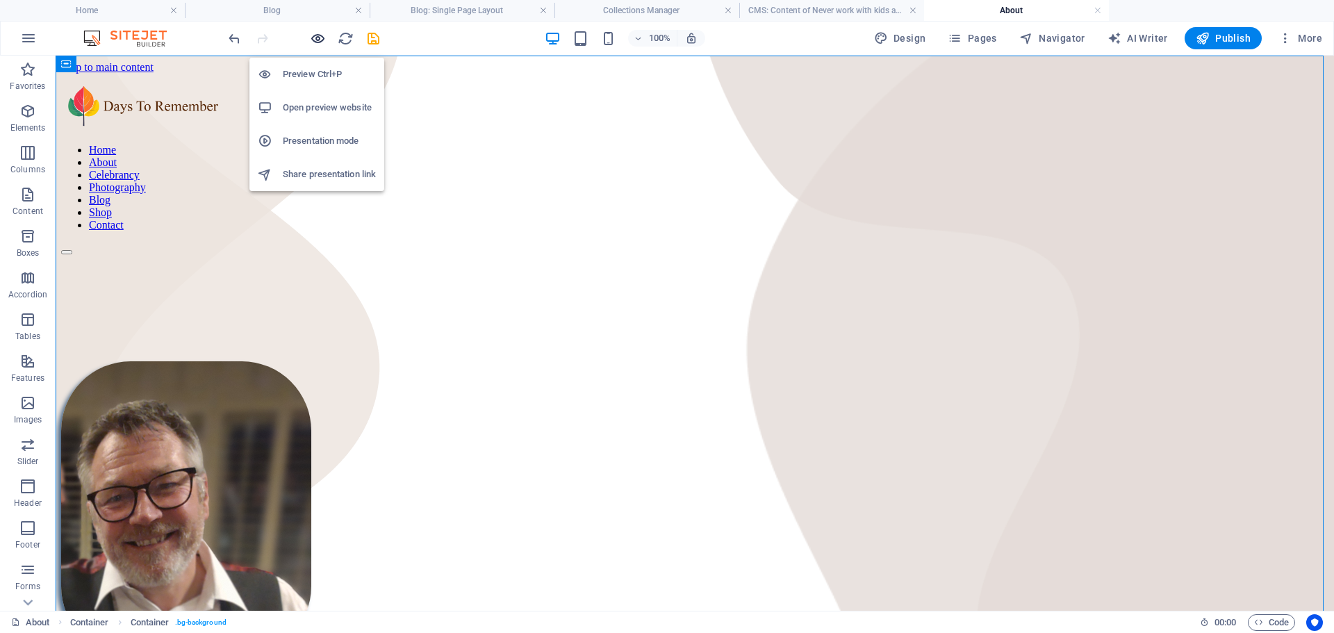
click at [322, 39] on icon "button" at bounding box center [318, 39] width 16 height 16
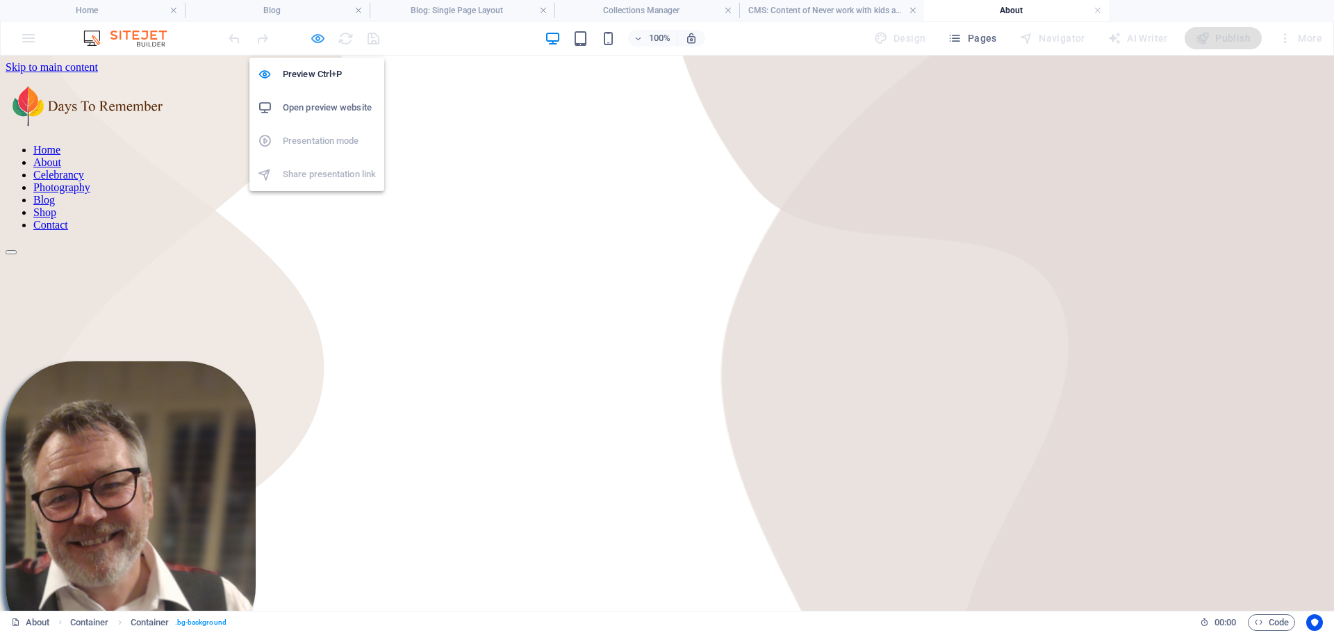
click at [317, 35] on icon "button" at bounding box center [318, 39] width 16 height 16
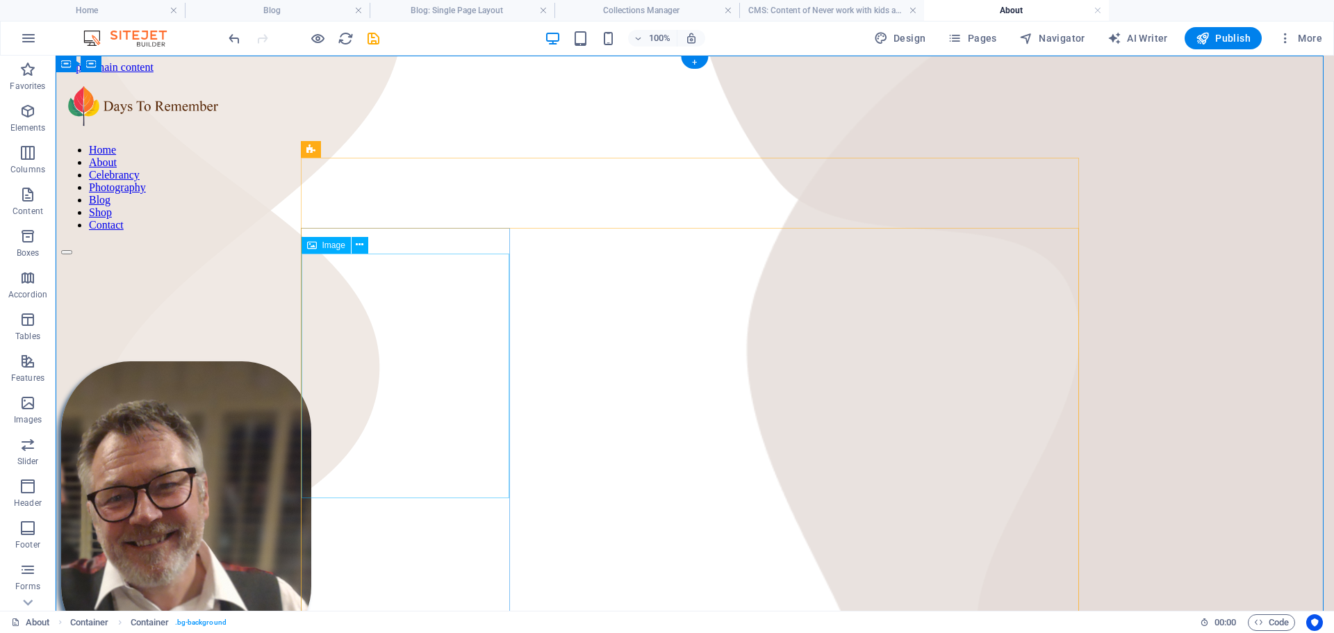
click at [414, 404] on figure at bounding box center [695, 509] width 1268 height 297
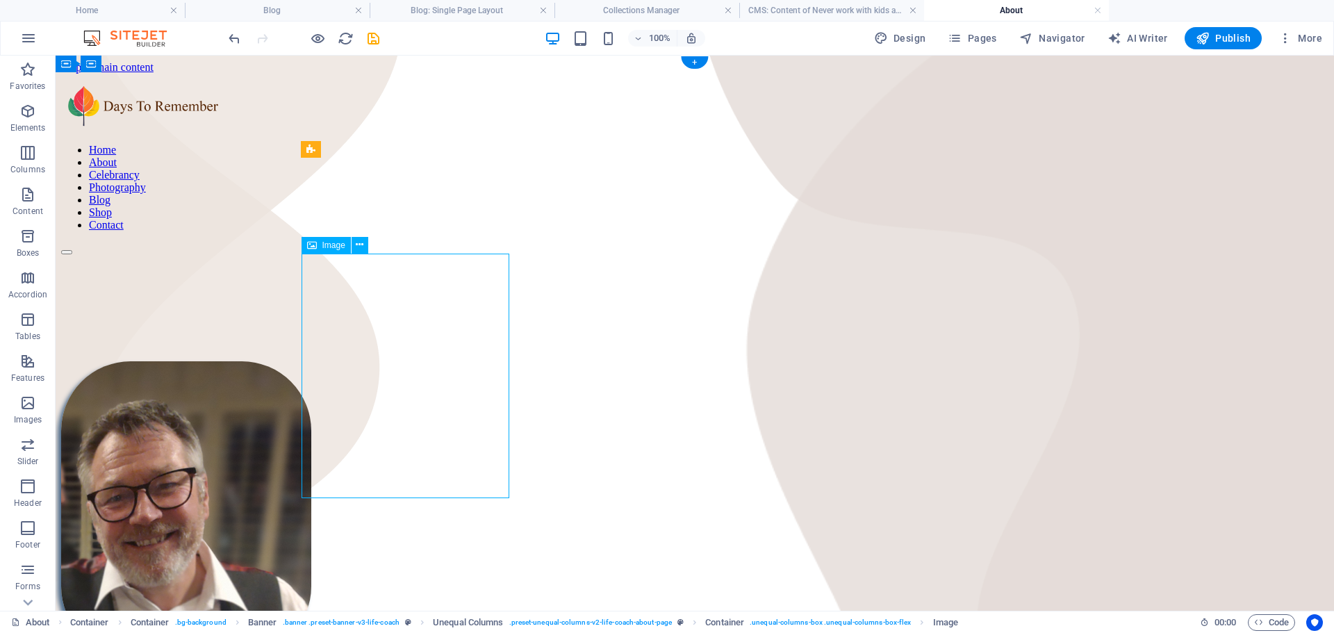
click at [412, 379] on figure at bounding box center [695, 509] width 1268 height 297
select select "px"
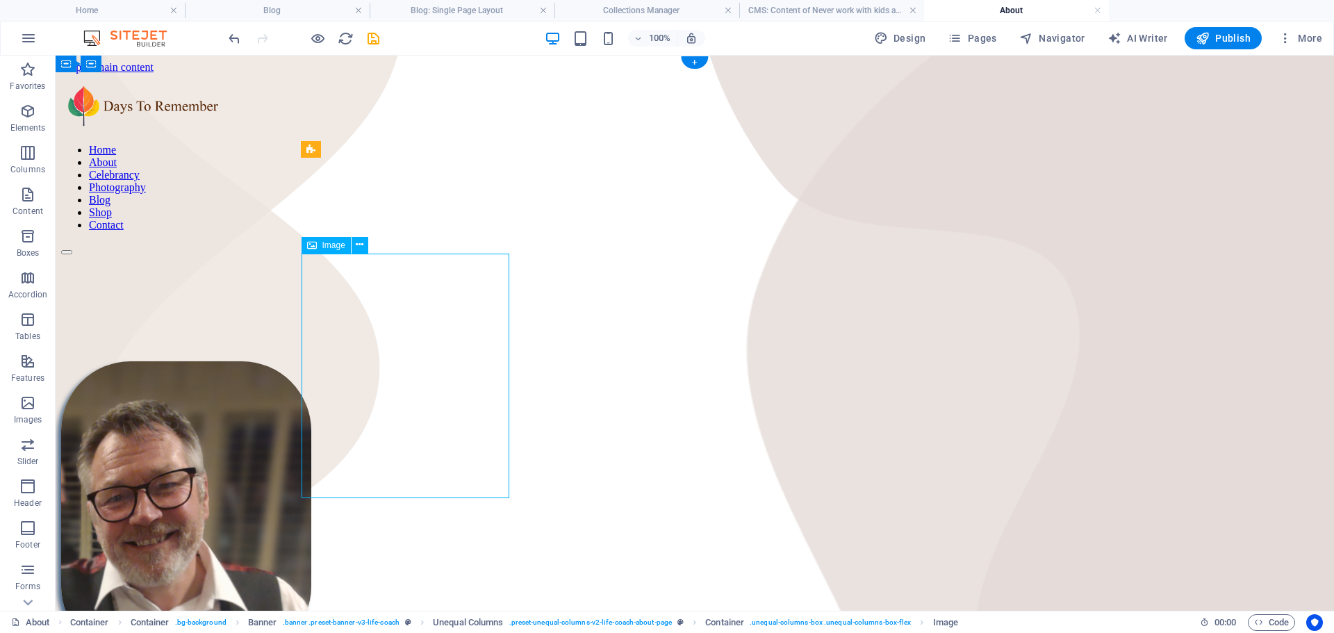
select select "px"
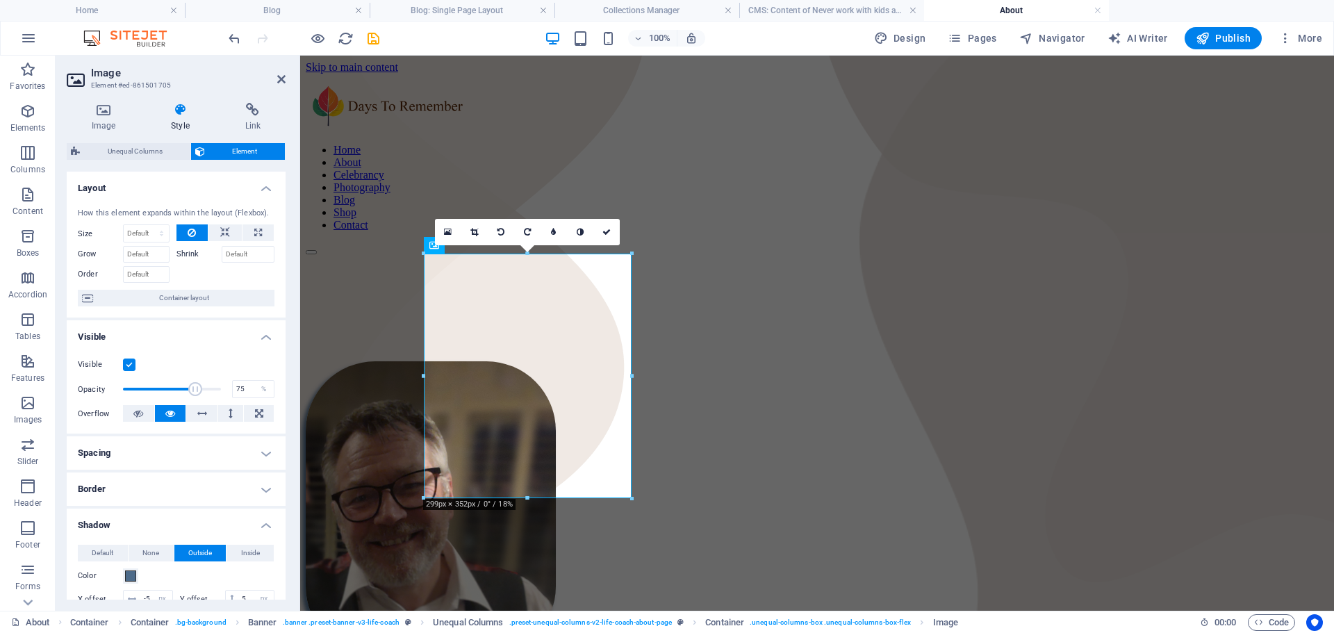
type input "73"
drag, startPoint x: 218, startPoint y: 387, endPoint x: 197, endPoint y: 390, distance: 21.0
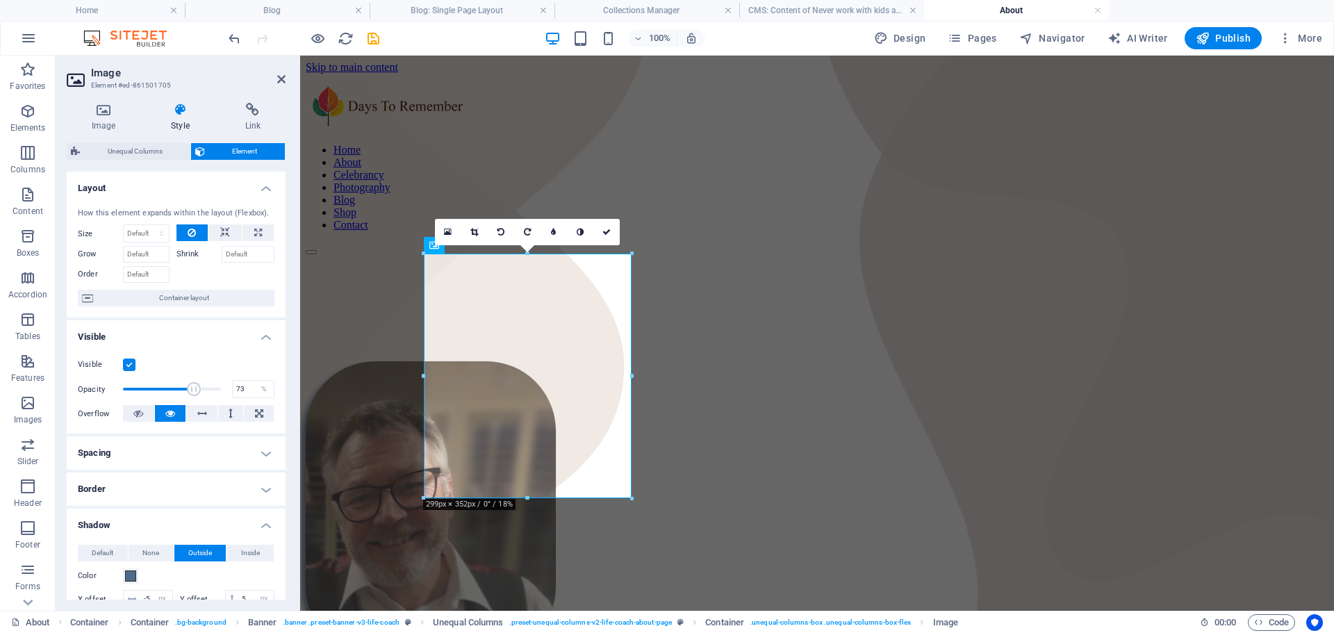
click at [193, 393] on span at bounding box center [195, 389] width 14 height 14
click at [143, 231] on select "Default auto px % 1/1 1/2 1/3 1/4 1/5 1/6 1/7 1/8 1/9 1/10" at bounding box center [146, 233] width 45 height 17
select select "1/2"
click at [147, 225] on select "Default auto px % 1/1 1/2 1/3 1/4 1/5 1/6 1/7 1/8 1/9 1/10" at bounding box center [146, 233] width 45 height 17
type input "50"
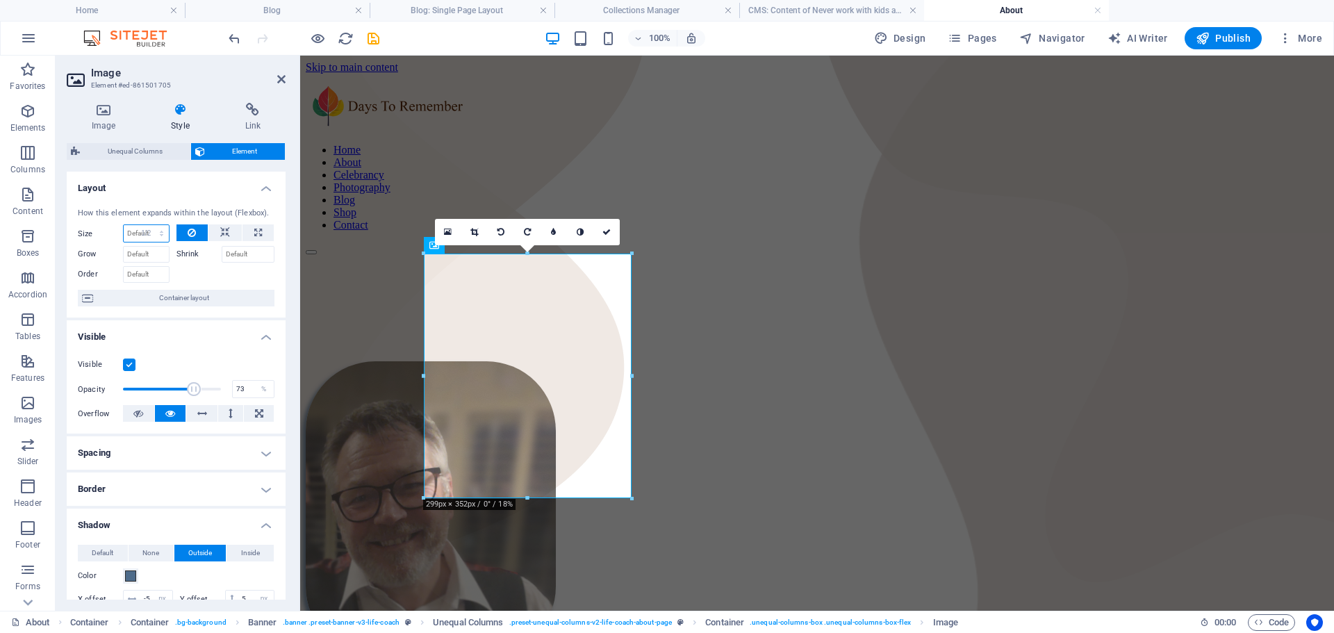
select select "%"
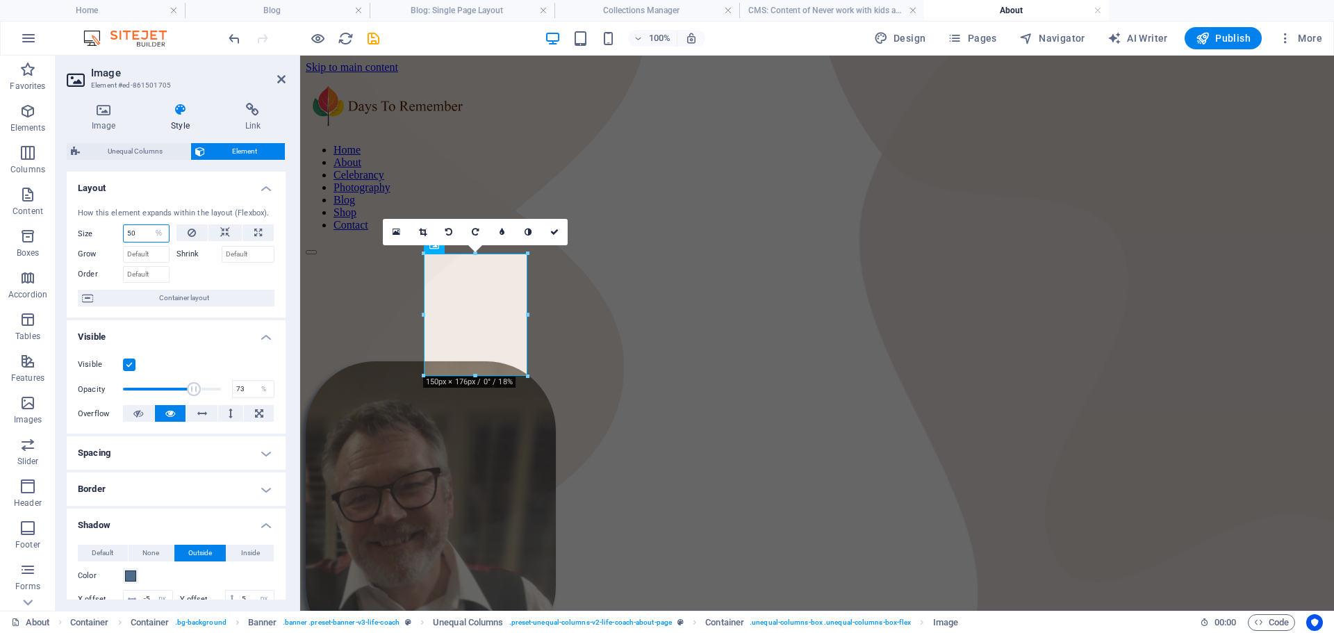
click at [140, 234] on input "50" at bounding box center [146, 233] width 45 height 17
type input "5"
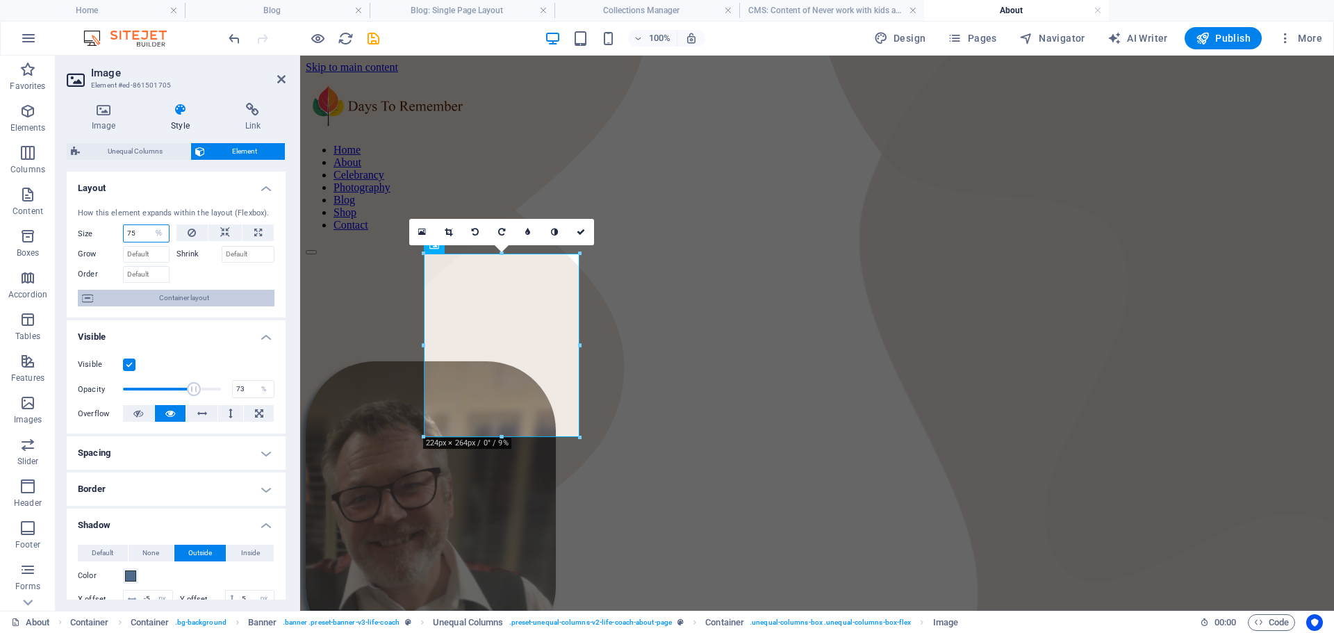
type input "75"
click at [170, 297] on span "Container layout" at bounding box center [183, 298] width 173 height 17
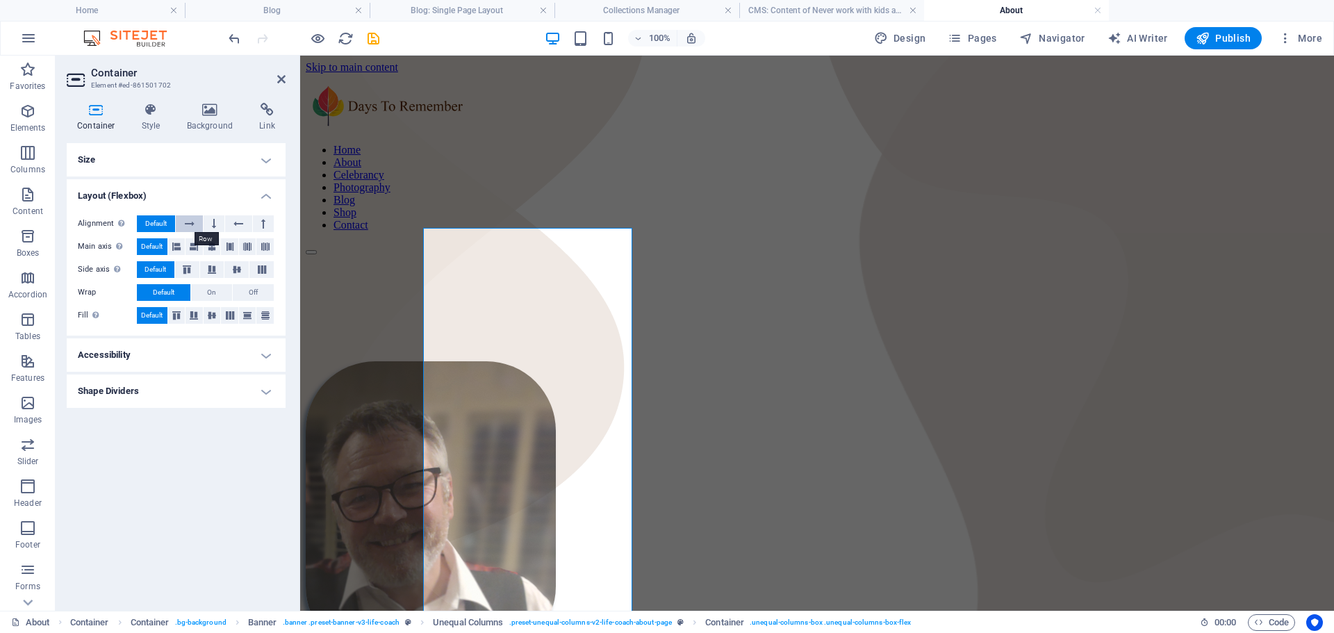
click at [186, 220] on icon at bounding box center [190, 223] width 10 height 17
click at [147, 107] on icon at bounding box center [151, 110] width 40 height 14
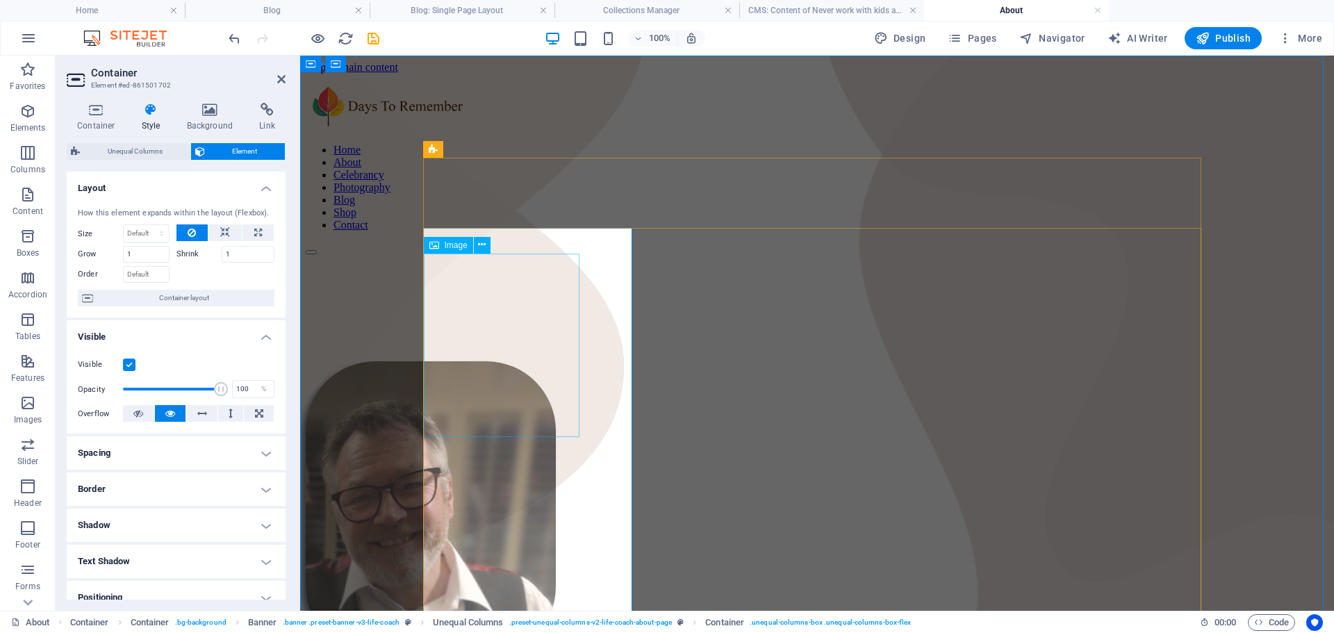
click at [479, 361] on figure at bounding box center [817, 509] width 1023 height 297
click at [505, 361] on figure at bounding box center [817, 509] width 1023 height 297
click at [261, 452] on h4 "Spacing" at bounding box center [176, 452] width 219 height 33
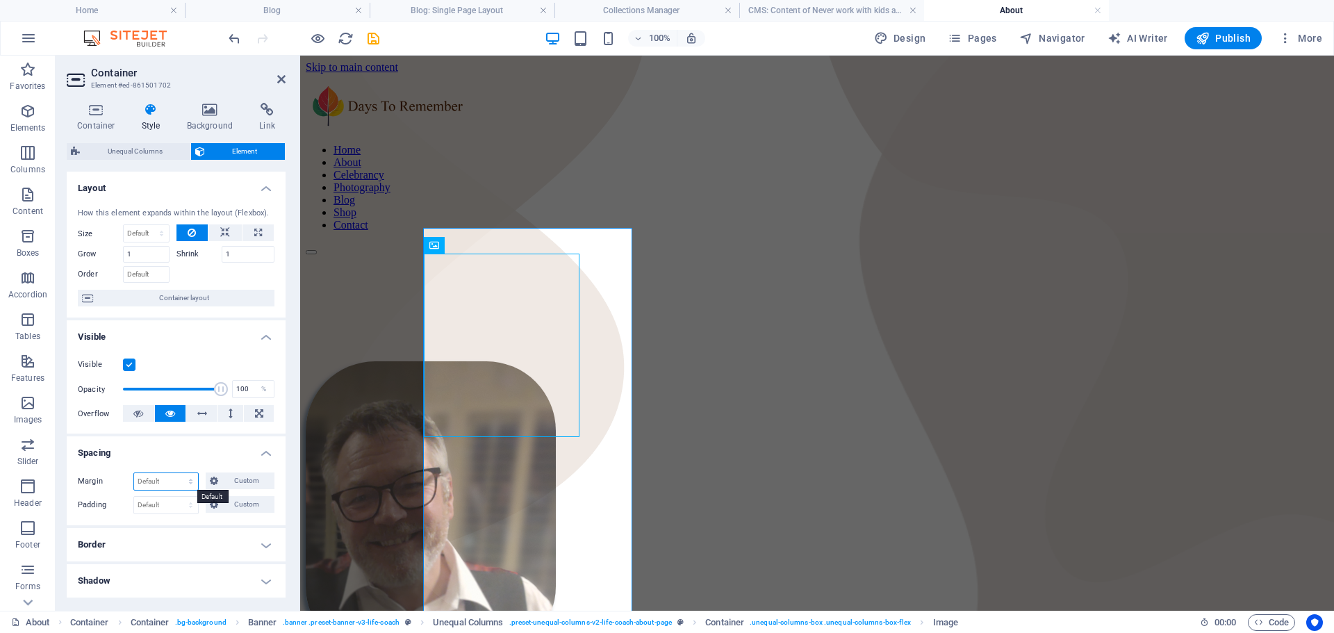
click at [154, 480] on select "Default auto px % rem vw vh Custom" at bounding box center [166, 481] width 64 height 17
select select "px"
click at [177, 473] on select "Default auto px % rem vw vh Custom" at bounding box center [166, 481] width 64 height 17
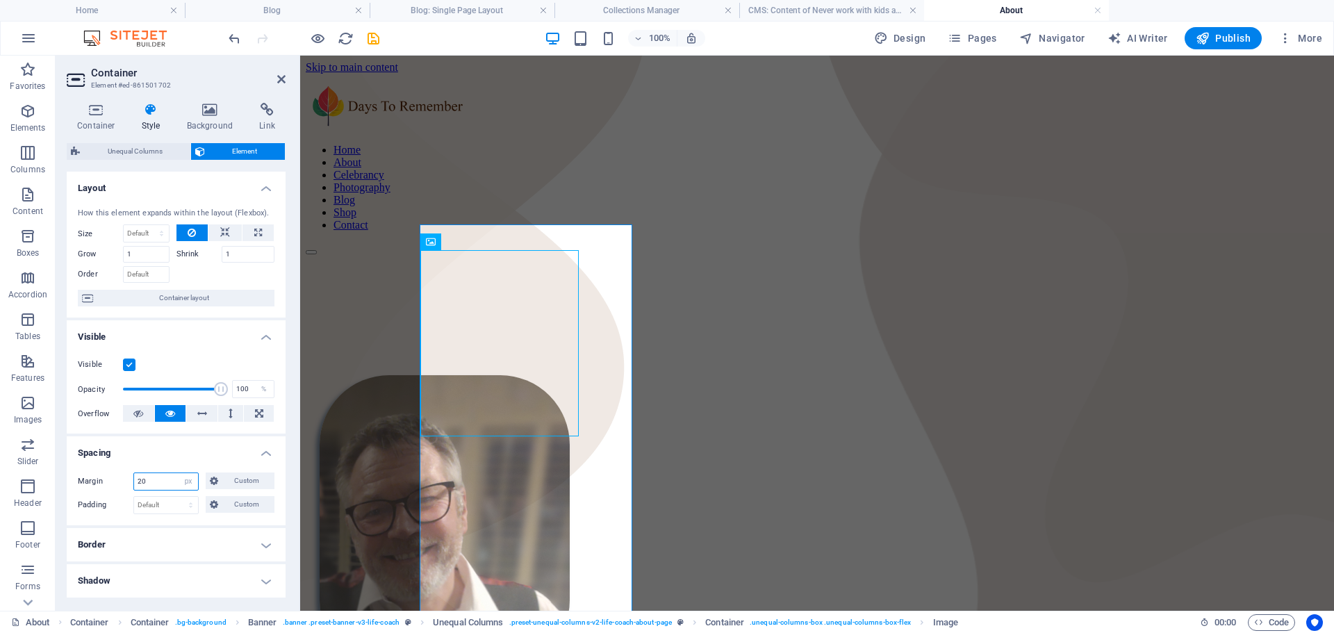
drag, startPoint x: 154, startPoint y: 479, endPoint x: 146, endPoint y: 488, distance: 11.8
click at [141, 490] on input "20" at bounding box center [166, 481] width 64 height 17
click at [155, 480] on input "20" at bounding box center [166, 481] width 64 height 17
click at [149, 483] on input "20" at bounding box center [166, 481] width 64 height 17
type input "2"
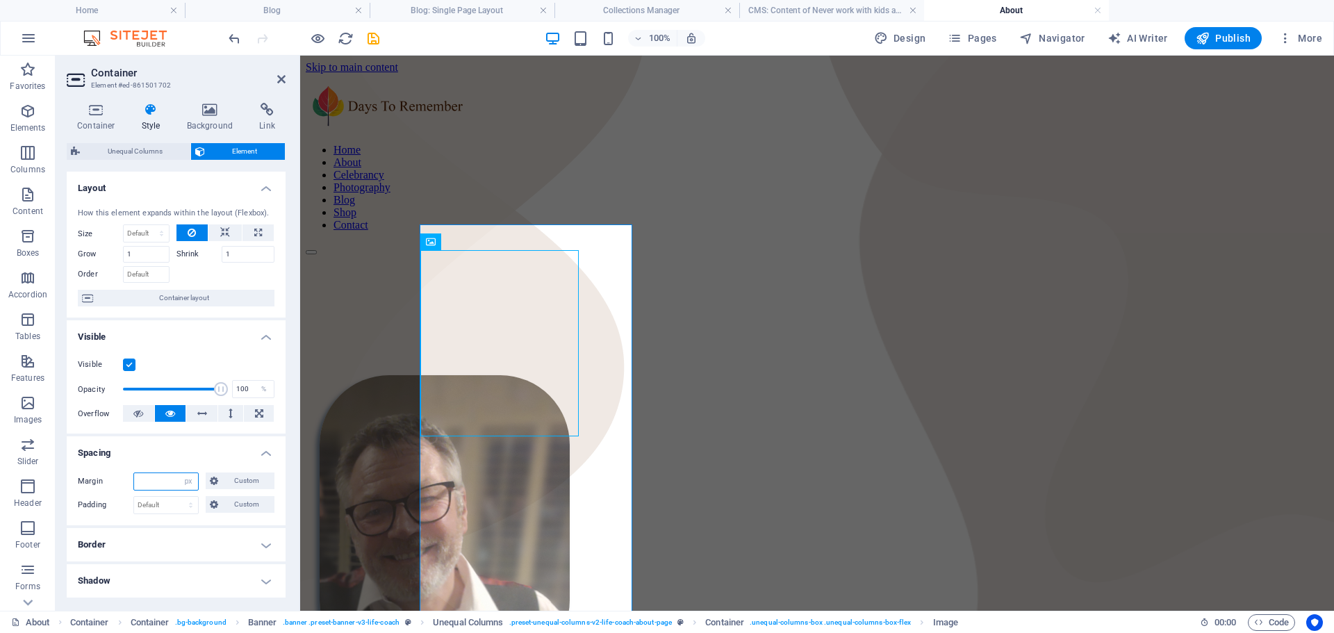
type input "0"
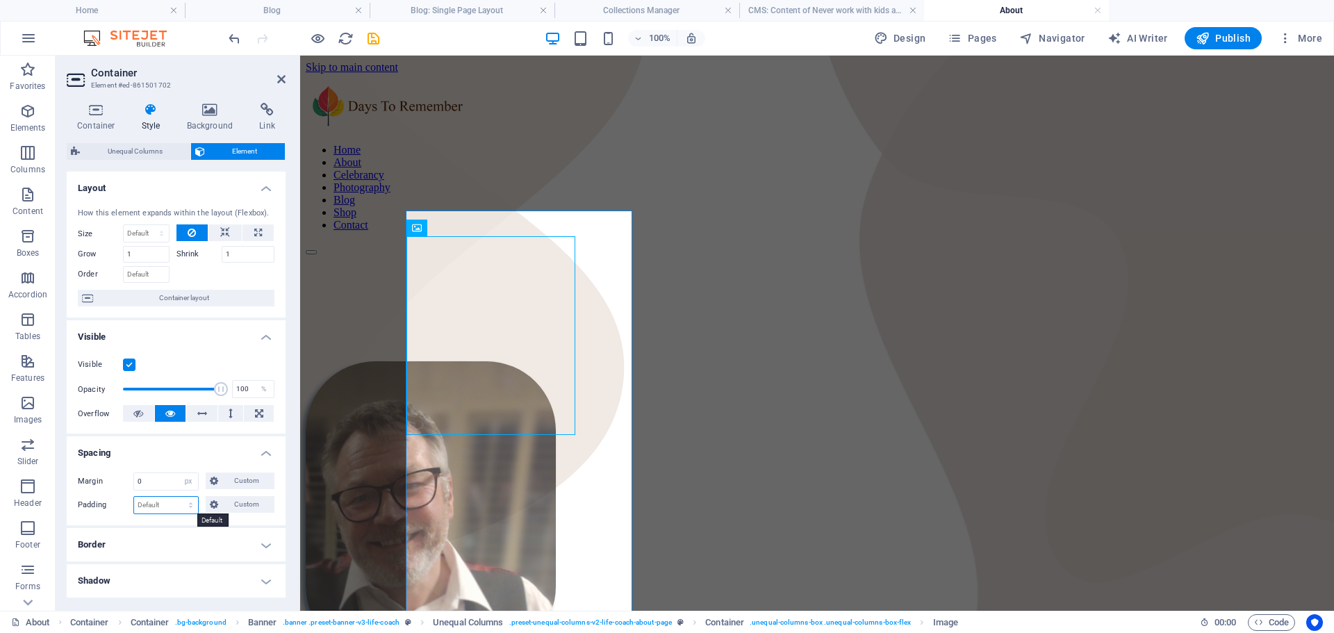
click at [160, 505] on select "Default px rem % vh vw Custom" at bounding box center [166, 505] width 64 height 17
select select "px"
click at [177, 497] on select "Default px rem % vh vw Custom" at bounding box center [166, 505] width 64 height 17
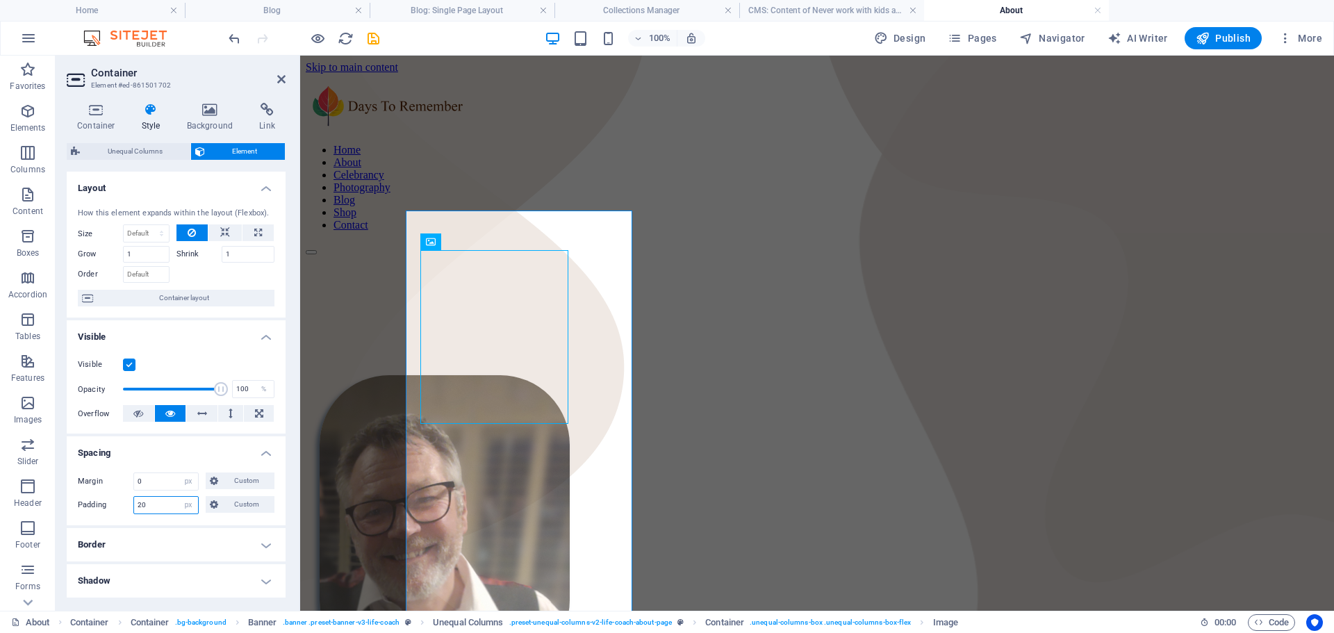
drag, startPoint x: 158, startPoint y: 506, endPoint x: 133, endPoint y: 517, distance: 28.0
click at [133, 517] on div "Margin 0 Default auto px % rem vw vh Custom Custom 0 auto px % rem vw vh 0 auto…" at bounding box center [176, 493] width 219 height 64
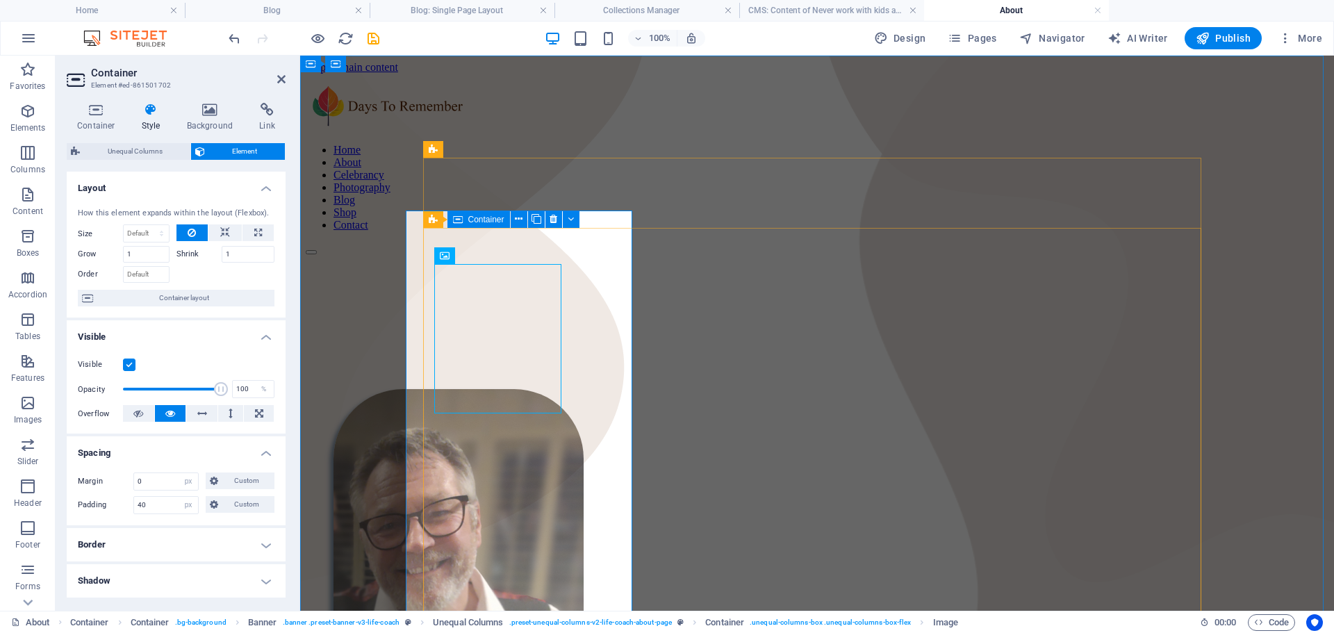
click at [520, 512] on div at bounding box center [817, 525] width 1023 height 378
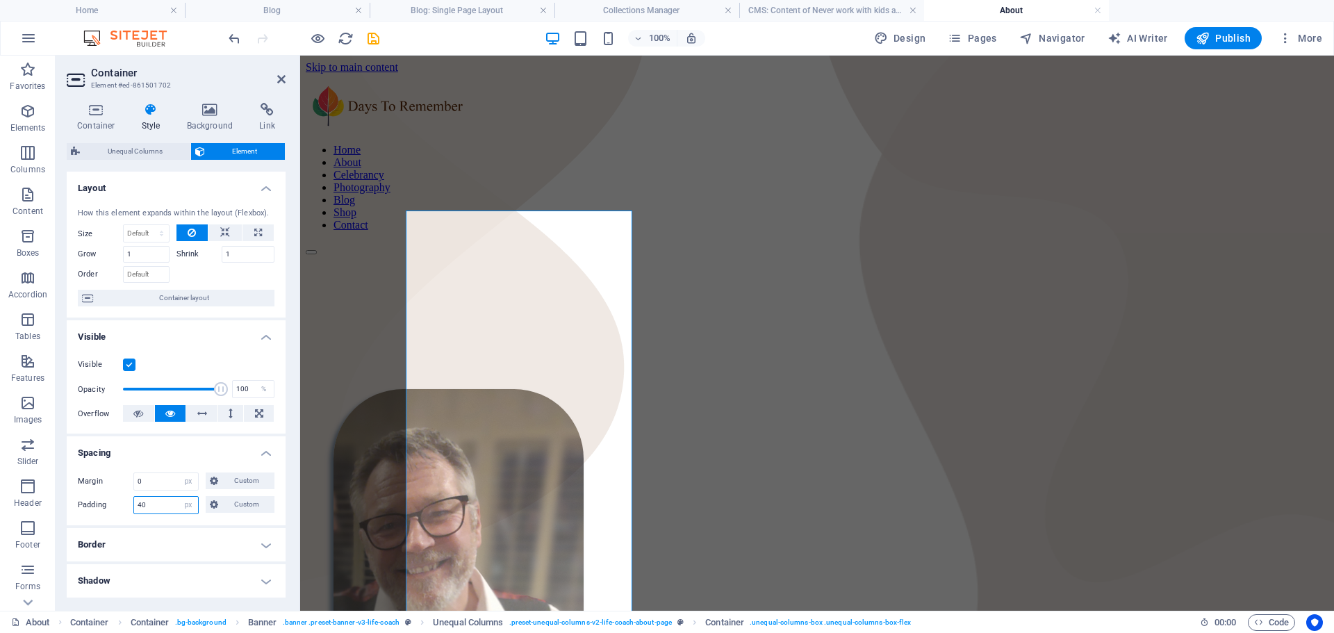
drag, startPoint x: 146, startPoint y: 507, endPoint x: 127, endPoint y: 511, distance: 19.2
click at [127, 511] on div "Padding 40 Default px rem % vh vw Custom Custom" at bounding box center [176, 505] width 197 height 18
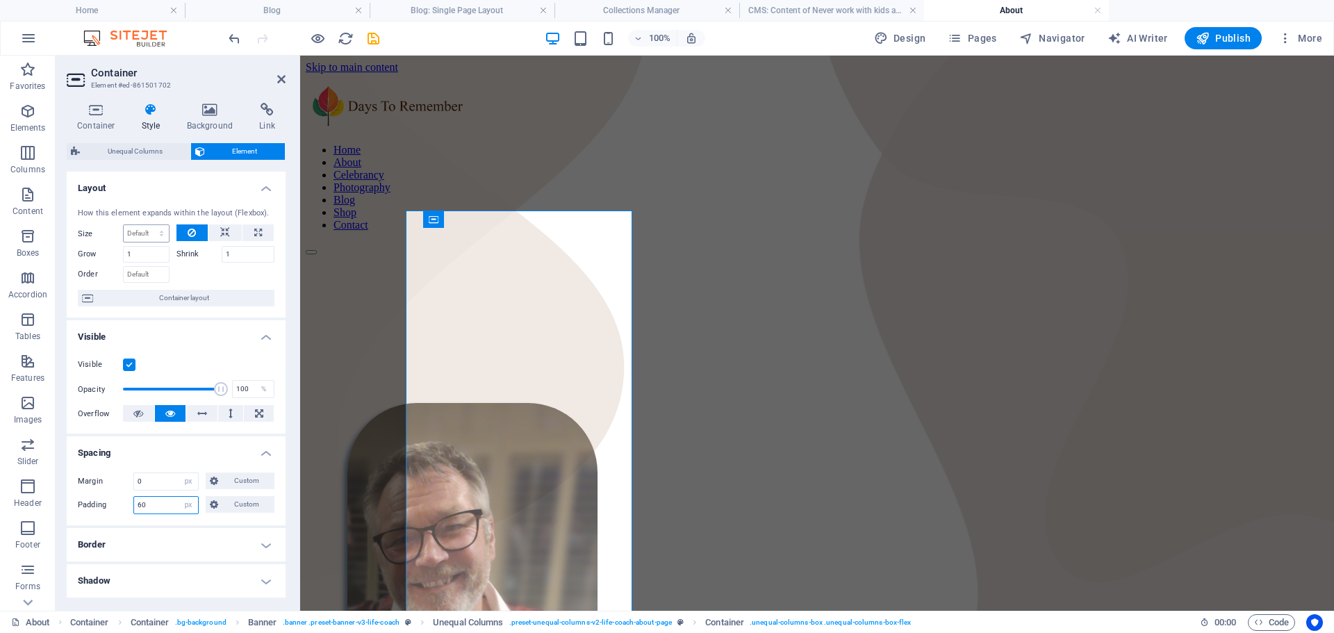
type input "60"
click at [145, 231] on select "Default auto px % 1/1 1/2 1/3 1/4 1/5 1/6 1/7 1/8 1/9 1/10" at bounding box center [146, 233] width 45 height 17
select select "%"
click at [147, 225] on select "Default auto px % 1/1 1/2 1/3 1/4 1/5 1/6 1/7 1/8 1/9 1/10" at bounding box center [146, 233] width 45 height 17
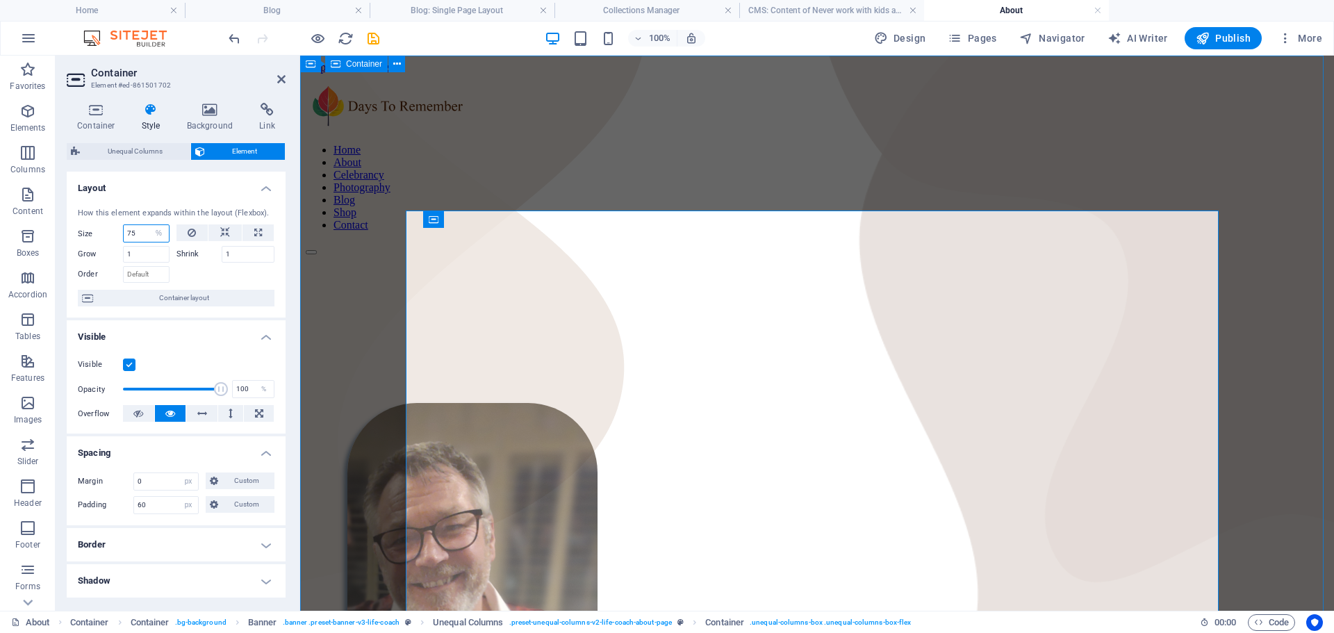
type input "75"
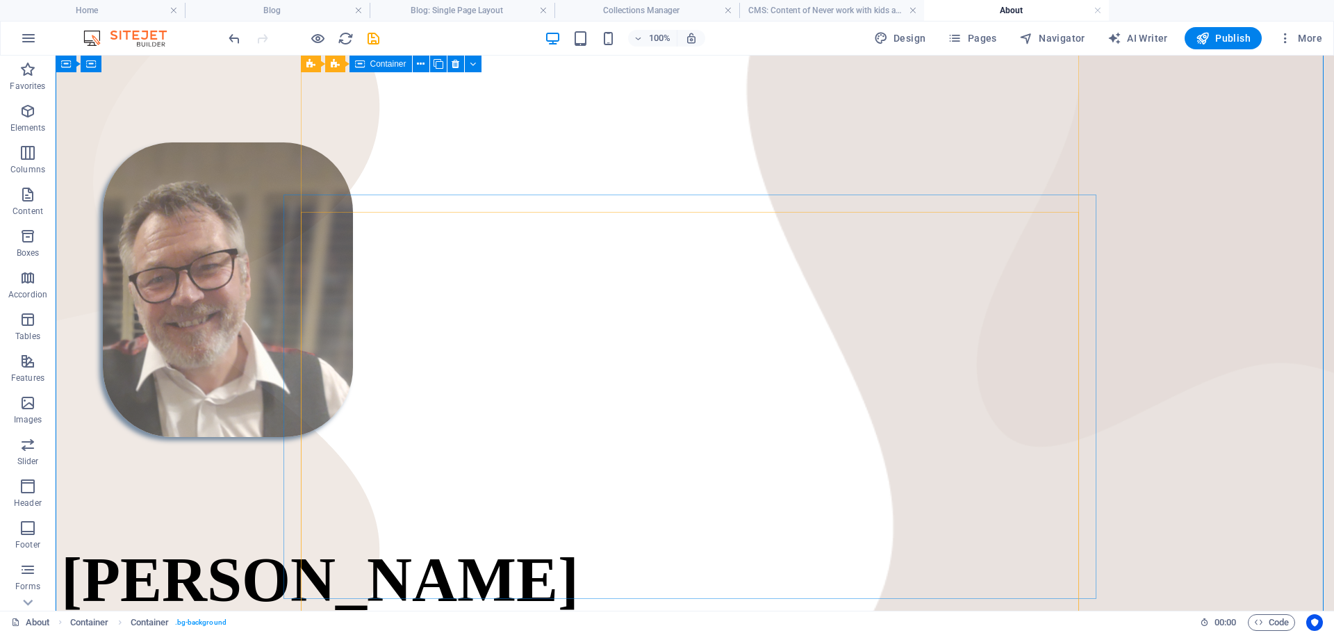
scroll to position [0, 0]
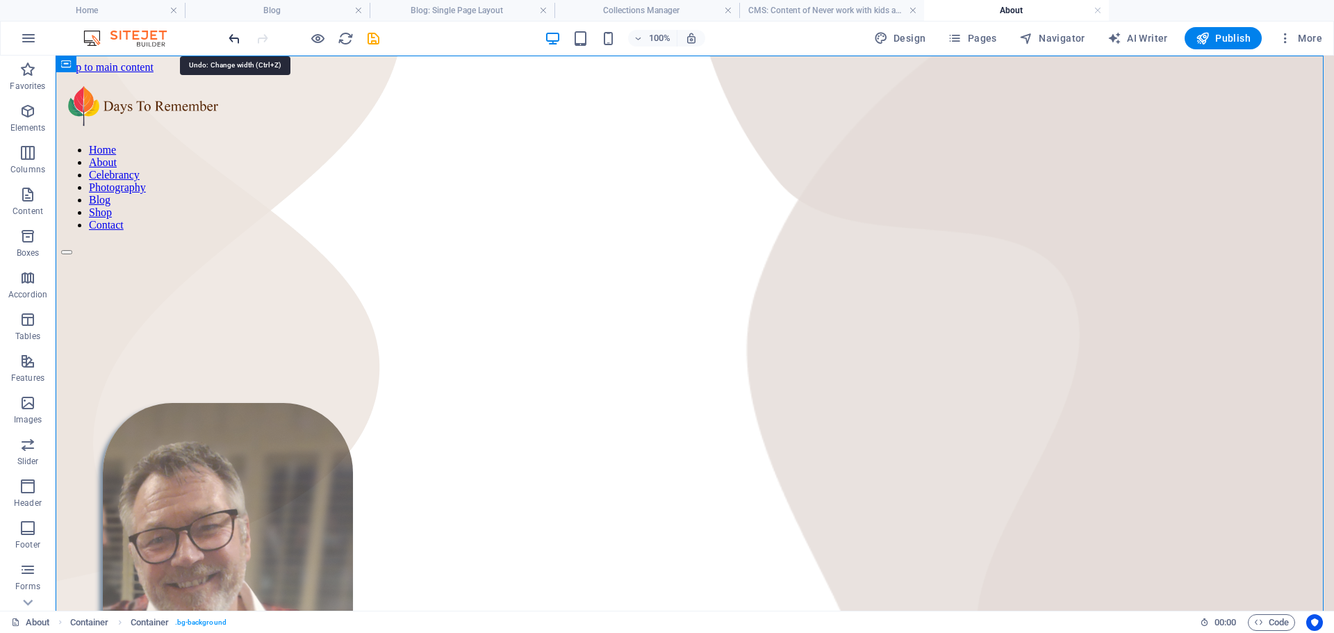
click at [233, 39] on icon "undo" at bounding box center [235, 39] width 16 height 16
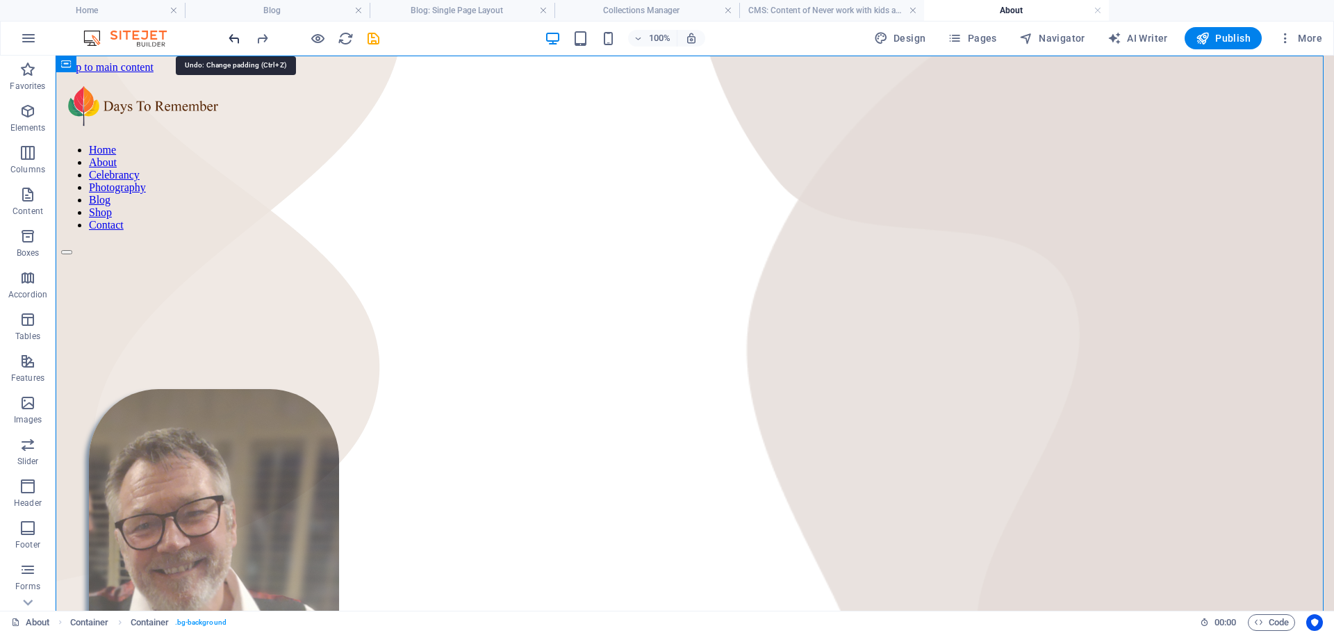
click at [233, 39] on icon "undo" at bounding box center [235, 39] width 16 height 16
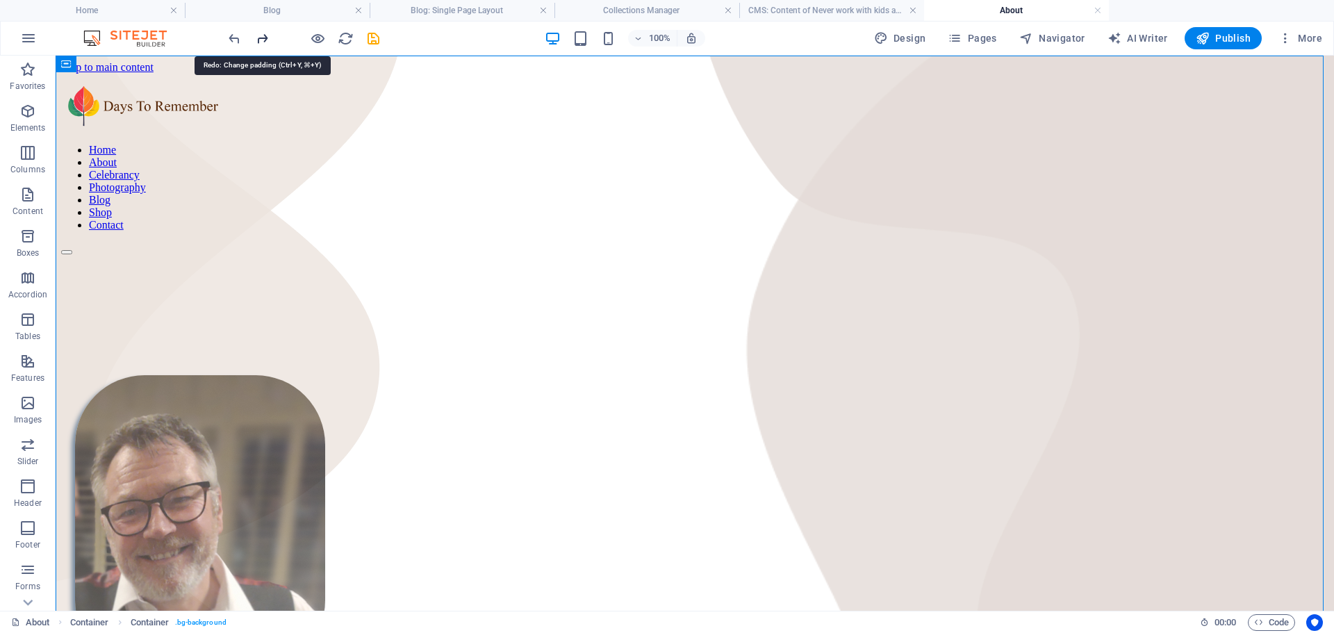
click at [261, 35] on icon "redo" at bounding box center [262, 39] width 16 height 16
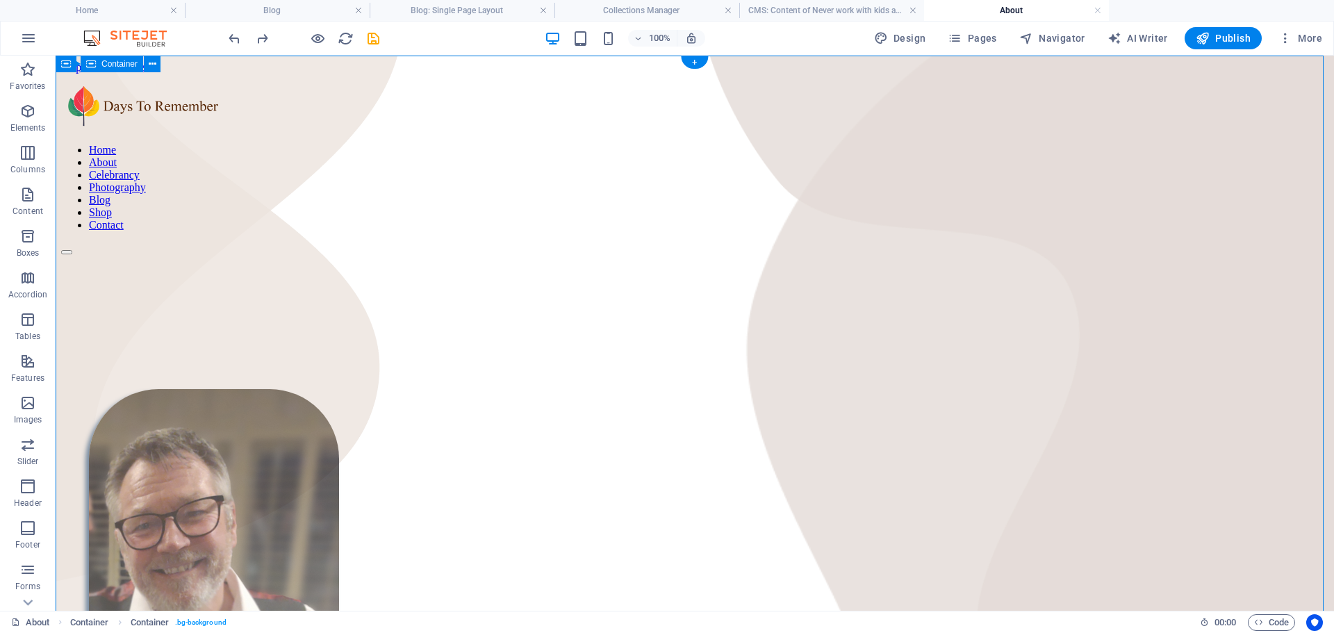
click at [373, 37] on icon "save" at bounding box center [374, 39] width 16 height 16
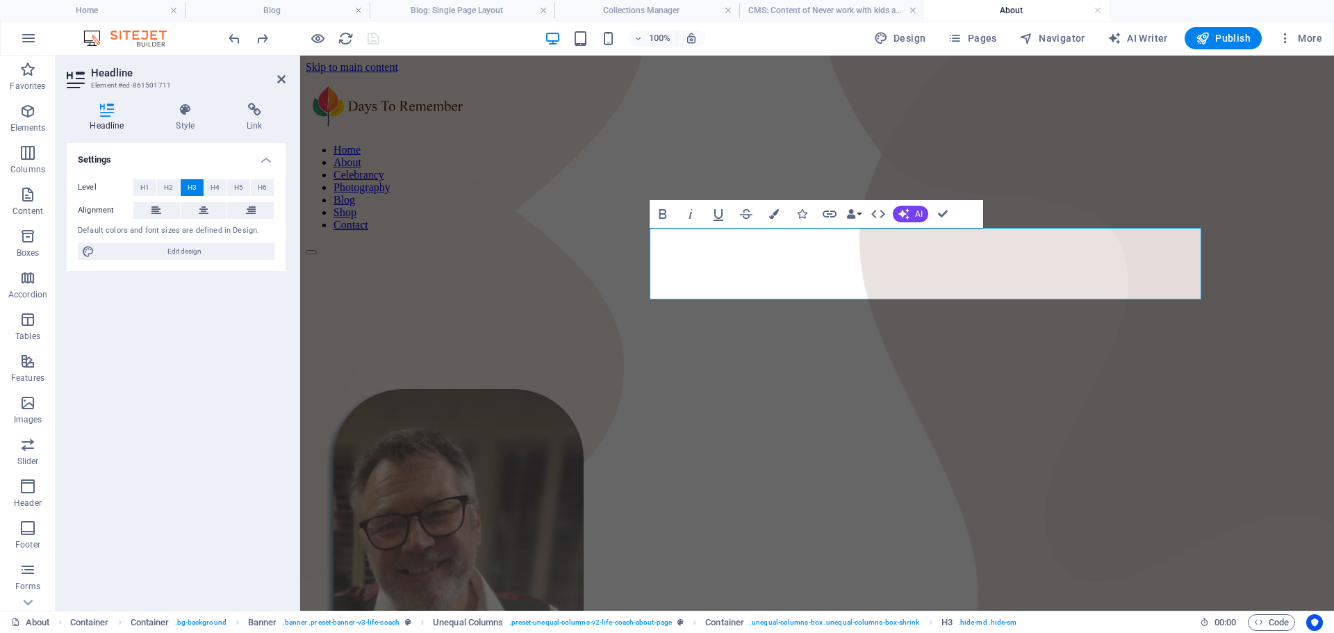
click at [222, 178] on div "Level H1 H2 H3 H4 H5 H6 Alignment Default colors and font sizes are defined in …" at bounding box center [176, 220] width 219 height 104
click at [240, 181] on span "H5" at bounding box center [238, 187] width 9 height 17
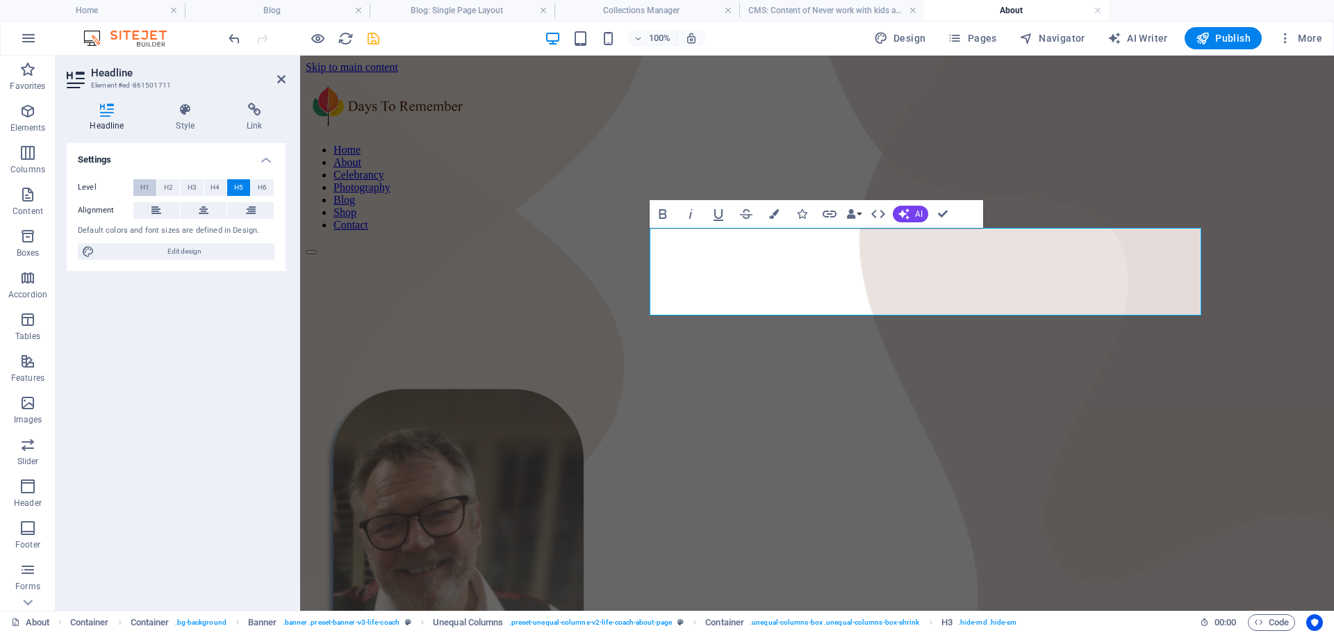
click at [149, 182] on span "H1" at bounding box center [144, 187] width 9 height 17
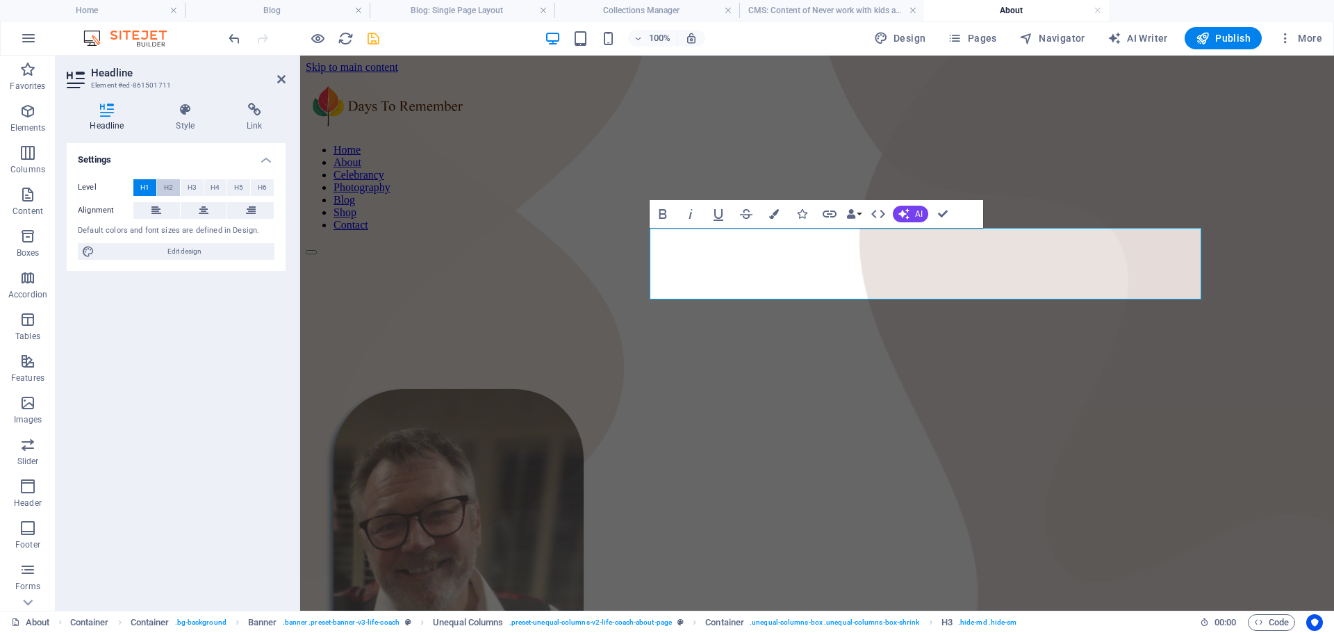
click at [169, 185] on span "H2" at bounding box center [168, 187] width 9 height 17
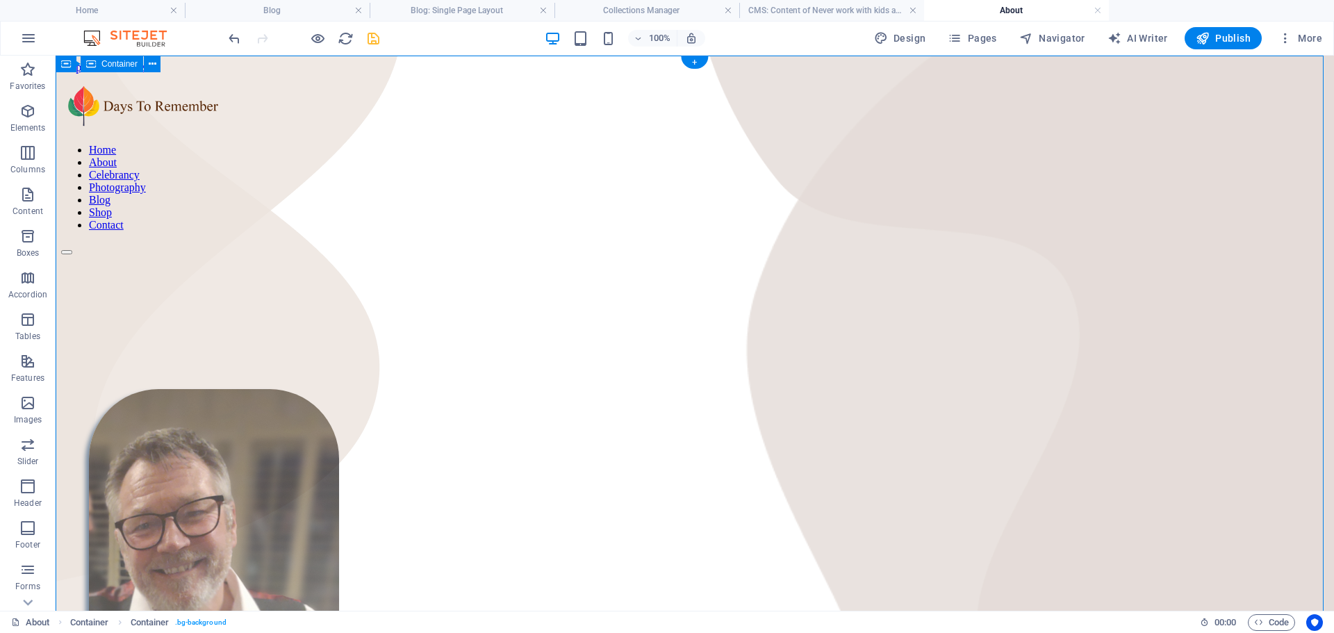
click at [370, 389] on figure at bounding box center [695, 537] width 1212 height 297
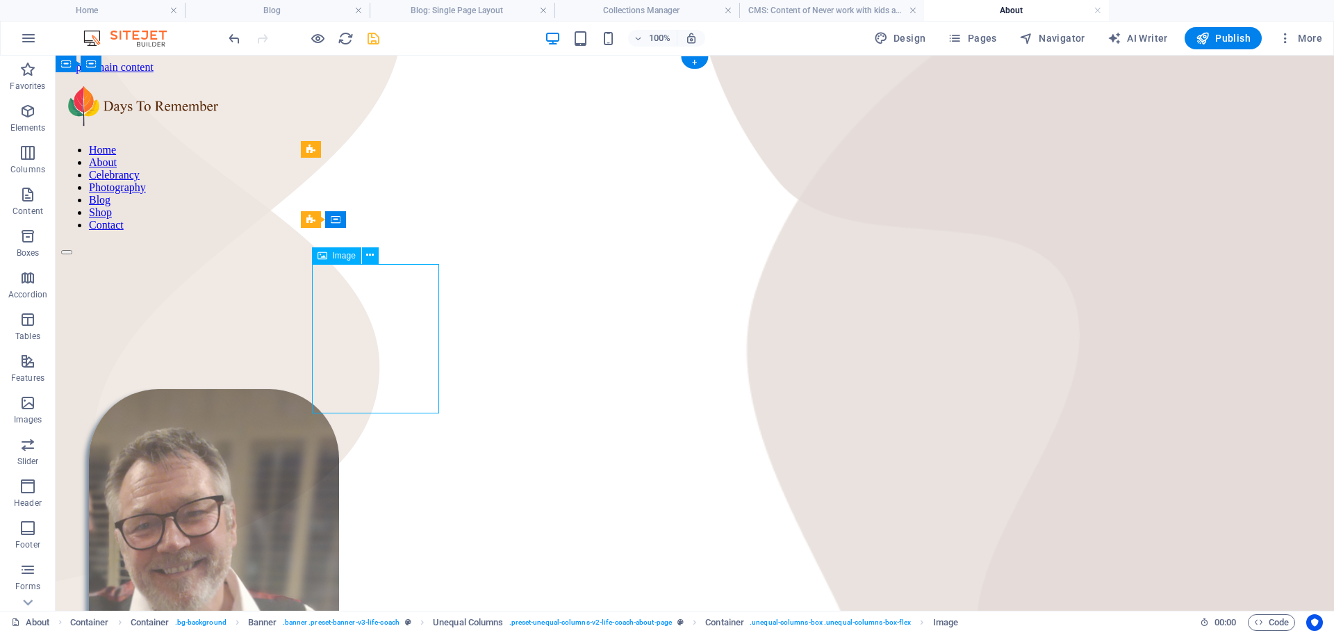
click at [370, 389] on figure at bounding box center [695, 537] width 1212 height 297
select select "%"
select select "px"
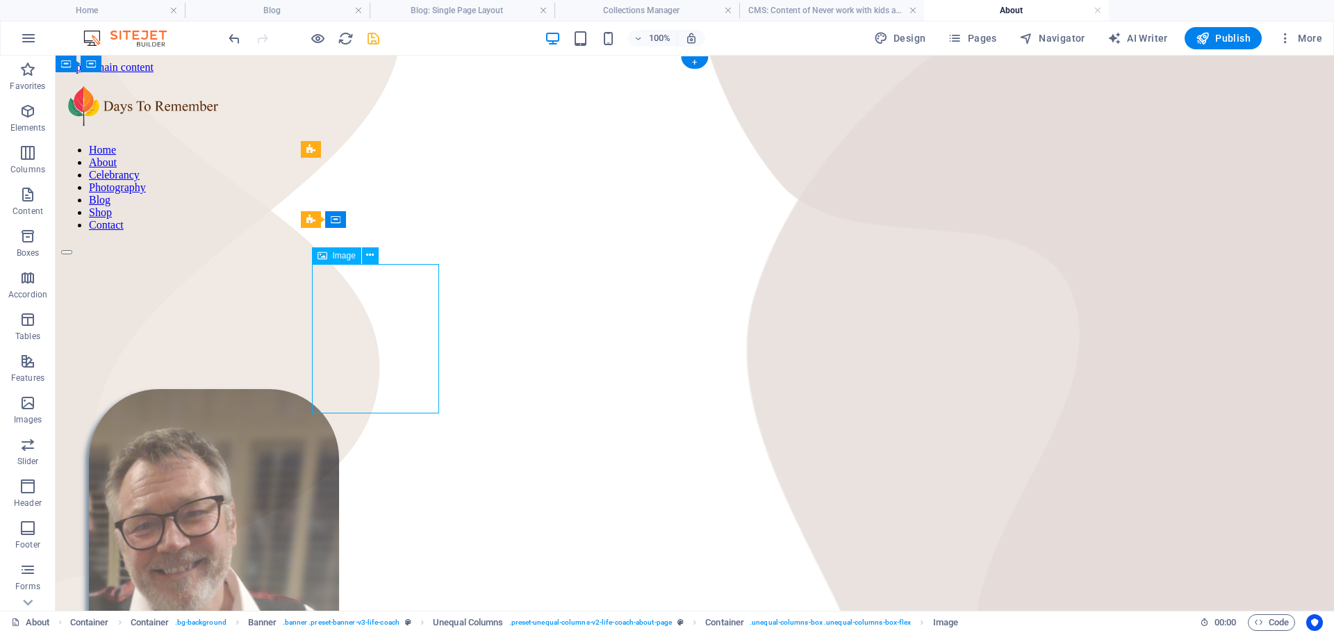
select select "px"
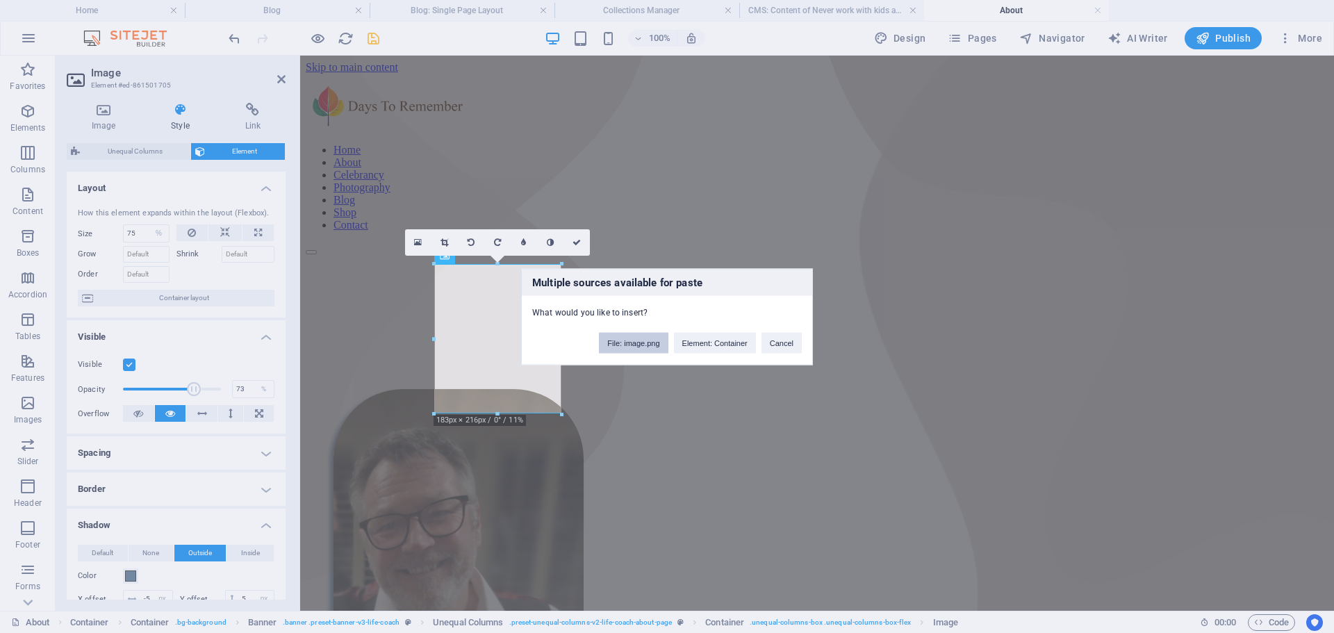
click at [637, 341] on button "File: image.png" at bounding box center [633, 342] width 69 height 21
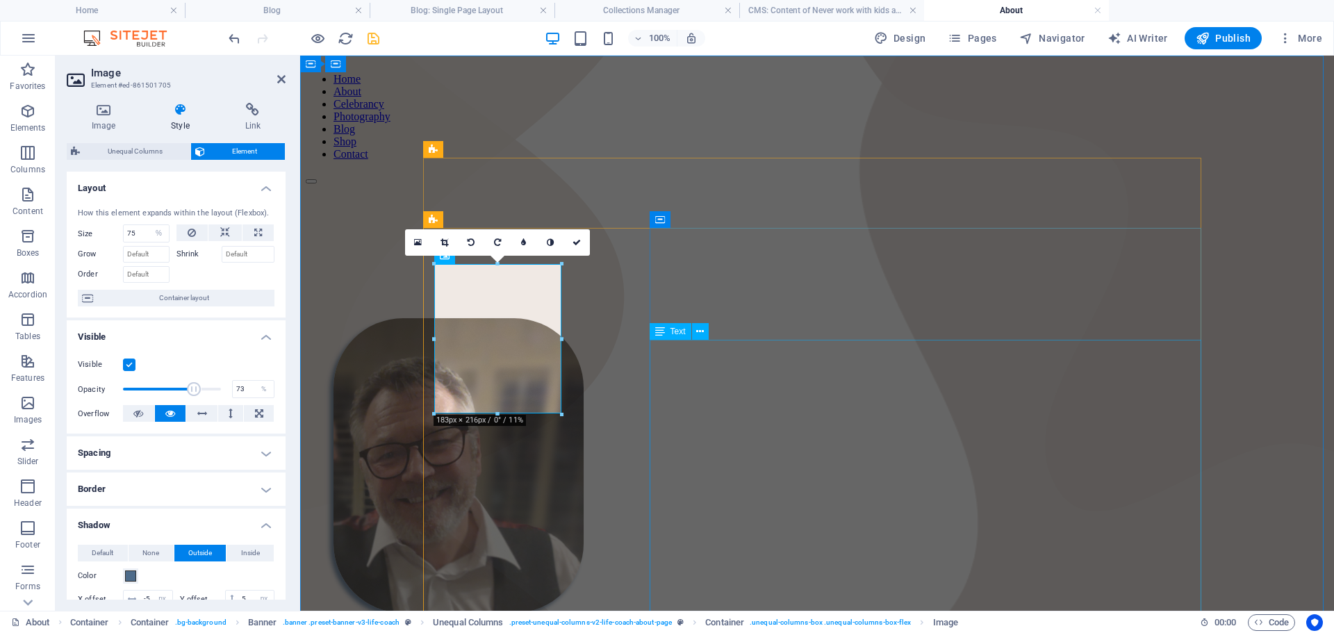
scroll to position [139, 0]
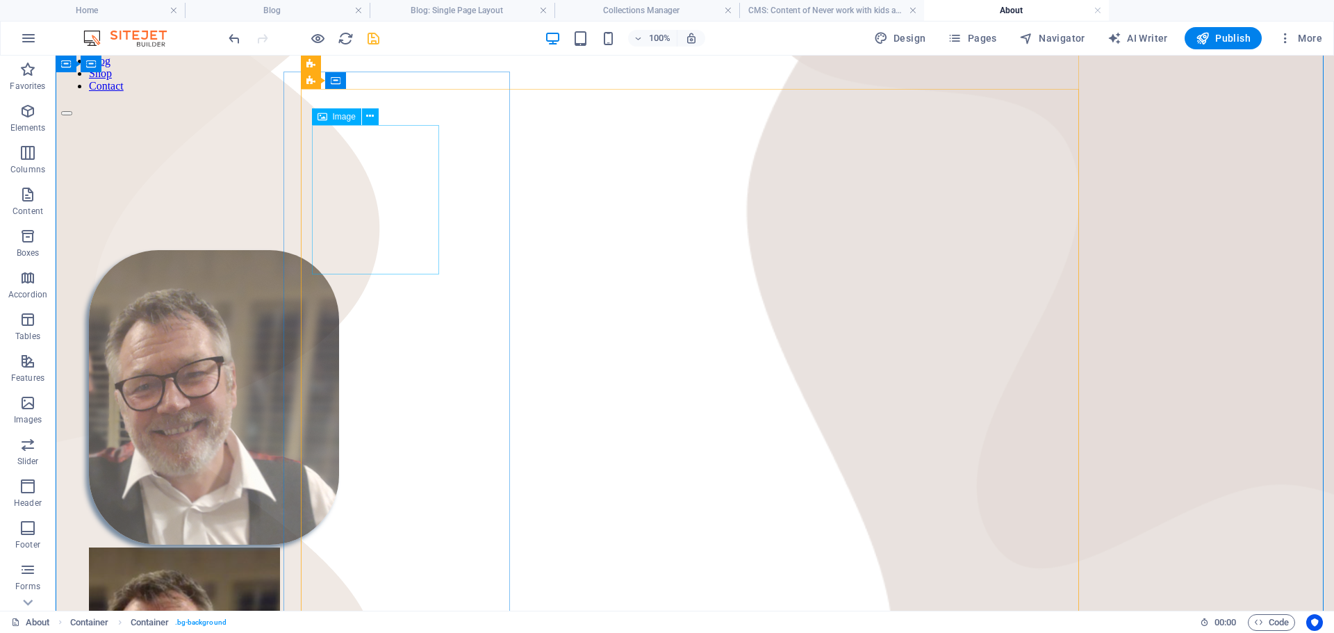
click at [382, 250] on figure at bounding box center [695, 398] width 1212 height 297
click at [368, 114] on icon at bounding box center [370, 116] width 8 height 15
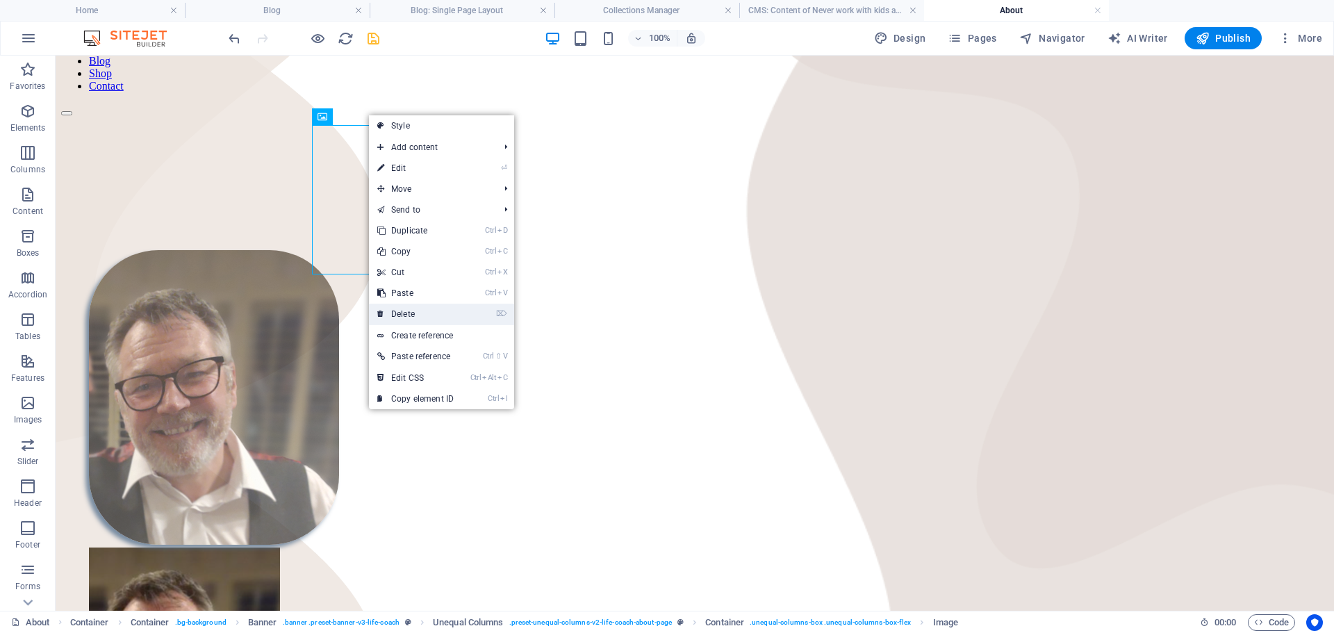
click at [404, 309] on link "⌦ Delete" at bounding box center [415, 314] width 93 height 21
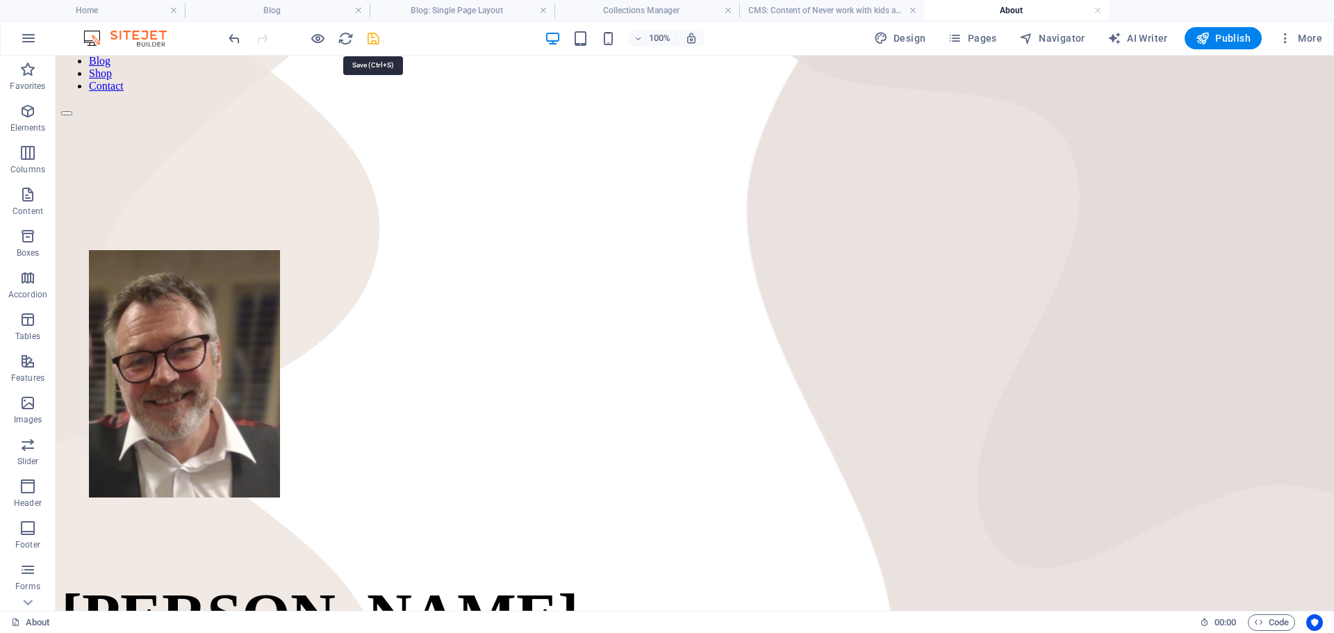
click at [376, 38] on icon "save" at bounding box center [374, 39] width 16 height 16
click at [976, 39] on span "Pages" at bounding box center [972, 38] width 49 height 14
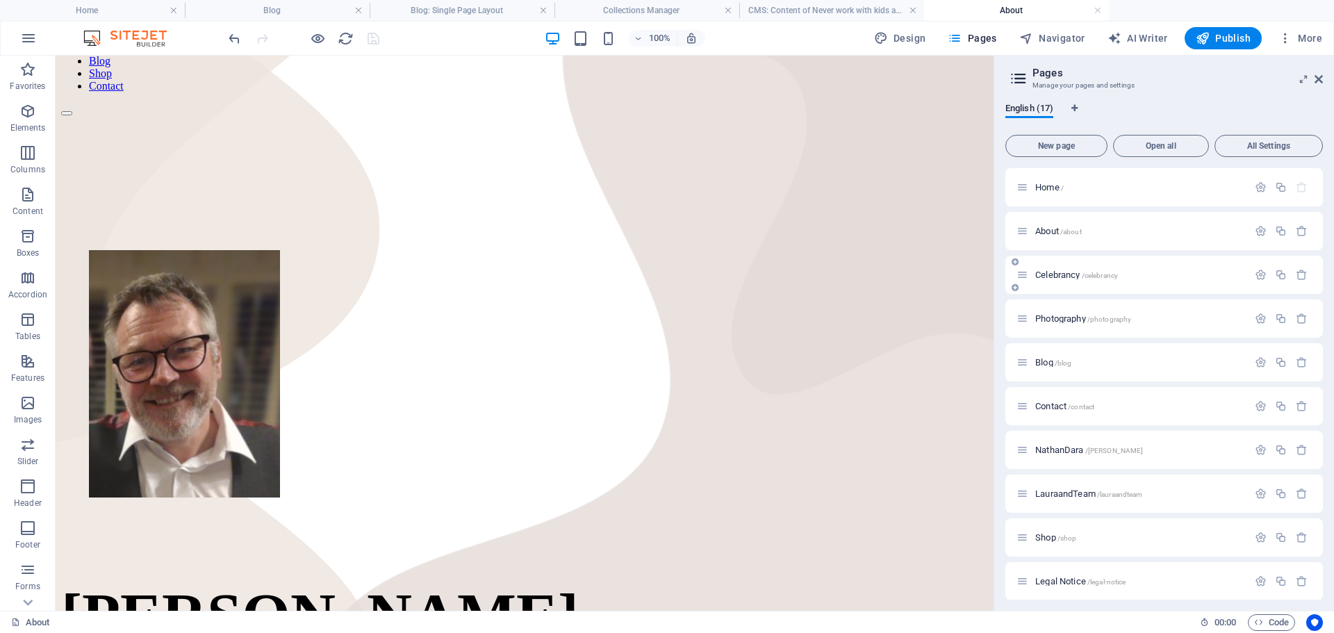
click at [1068, 278] on span "Celebrancy /celebrancy" at bounding box center [1077, 275] width 83 height 10
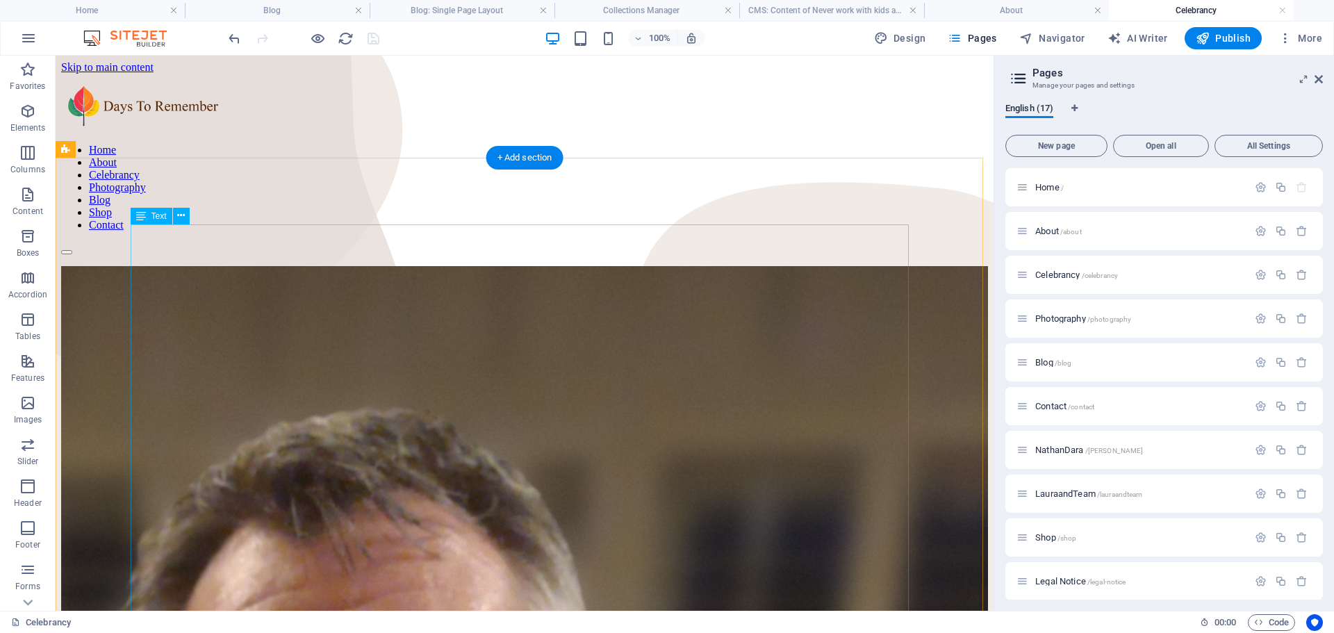
scroll to position [0, 0]
select select "%"
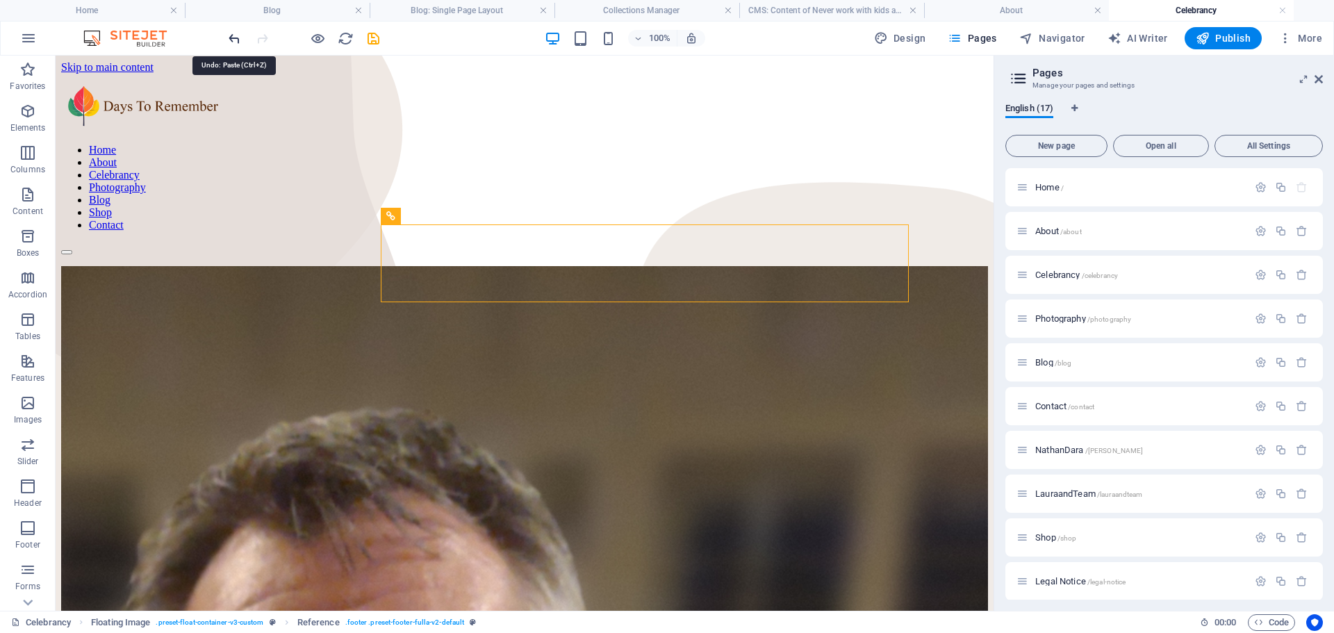
click at [234, 38] on icon "undo" at bounding box center [235, 39] width 16 height 16
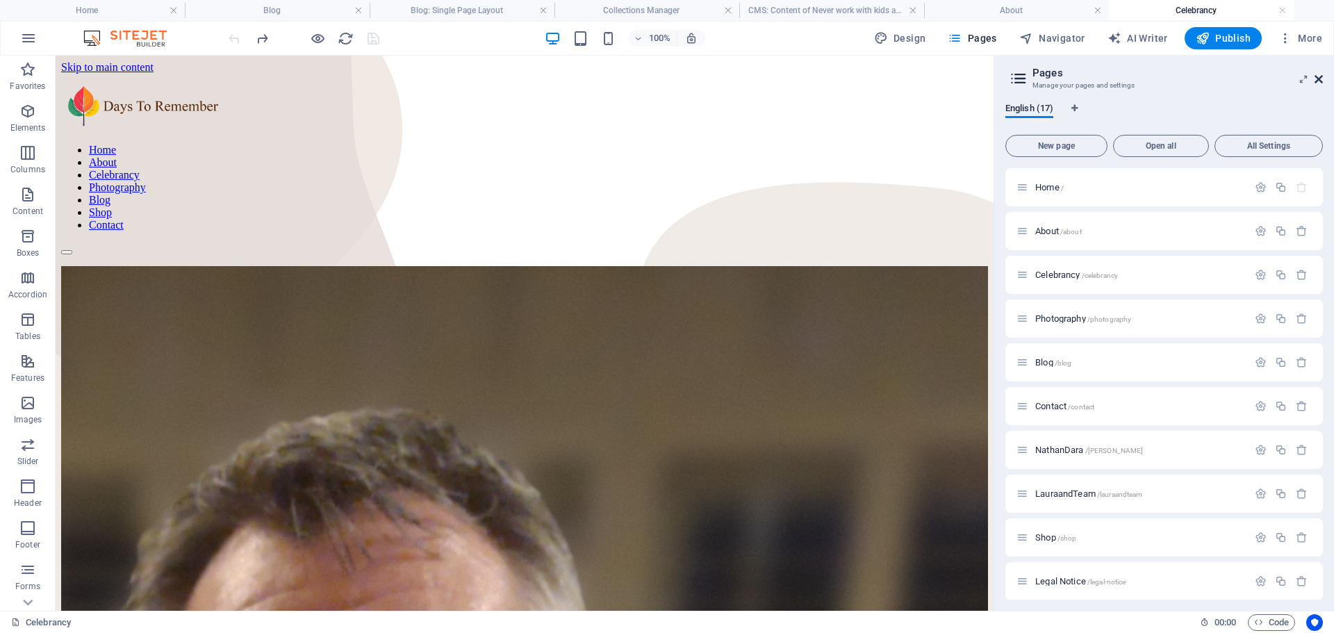
click at [1321, 76] on icon at bounding box center [1319, 79] width 8 height 11
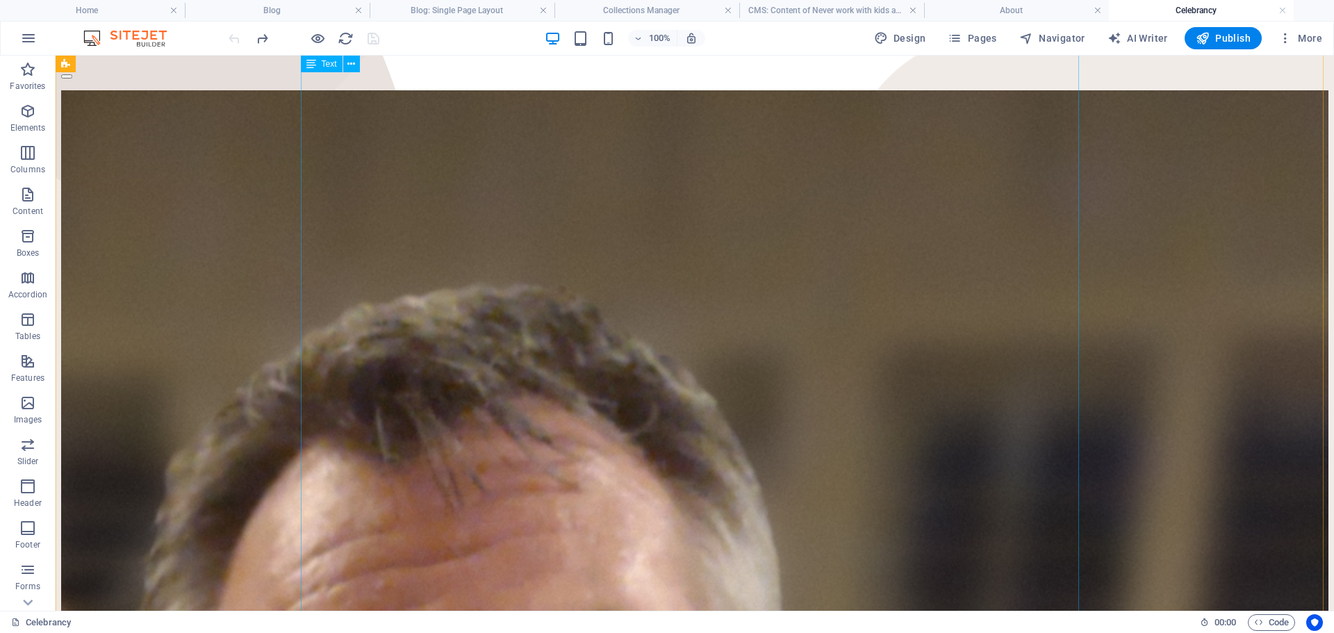
scroll to position [139, 0]
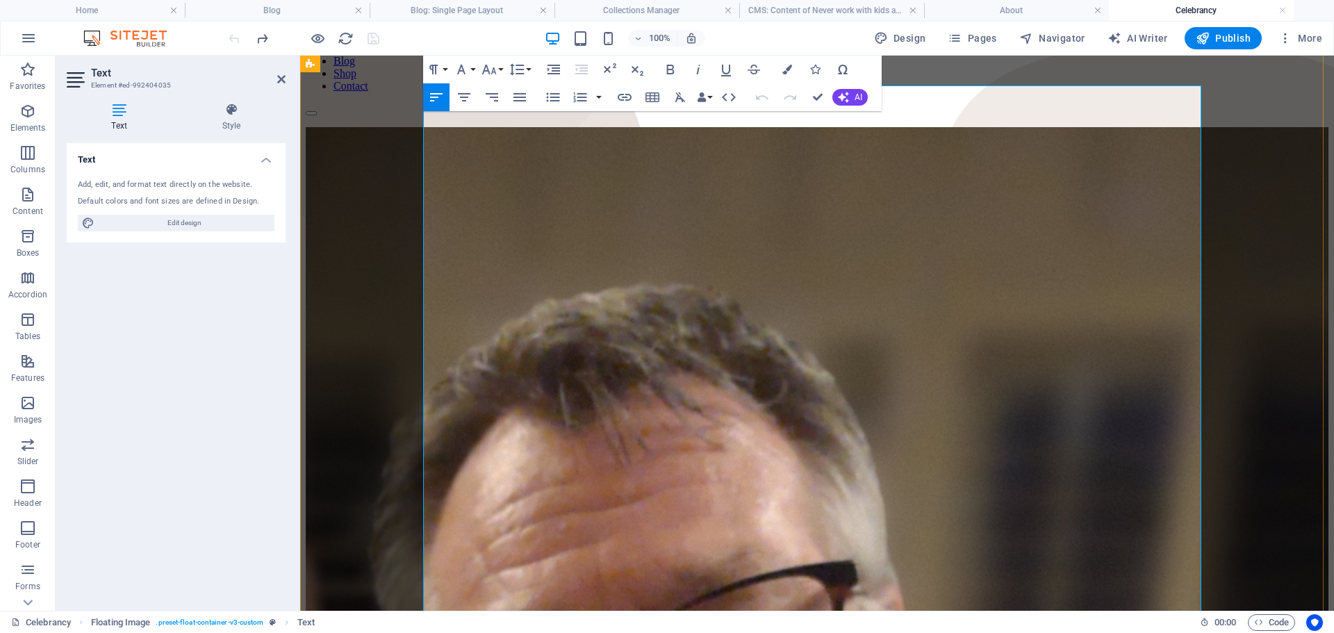
drag, startPoint x: 280, startPoint y: 76, endPoint x: 224, endPoint y: 33, distance: 70.5
click at [280, 76] on icon at bounding box center [281, 79] width 8 height 11
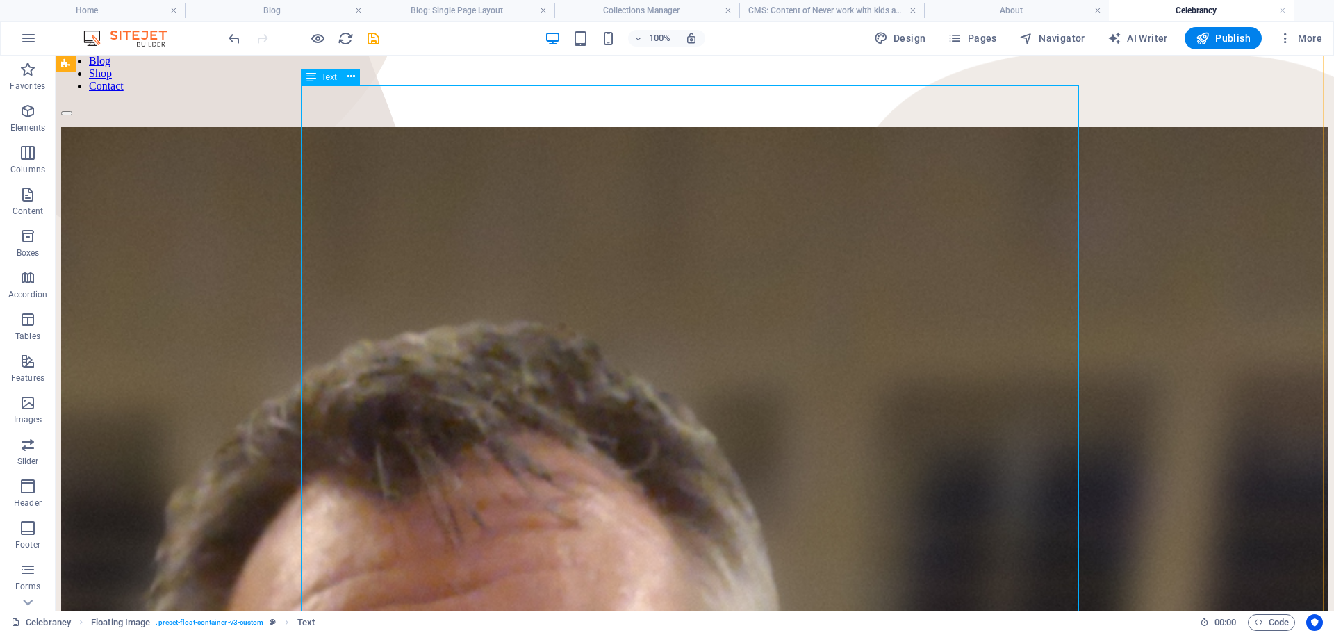
drag, startPoint x: 833, startPoint y: 416, endPoint x: 605, endPoint y: 420, distance: 228.0
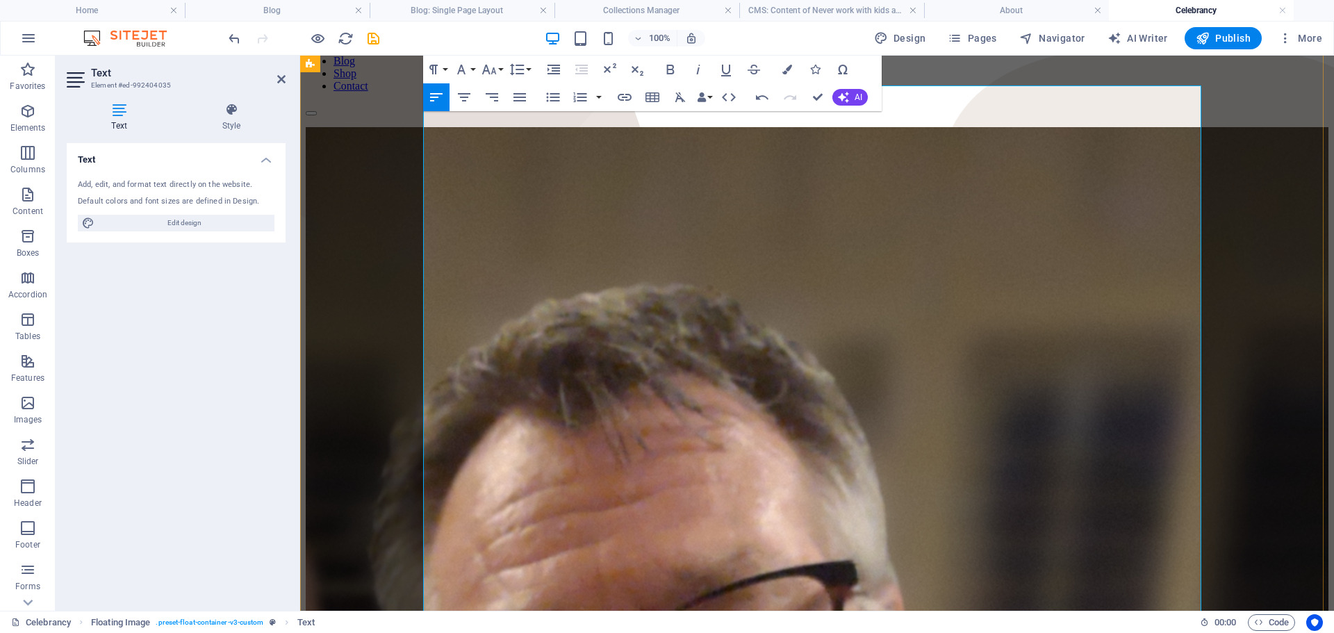
drag, startPoint x: 674, startPoint y: 277, endPoint x: 696, endPoint y: 250, distance: 34.6
drag, startPoint x: 675, startPoint y: 275, endPoint x: 740, endPoint y: 284, distance: 66.0
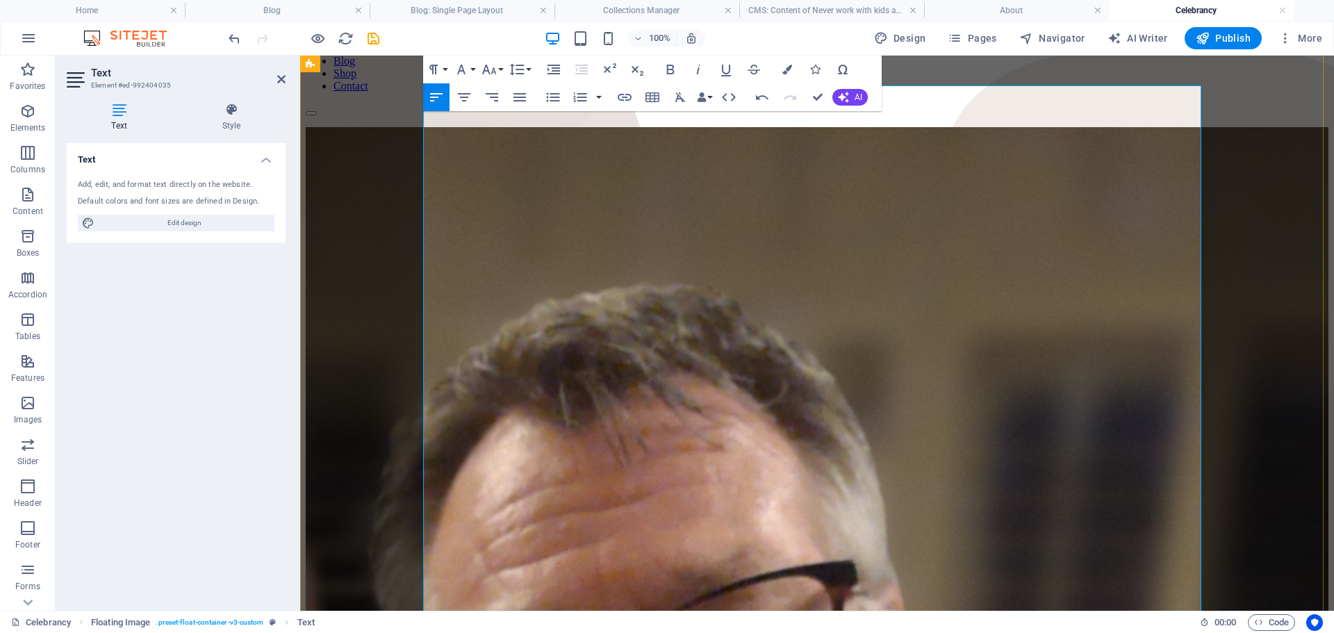
drag, startPoint x: 745, startPoint y: 278, endPoint x: 1003, endPoint y: 274, distance: 257.9
drag, startPoint x: 683, startPoint y: 279, endPoint x: 758, endPoint y: 292, distance: 76.1
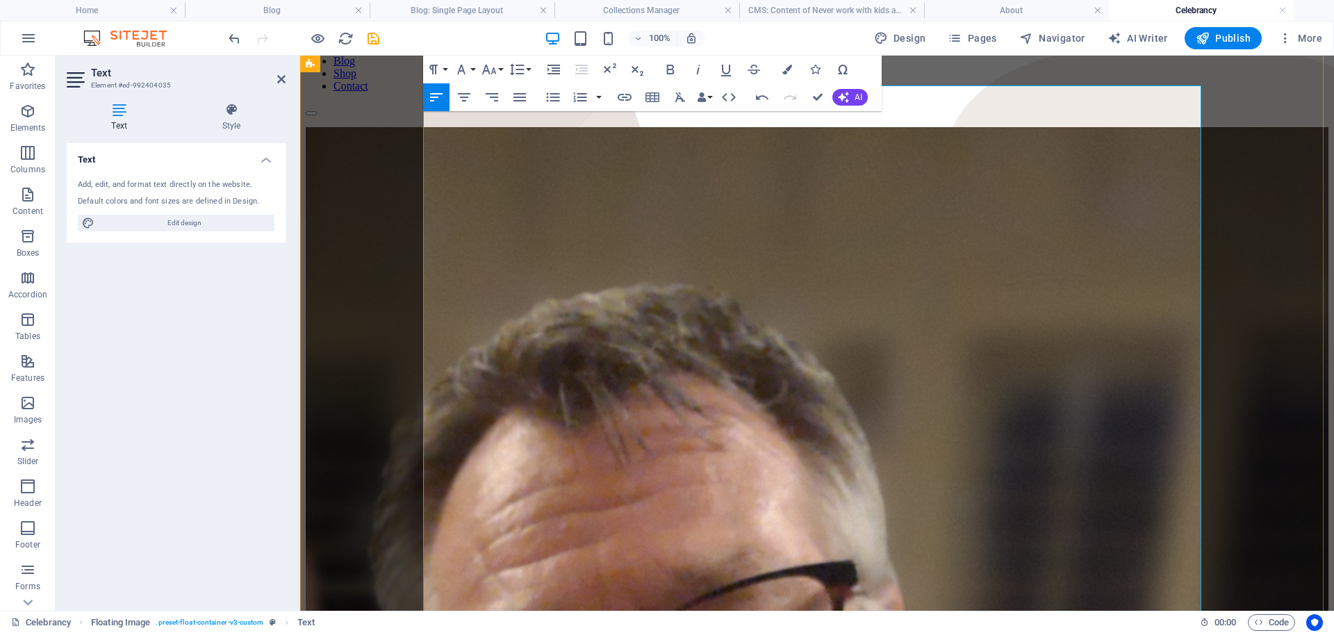
drag, startPoint x: 673, startPoint y: 277, endPoint x: 779, endPoint y: 282, distance: 105.8
click at [664, 66] on icon "button" at bounding box center [670, 69] width 17 height 17
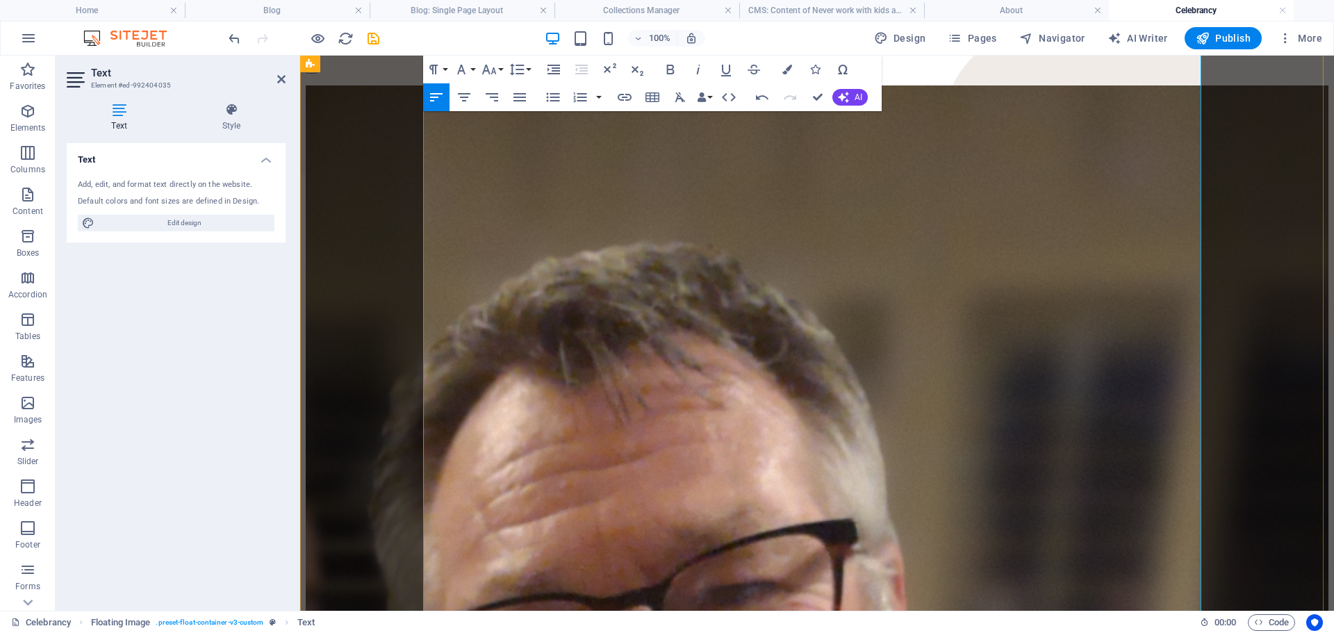
scroll to position [209, 0]
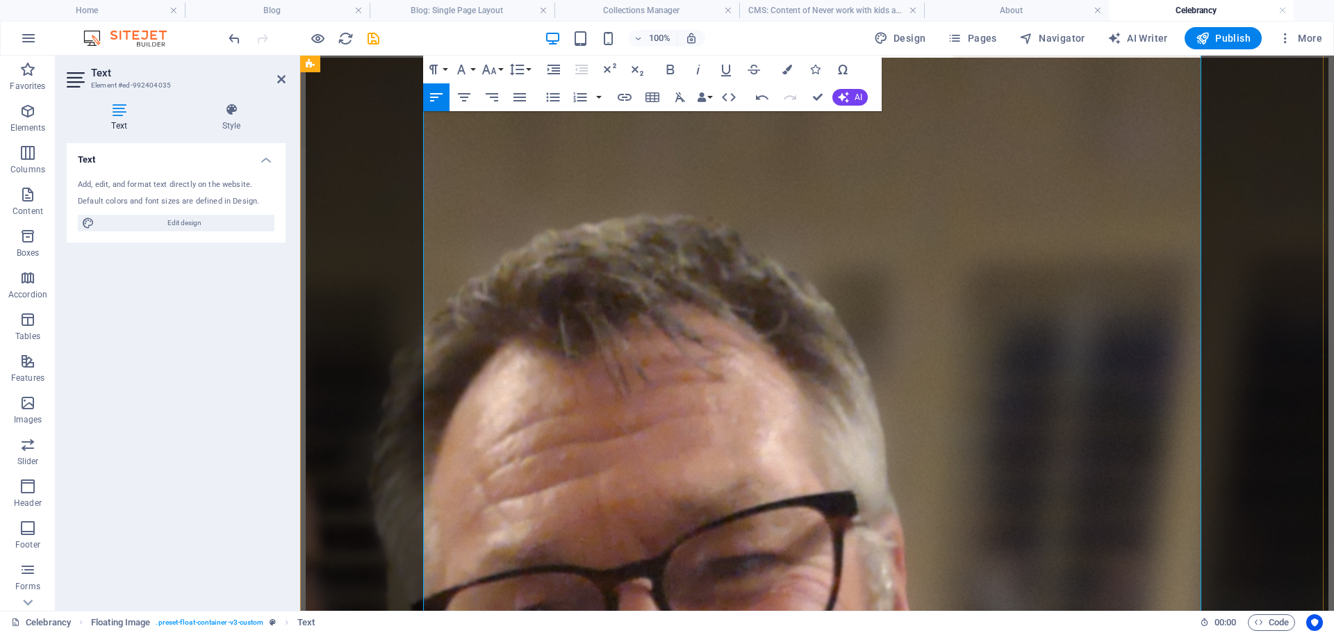
drag, startPoint x: 425, startPoint y: 434, endPoint x: 516, endPoint y: 443, distance: 91.6
click at [234, 35] on icon "undo" at bounding box center [235, 39] width 16 height 16
click at [234, 42] on icon "undo" at bounding box center [235, 39] width 16 height 16
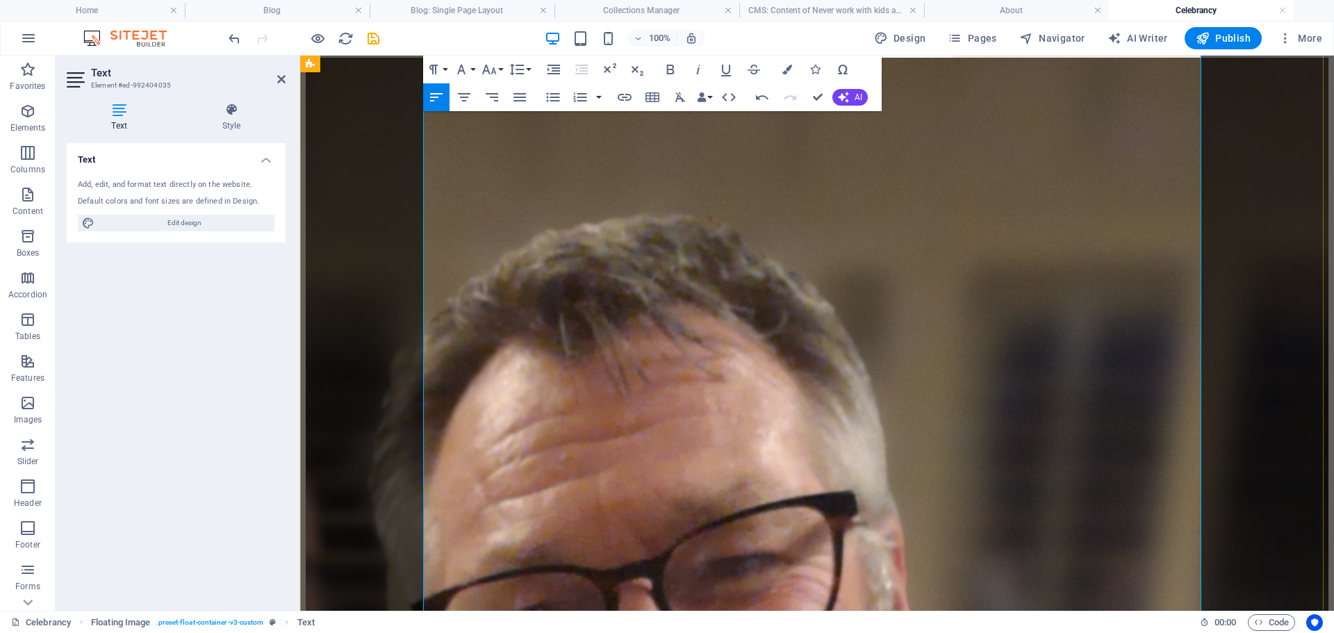
drag, startPoint x: 436, startPoint y: 473, endPoint x: 453, endPoint y: 474, distance: 17.4
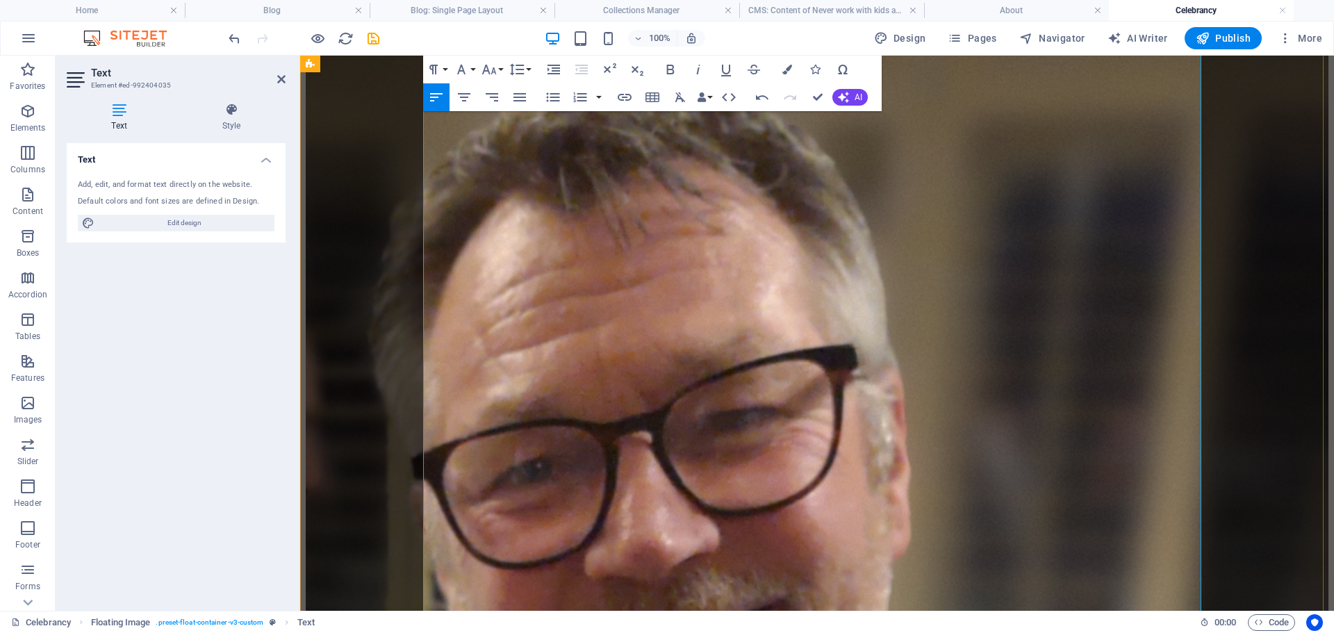
scroll to position [417, 0]
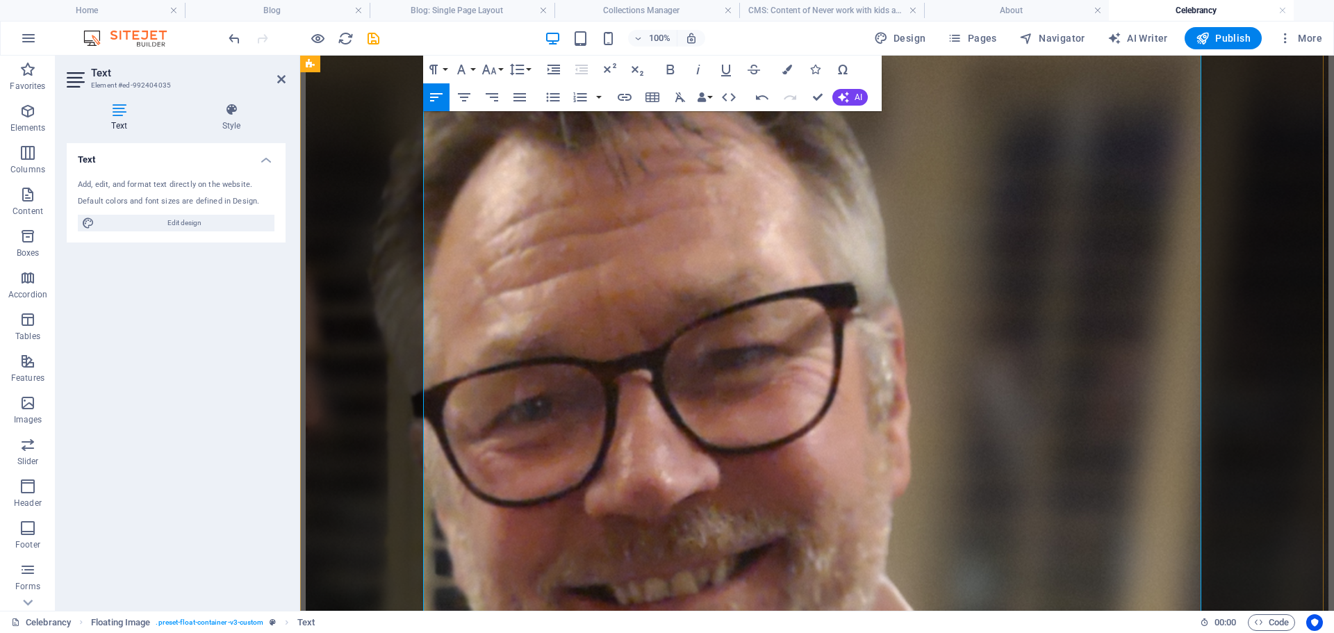
drag, startPoint x: 552, startPoint y: 378, endPoint x: 627, endPoint y: 388, distance: 75.7
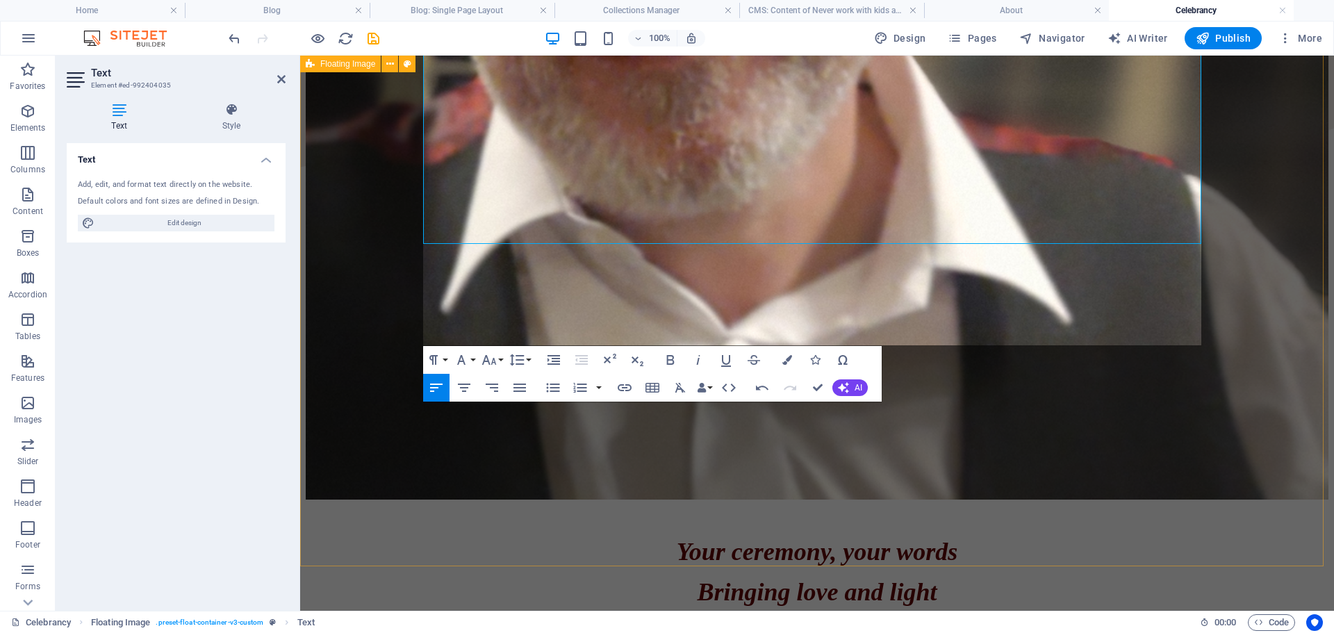
scroll to position [974, 0]
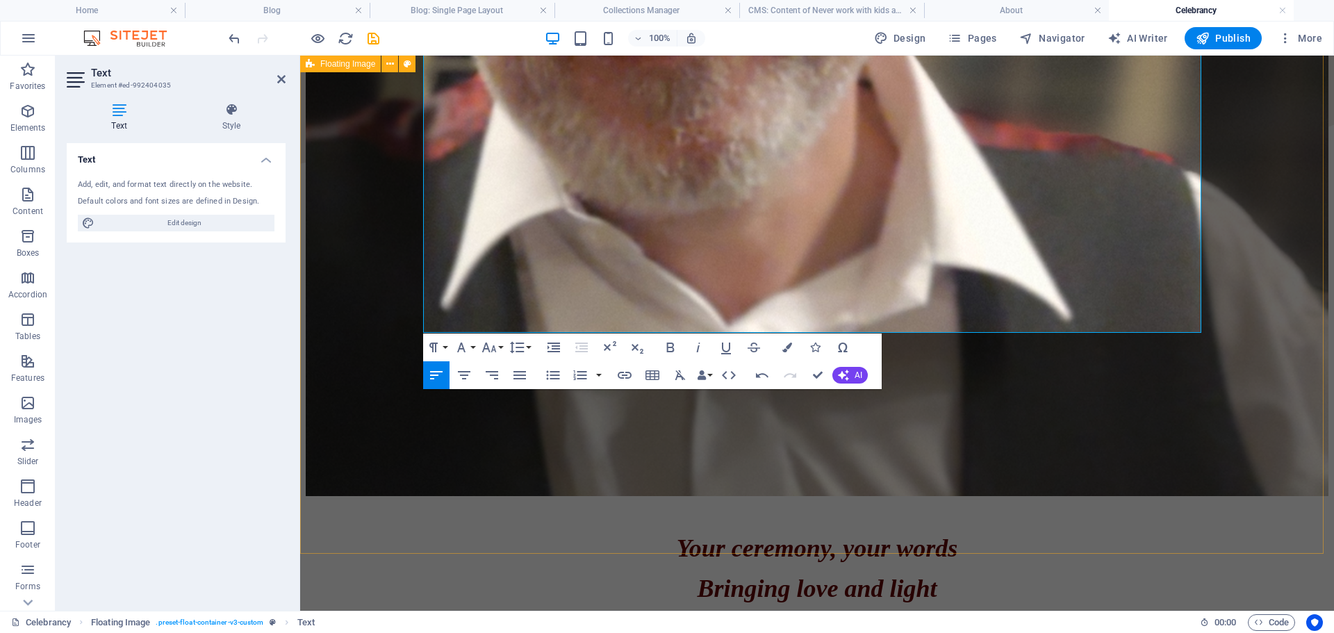
drag, startPoint x: 336, startPoint y: 304, endPoint x: 1011, endPoint y: 297, distance: 674.2
click at [578, 305] on div "Your ceremony, your words Bringing love and light on your Day to Remember Funer…" at bounding box center [817, 483] width 1023 height 2382
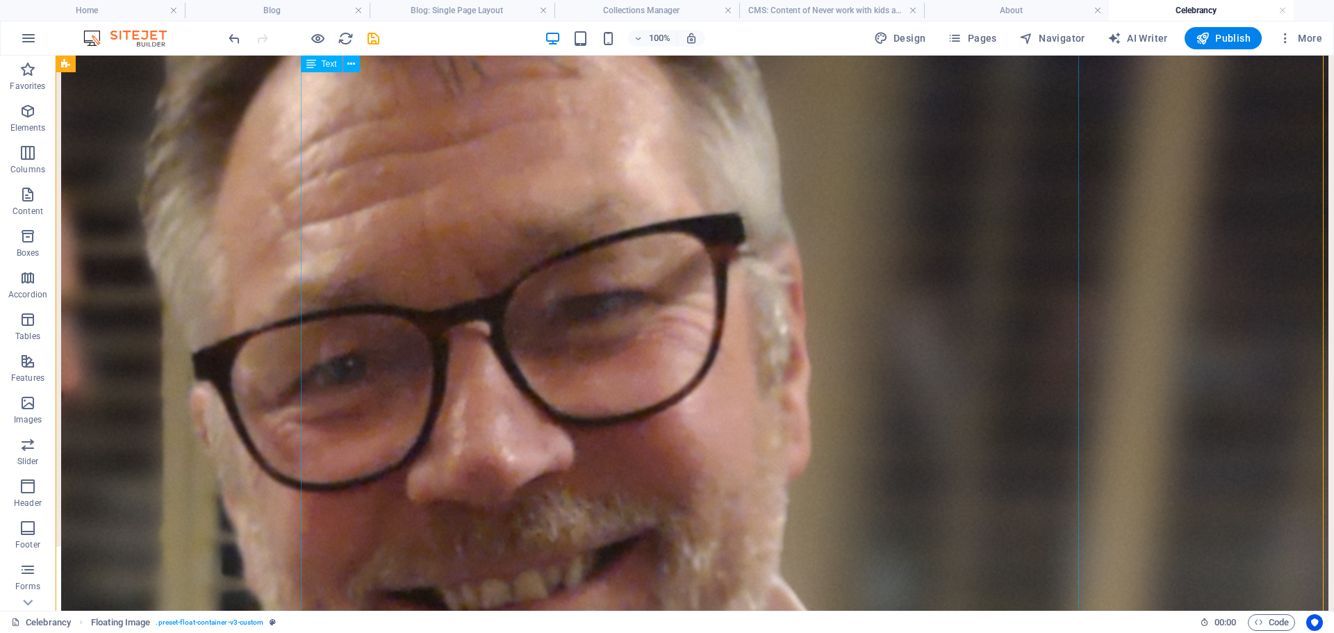
scroll to position [693, 0]
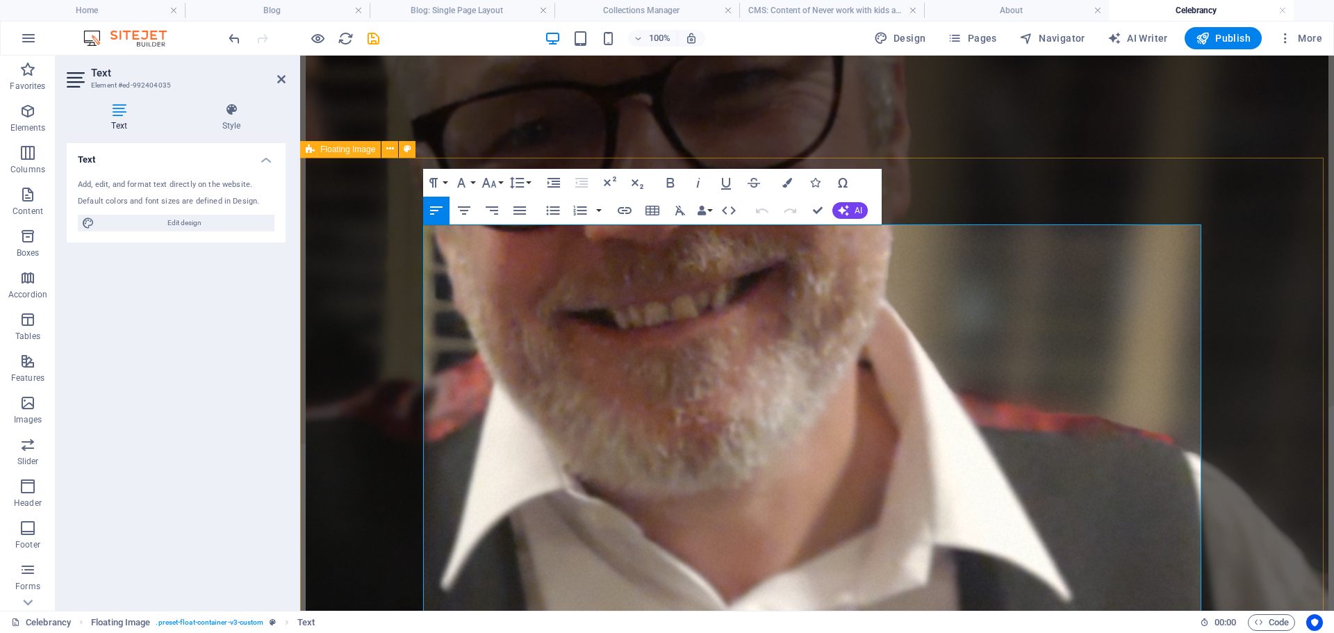
scroll to position [0, 0]
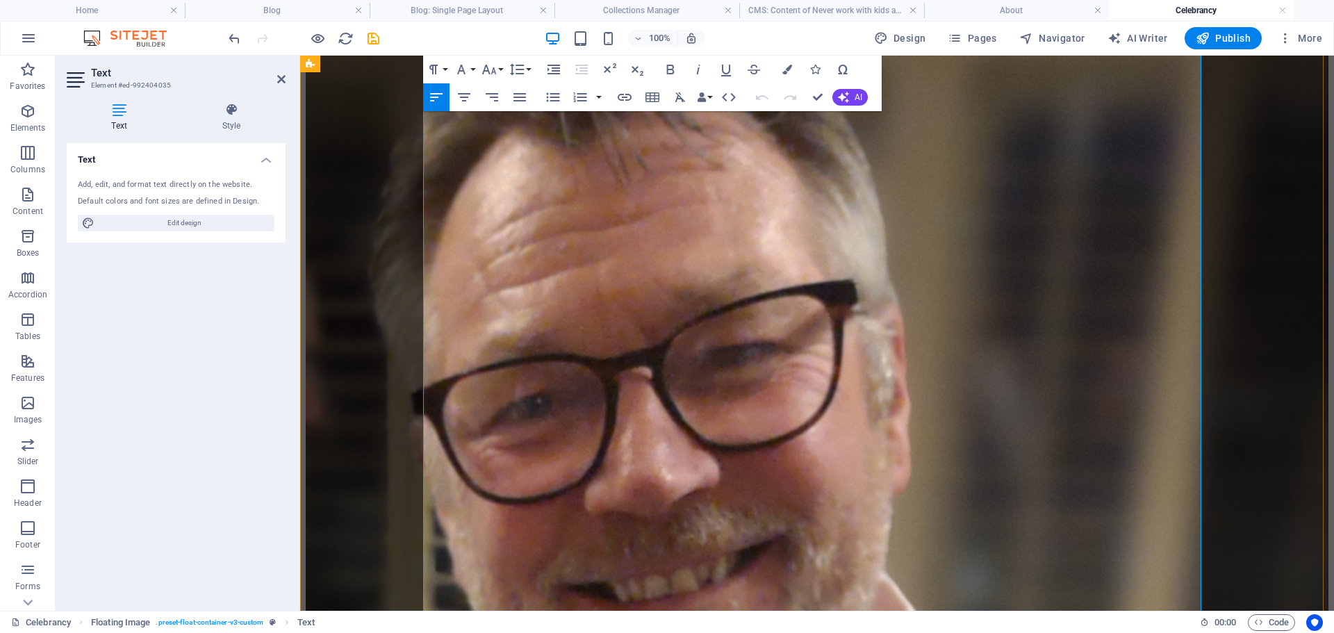
scroll to position [385, 0]
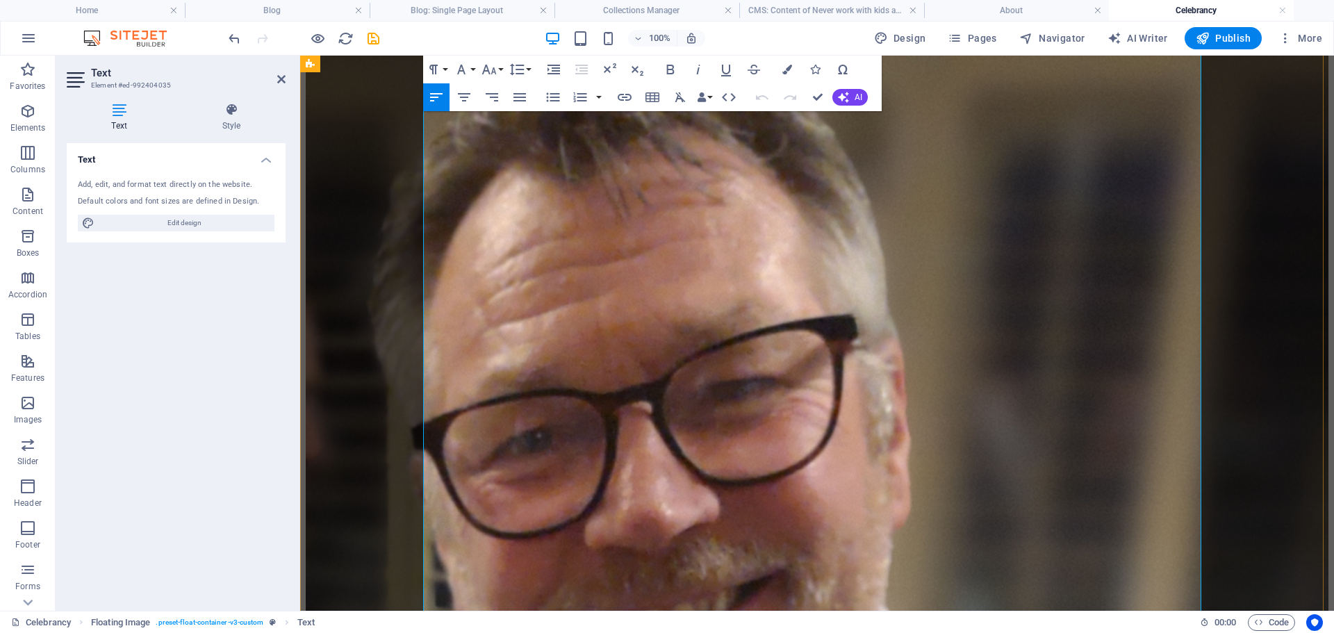
drag, startPoint x: 424, startPoint y: 493, endPoint x: 640, endPoint y: 496, distance: 216.2
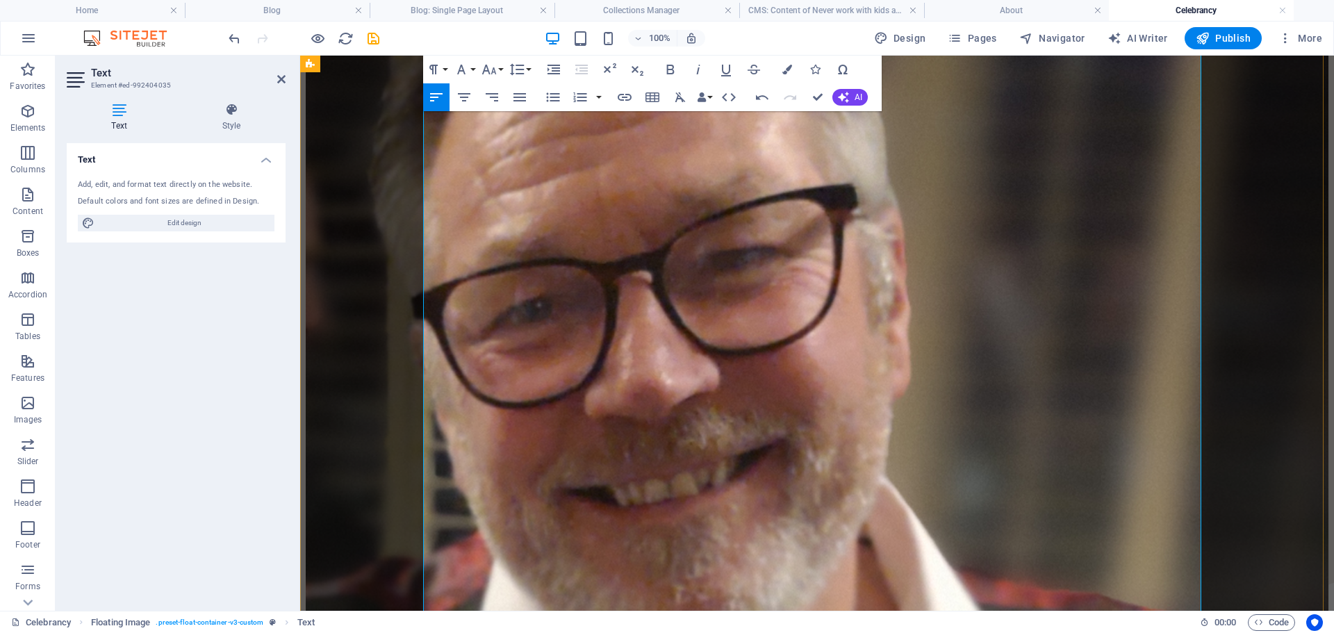
scroll to position [556, 0]
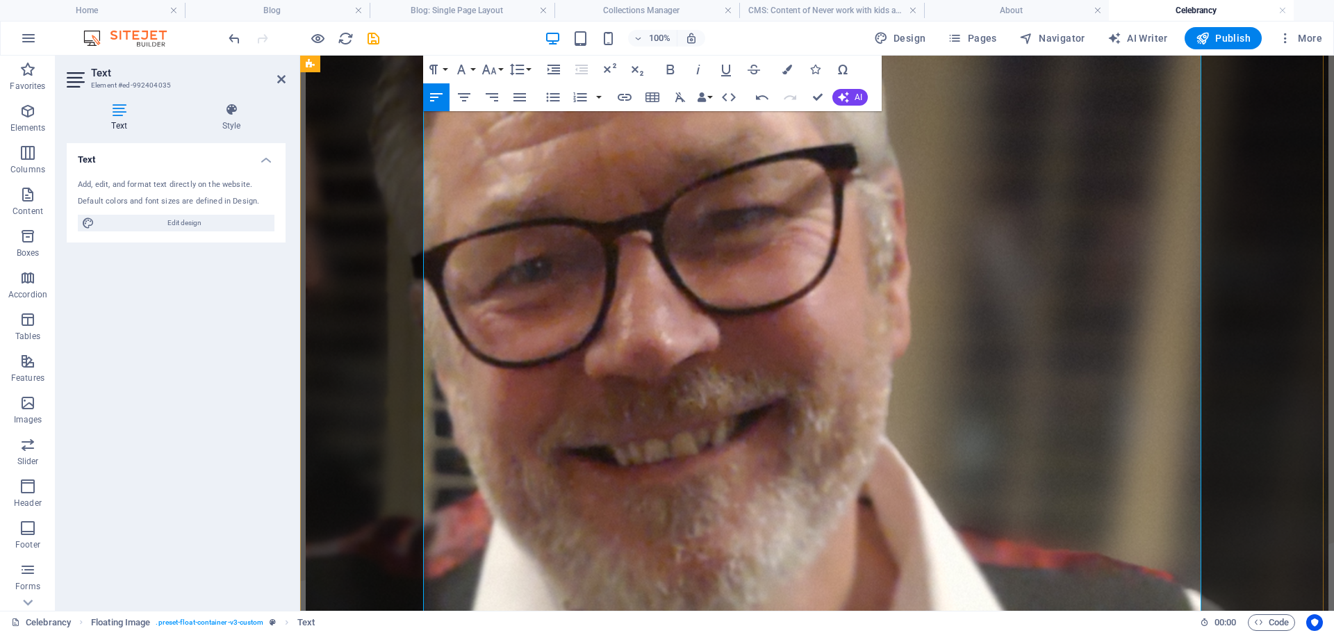
drag, startPoint x: 424, startPoint y: 424, endPoint x: 642, endPoint y: 455, distance: 220.5
drag, startPoint x: 425, startPoint y: 425, endPoint x: 701, endPoint y: 400, distance: 277.0
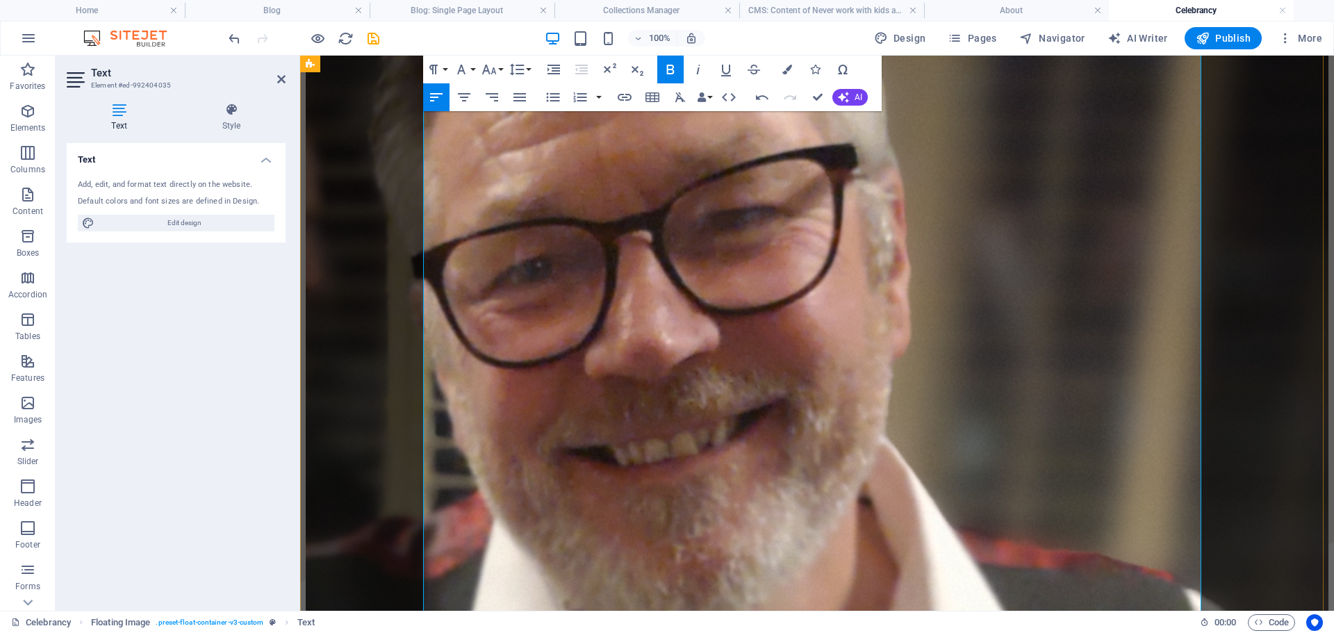
drag, startPoint x: 435, startPoint y: 264, endPoint x: 665, endPoint y: 222, distance: 233.9
drag, startPoint x: 445, startPoint y: 267, endPoint x: 915, endPoint y: 307, distance: 471.5
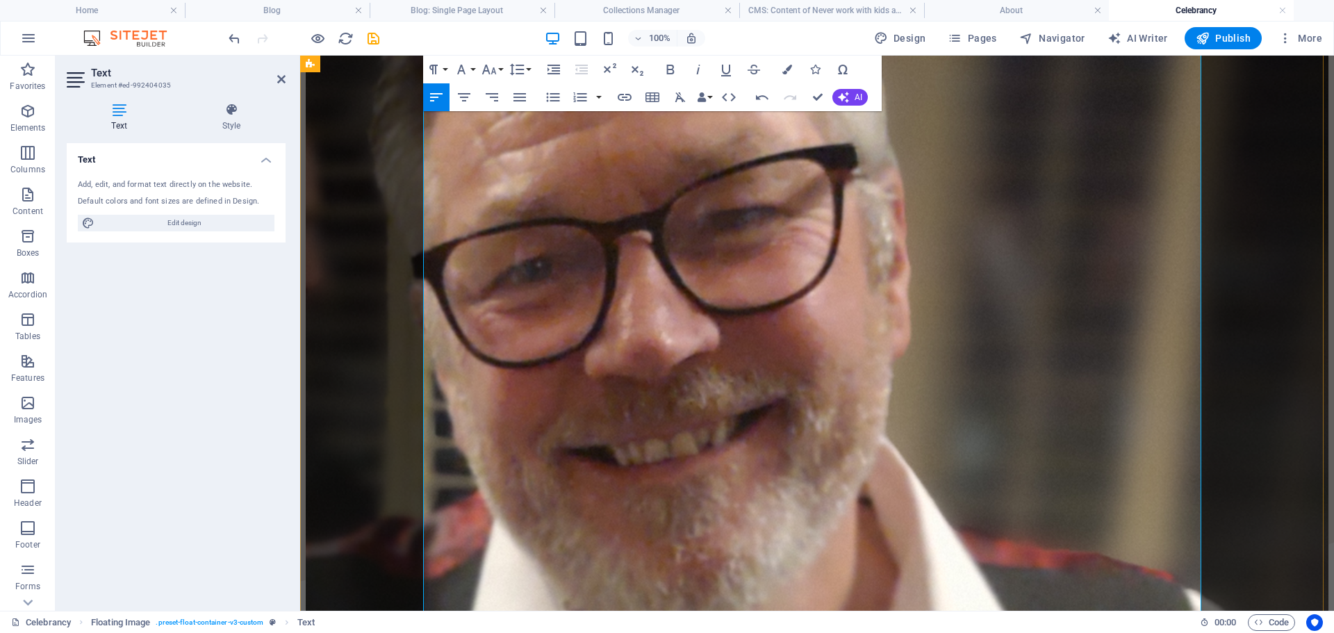
click at [557, 99] on icon "button" at bounding box center [553, 97] width 17 height 17
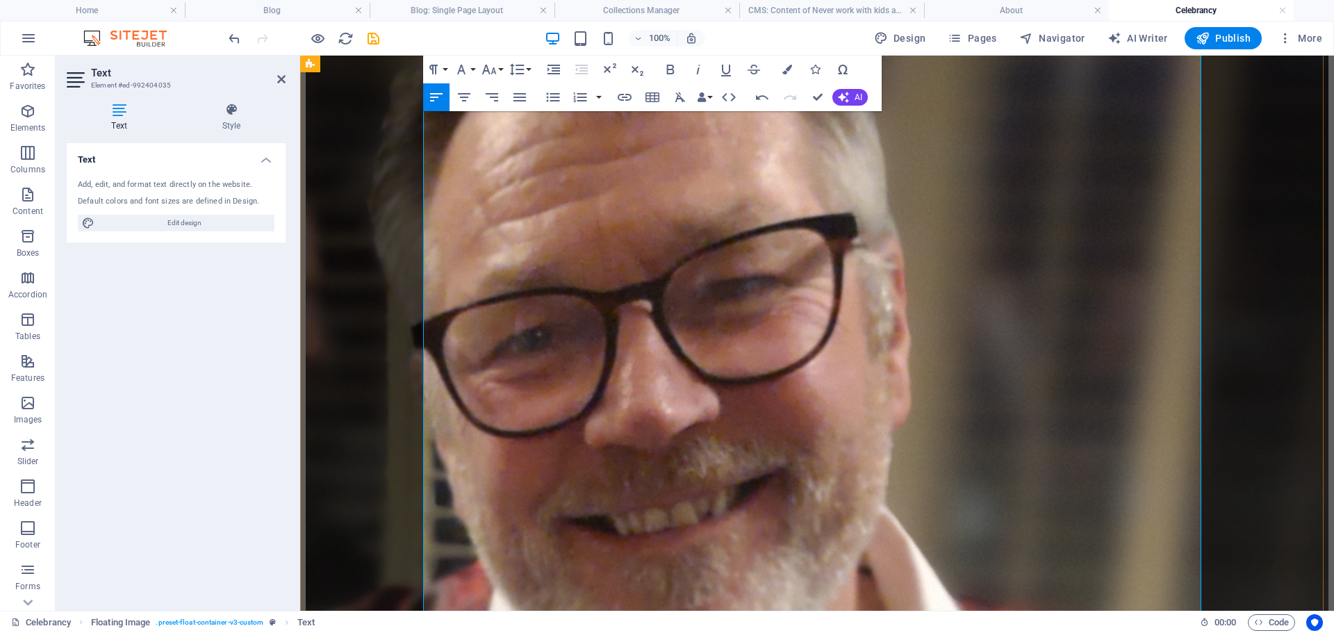
scroll to position [315, 0]
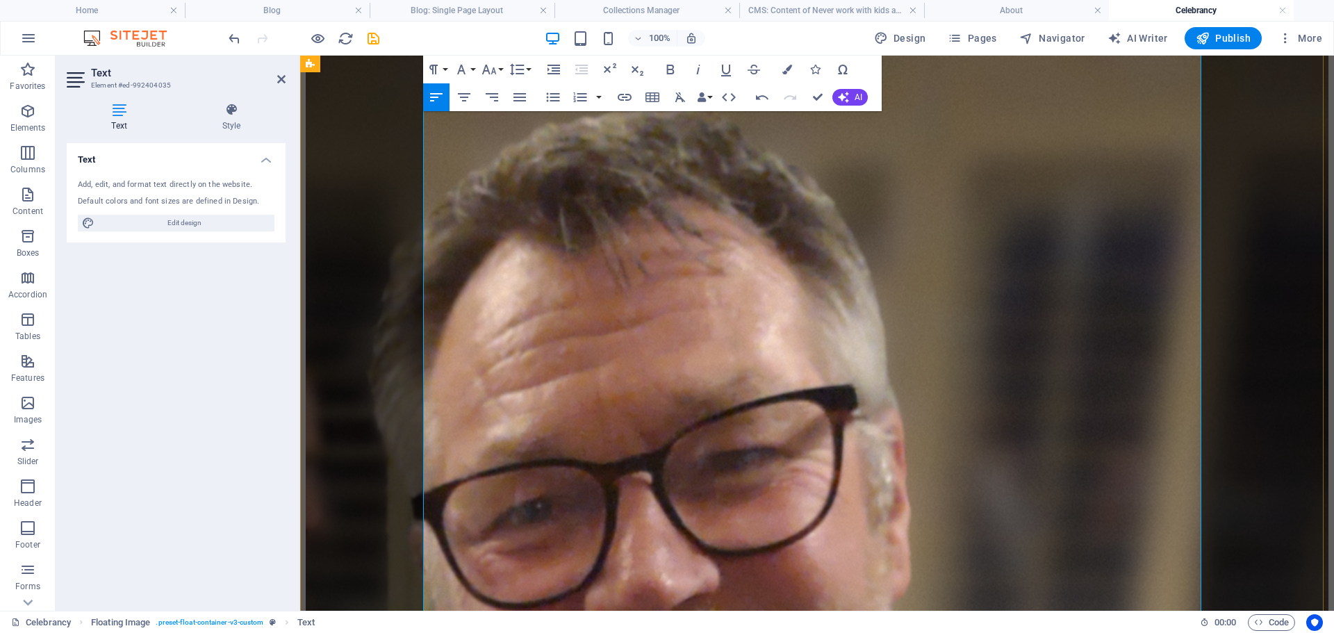
drag, startPoint x: 436, startPoint y: 427, endPoint x: 884, endPoint y: 435, distance: 447.6
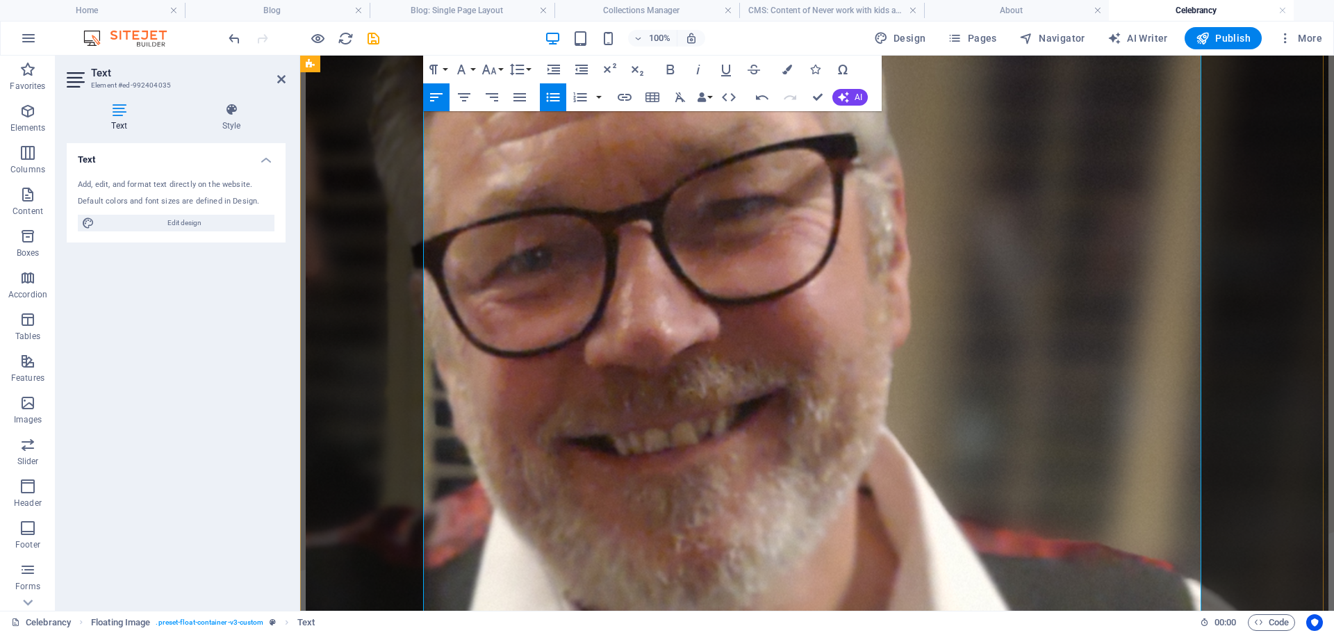
scroll to position [626, 0]
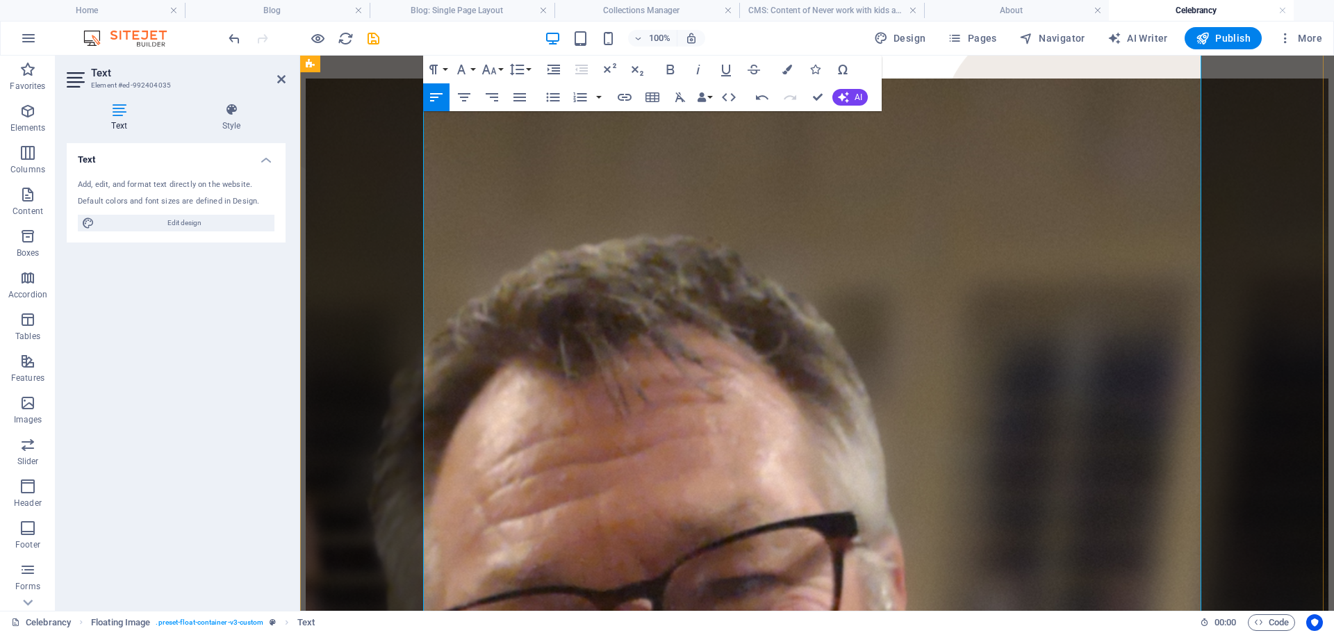
scroll to position [0, 0]
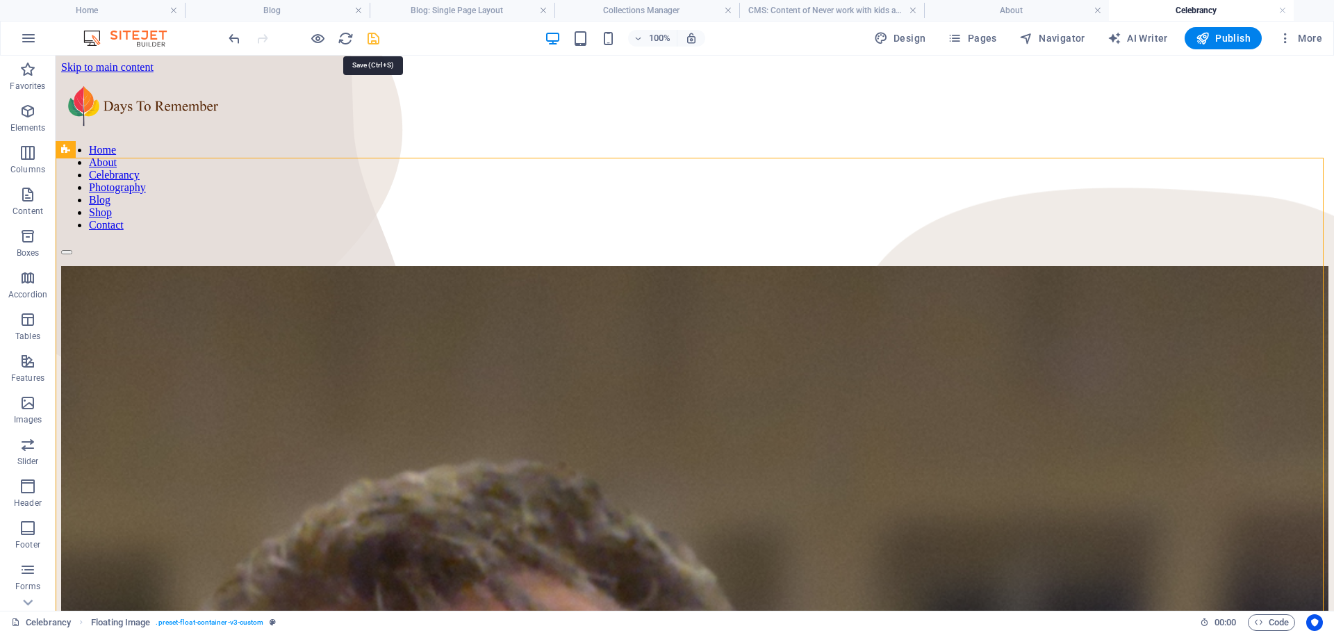
click at [371, 38] on icon "save" at bounding box center [374, 39] width 16 height 16
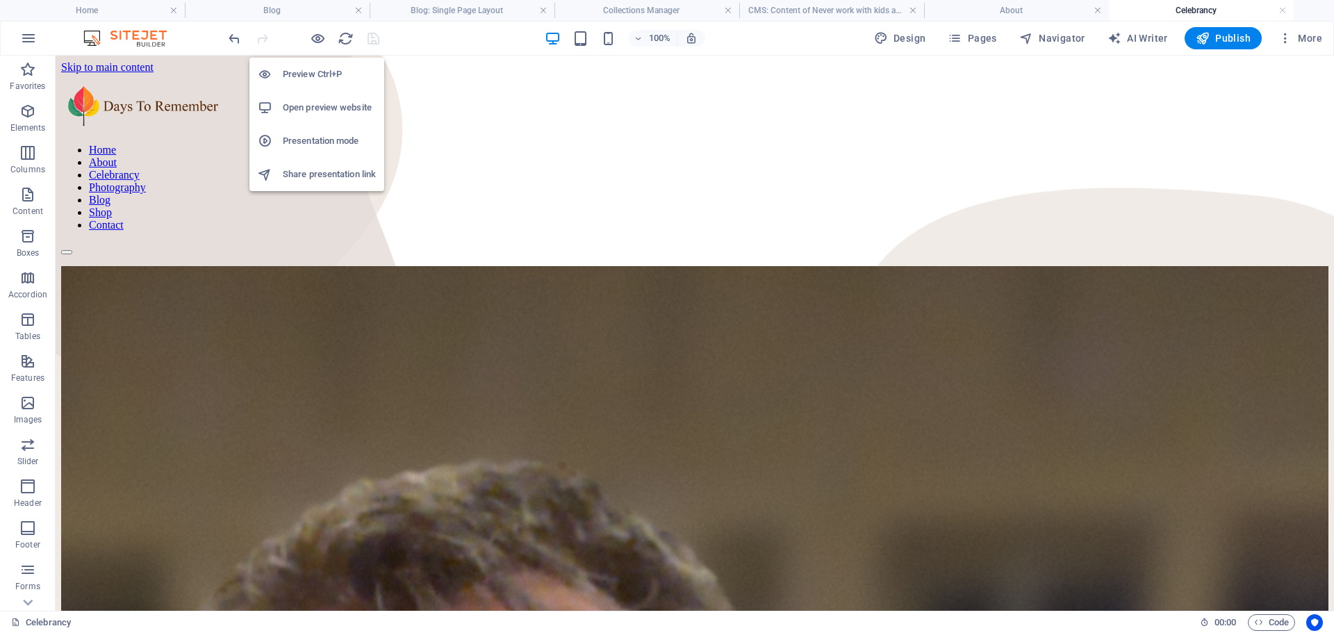
click at [320, 113] on h6 "Open preview website" at bounding box center [329, 107] width 93 height 17
